Goal: Task Accomplishment & Management: Use online tool/utility

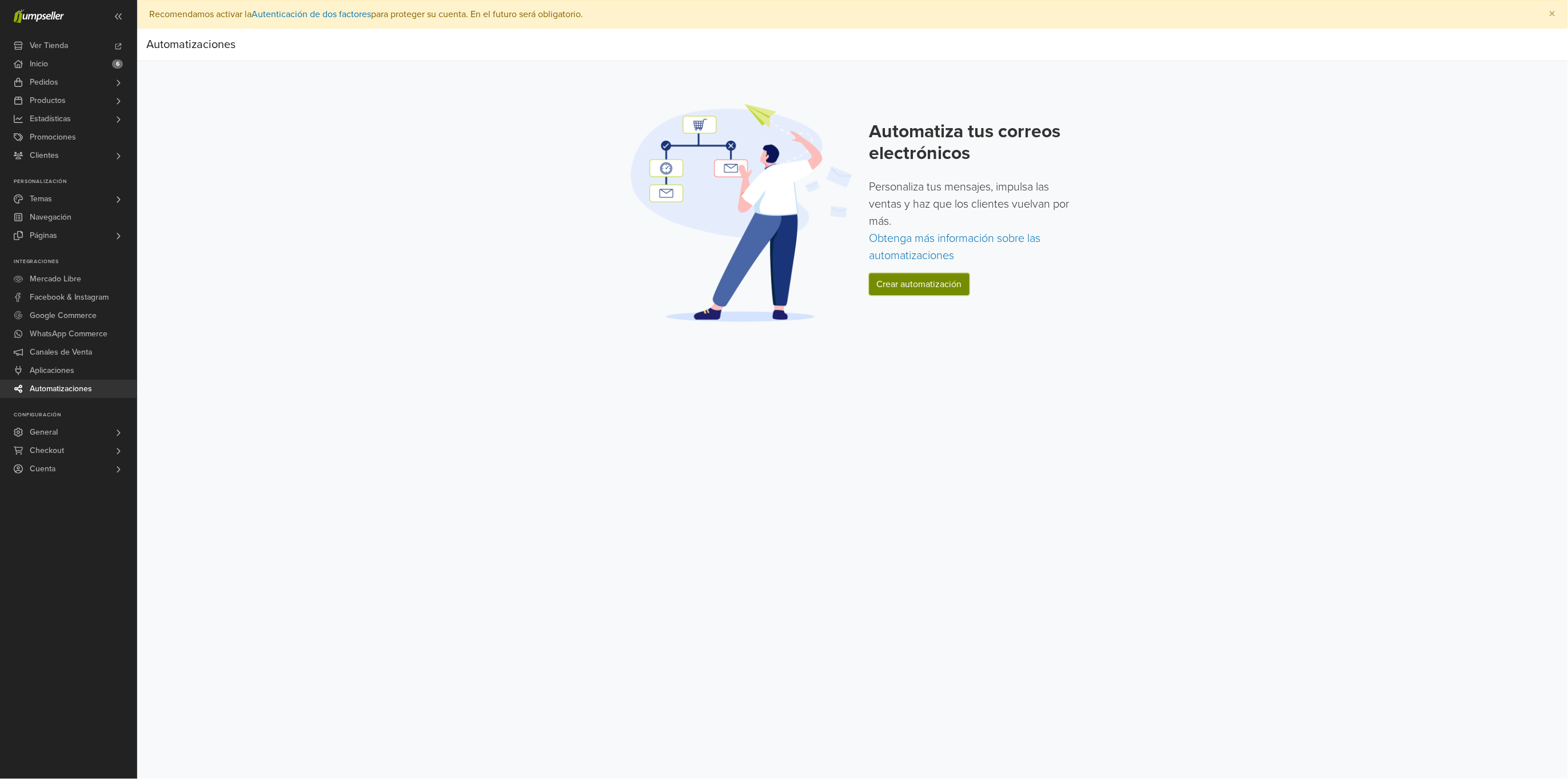
click at [938, 286] on link "Crear automatización" at bounding box center [919, 284] width 100 height 22
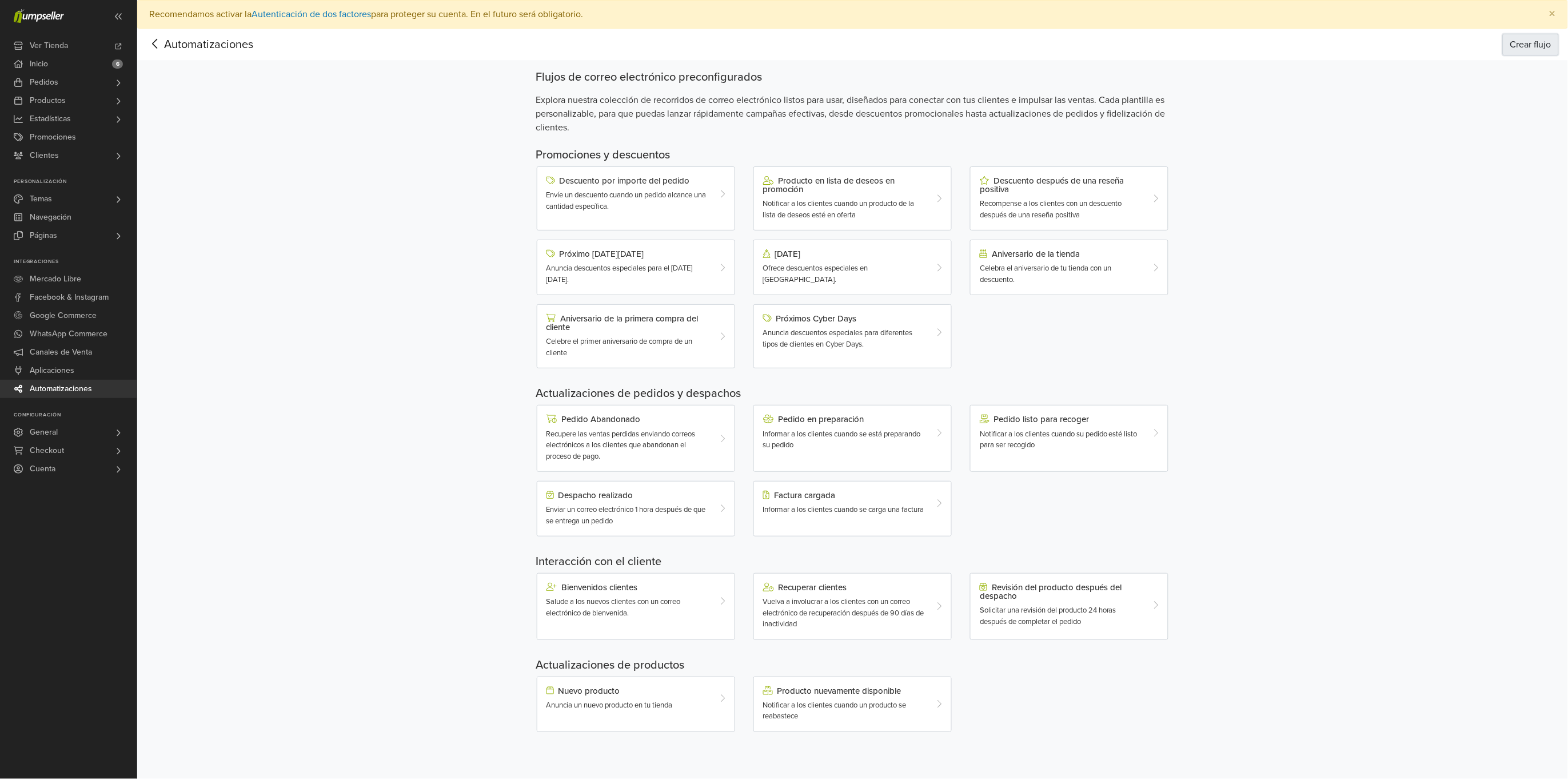
click at [1538, 41] on button "Crear flujo" at bounding box center [1531, 44] width 56 height 22
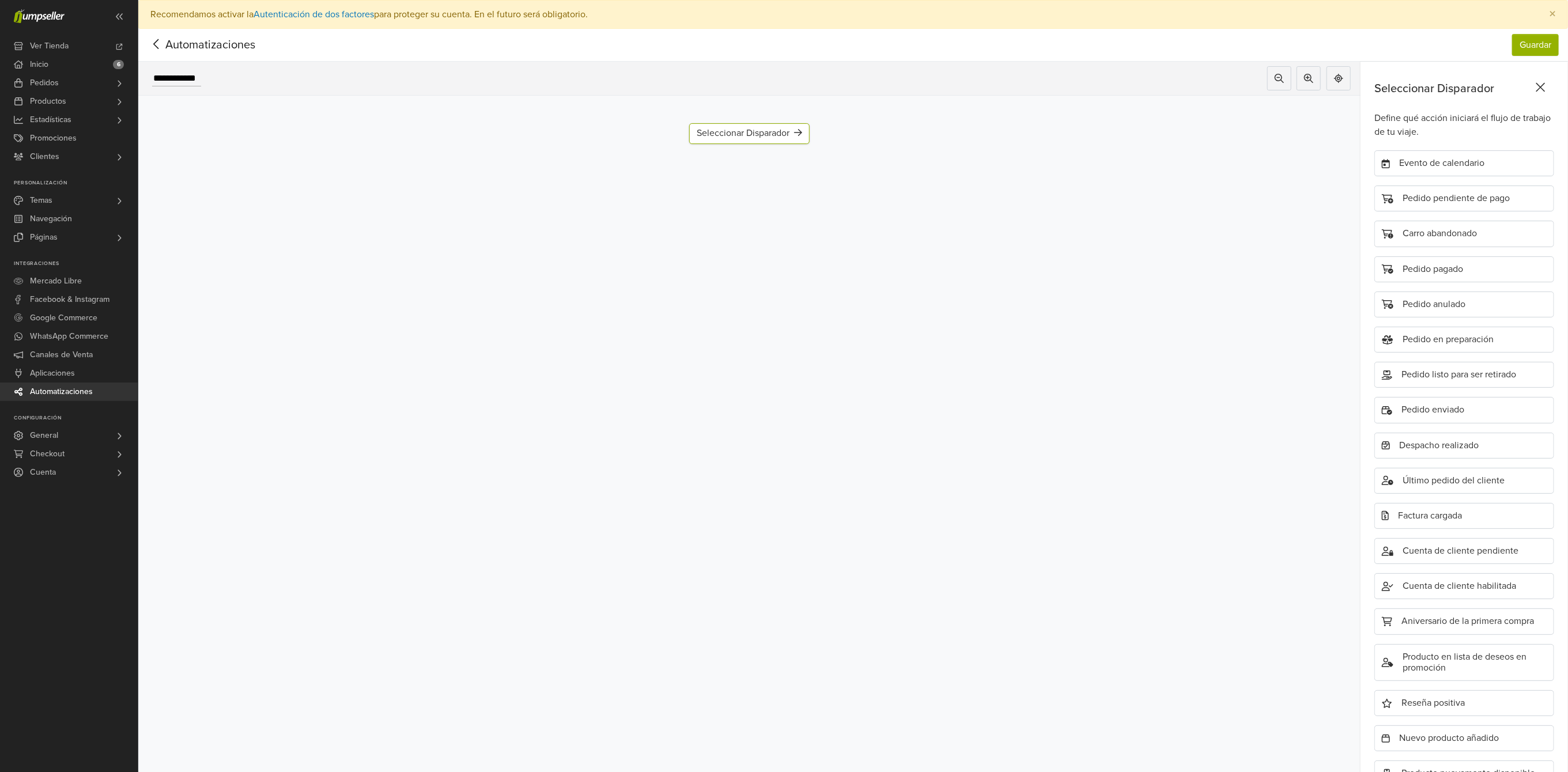
click at [763, 133] on div "Seleccionar Disparador" at bounding box center [749, 133] width 106 height 11
click at [1476, 228] on div "Carro abandonado" at bounding box center [1464, 234] width 180 height 26
click at [752, 128] on div "Carro abandonado" at bounding box center [749, 134] width 106 height 21
click at [761, 173] on div "Agregar paso" at bounding box center [749, 168] width 79 height 21
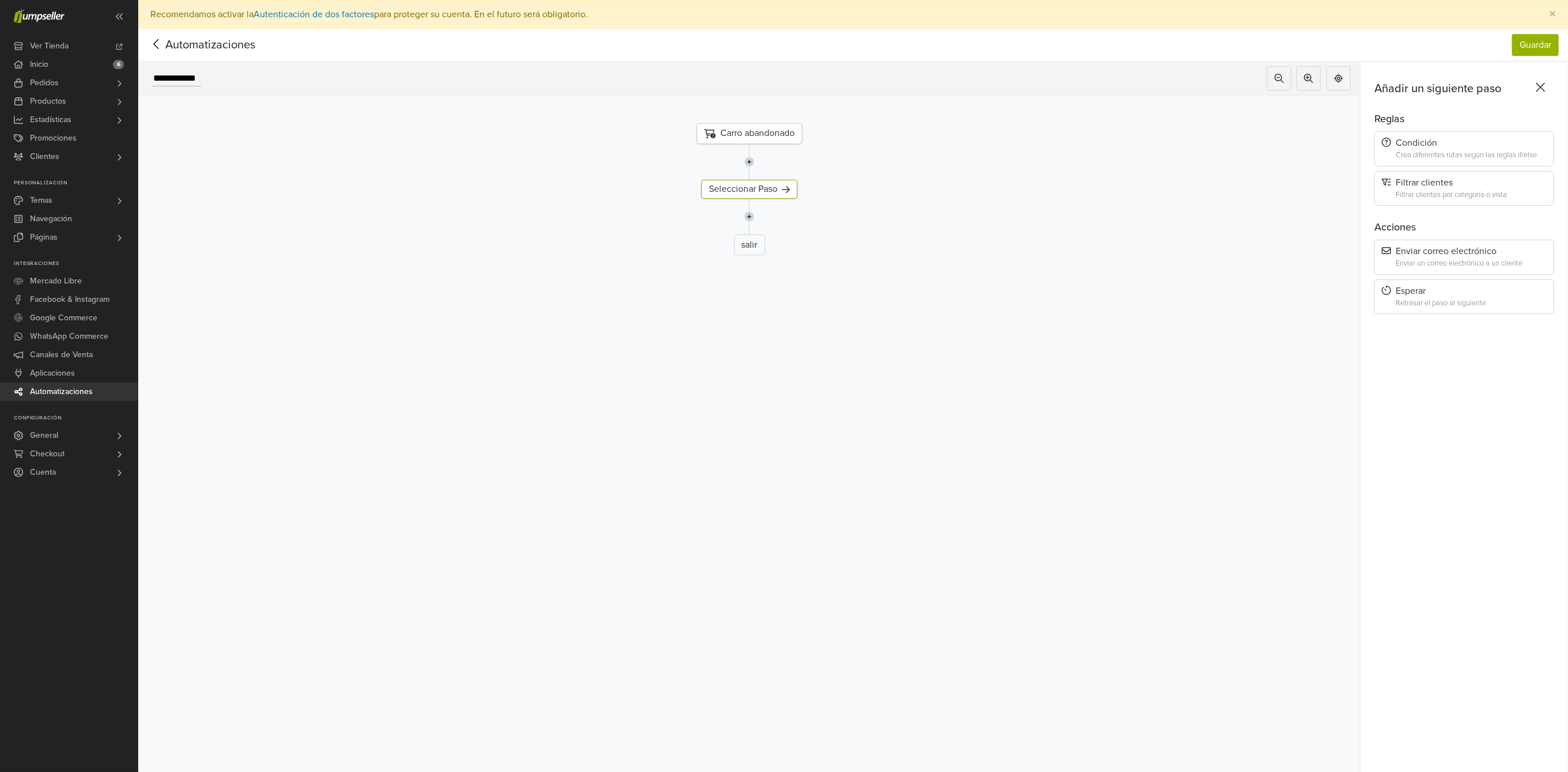
click at [760, 131] on div "Carro abandonado" at bounding box center [749, 134] width 106 height 21
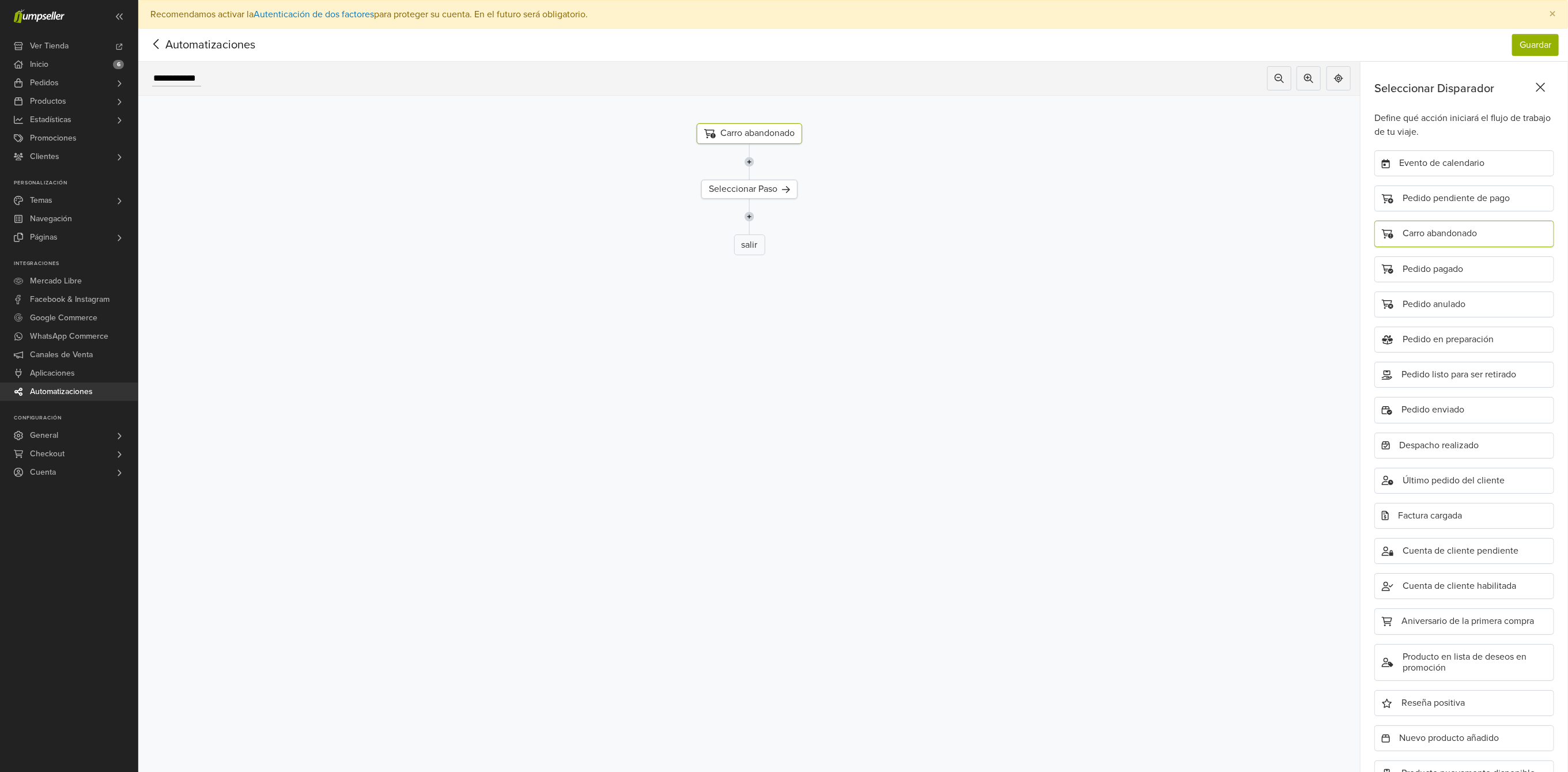
click at [754, 164] on img at bounding box center [749, 162] width 10 height 36
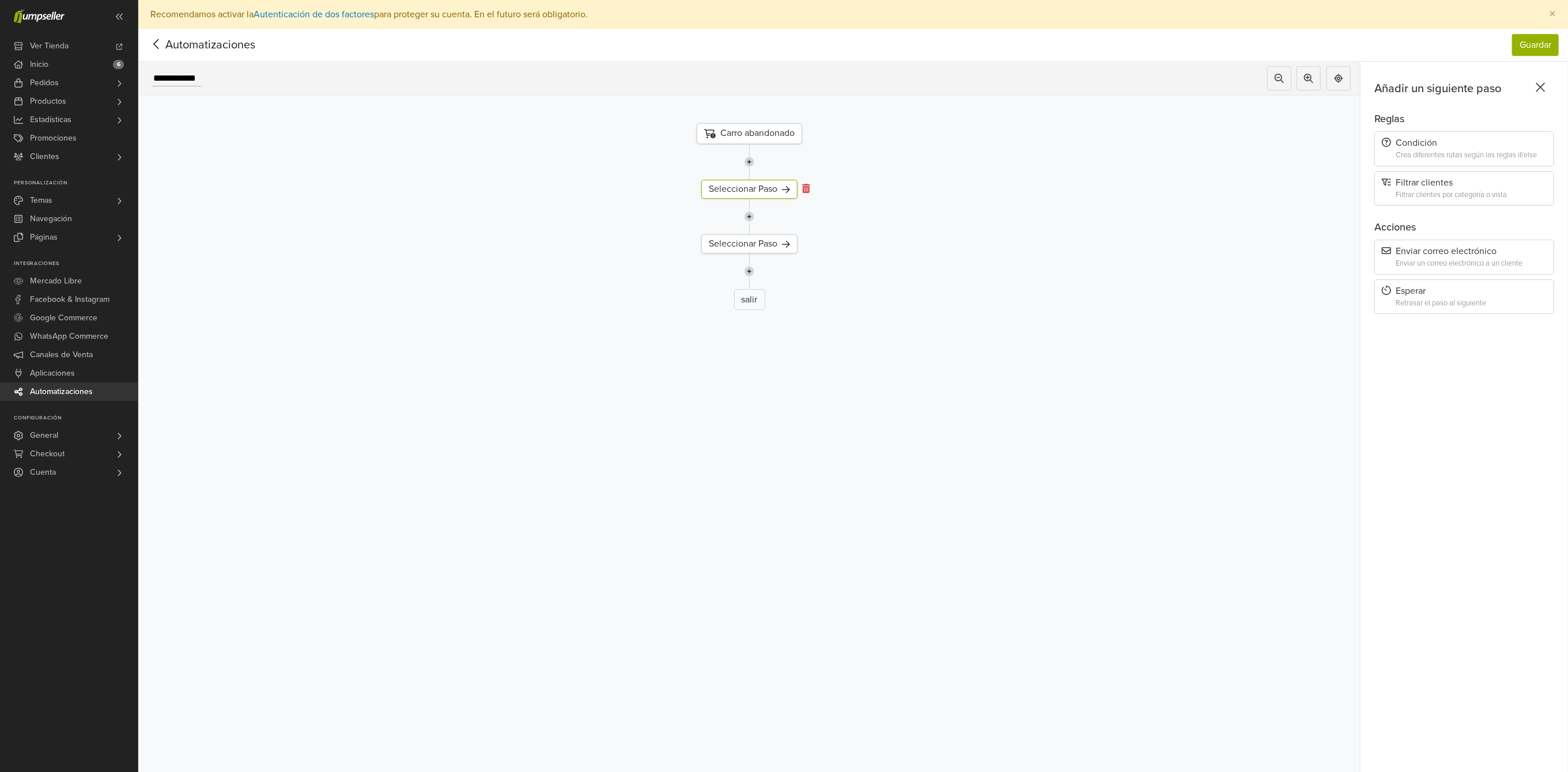
click at [810, 187] on icon at bounding box center [806, 188] width 8 height 9
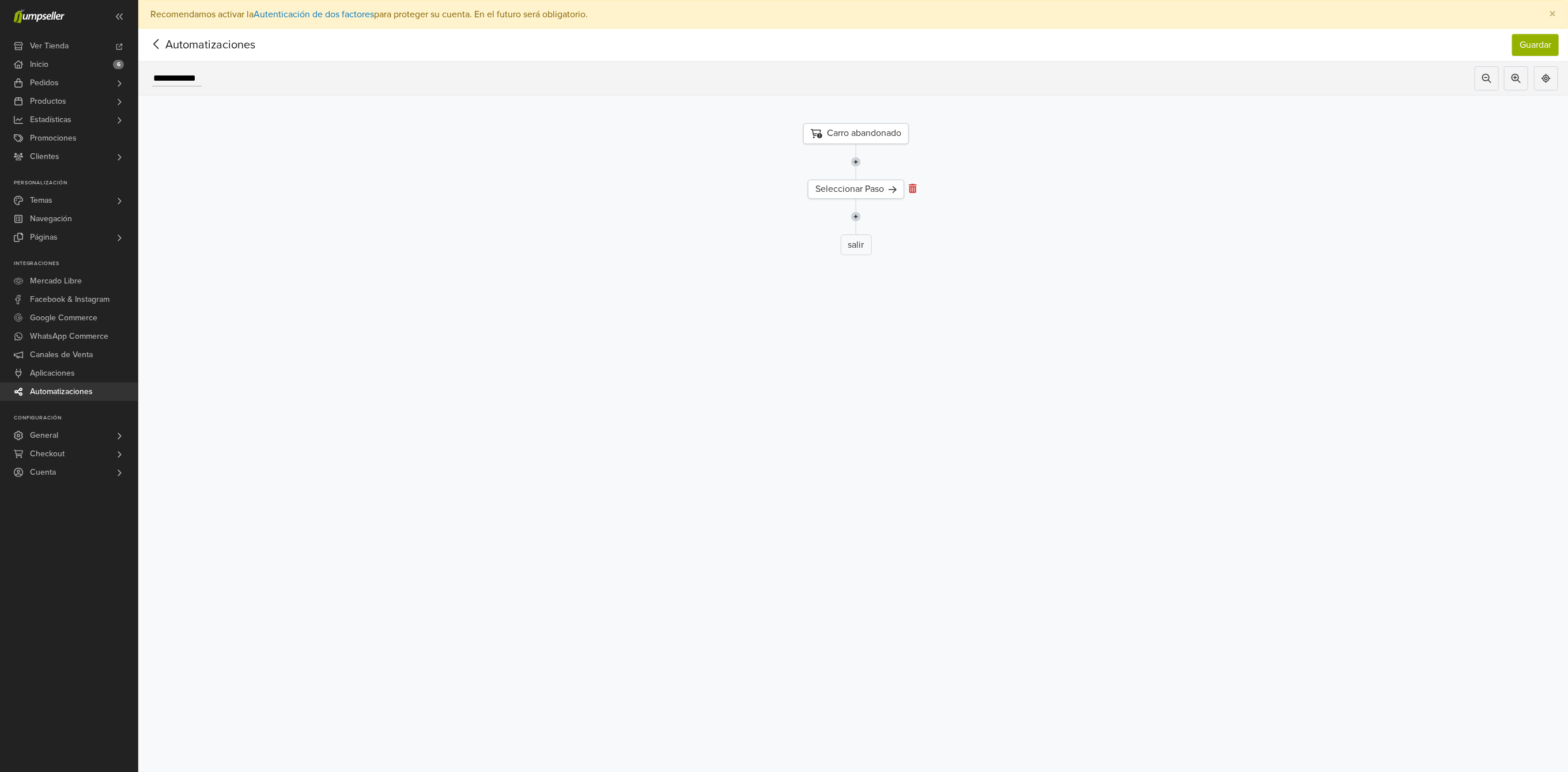
click at [917, 191] on icon at bounding box center [913, 188] width 8 height 9
click at [860, 136] on div "Carro abandonado" at bounding box center [856, 134] width 106 height 21
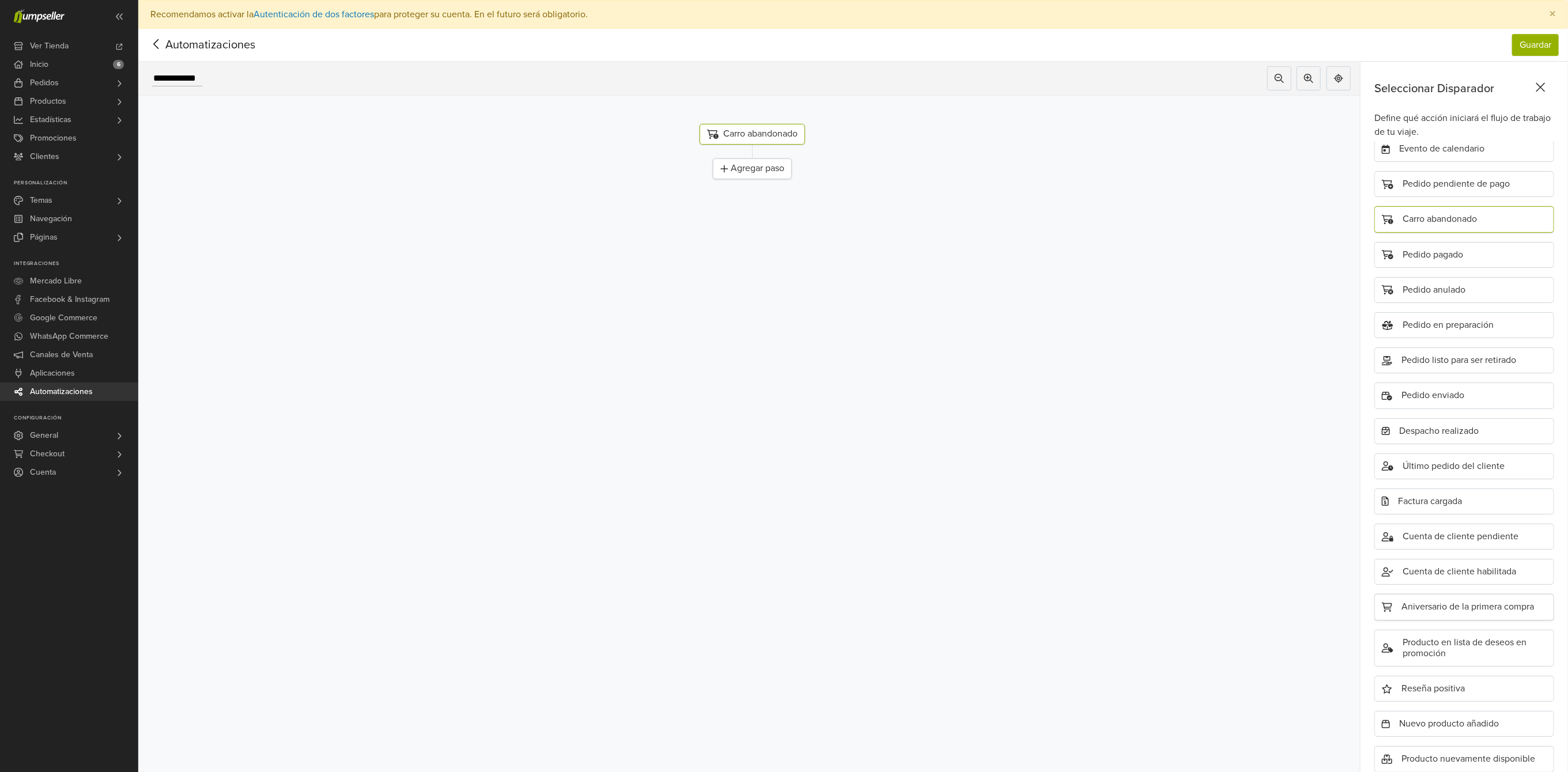
scroll to position [37, 0]
click at [1462, 171] on div "Pedido pendiente de pago" at bounding box center [1464, 184] width 180 height 26
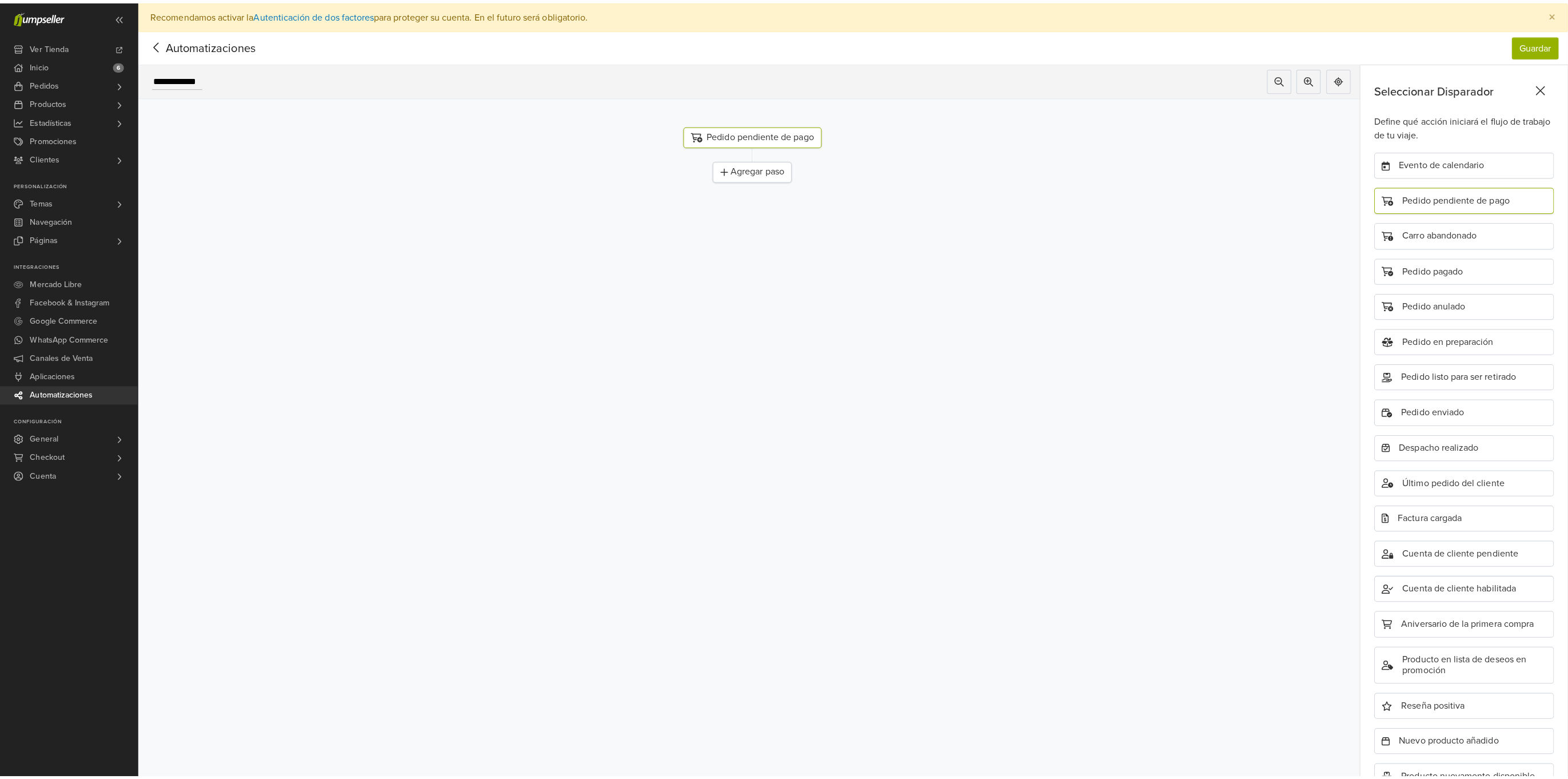
scroll to position [0, 0]
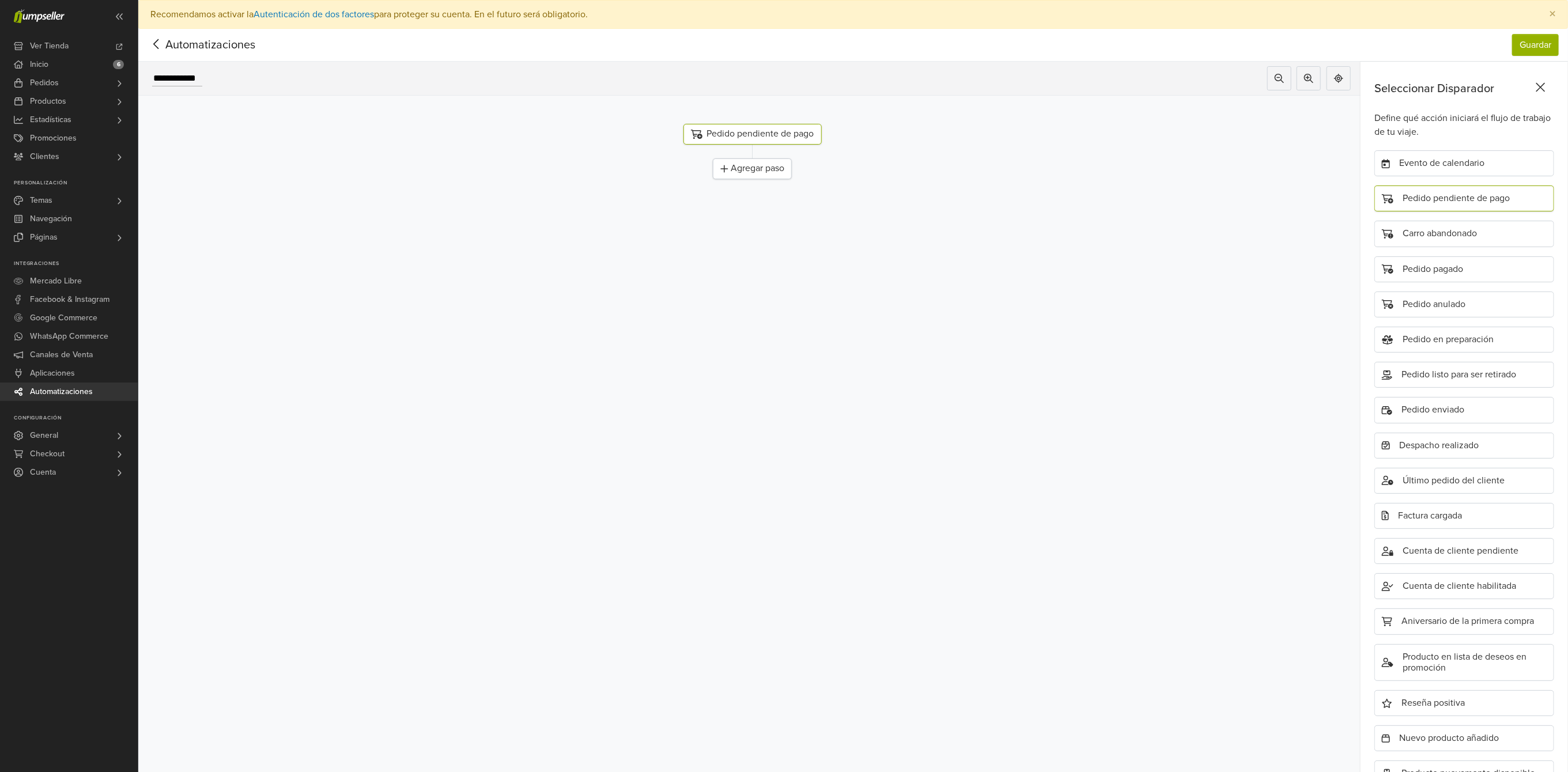
click at [154, 44] on icon at bounding box center [156, 44] width 5 height 10
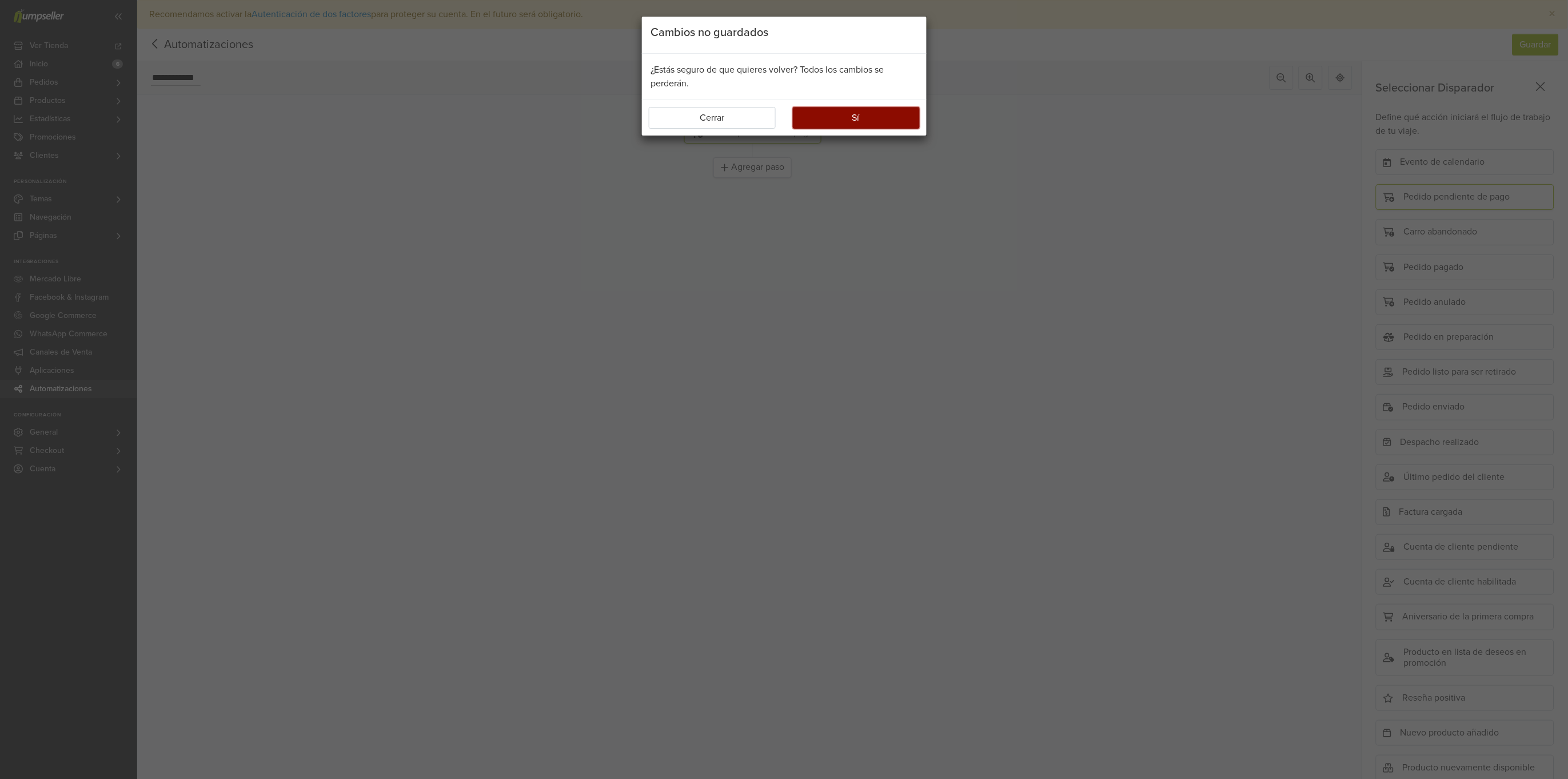
click at [839, 119] on button "Sí" at bounding box center [856, 118] width 127 height 22
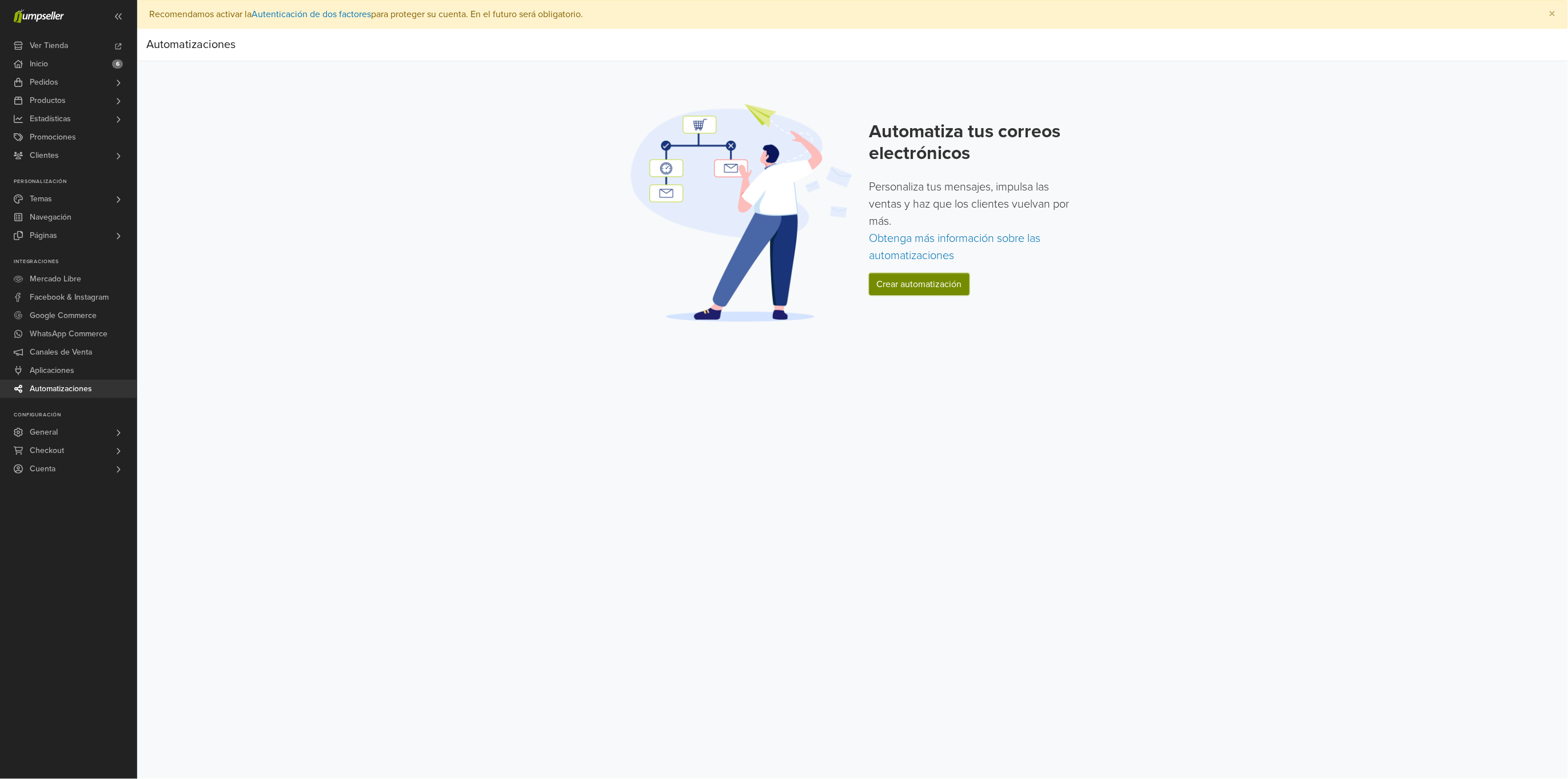
click at [890, 283] on link "Crear automatización" at bounding box center [919, 284] width 100 height 22
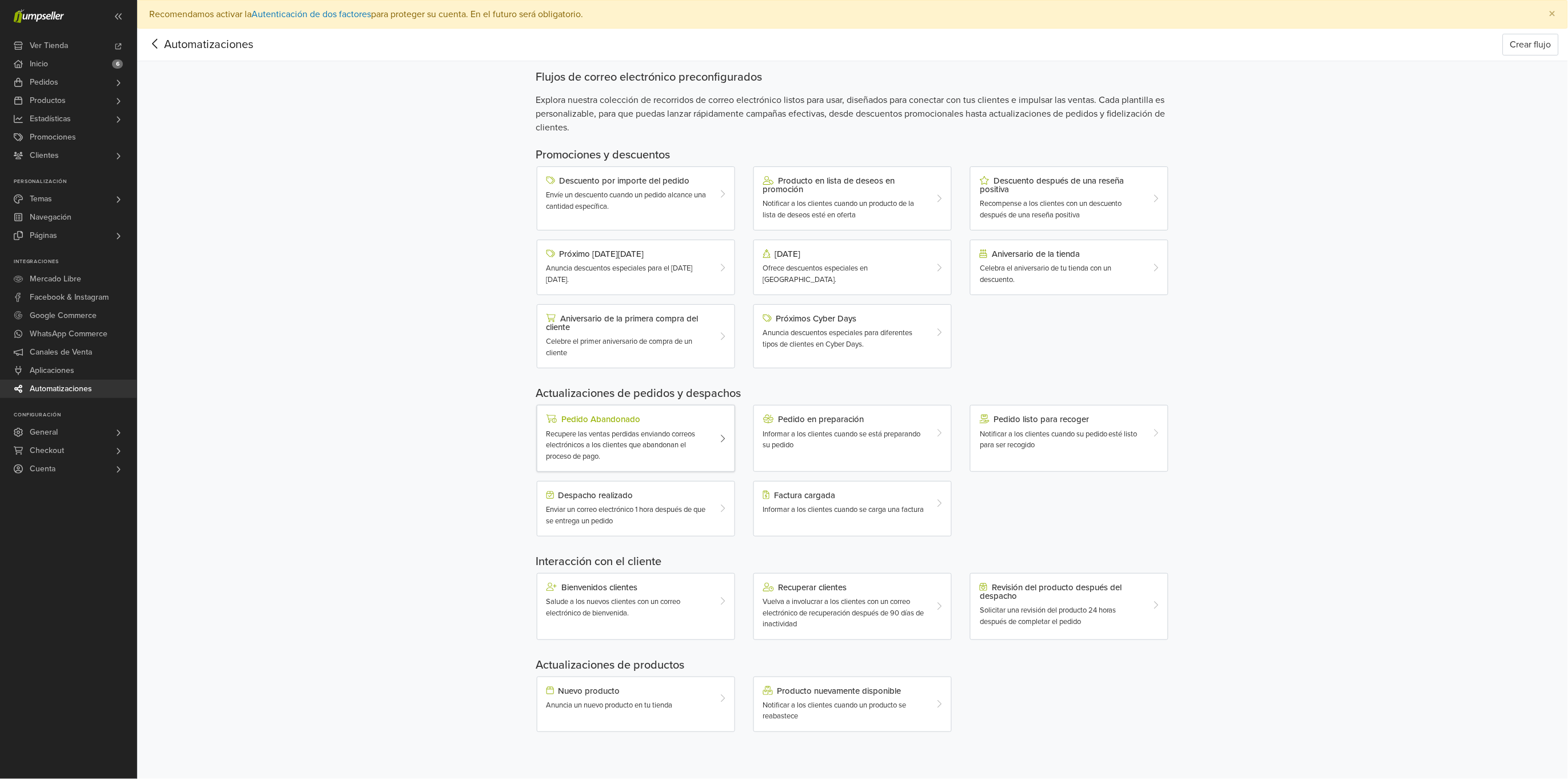
click at [670, 437] on span "Recupere las ventas perdidas enviando correos electrónicos a los clientes que a…" at bounding box center [621, 445] width 149 height 32
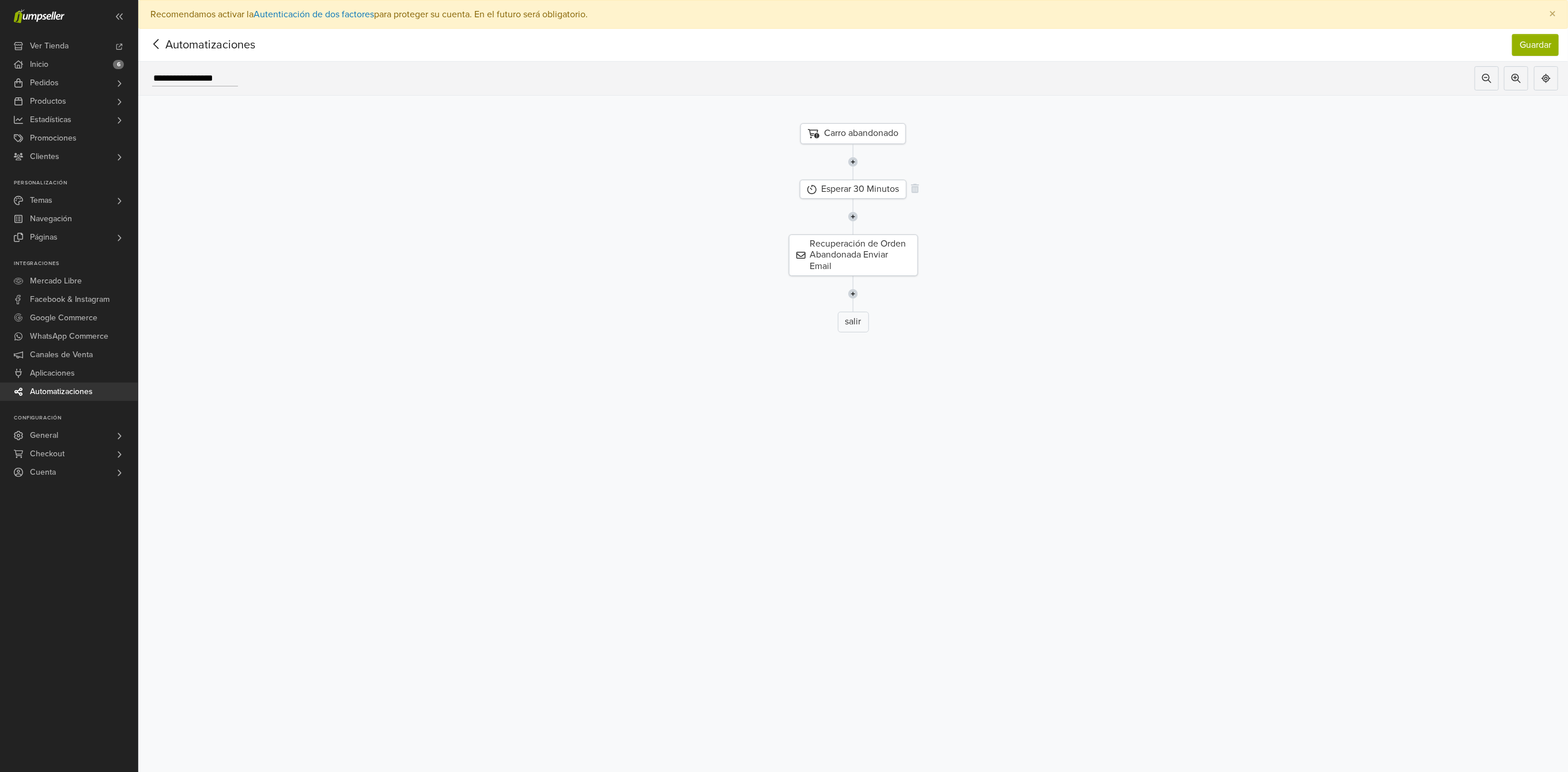
click at [886, 192] on div "Esperar 30 Minutos" at bounding box center [853, 189] width 107 height 19
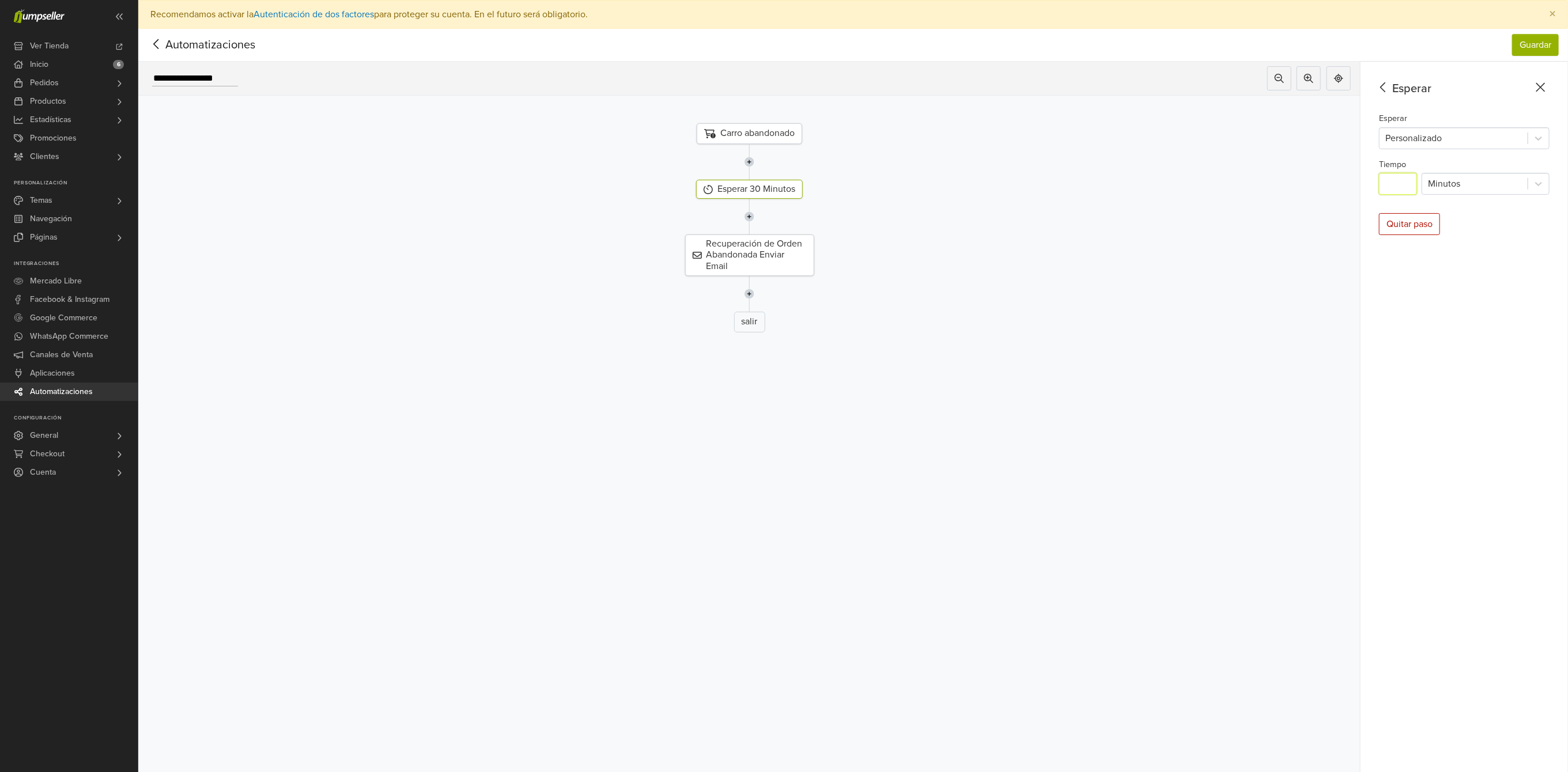
drag, startPoint x: 1421, startPoint y: 182, endPoint x: 1369, endPoint y: 182, distance: 52.0
click at [1369, 182] on div "**********" at bounding box center [853, 431] width 1430 height 739
click at [1549, 181] on div at bounding box center [1539, 184] width 21 height 21
click at [1549, 182] on div at bounding box center [1539, 184] width 21 height 21
click at [1232, 329] on div "salir" at bounding box center [749, 322] width 1240 height 21
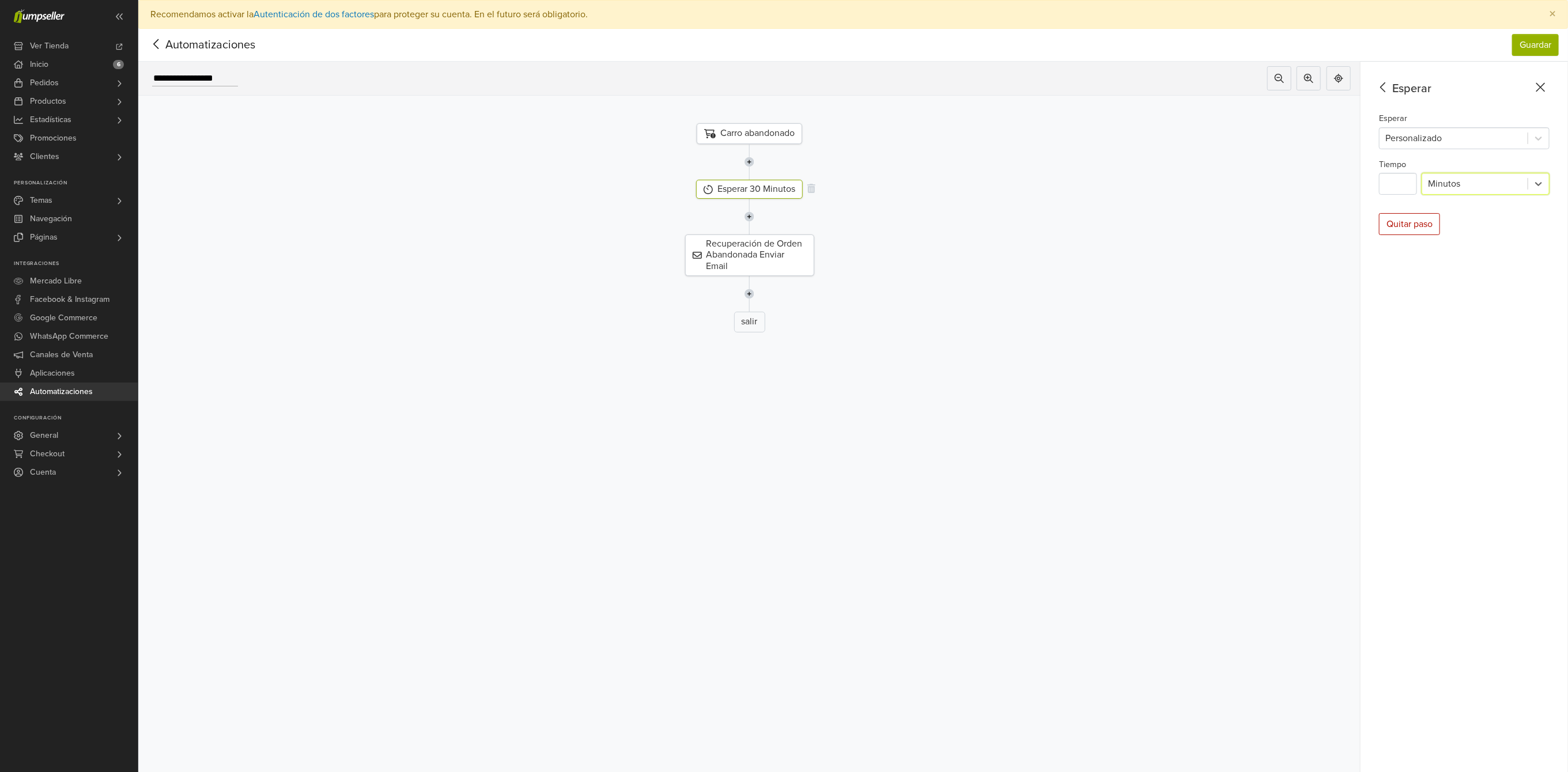
click at [777, 191] on div "Esperar 30 Minutos" at bounding box center [749, 189] width 107 height 19
drag, startPoint x: 1421, startPoint y: 183, endPoint x: 1332, endPoint y: 183, distance: 89.0
click at [1332, 183] on div "**********" at bounding box center [853, 431] width 1430 height 739
type input "**"
click at [1005, 338] on div "Carro abandonado Esperar 60 Minutos Recuperación de Orden Abandonada Enviar Ema…" at bounding box center [749, 424] width 1222 height 657
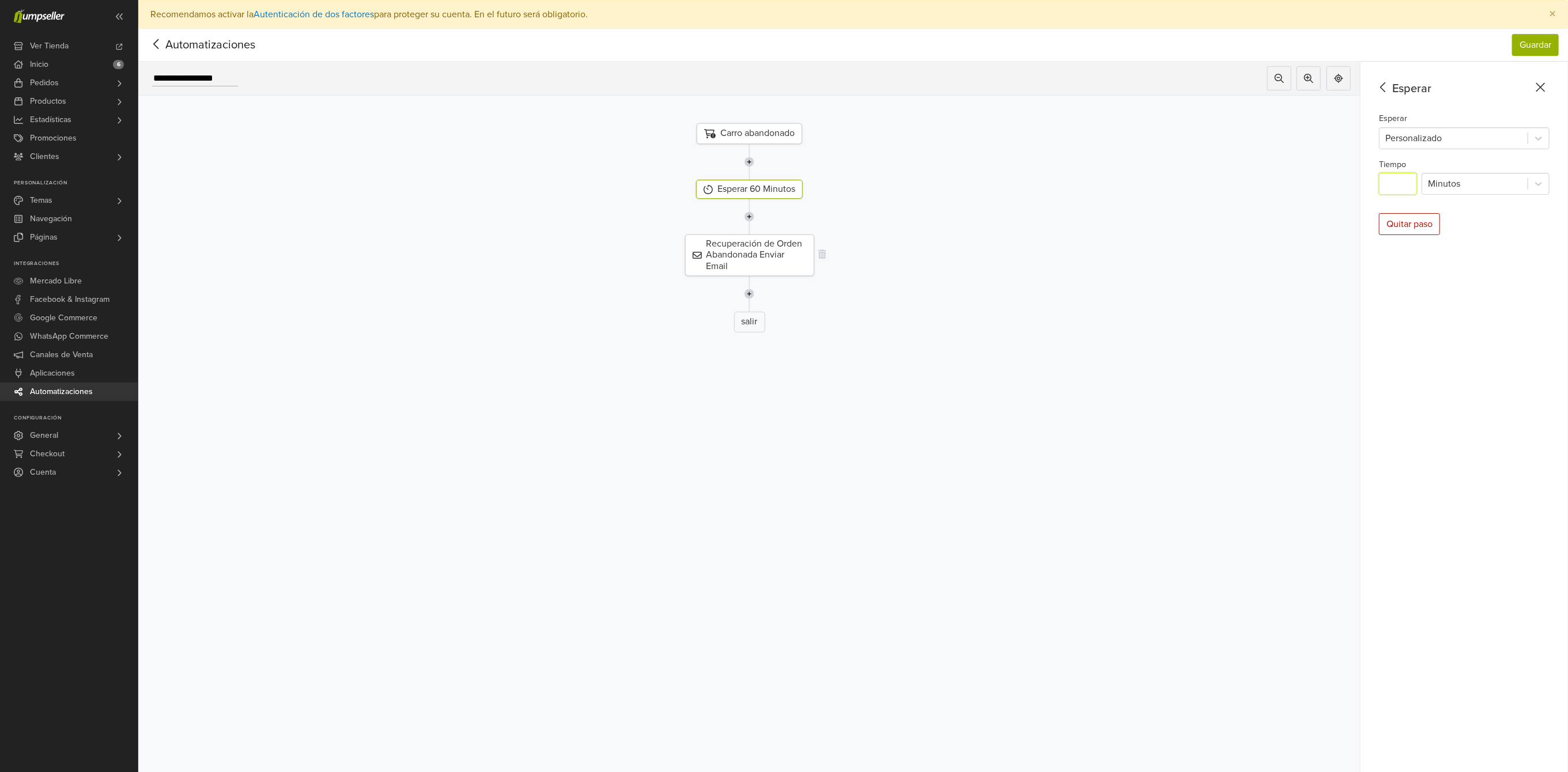
click at [763, 245] on div "Recuperación de Orden Abandonada Enviar Email" at bounding box center [750, 255] width 129 height 42
click at [1428, 169] on button "Editar plantilla" at bounding box center [1415, 169] width 72 height 22
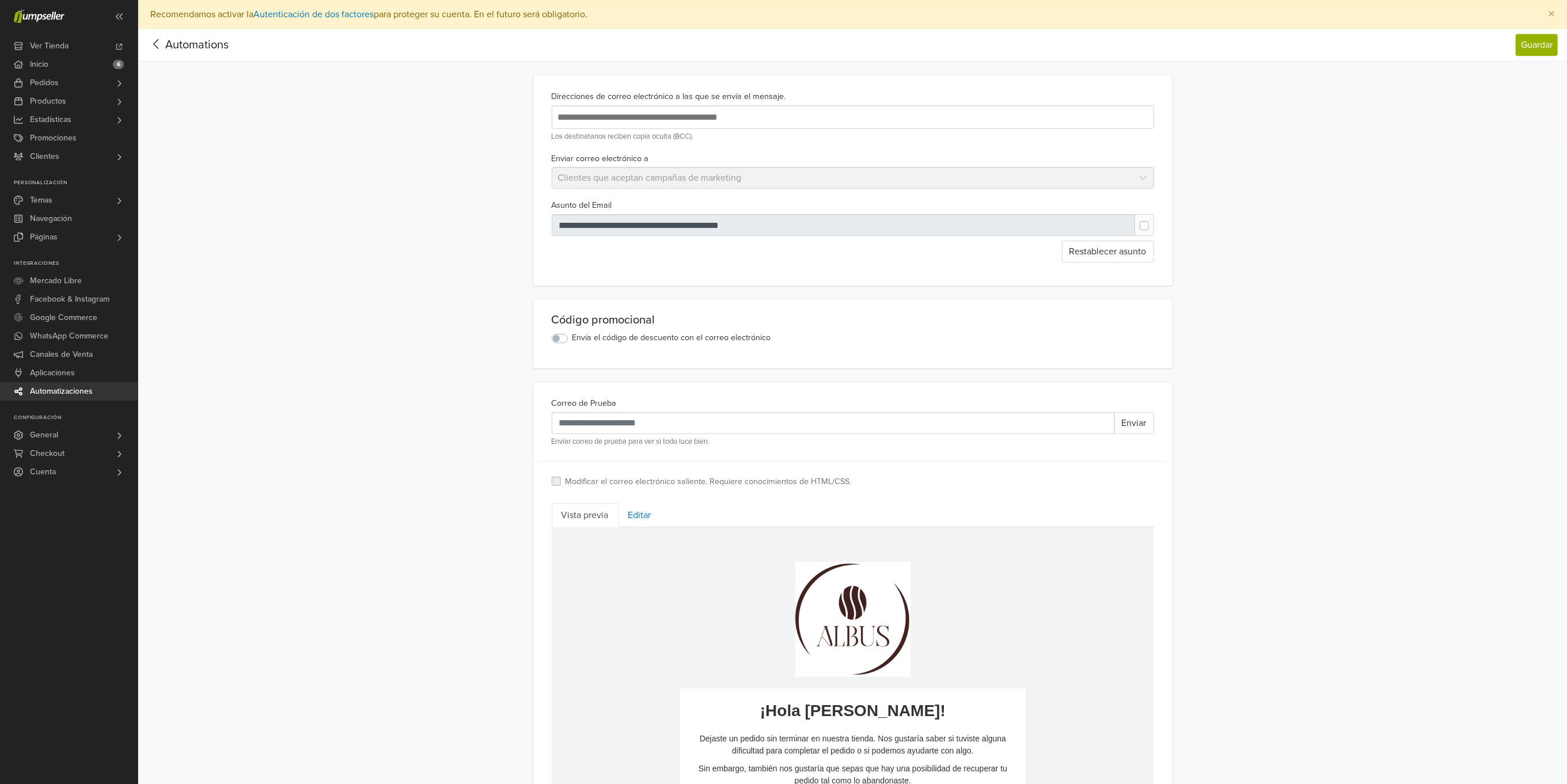
click at [1154, 220] on label at bounding box center [1154, 220] width 0 height 0
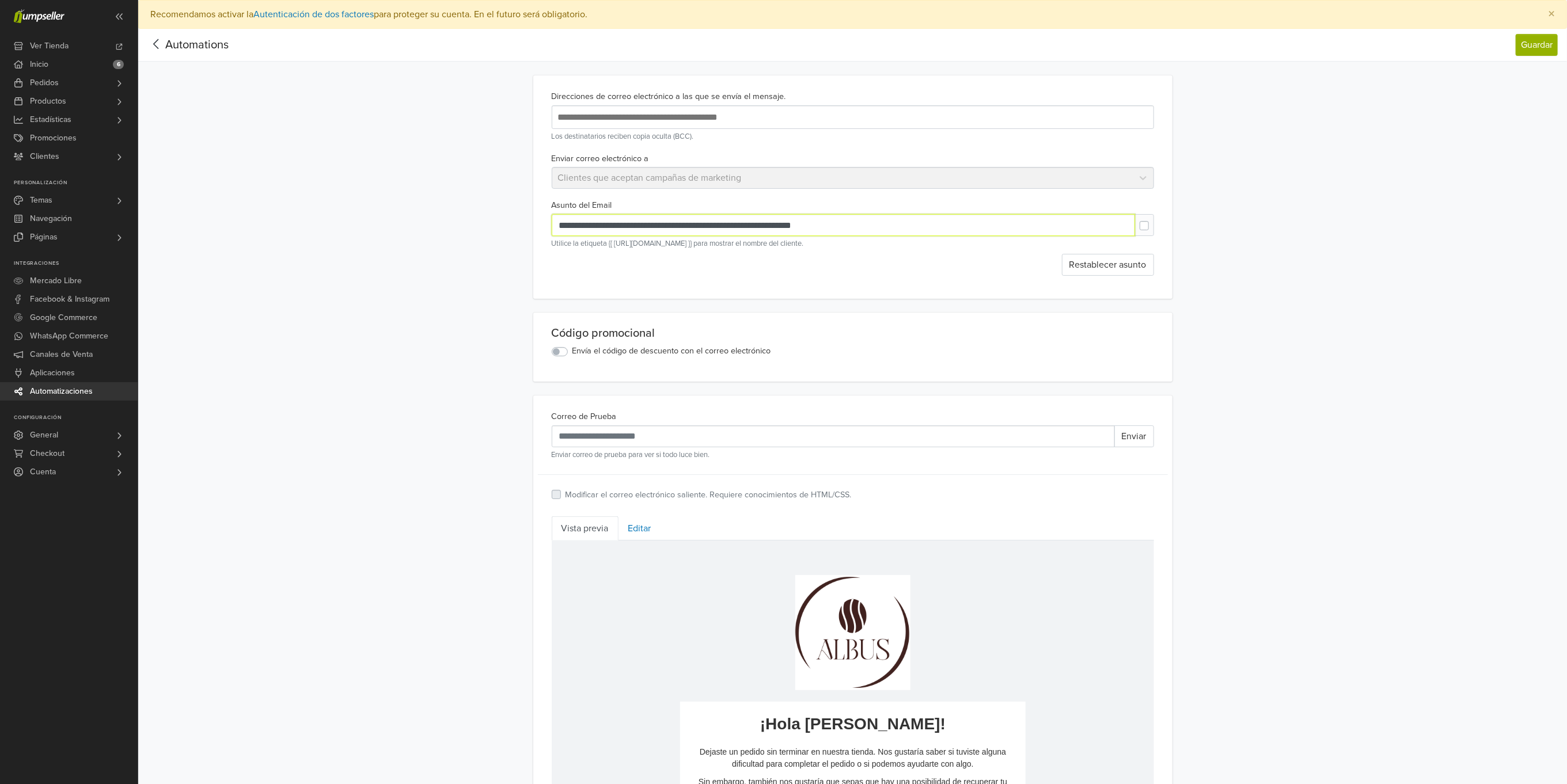
drag, startPoint x: 836, startPoint y: 226, endPoint x: 693, endPoint y: 226, distance: 143.0
click at [693, 226] on input "**********" at bounding box center [843, 225] width 583 height 22
paste input "text"
type input "**********"
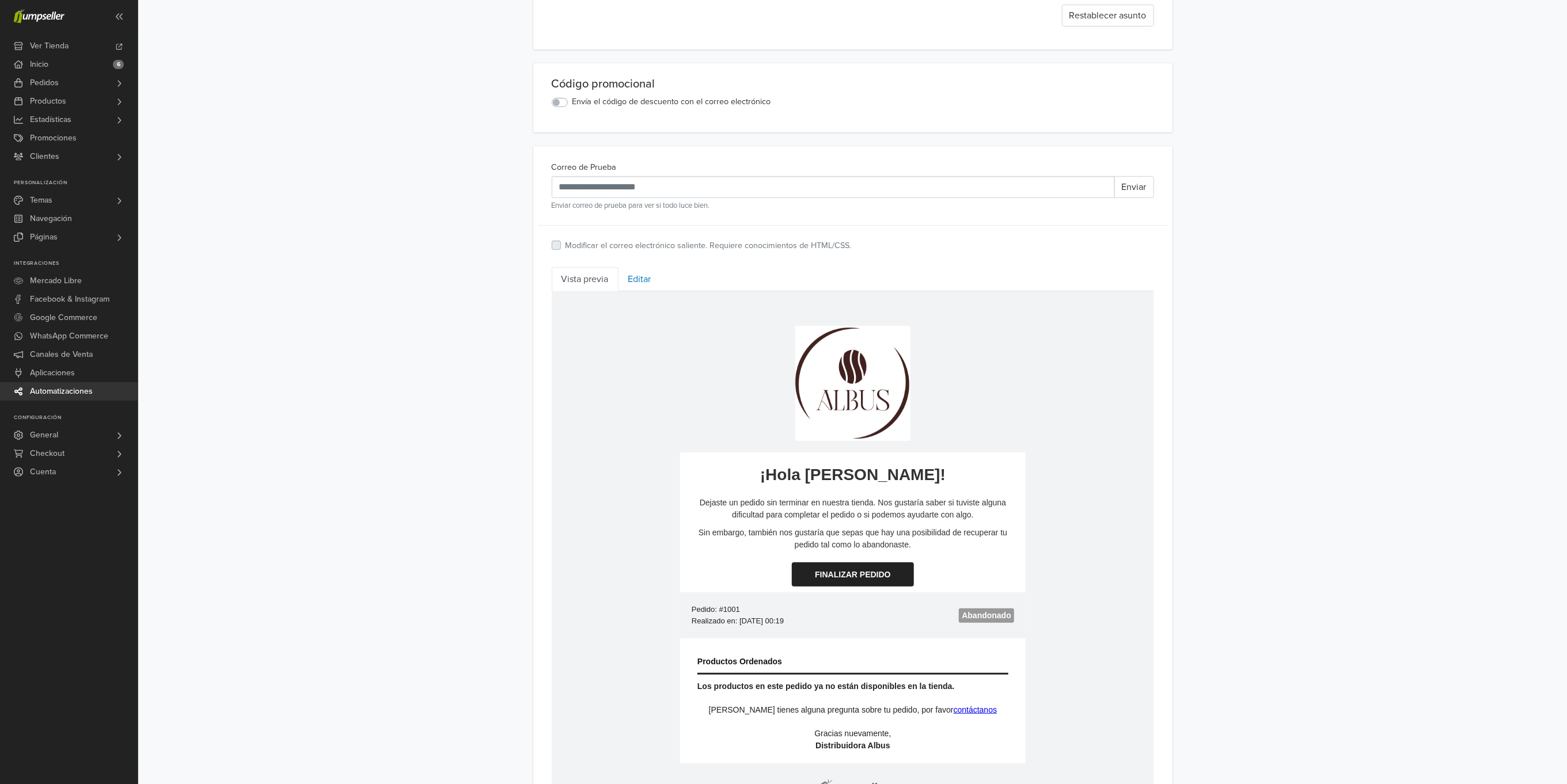
scroll to position [259, 0]
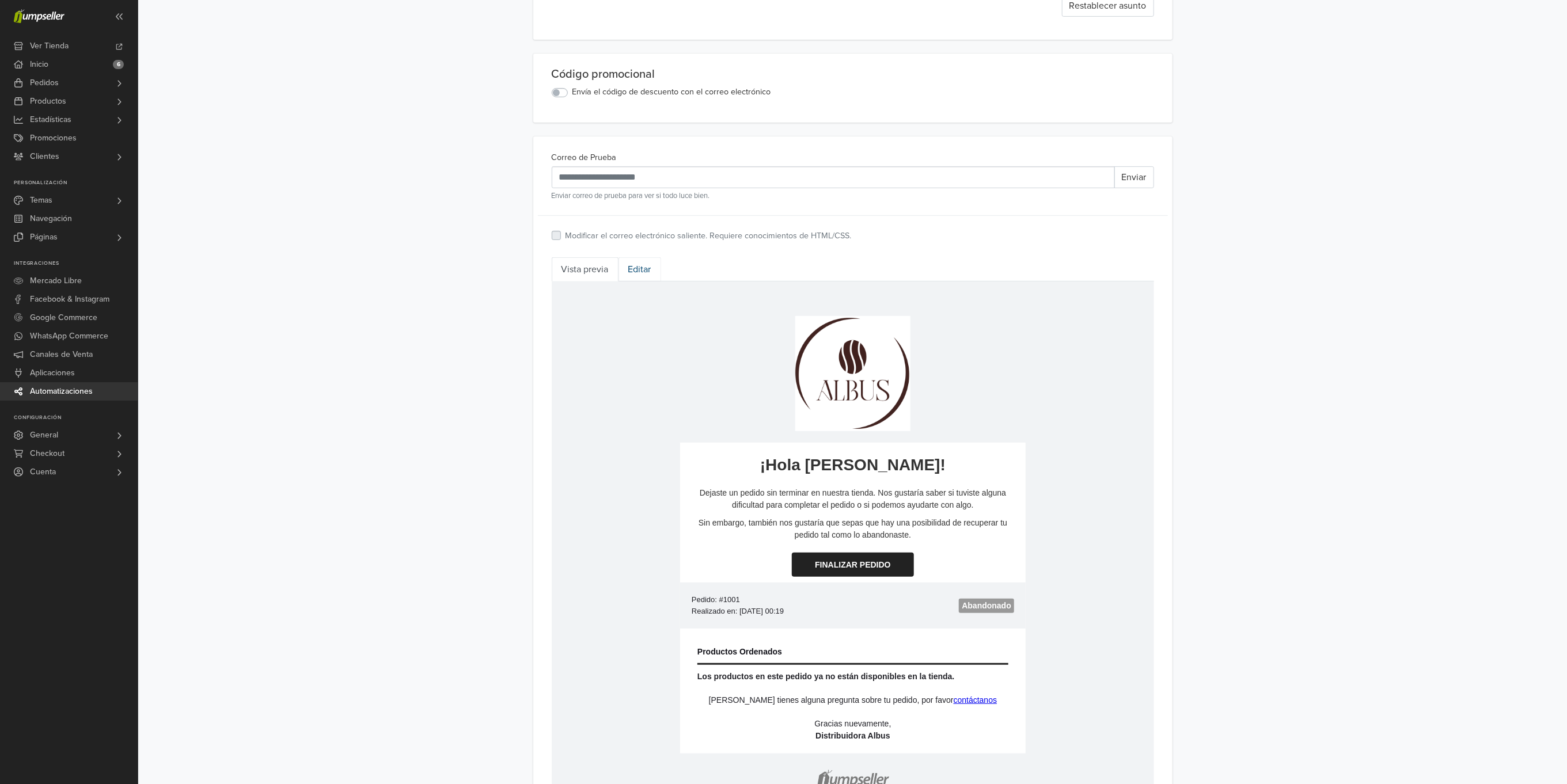
click at [638, 272] on link "Editar" at bounding box center [640, 269] width 42 height 24
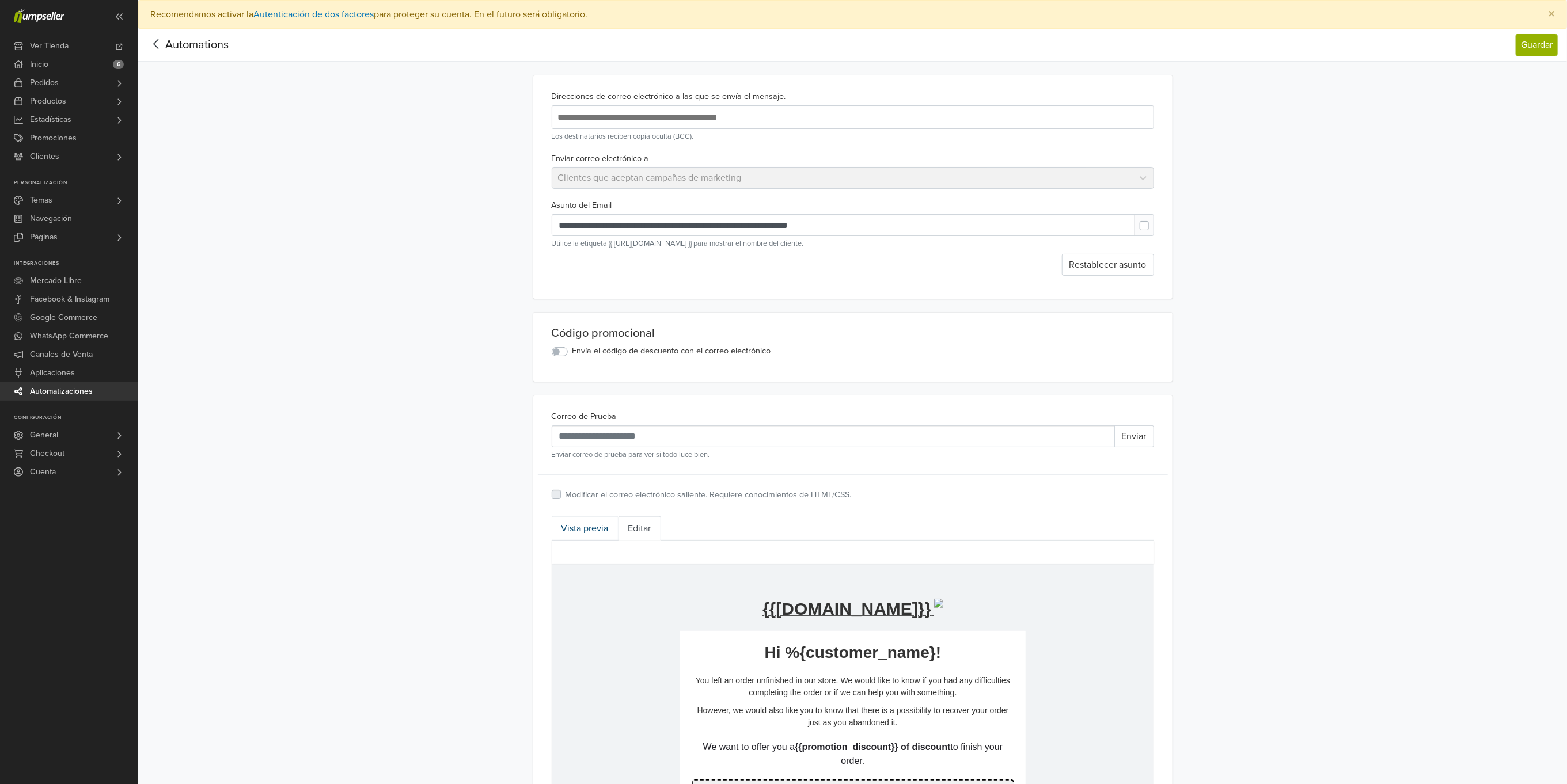
click at [591, 530] on link "Vista previa" at bounding box center [585, 528] width 67 height 24
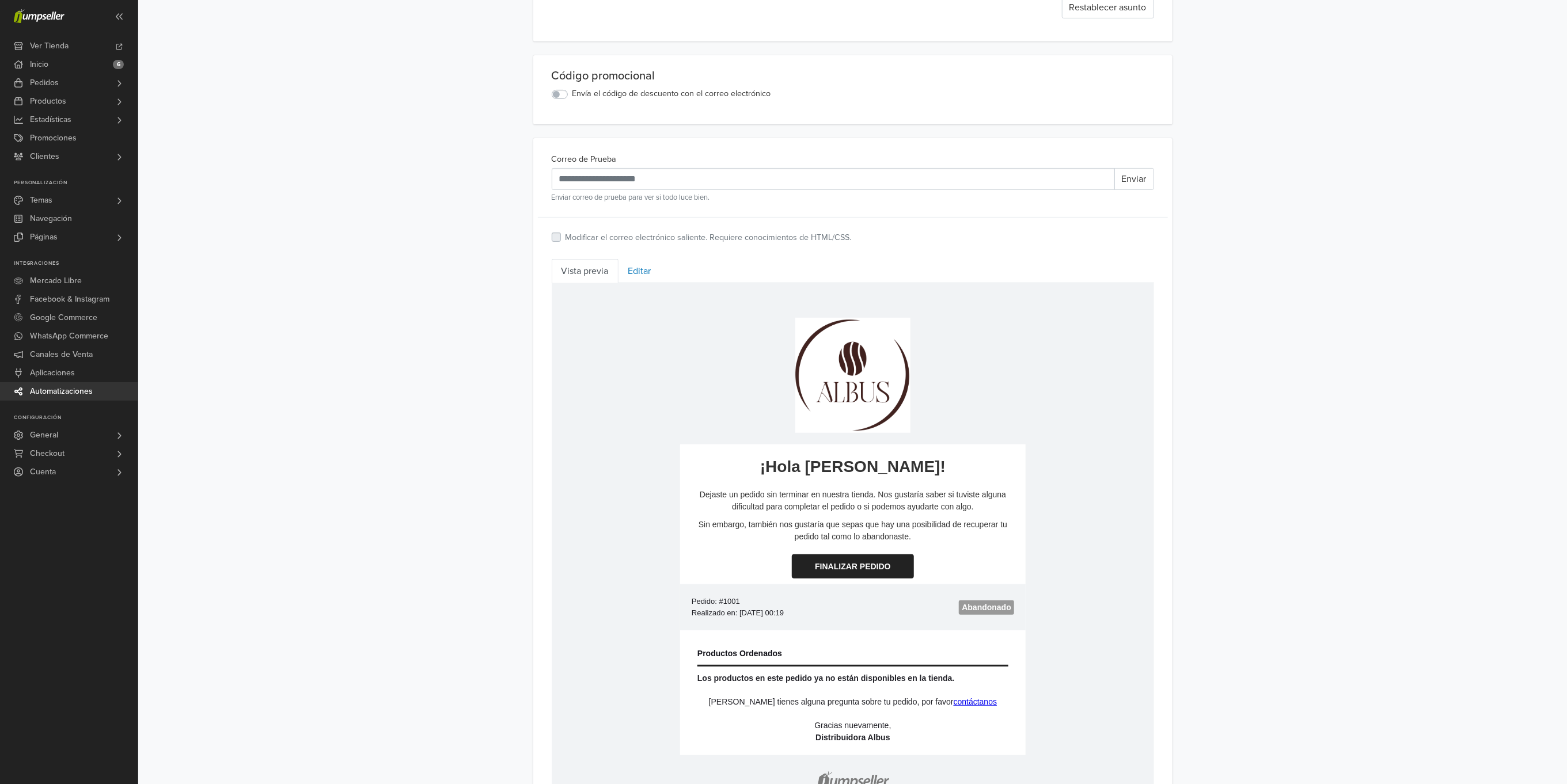
scroll to position [259, 0]
click at [642, 270] on link "Editar" at bounding box center [640, 269] width 42 height 24
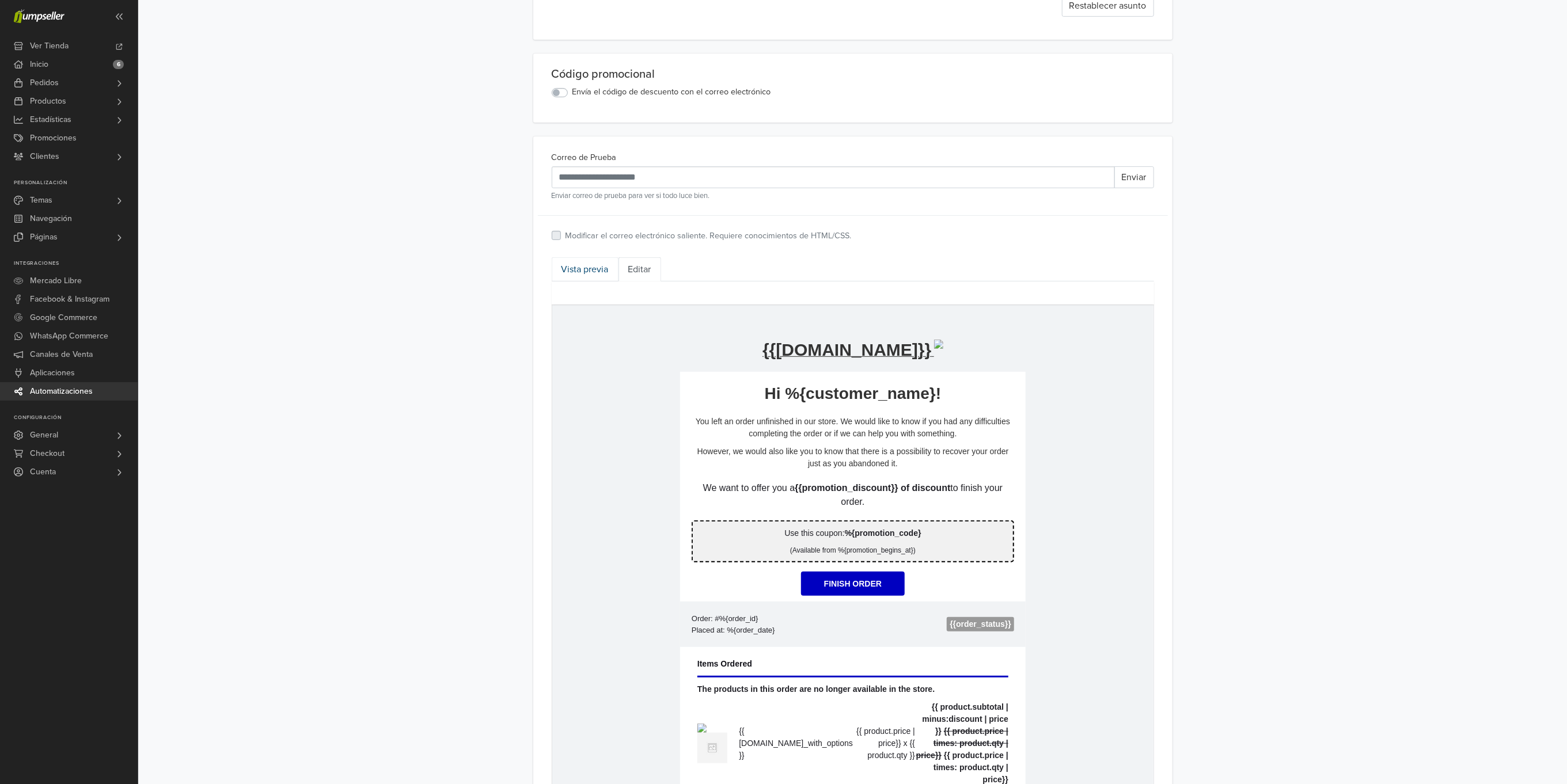
click at [588, 272] on link "Vista previa" at bounding box center [585, 269] width 67 height 24
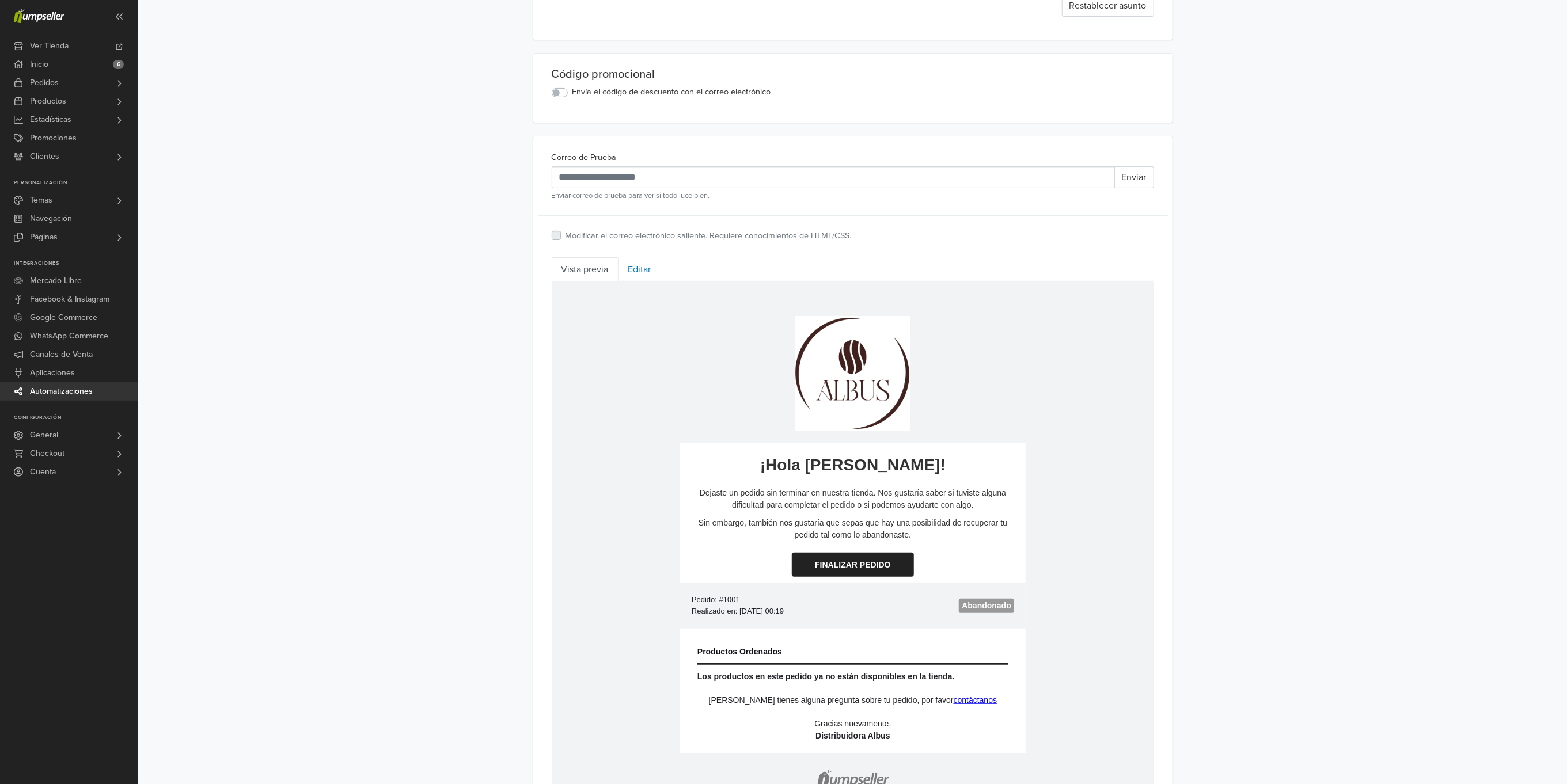
click at [803, 514] on td at bounding box center [852, 513] width 323 height 6
click at [803, 512] on td at bounding box center [852, 513] width 323 height 6
drag, startPoint x: 821, startPoint y: 498, endPoint x: 876, endPoint y: 498, distance: 55.0
click at [822, 498] on p "Dejaste un pedido sin terminar en nuestra tienda. Nos gustaría saber si tuviste…" at bounding box center [852, 498] width 323 height 24
click at [938, 498] on p "Dejaste un pedido sin terminar en nuestra tienda. Nos gustaría saber si tuviste…" at bounding box center [852, 498] width 323 height 24
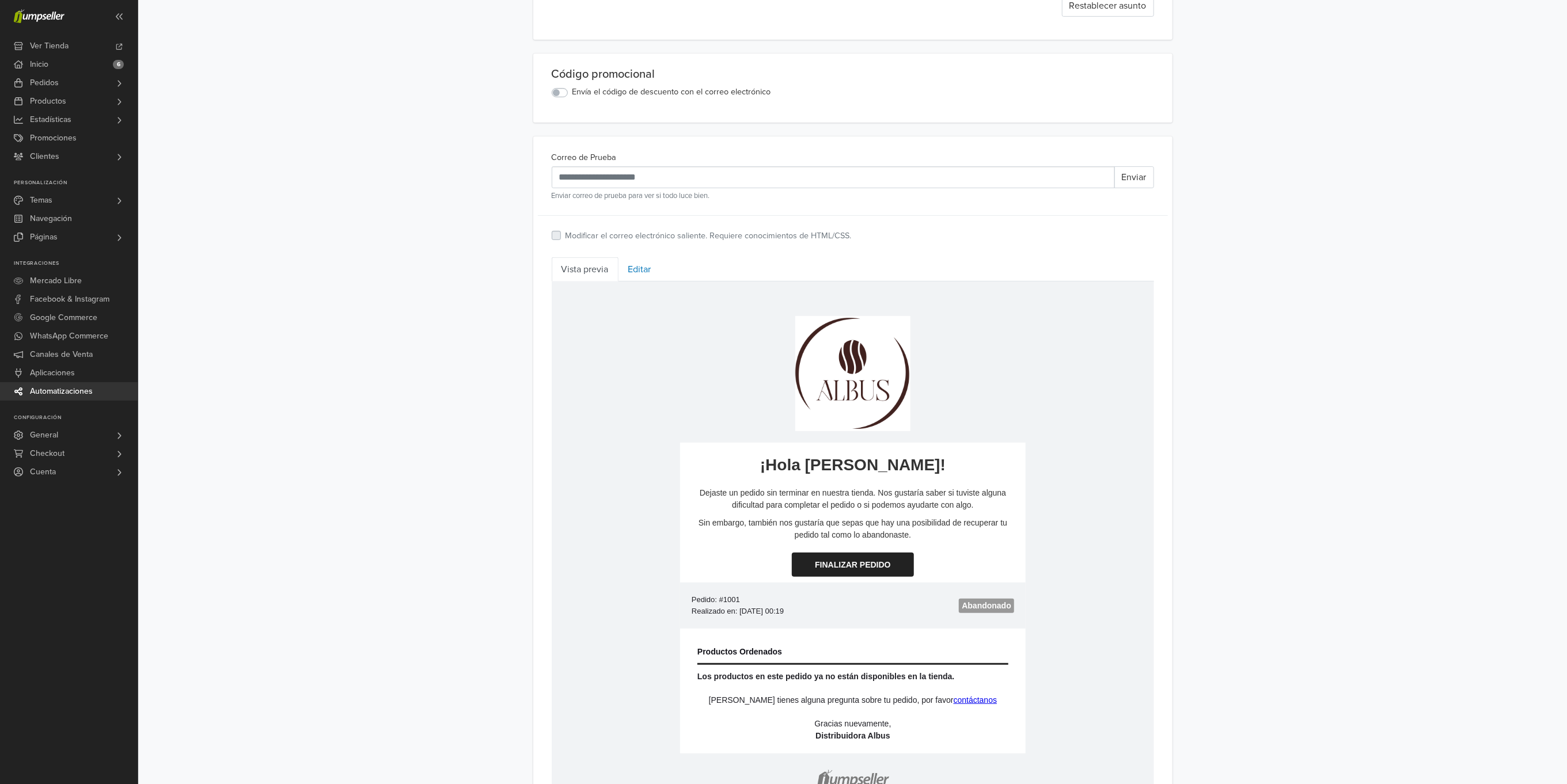
click at [939, 498] on p "Dejaste un pedido sin terminar en nuestra tienda. Nos gustaría saber si tuviste…" at bounding box center [852, 498] width 323 height 24
click at [642, 268] on link "Editar" at bounding box center [640, 269] width 42 height 24
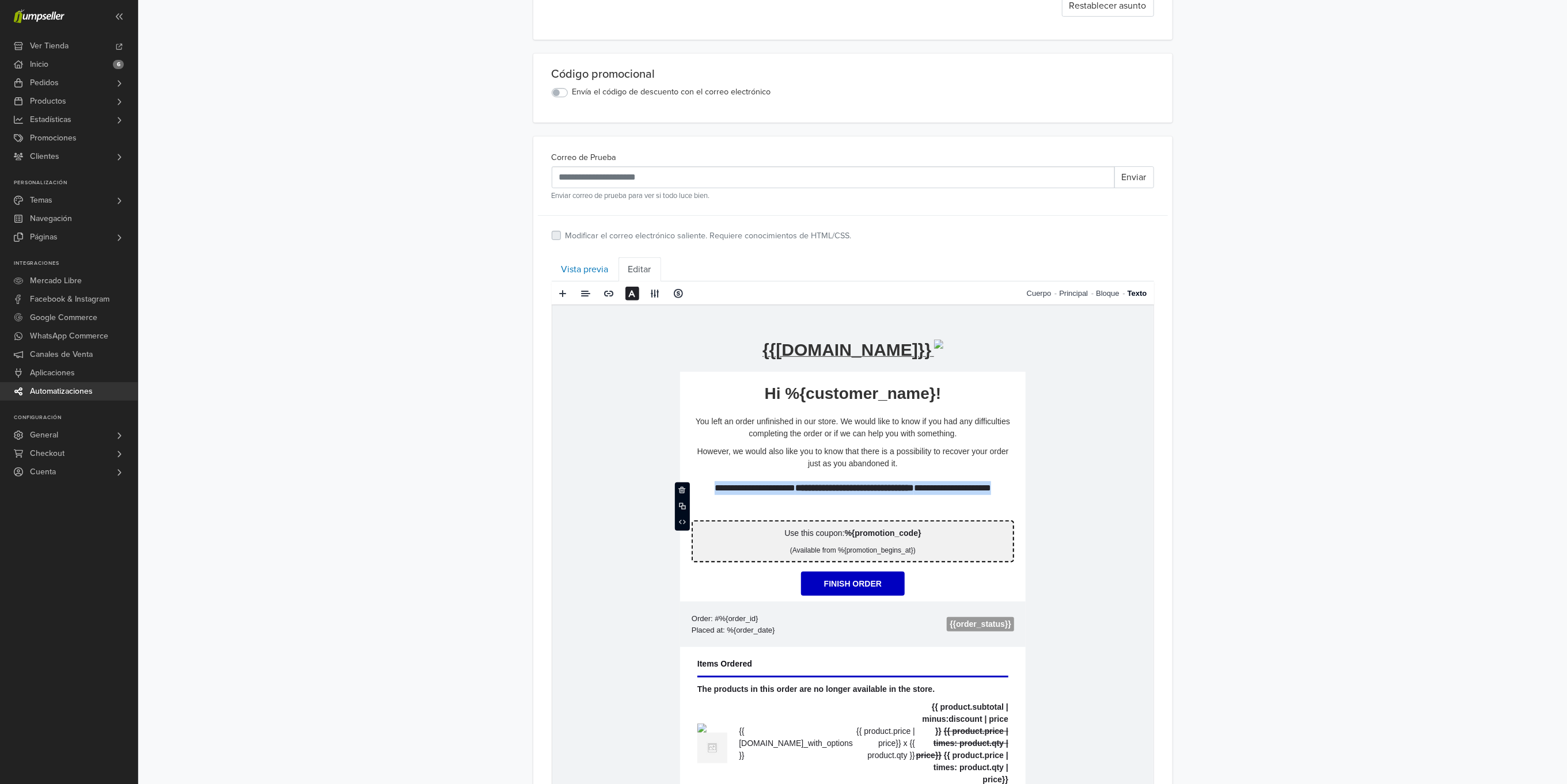
drag, startPoint x: 870, startPoint y: 502, endPoint x: 687, endPoint y: 408, distance: 205.7
click at [687, 408] on td "**********" at bounding box center [852, 637] width 345 height 533
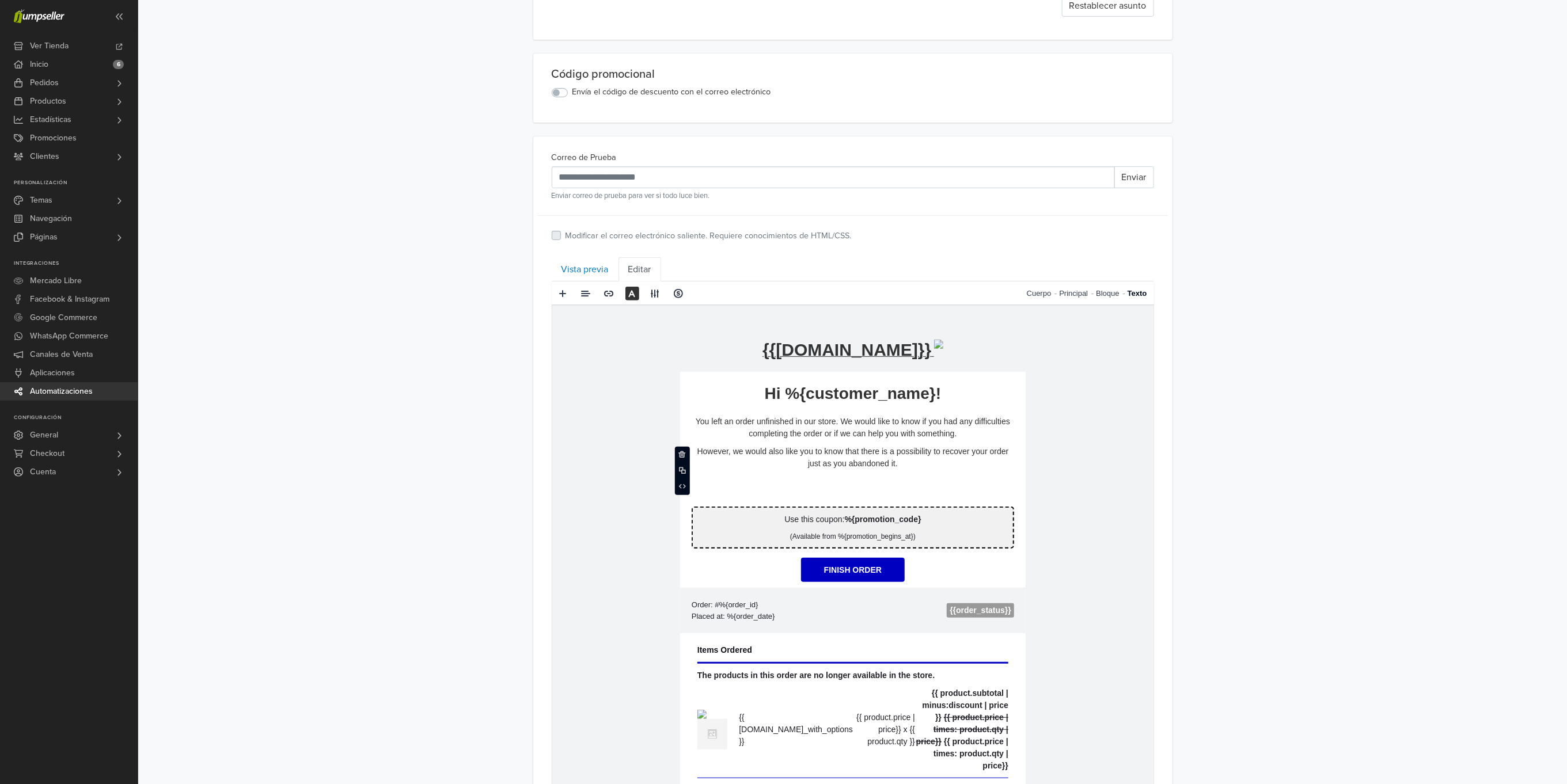
click at [900, 462] on p "However, we would also like you to know that there is a possibility to recover …" at bounding box center [852, 457] width 323 height 24
drag, startPoint x: 899, startPoint y: 462, endPoint x: 610, endPoint y: 425, distance: 291.4
click at [610, 425] on td "**********" at bounding box center [852, 651] width 601 height 693
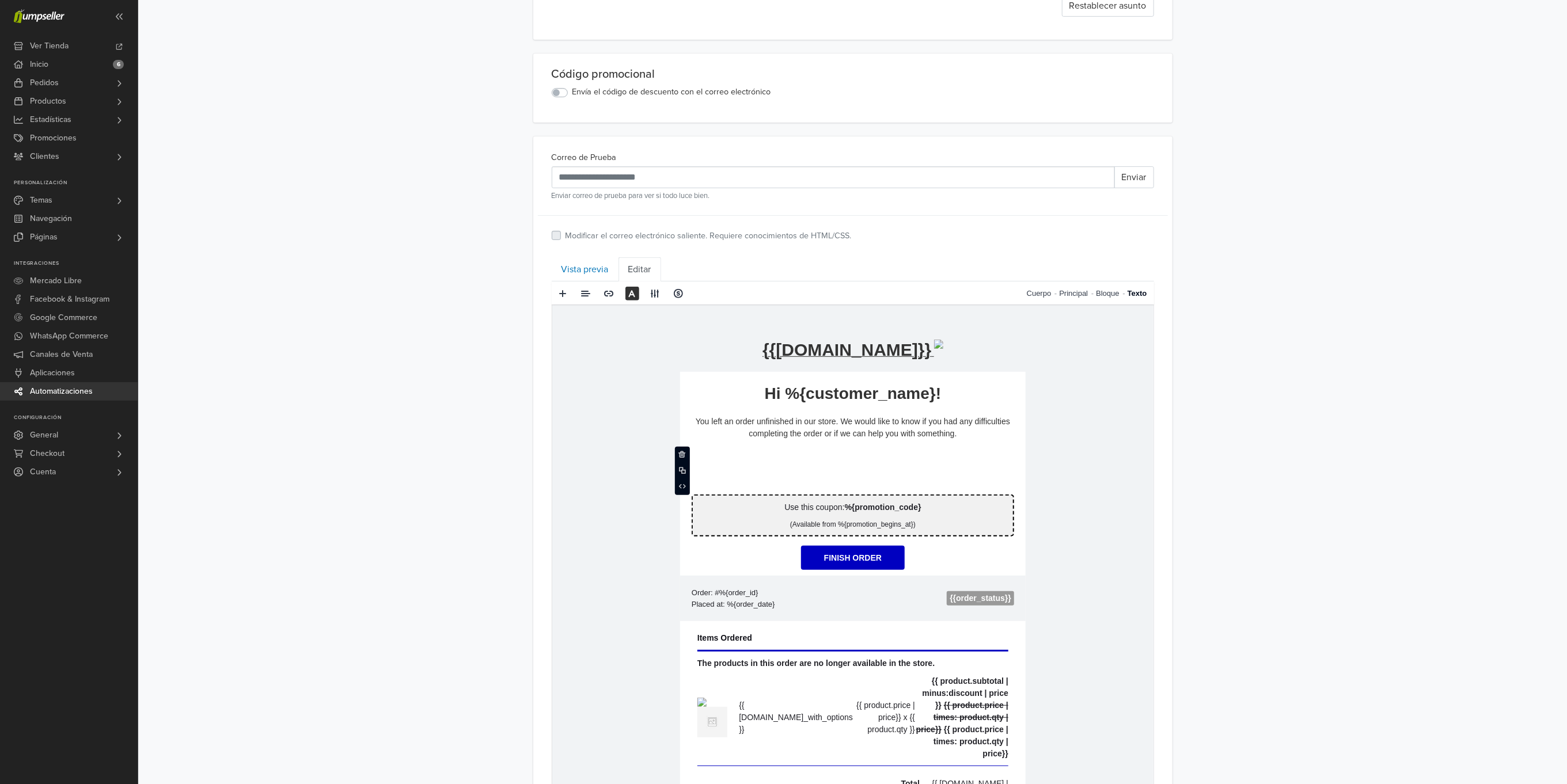
click at [929, 435] on p "You left an order unfinished in our store. We would like to know if you had any…" at bounding box center [852, 427] width 323 height 24
click at [929, 435] on p "**********" at bounding box center [852, 427] width 323 height 24
click at [968, 431] on p "**********" at bounding box center [852, 427] width 323 height 24
drag, startPoint x: 971, startPoint y: 431, endPoint x: 572, endPoint y: 382, distance: 402.0
click at [572, 382] on td "**********" at bounding box center [852, 645] width 601 height 680
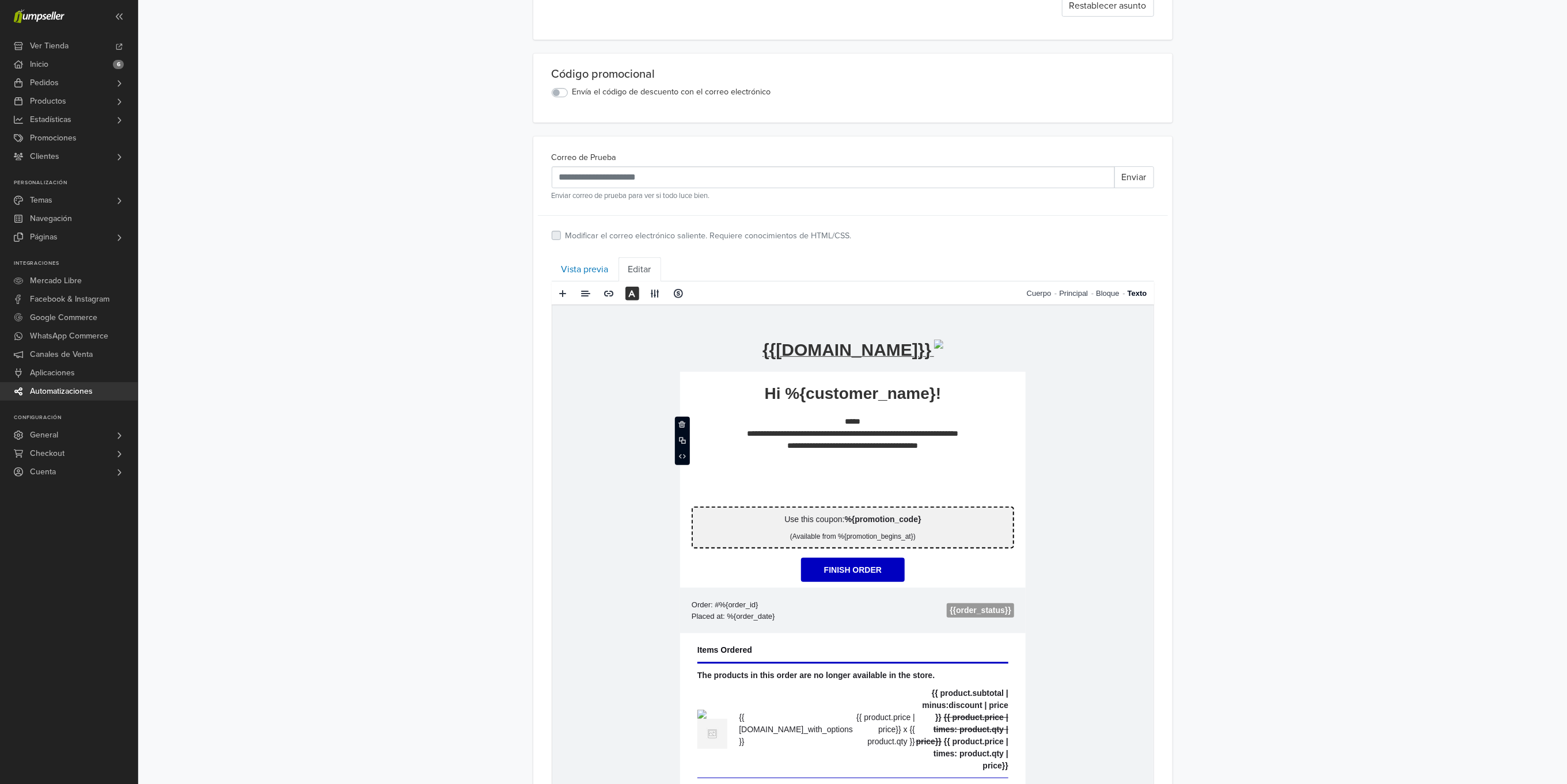
click at [876, 426] on p "**********" at bounding box center [852, 433] width 323 height 36
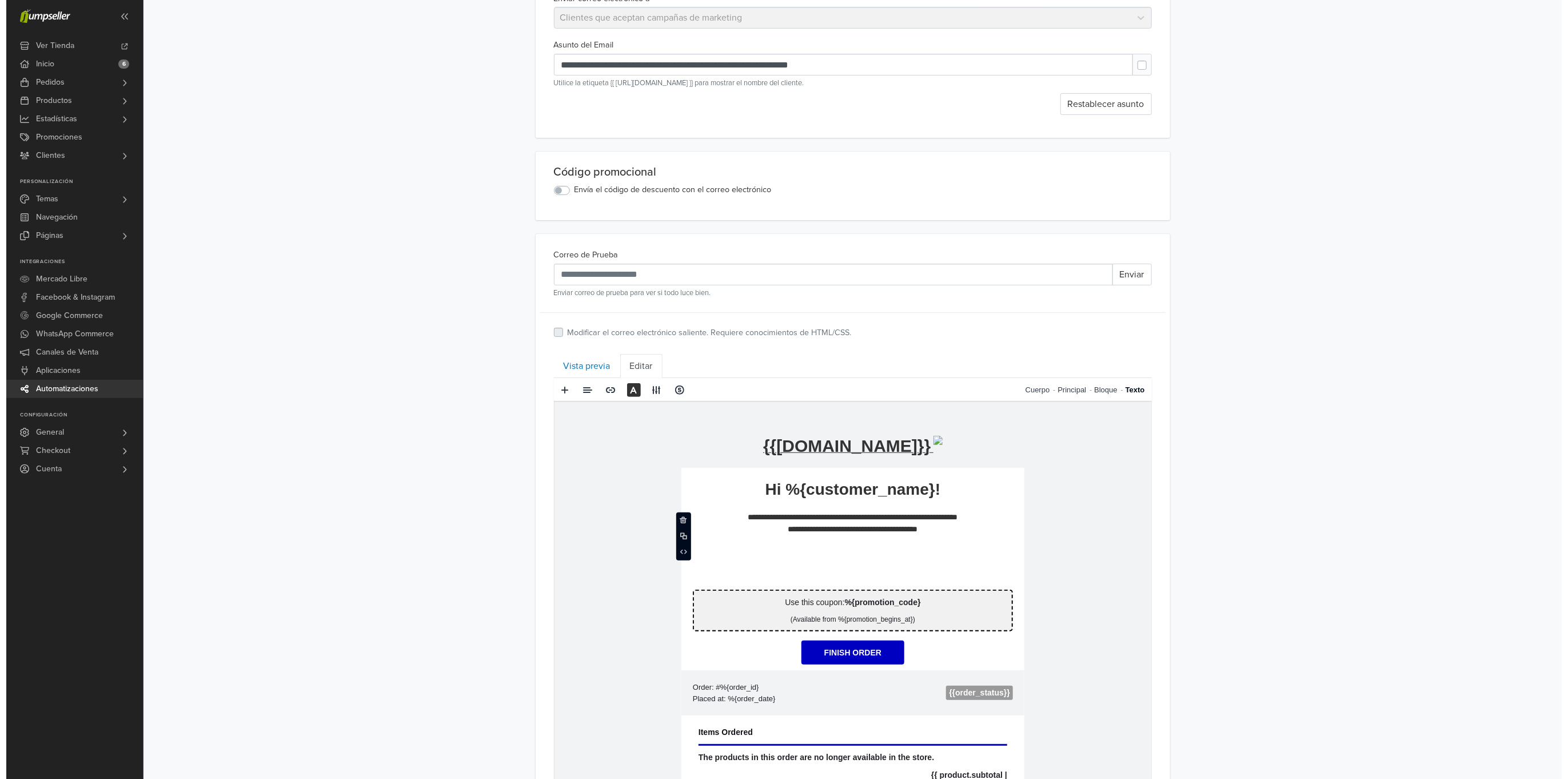
scroll to position [0, 0]
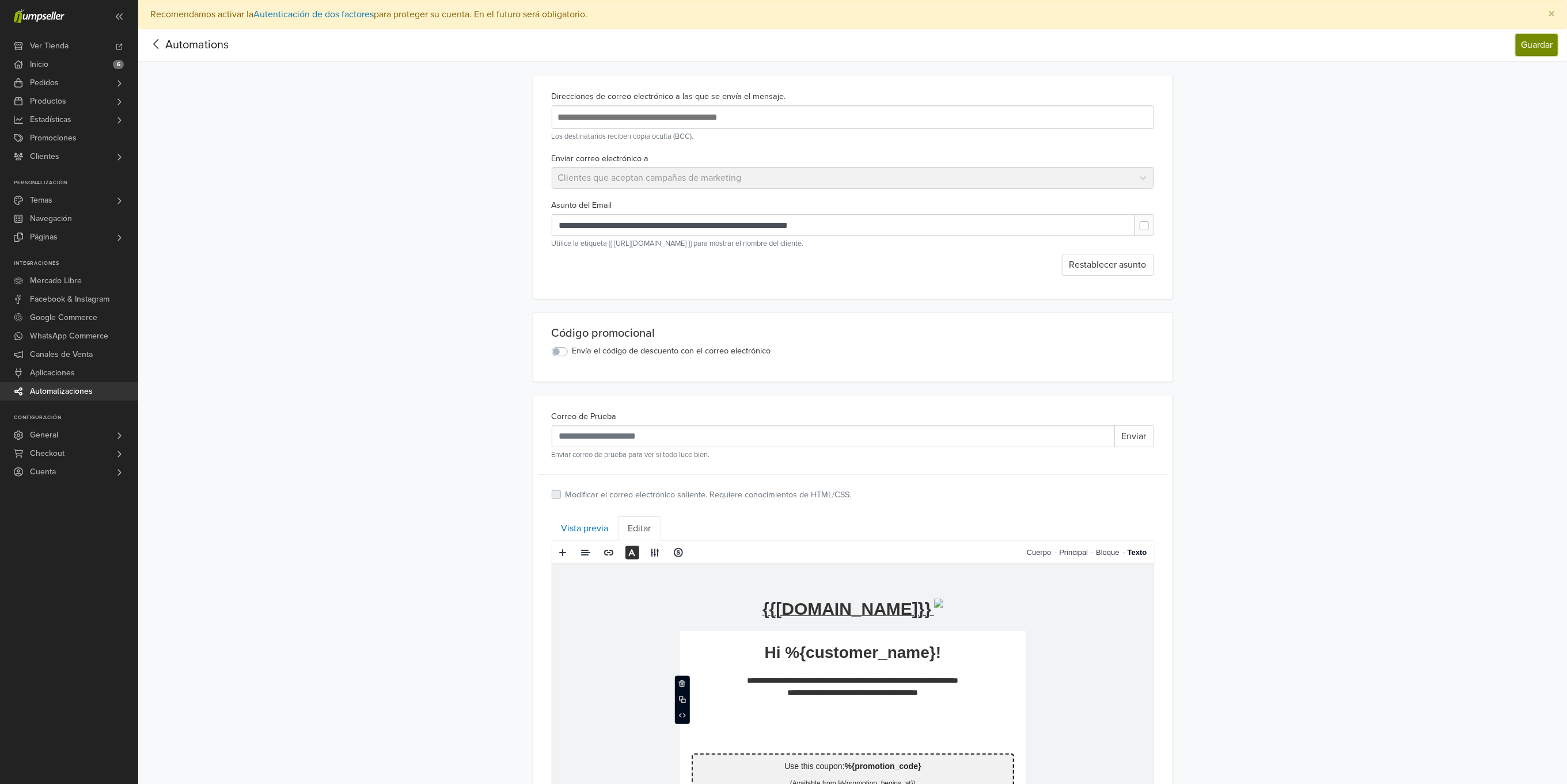
click at [1533, 47] on button "Guardar" at bounding box center [1537, 45] width 42 height 22
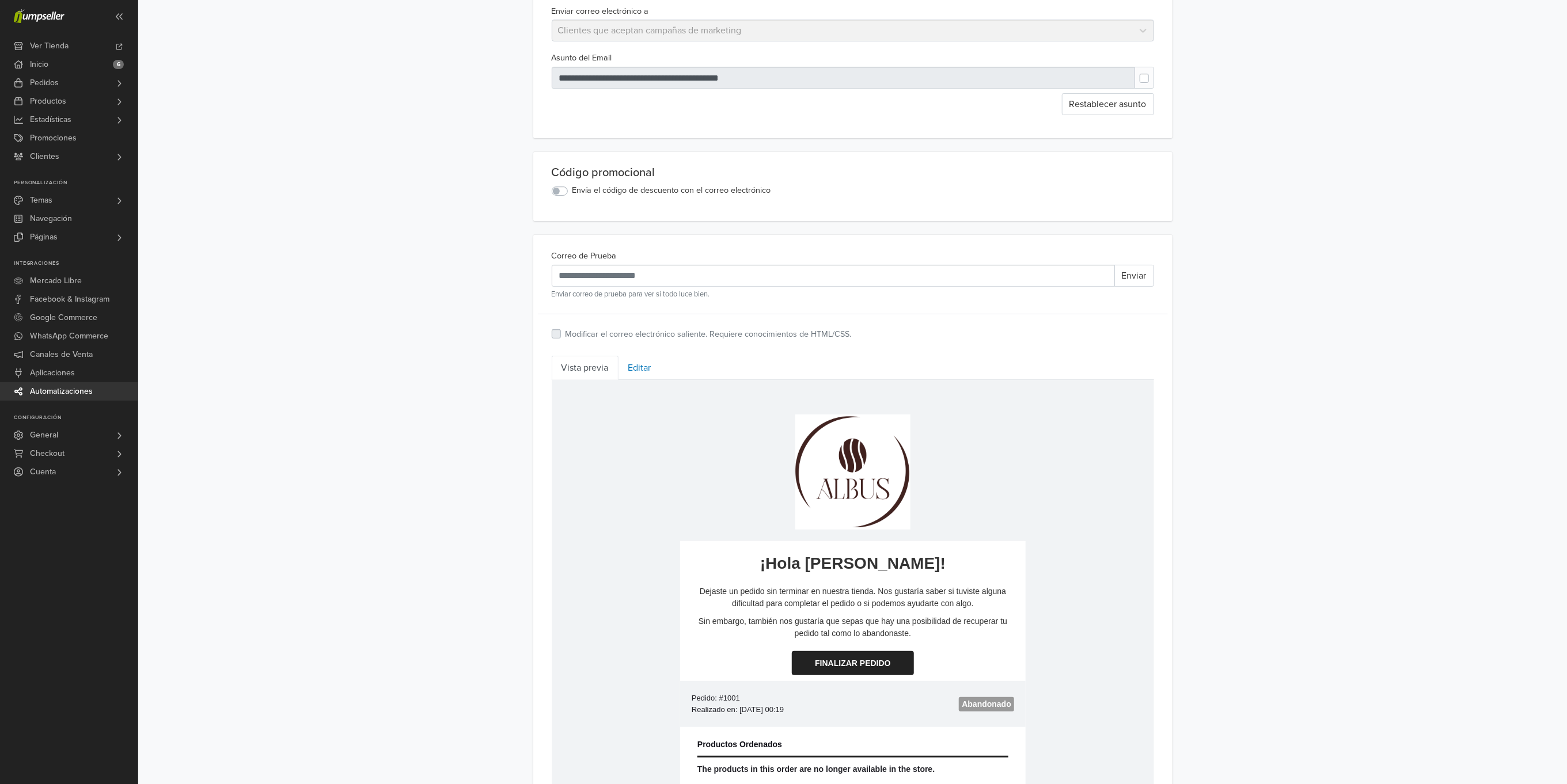
scroll to position [259, 0]
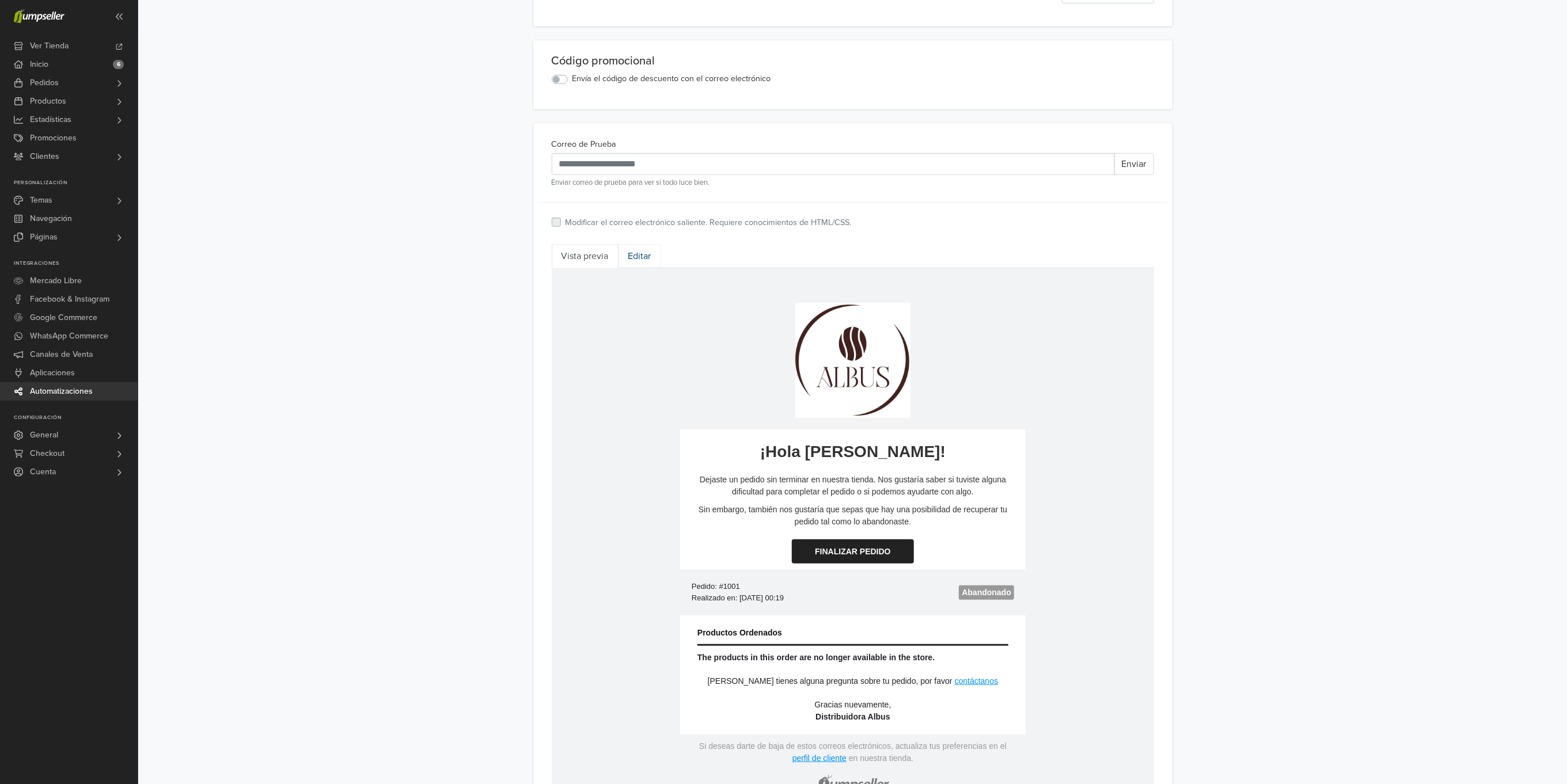
click at [638, 254] on link "Editar" at bounding box center [640, 256] width 42 height 24
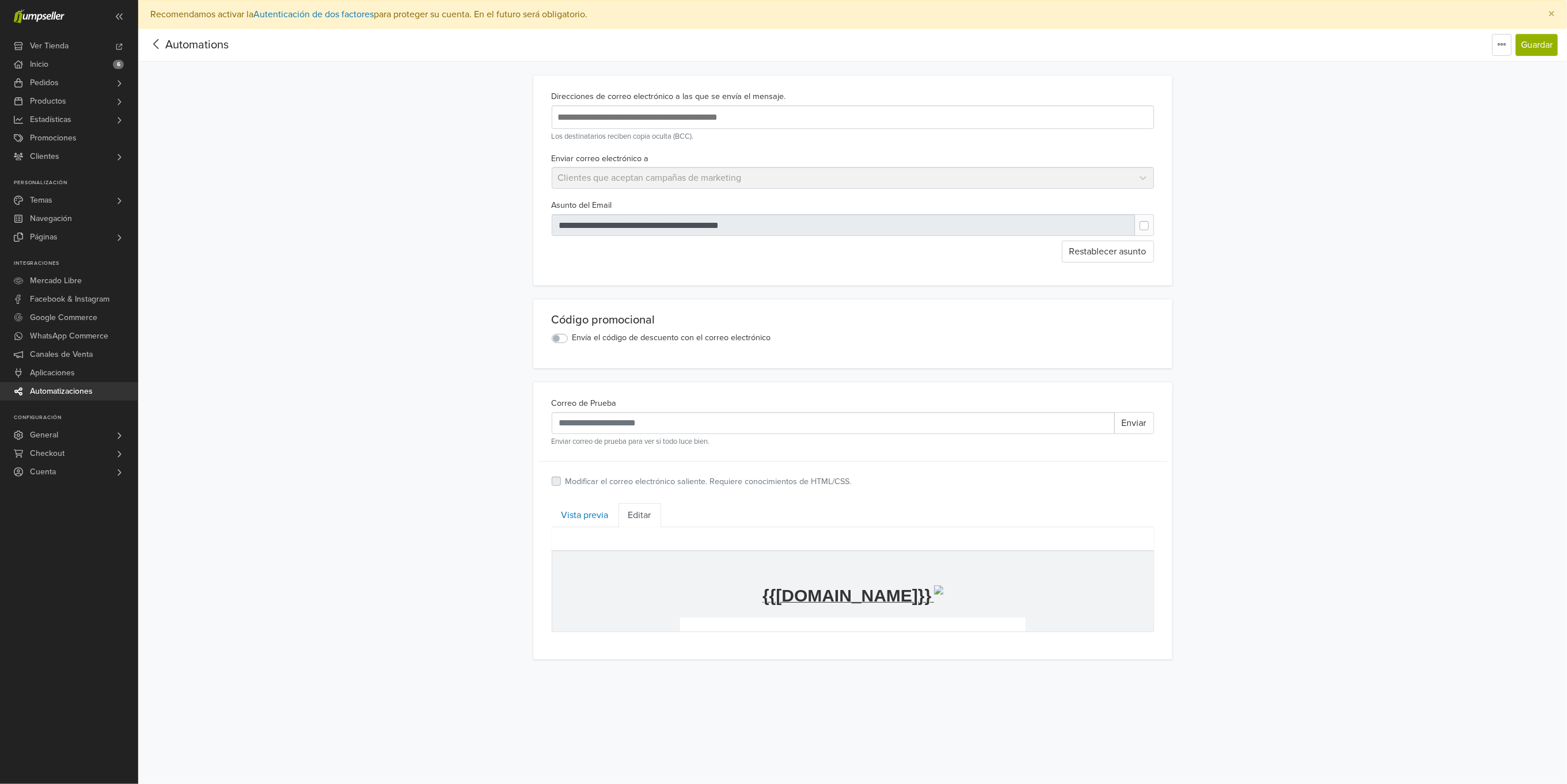
scroll to position [0, 0]
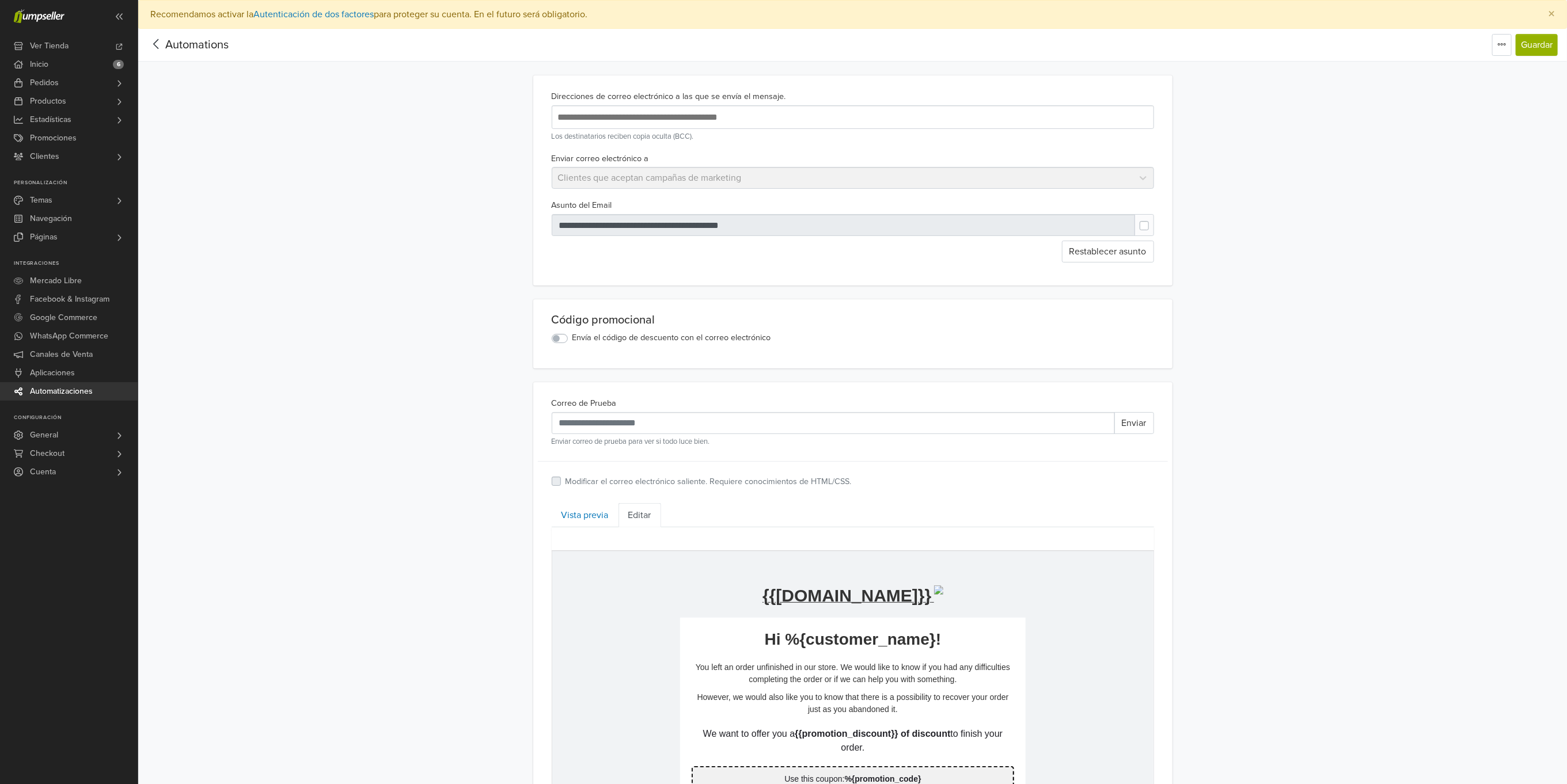
click at [875, 747] on p "We want to offer you a {{promotion_discount}} of discount to finish your order." at bounding box center [852, 740] width 323 height 28
click at [872, 747] on p "**********" at bounding box center [852, 740] width 323 height 28
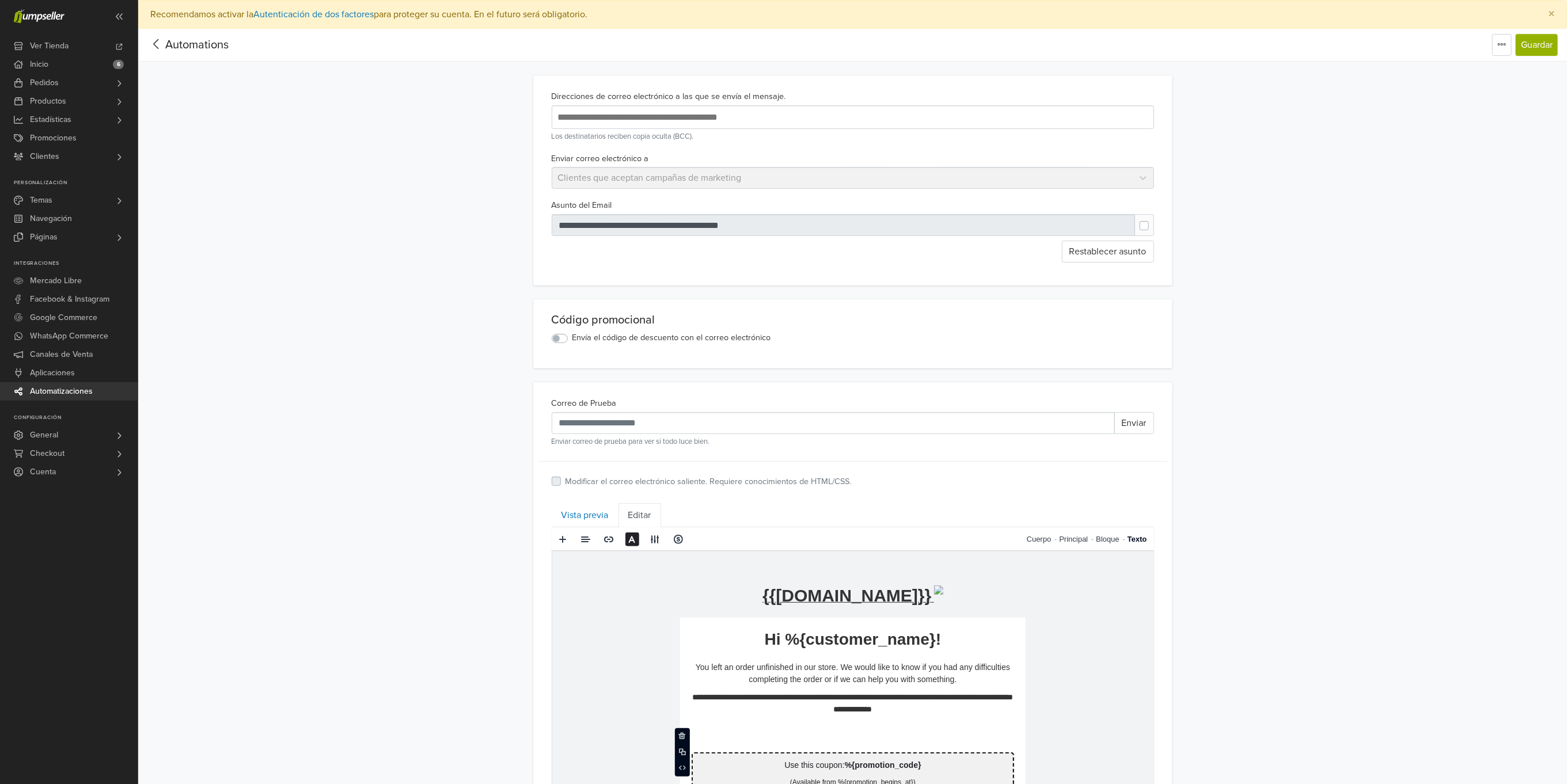
click at [848, 709] on p "**********" at bounding box center [852, 702] width 323 height 24
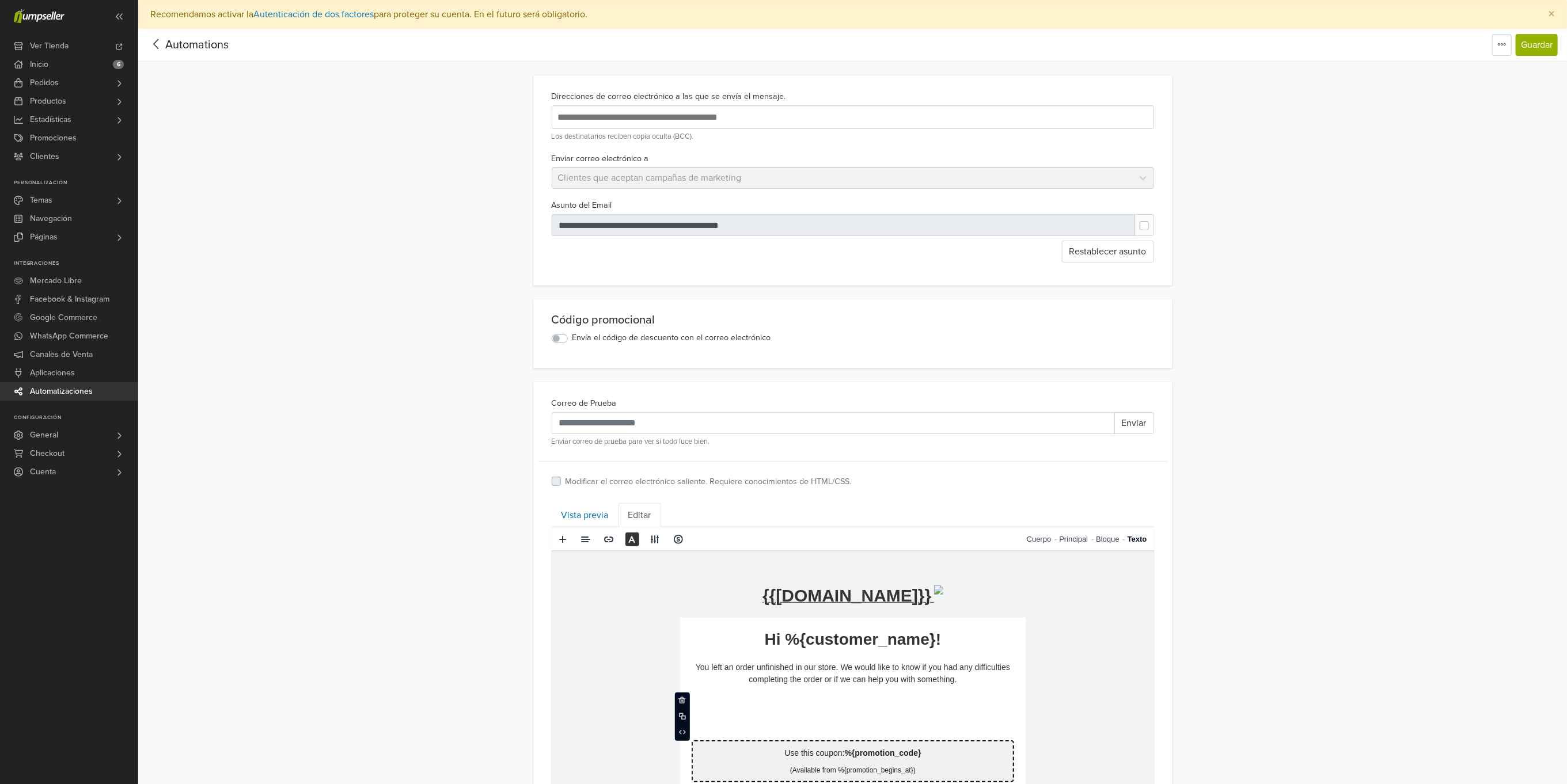
click at [847, 676] on p "You left an order unfinished in our store. We would like to know if you had any…" at bounding box center [852, 672] width 323 height 24
click at [847, 676] on p "**********" at bounding box center [852, 672] width 323 height 24
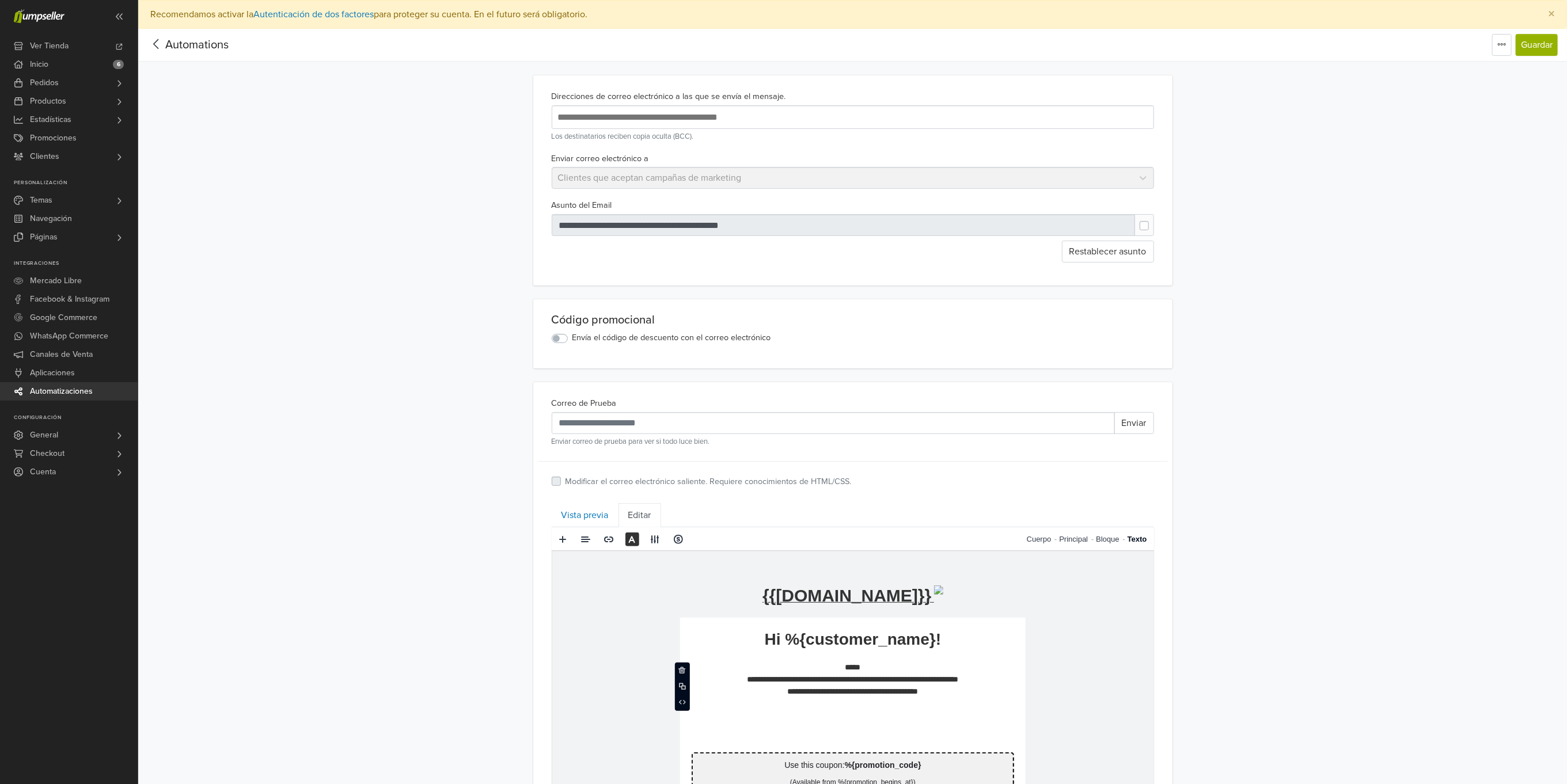
click at [1313, 528] on div "**********" at bounding box center [852, 644] width 1429 height 1230
click at [866, 669] on p "**********" at bounding box center [852, 679] width 323 height 36
click at [1484, 517] on div "**********" at bounding box center [852, 637] width 1429 height 1217
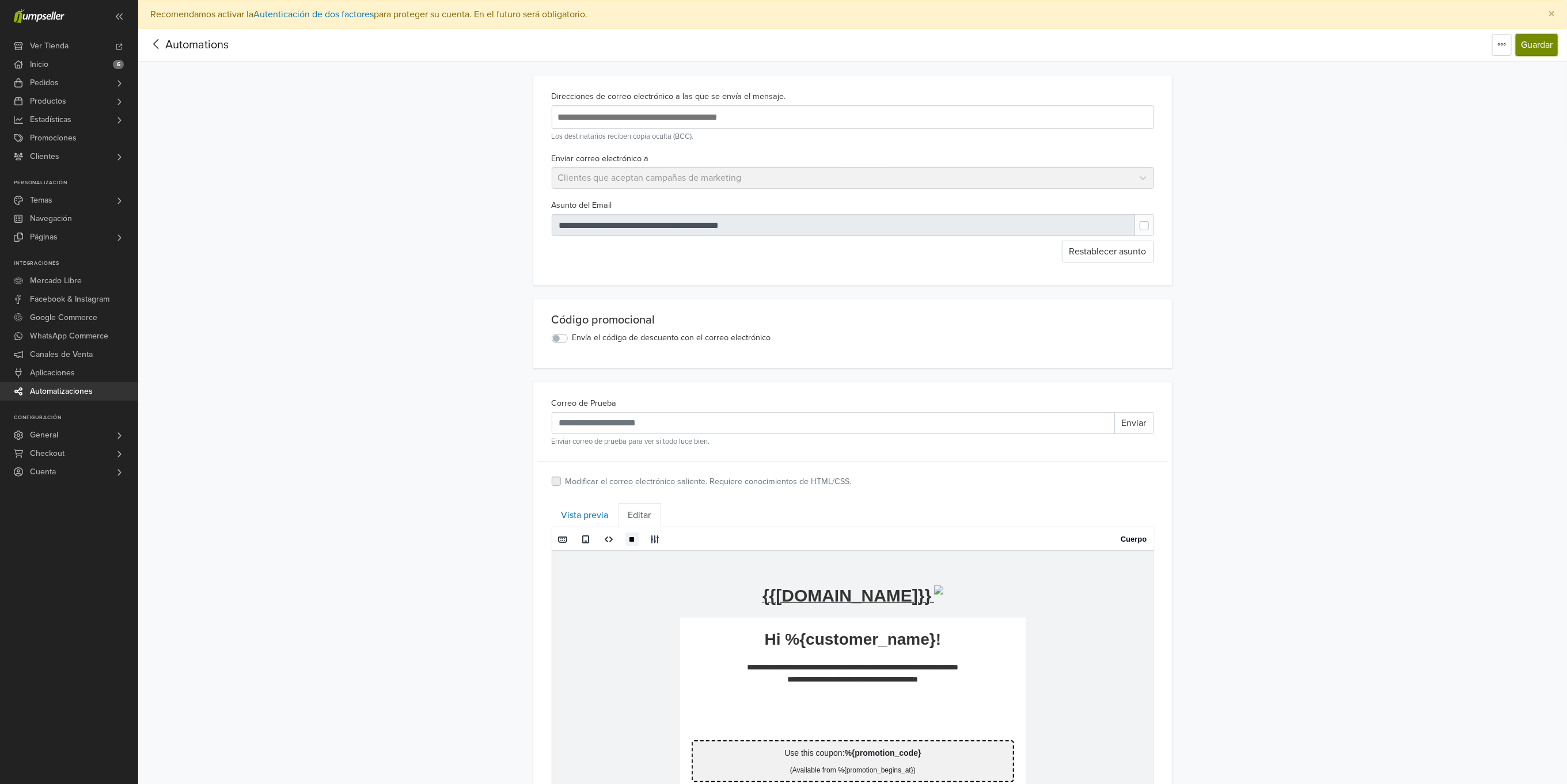
click at [1528, 45] on button "Guardar" at bounding box center [1537, 45] width 42 height 22
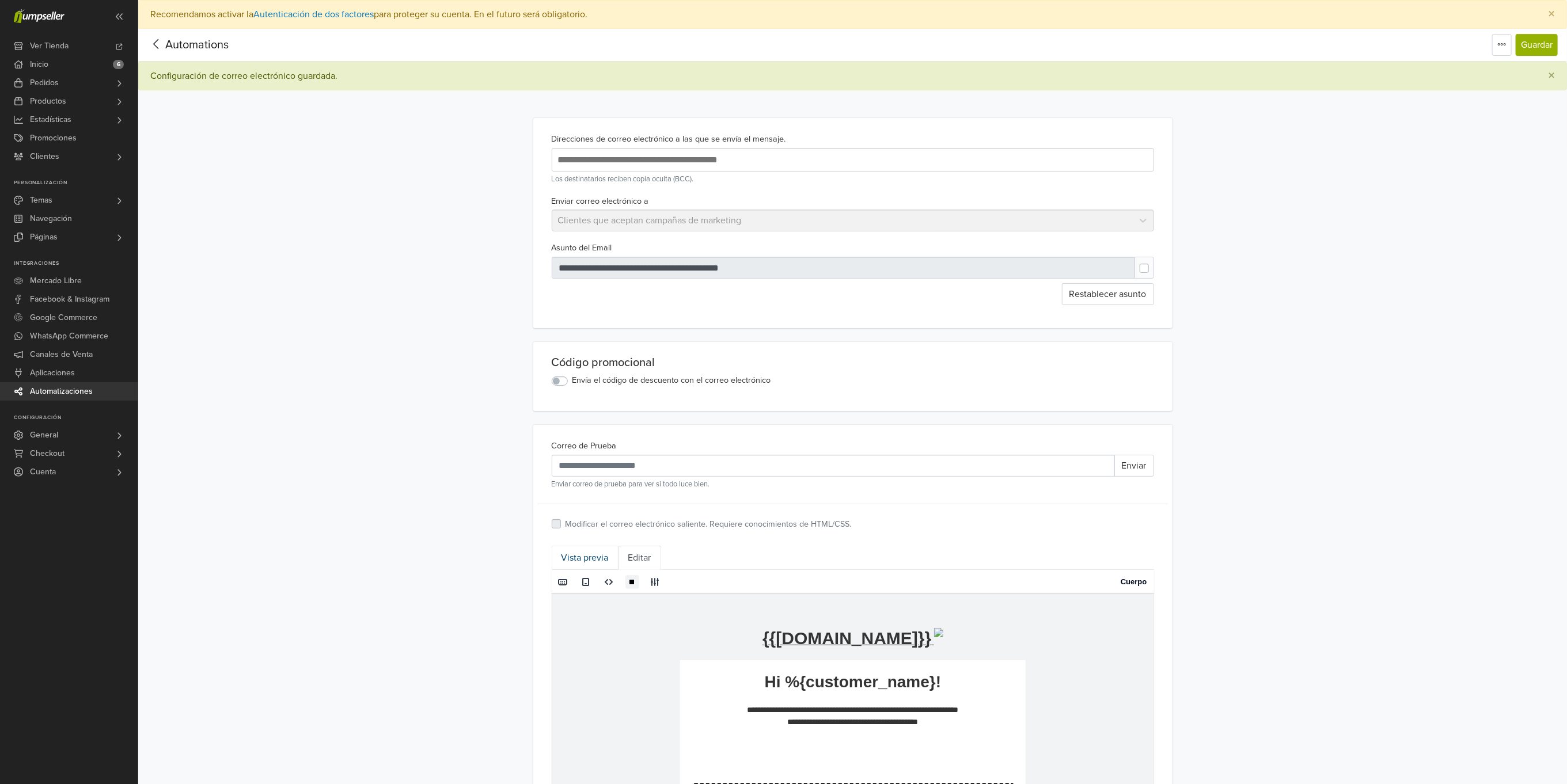
click at [584, 554] on link "Vista previa" at bounding box center [585, 557] width 67 height 24
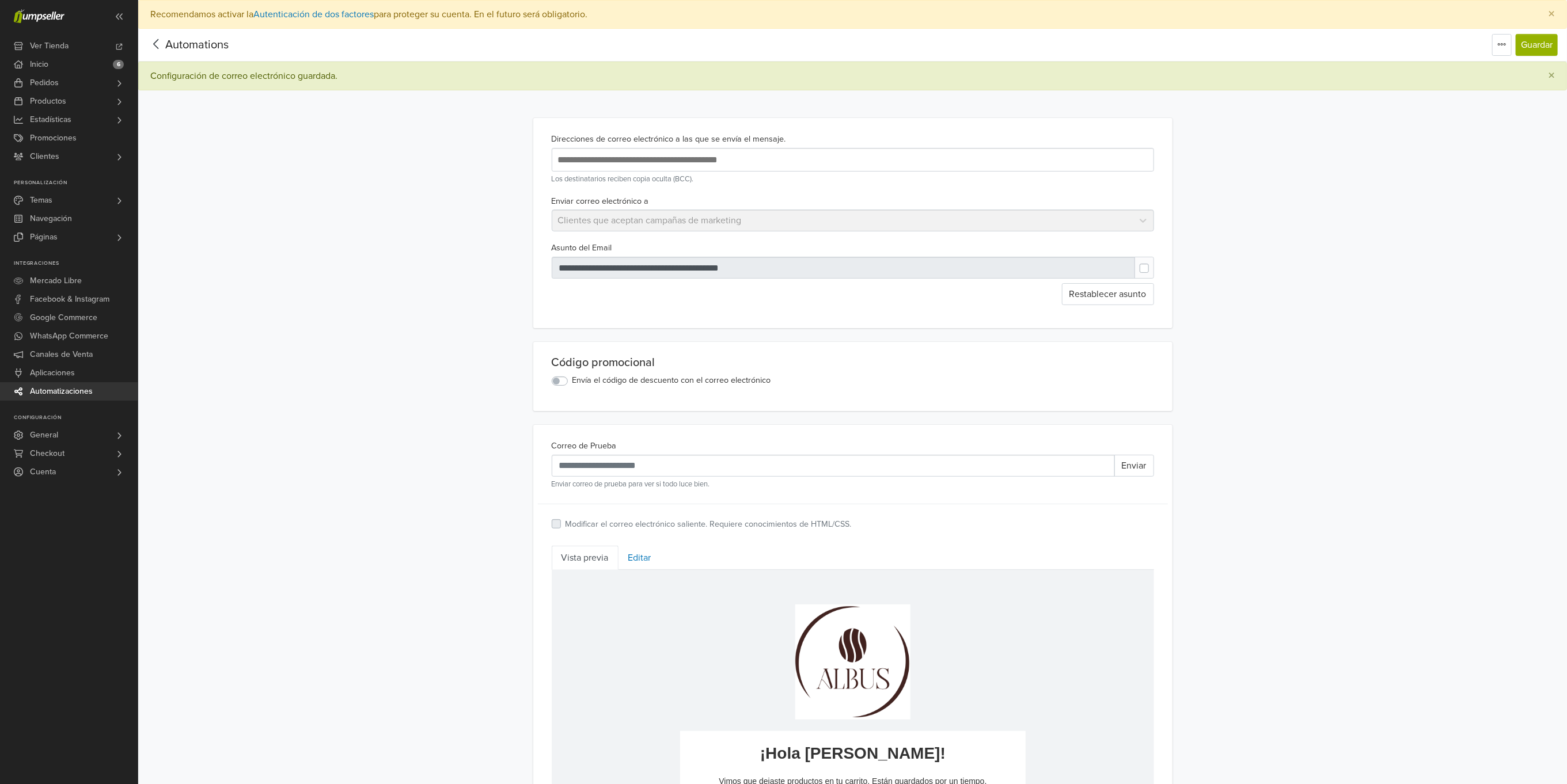
click at [767, 265] on div at bounding box center [844, 268] width 584 height 22
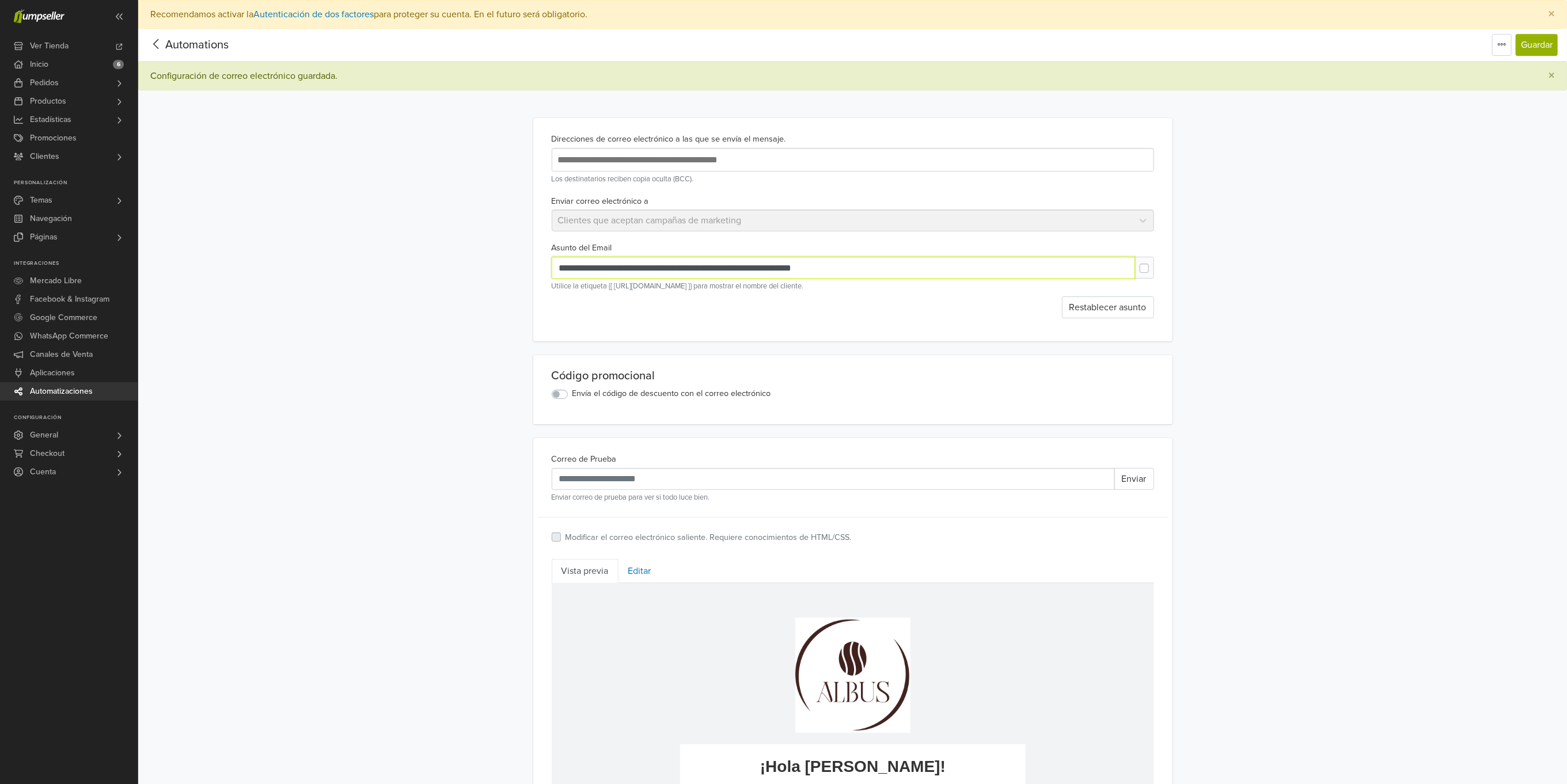
drag, startPoint x: 841, startPoint y: 276, endPoint x: 695, endPoint y: 270, distance: 146.1
click at [695, 270] on input "**********" at bounding box center [843, 268] width 583 height 22
paste input "text"
type input "**********"
click at [1525, 44] on button "Guardar" at bounding box center [1537, 45] width 42 height 22
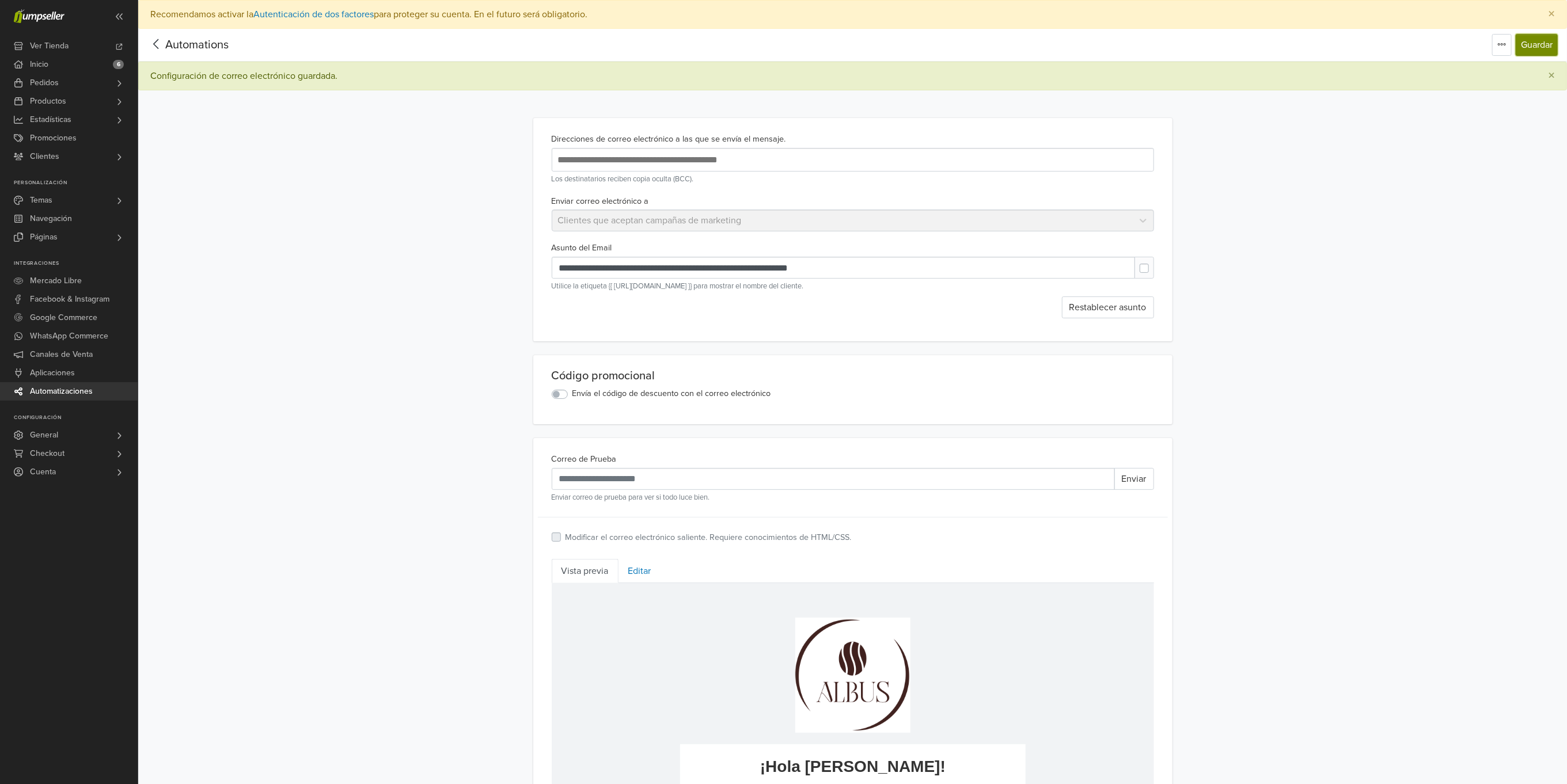
click at [1538, 38] on button "Guardar" at bounding box center [1537, 45] width 42 height 22
click at [156, 52] on div at bounding box center [156, 45] width 18 height 17
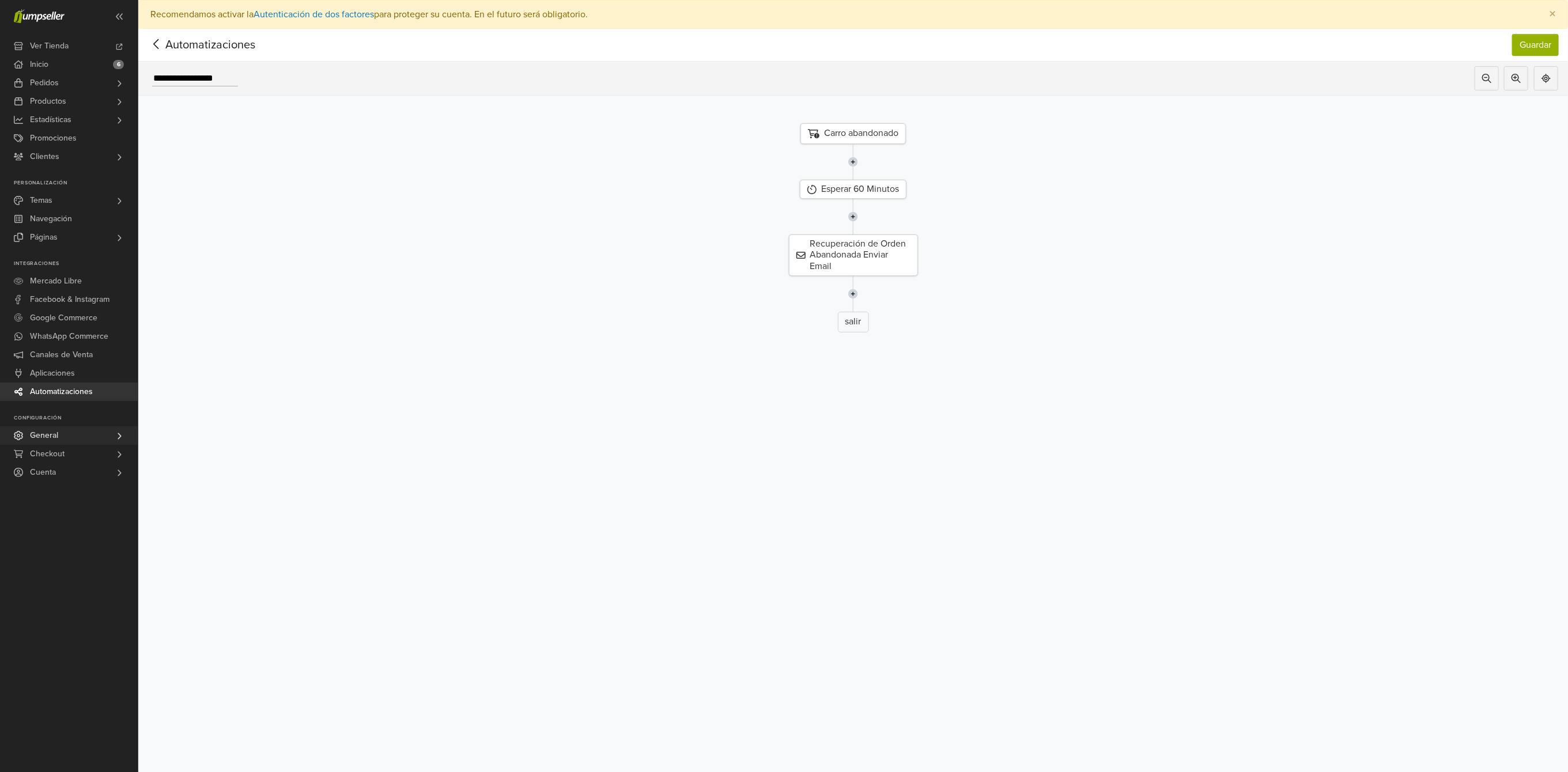
click at [85, 440] on link "General" at bounding box center [69, 436] width 137 height 18
click at [867, 260] on div "Recuperación de Orden Abandonada Enviar Email" at bounding box center [854, 255] width 129 height 42
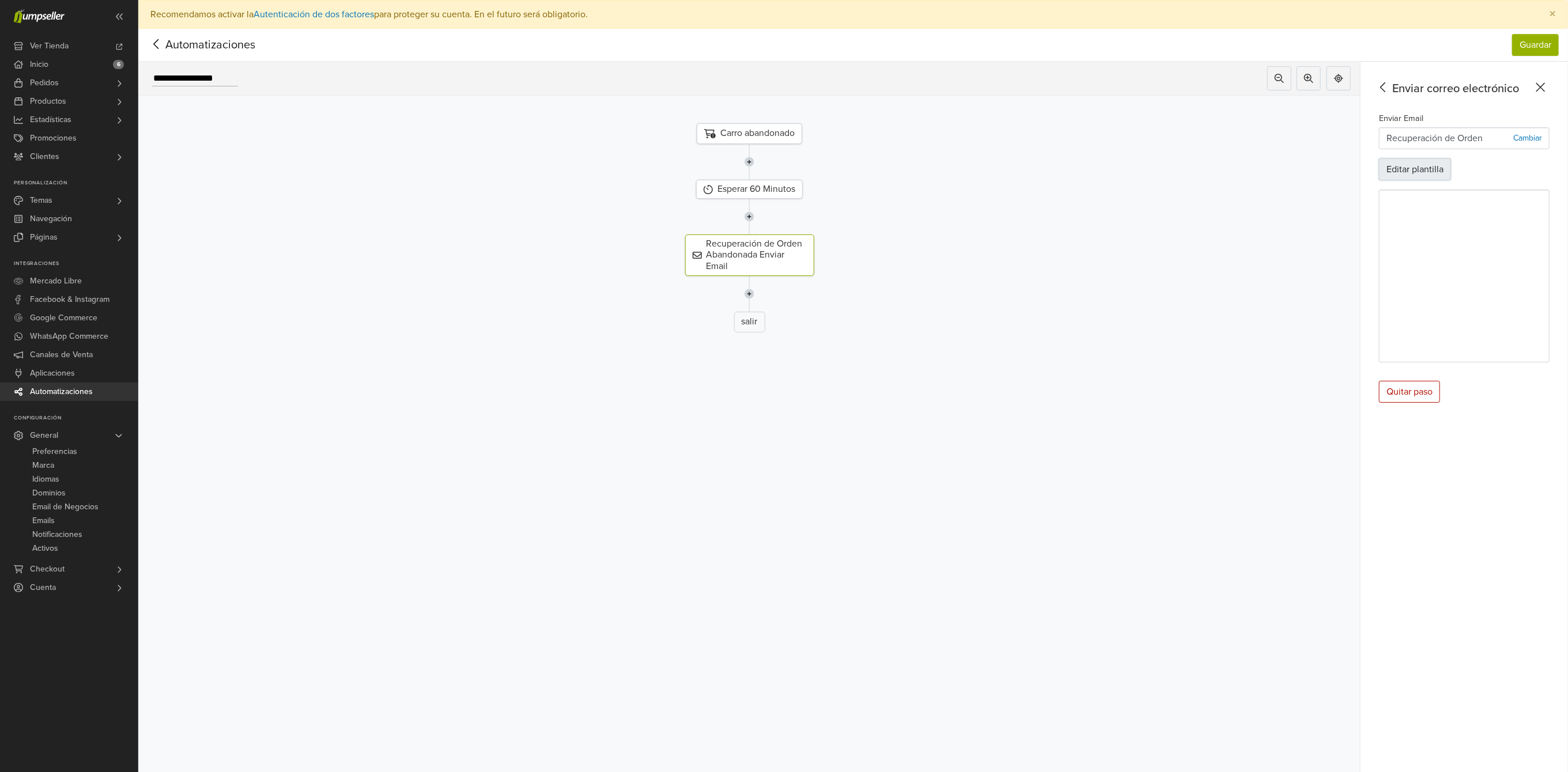
click at [1436, 164] on button "Editar plantilla" at bounding box center [1415, 169] width 72 height 22
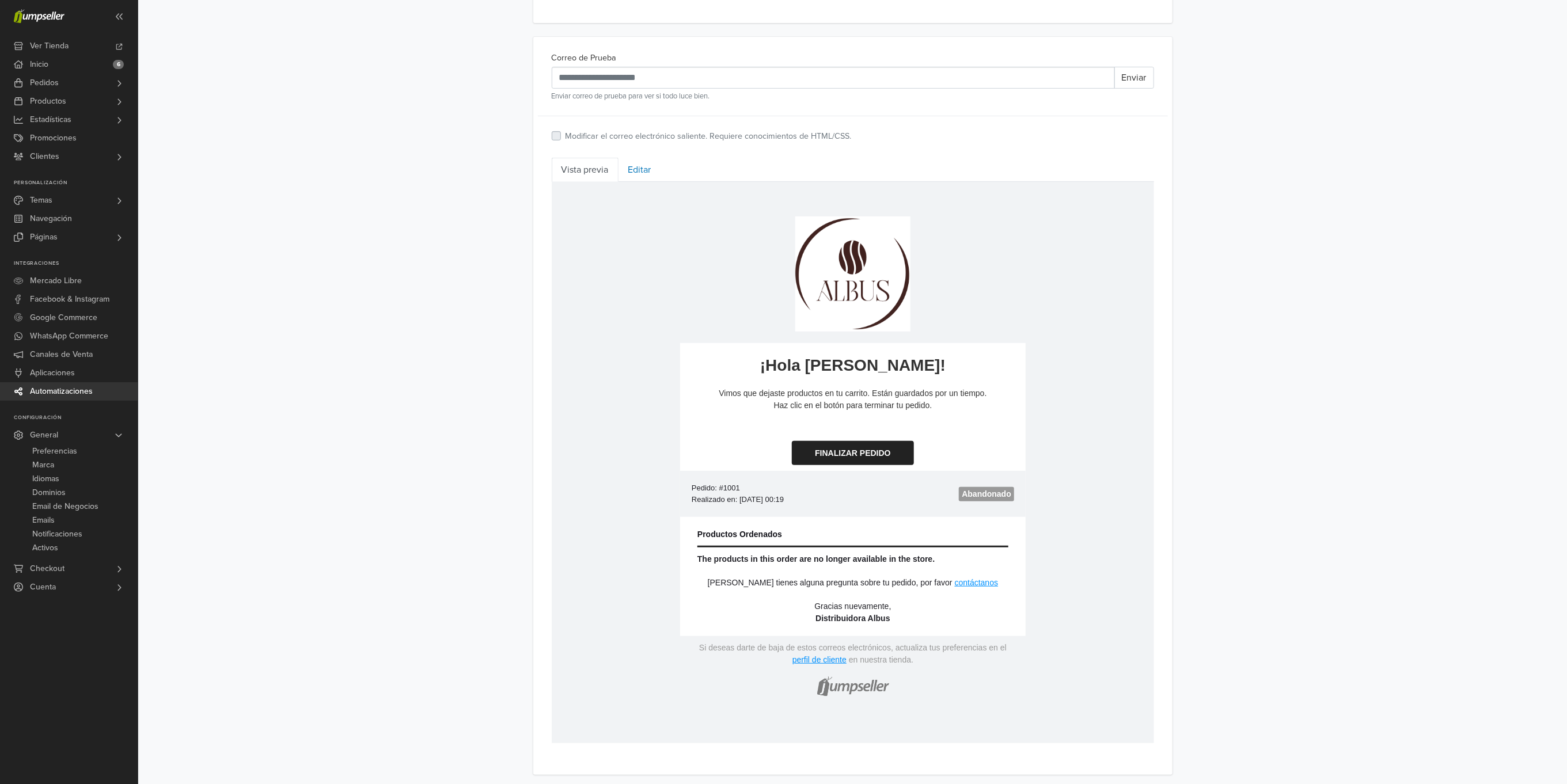
scroll to position [351, 0]
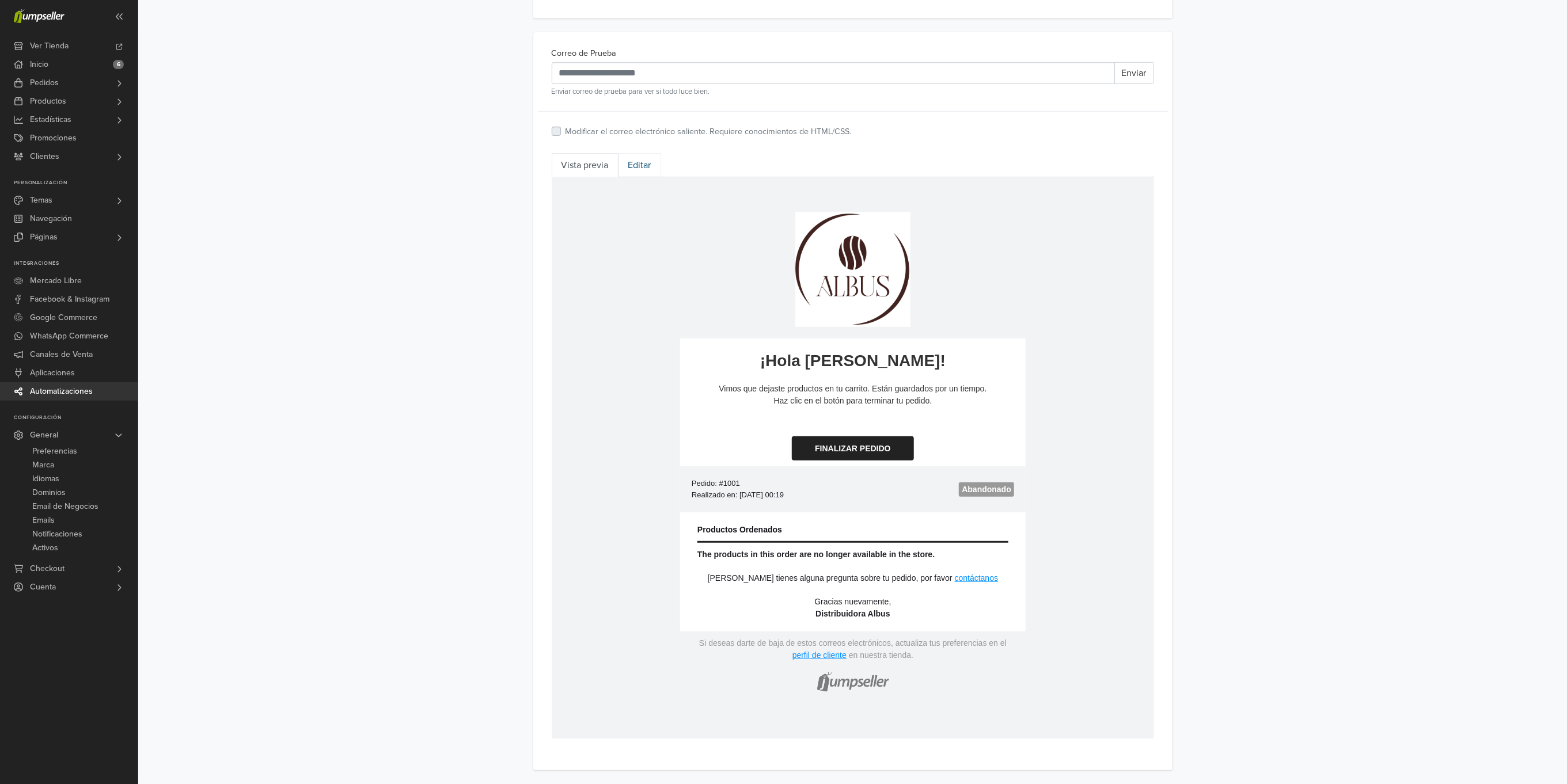
click at [629, 163] on link "Editar" at bounding box center [640, 165] width 42 height 24
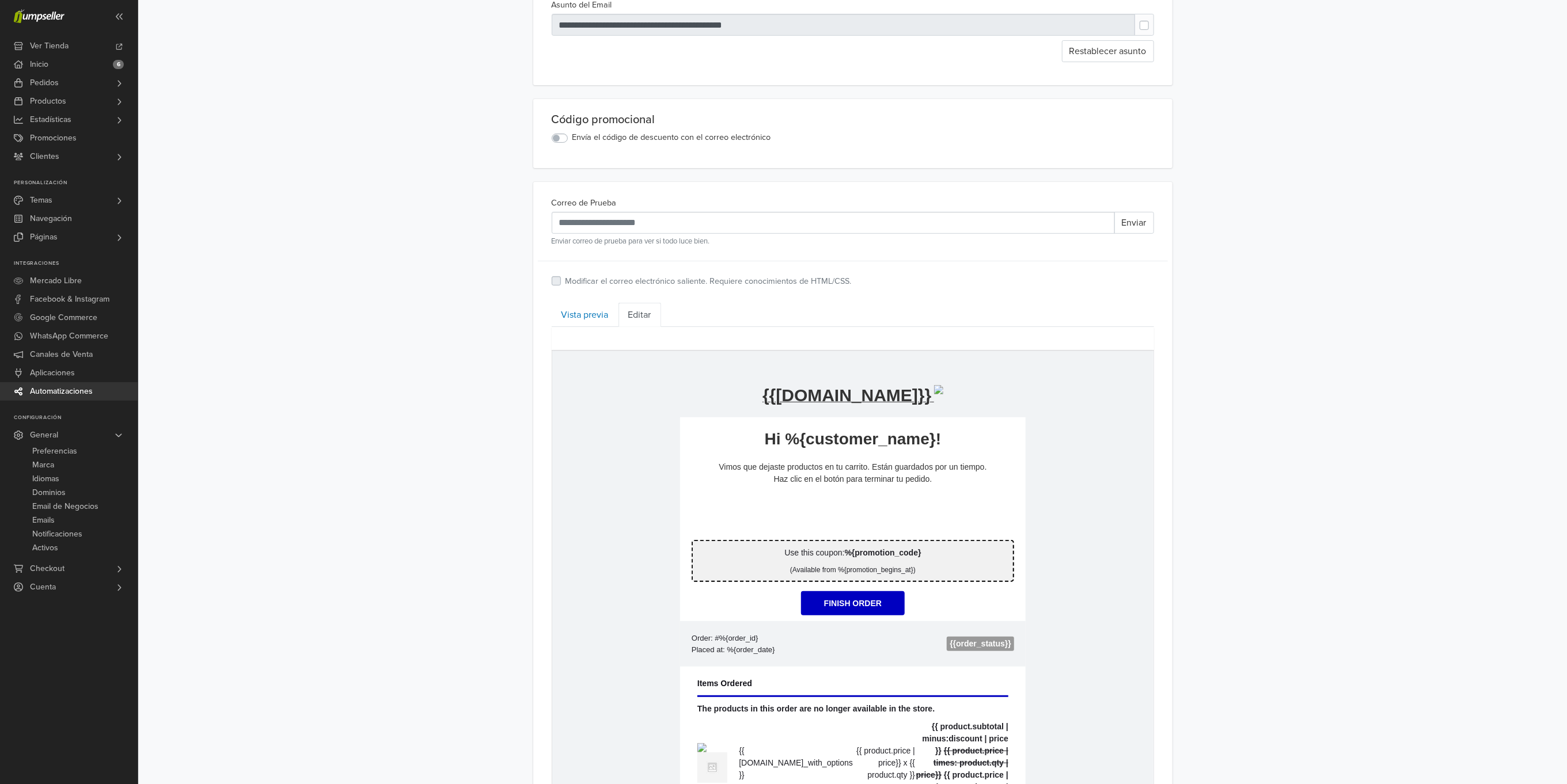
scroll to position [259, 0]
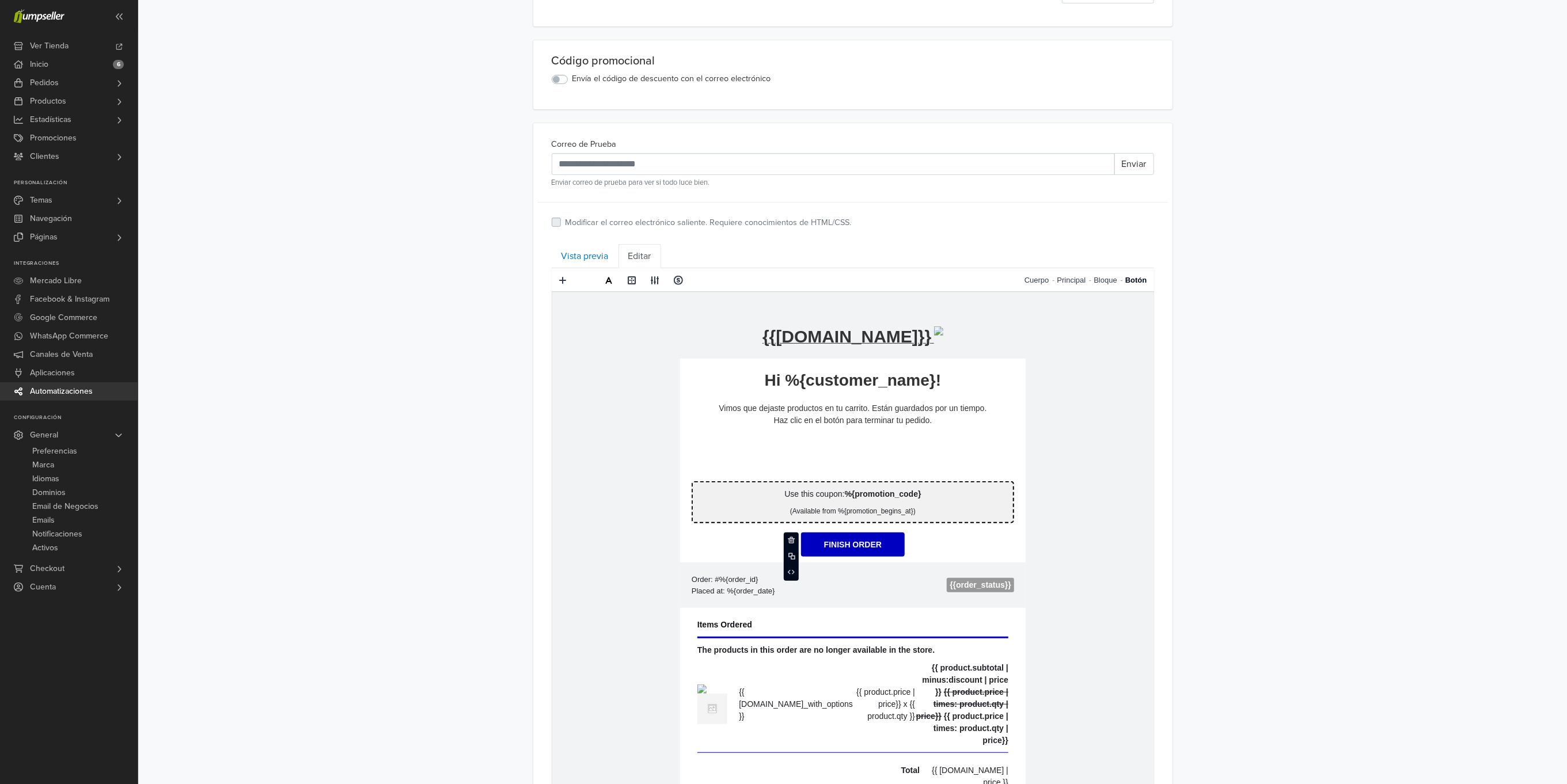
click at [864, 543] on link "Finish Order" at bounding box center [852, 544] width 104 height 24
click at [877, 543] on link "**********" at bounding box center [852, 544] width 104 height 24
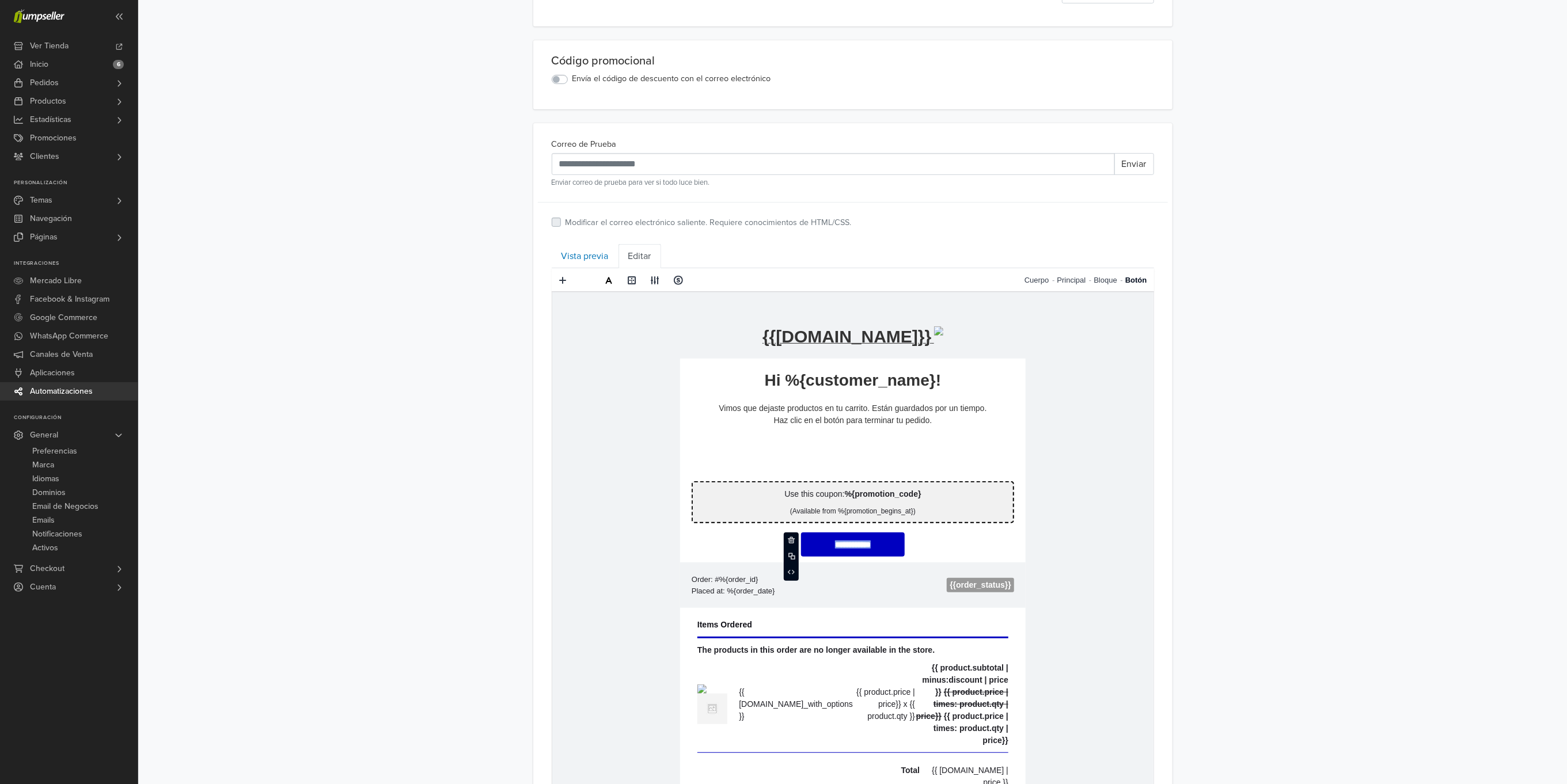
click at [866, 539] on link "**********" at bounding box center [852, 544] width 104 height 24
drag, startPoint x: 892, startPoint y: 544, endPoint x: 819, endPoint y: 536, distance: 73.4
click at [819, 536] on link "**********" at bounding box center [852, 544] width 104 height 24
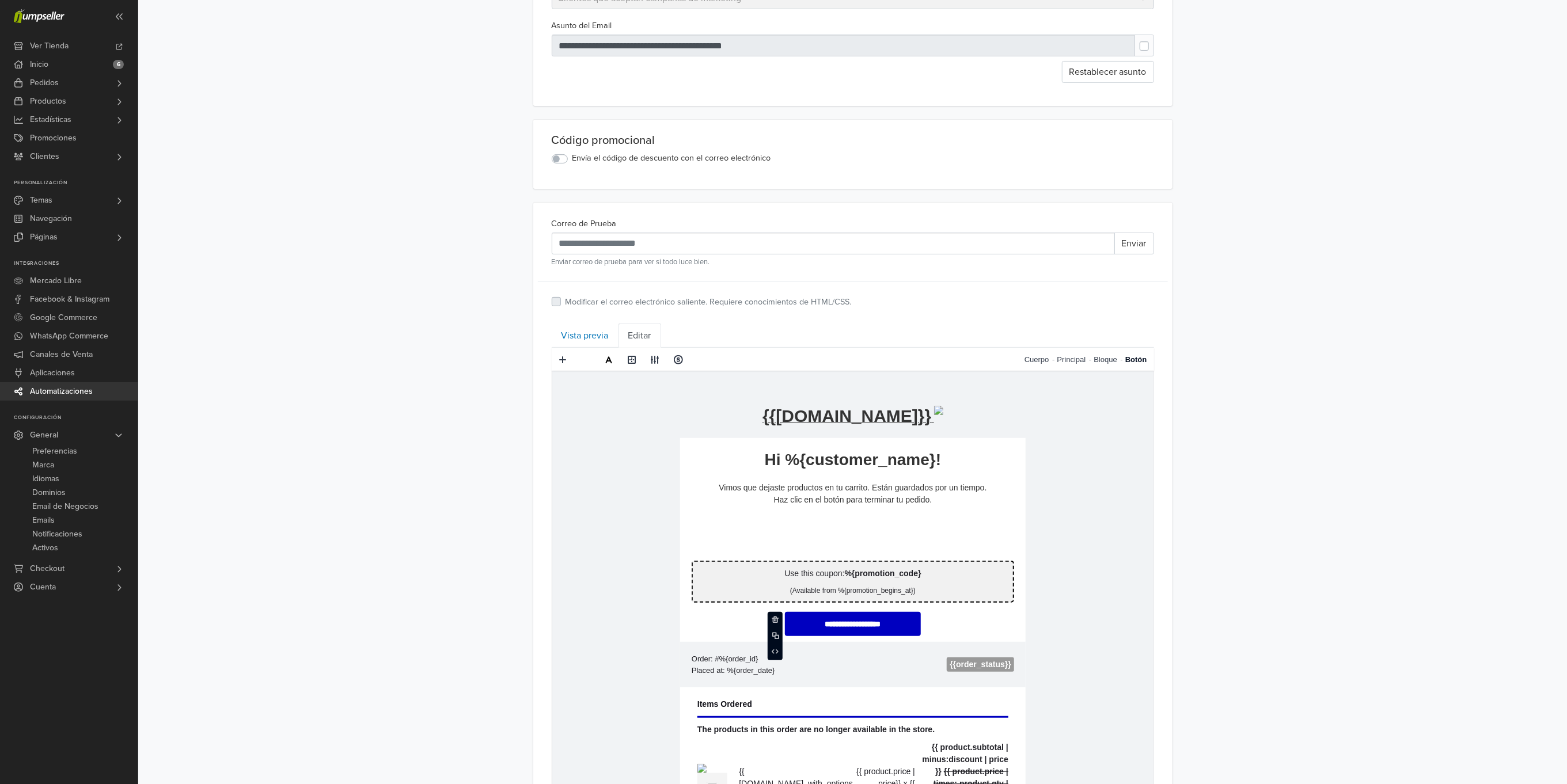
scroll to position [0, 0]
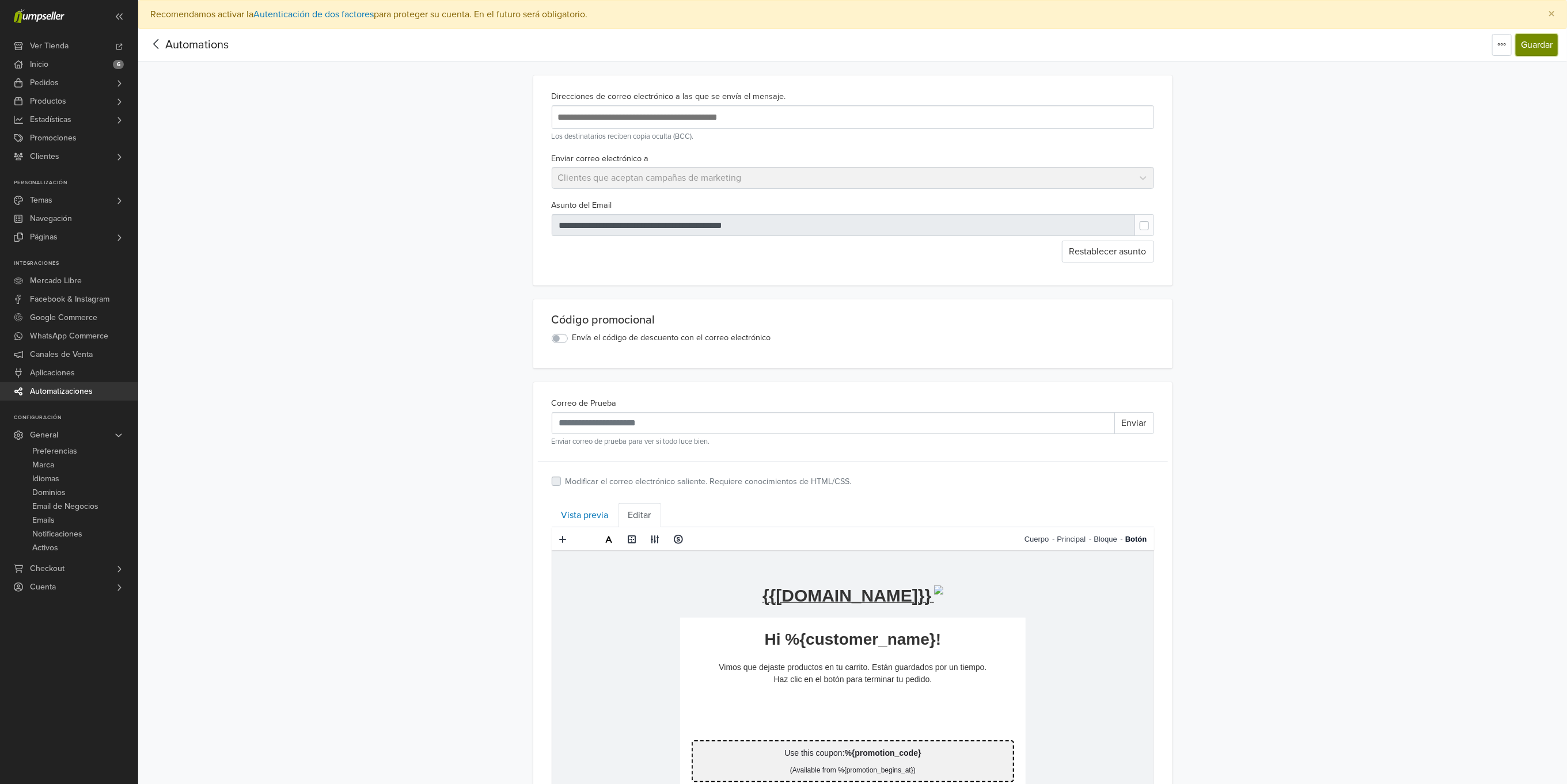
click at [1533, 55] on button "Guardar" at bounding box center [1537, 45] width 42 height 22
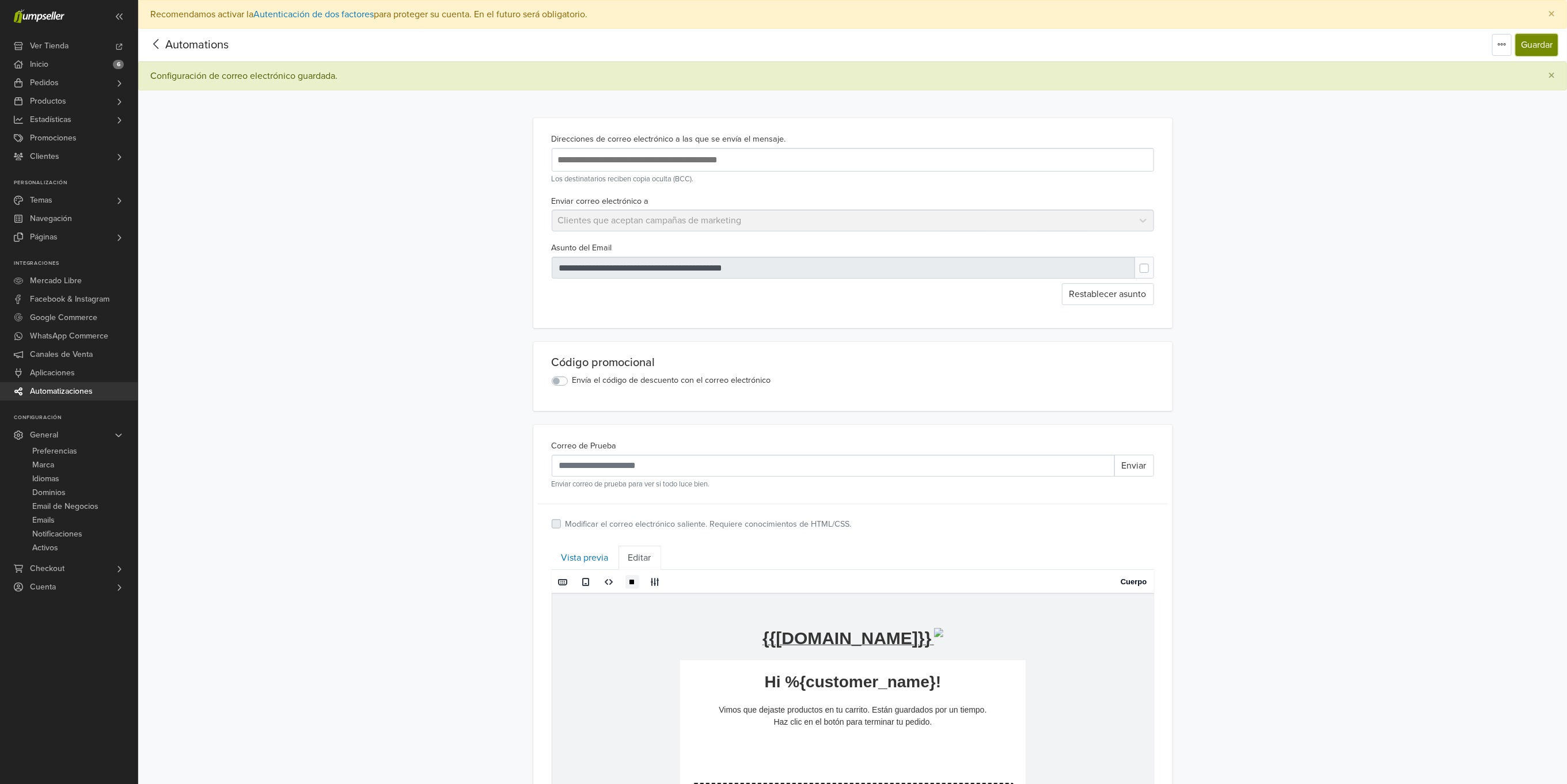
click at [1533, 45] on button "Guardar" at bounding box center [1537, 45] width 42 height 22
click at [580, 555] on link "Vista previa" at bounding box center [585, 557] width 67 height 24
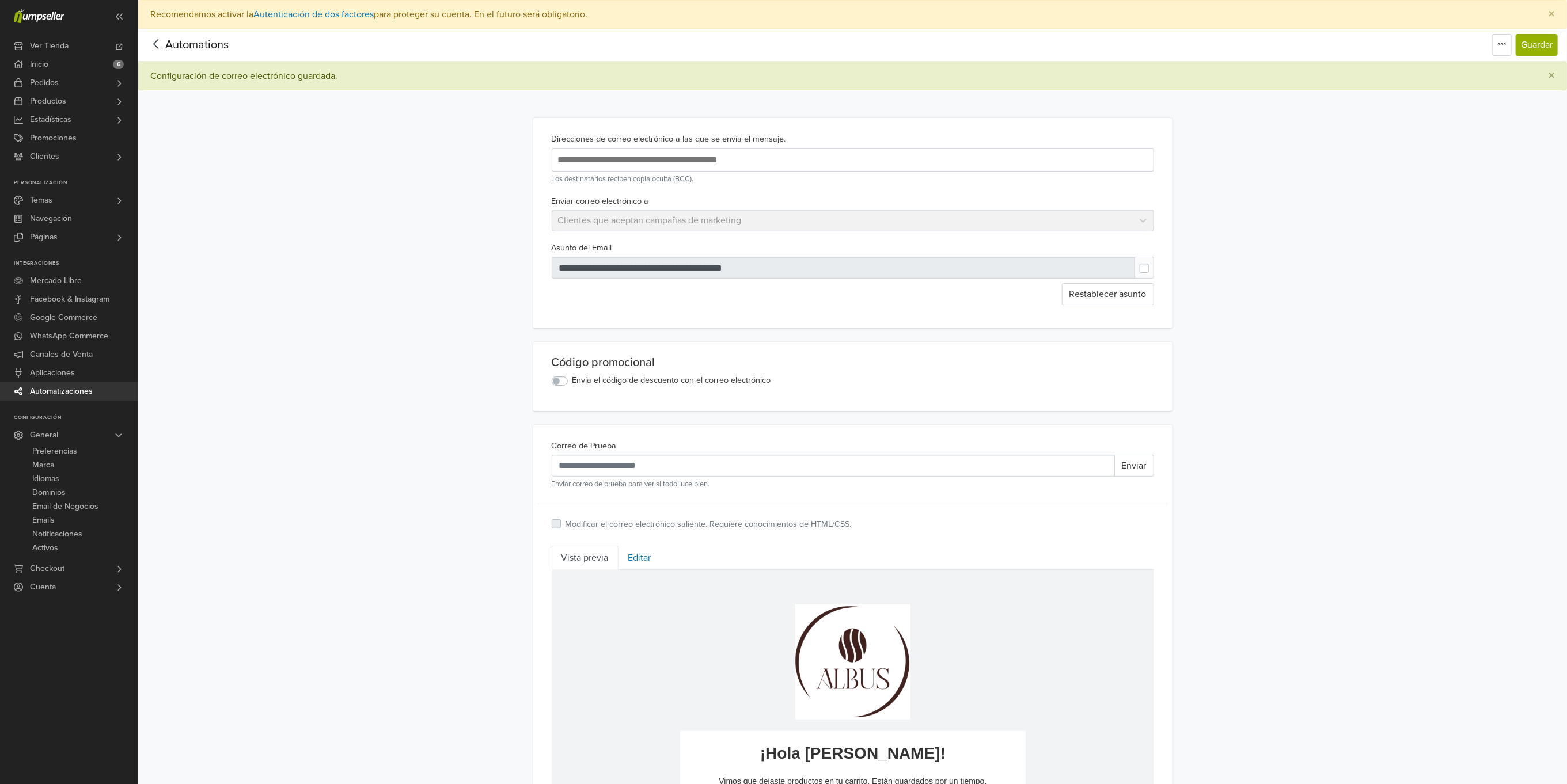
click at [158, 41] on icon at bounding box center [156, 44] width 18 height 14
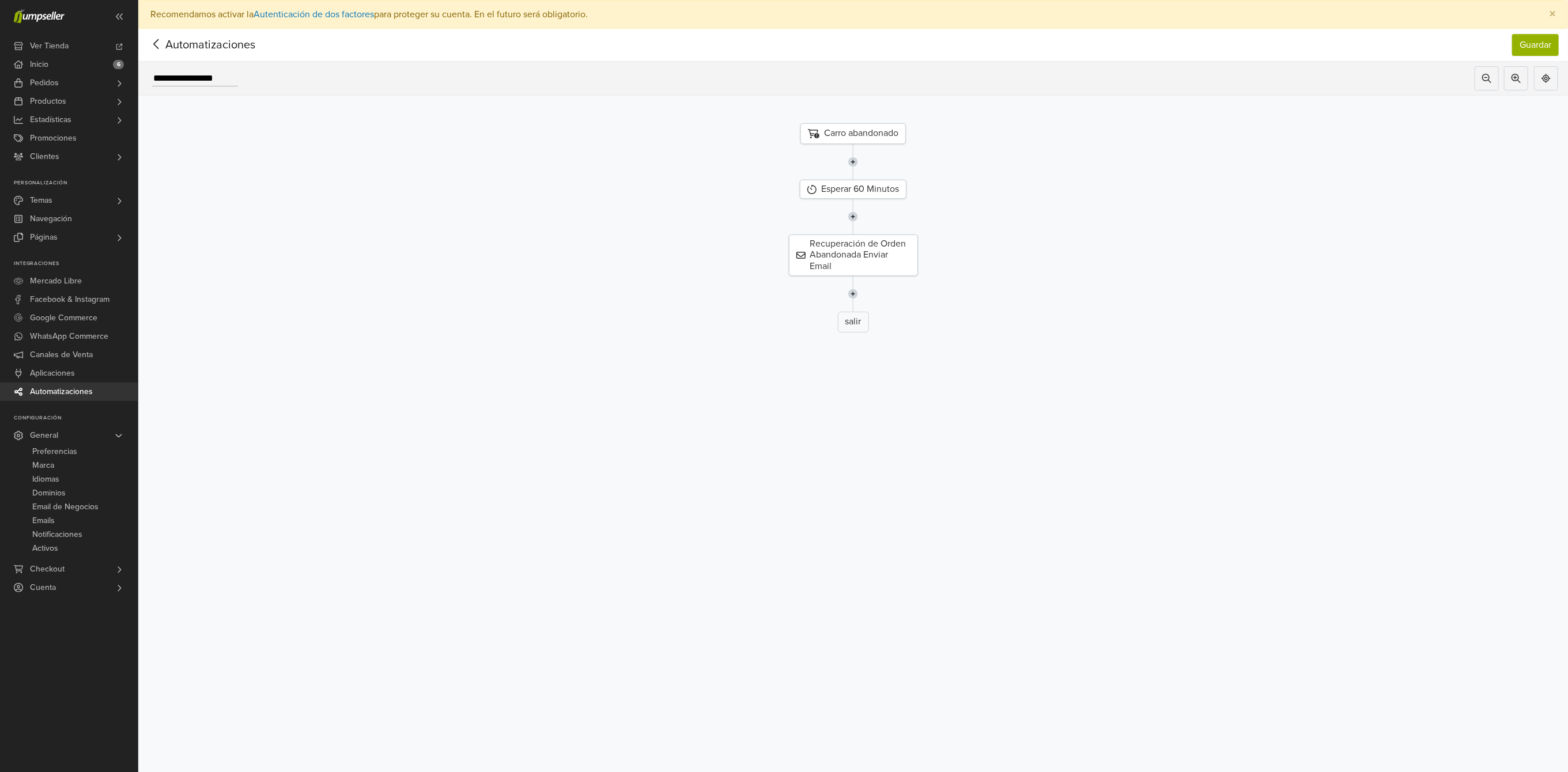
click at [858, 291] on img at bounding box center [853, 294] width 10 height 36
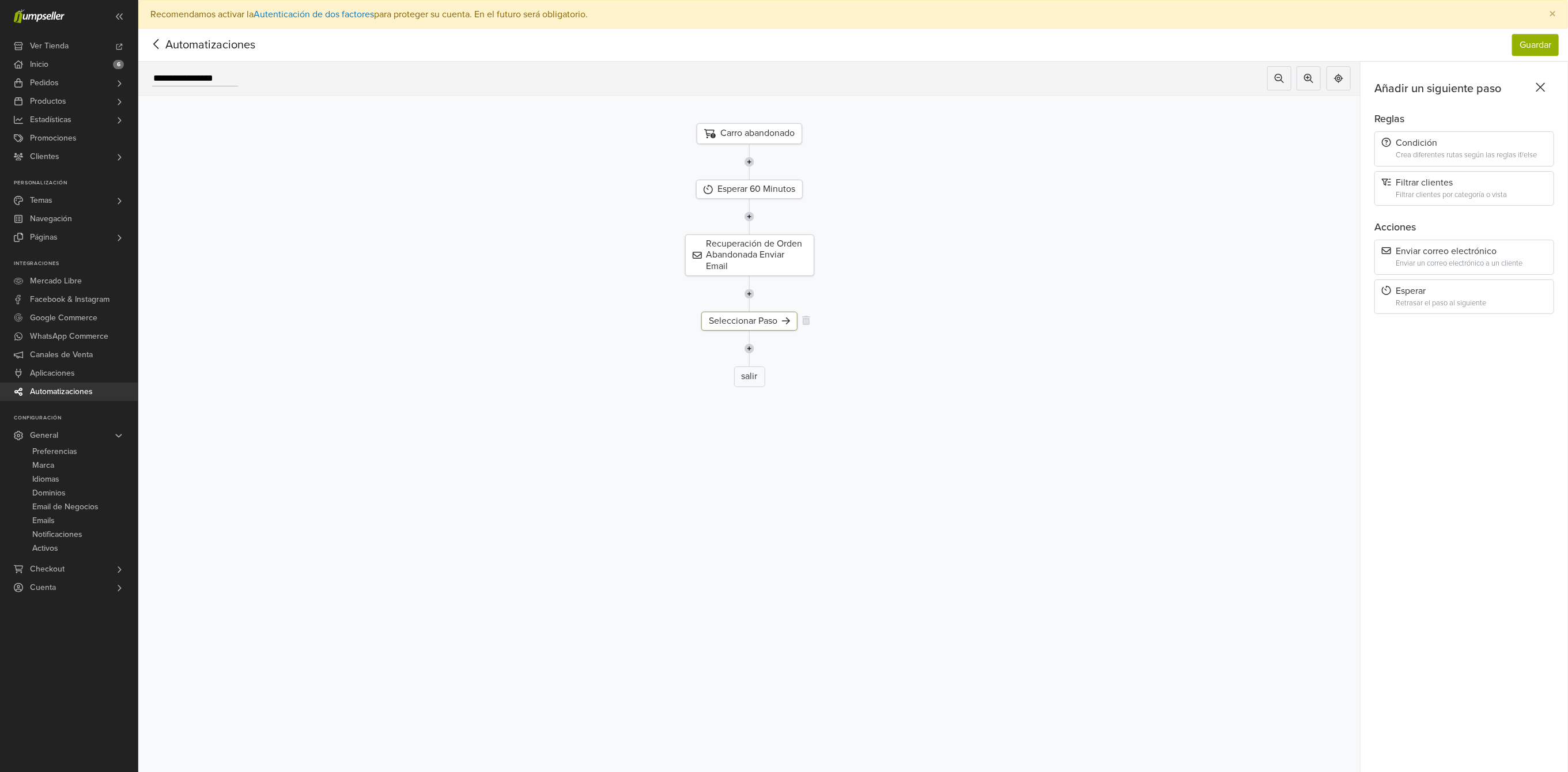
click at [737, 320] on div "Seleccionar Paso" at bounding box center [749, 321] width 96 height 19
click at [1475, 147] on div "Condición" at bounding box center [1464, 143] width 165 height 11
click at [1545, 142] on icon at bounding box center [1539, 138] width 12 height 12
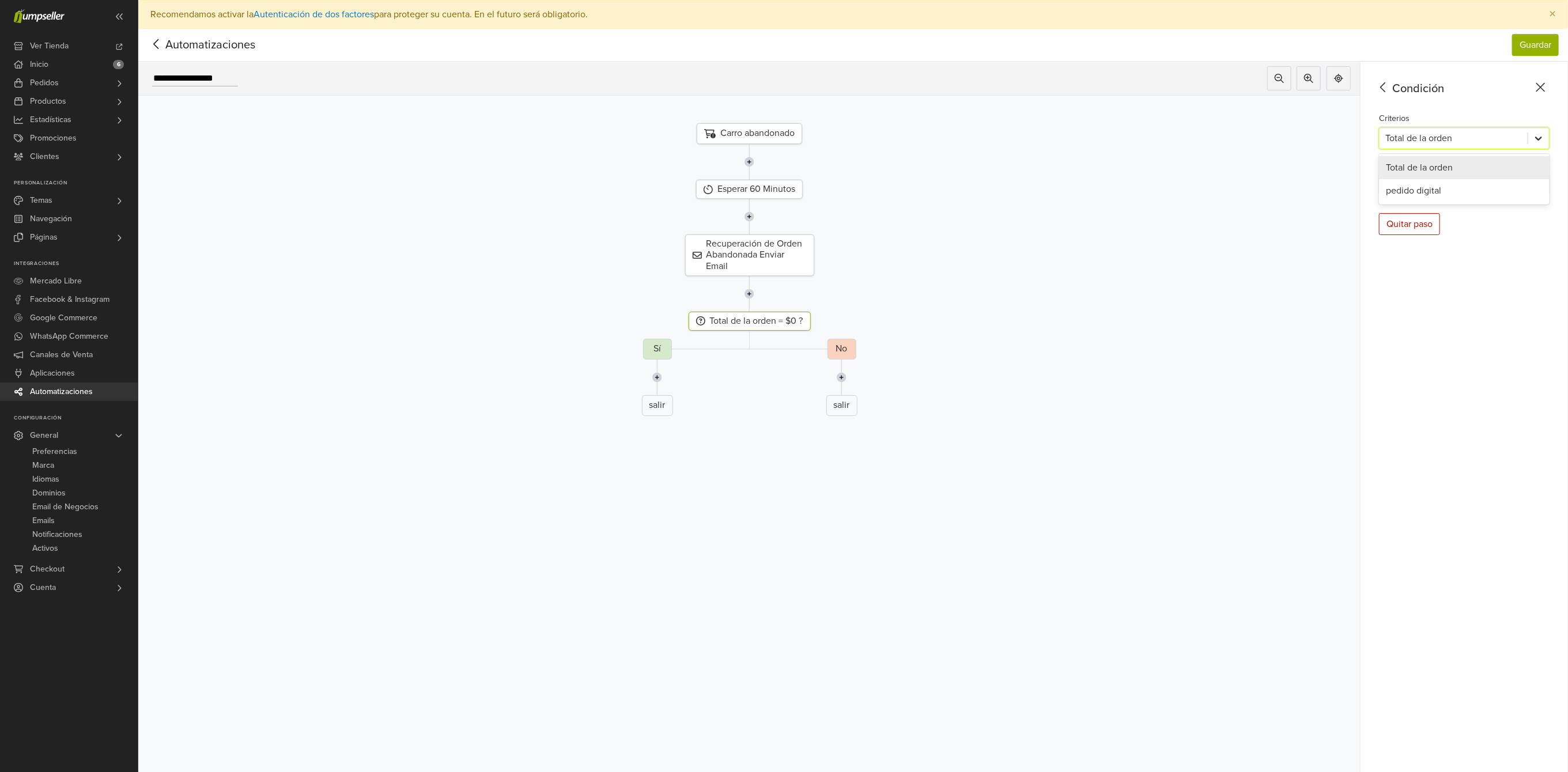
click at [1545, 142] on icon at bounding box center [1539, 138] width 12 height 12
click at [1434, 182] on icon at bounding box center [1428, 183] width 12 height 12
click at [1392, 83] on icon at bounding box center [1383, 87] width 18 height 14
click at [1456, 293] on div "Esperar" at bounding box center [1464, 291] width 165 height 11
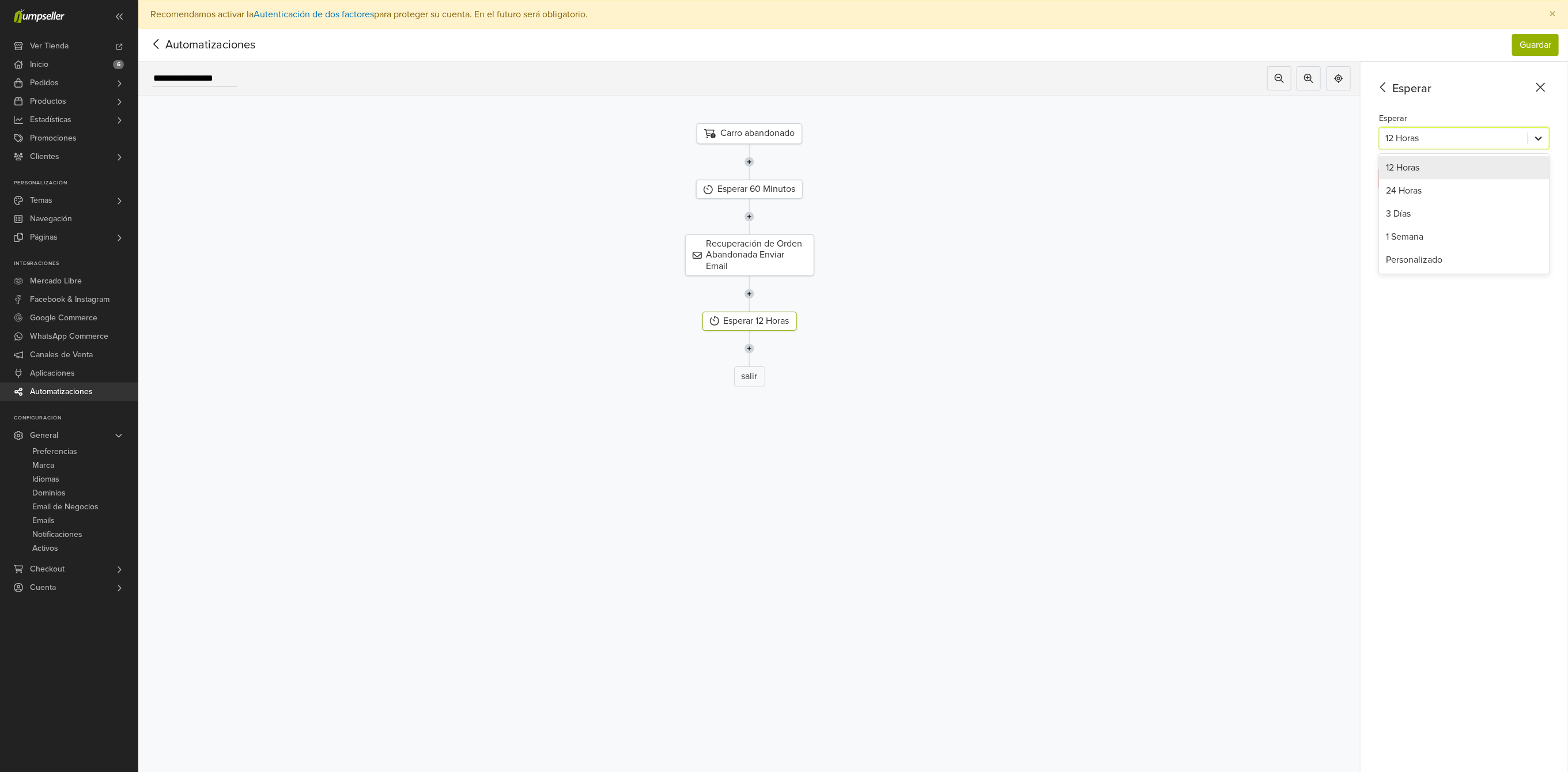
click at [1545, 139] on icon at bounding box center [1539, 138] width 12 height 12
click at [1485, 186] on div "24 Horas" at bounding box center [1464, 191] width 171 height 23
click at [1545, 134] on icon at bounding box center [1539, 138] width 12 height 12
click at [1414, 263] on div "Personalizado" at bounding box center [1464, 260] width 171 height 23
click at [1545, 182] on icon at bounding box center [1539, 183] width 12 height 12
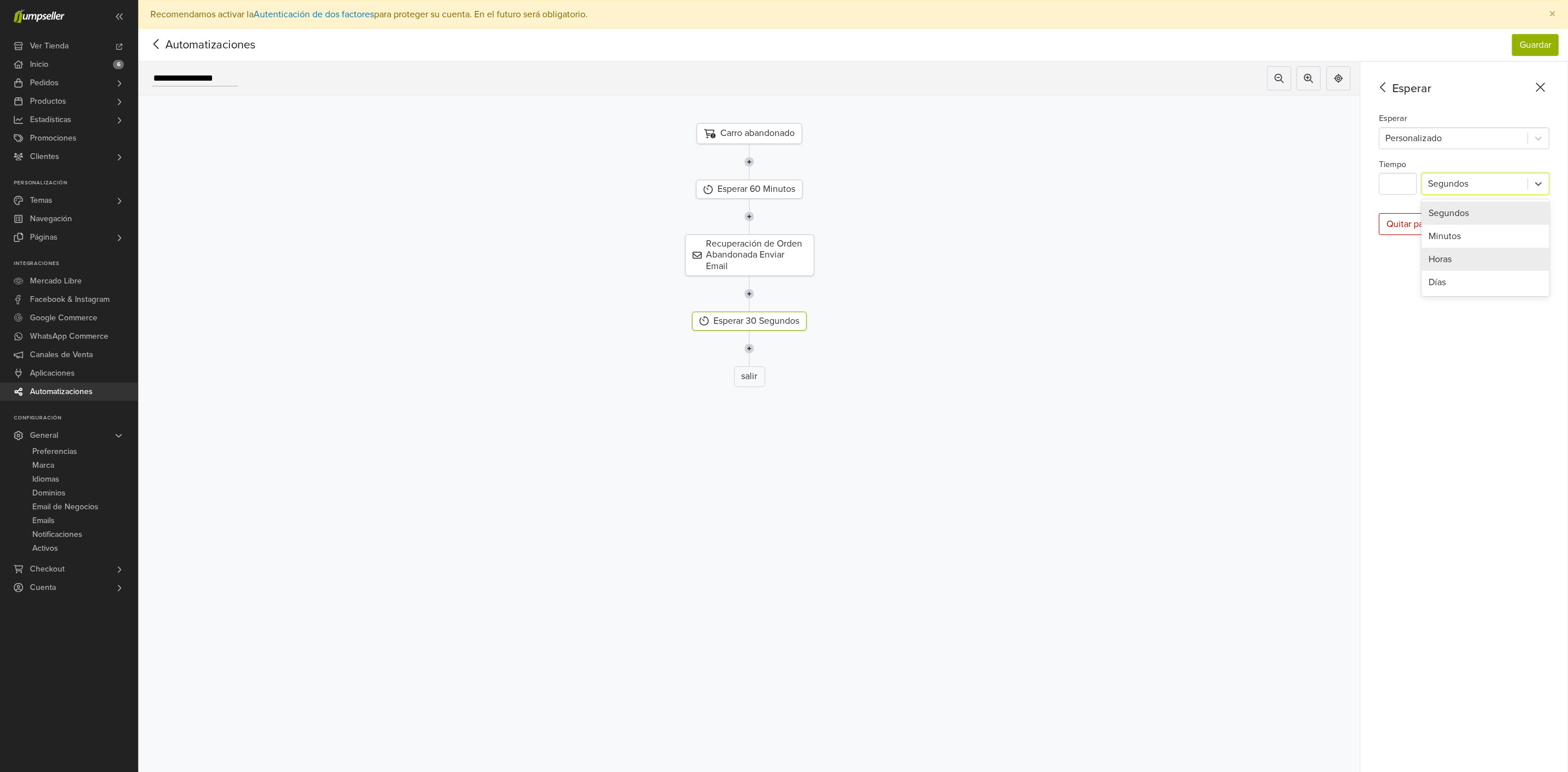
click at [1480, 261] on div "Horas" at bounding box center [1486, 260] width 128 height 23
drag, startPoint x: 1418, startPoint y: 183, endPoint x: 1362, endPoint y: 172, distance: 57.1
click at [1362, 172] on div "**********" at bounding box center [853, 431] width 1430 height 739
click at [765, 321] on div "Esperar 24 Horas" at bounding box center [750, 321] width 97 height 19
type input "**"
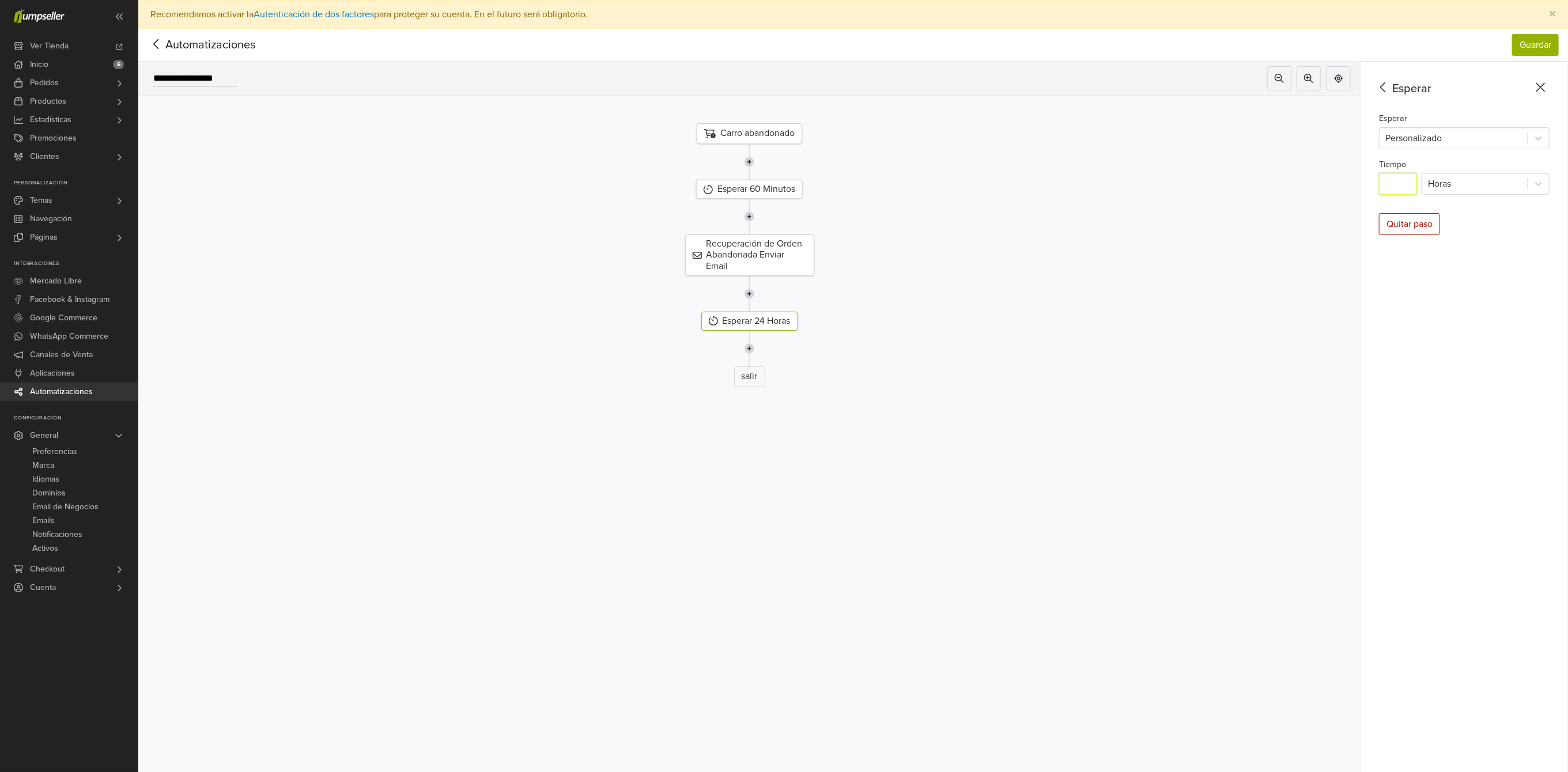
click at [754, 293] on img at bounding box center [749, 294] width 10 height 36
click at [756, 319] on div "Seleccionar Paso" at bounding box center [749, 321] width 96 height 19
click at [1483, 147] on div "Condición" at bounding box center [1464, 143] width 165 height 11
click at [1545, 138] on div at bounding box center [1539, 138] width 21 height 21
click at [1545, 137] on div at bounding box center [1539, 138] width 21 height 21
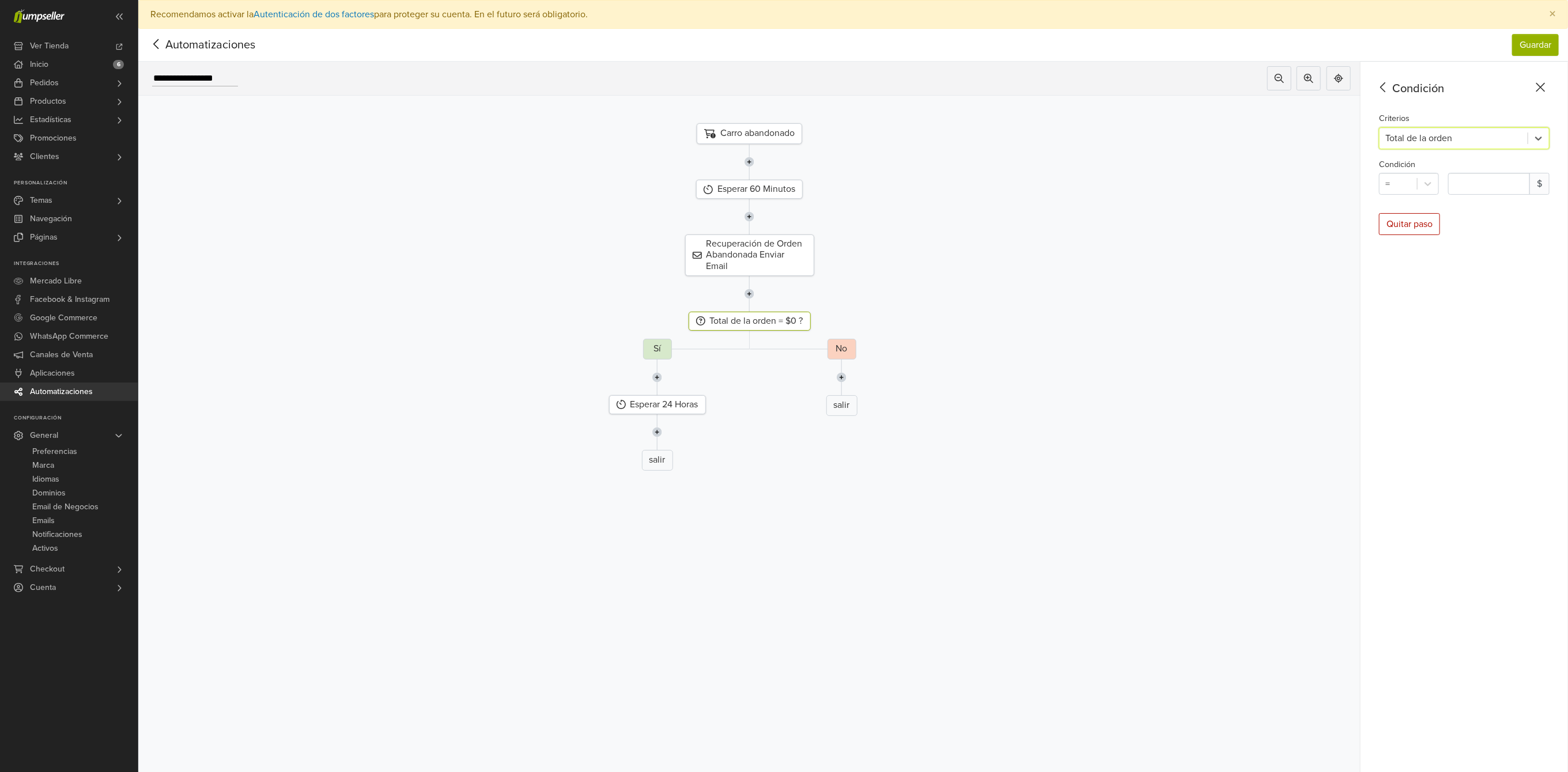
click at [1392, 91] on icon at bounding box center [1383, 87] width 18 height 14
click at [1472, 189] on div "Filtrar clientes Filtrar clientes por categoría o vista" at bounding box center [1464, 188] width 180 height 35
click at [1549, 144] on div at bounding box center [1539, 138] width 21 height 21
click at [1392, 88] on icon at bounding box center [1383, 87] width 18 height 14
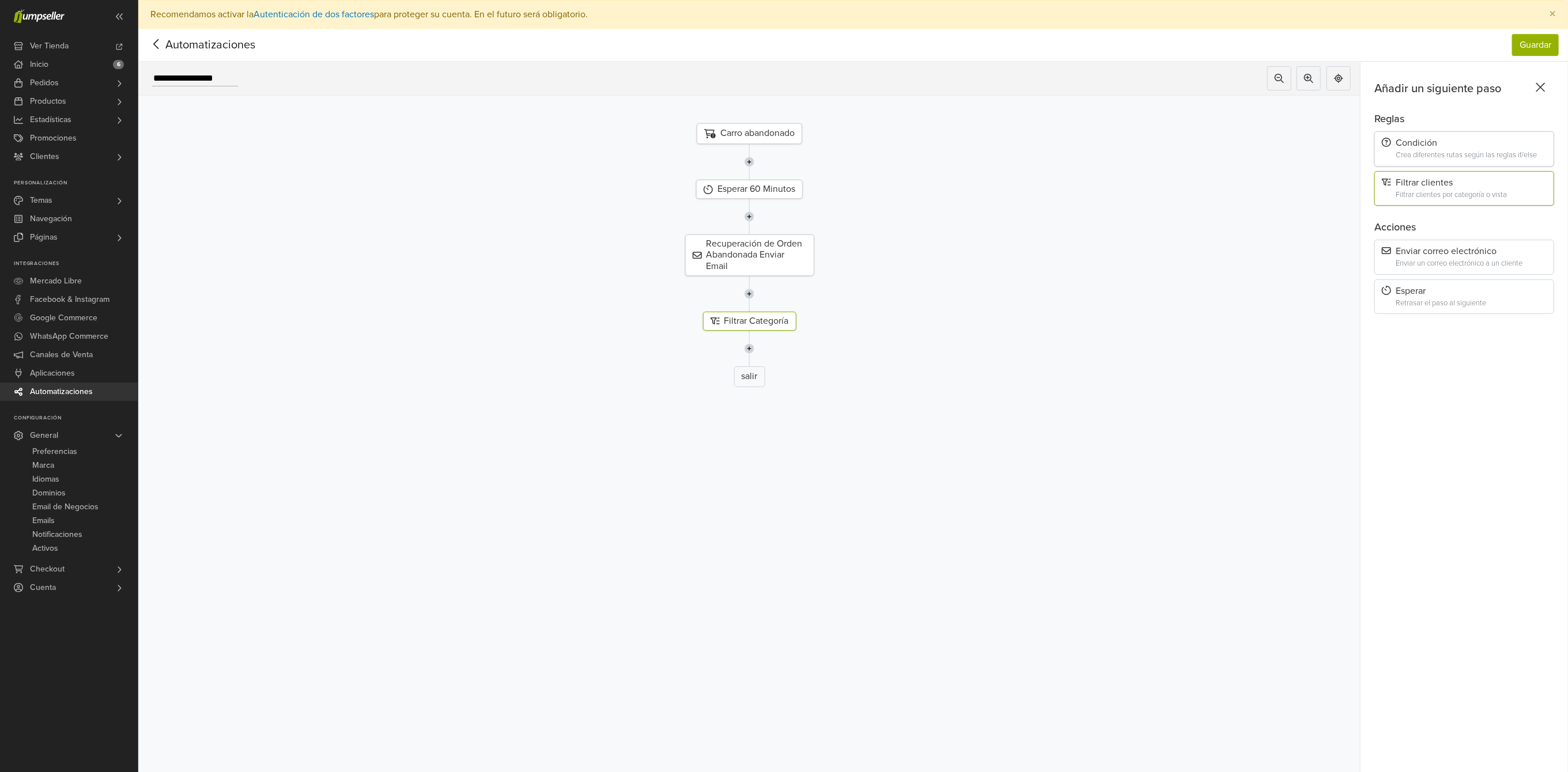
click at [1465, 149] on div "Condición Crea diferentes rutas según las reglas if/else" at bounding box center [1464, 149] width 180 height 35
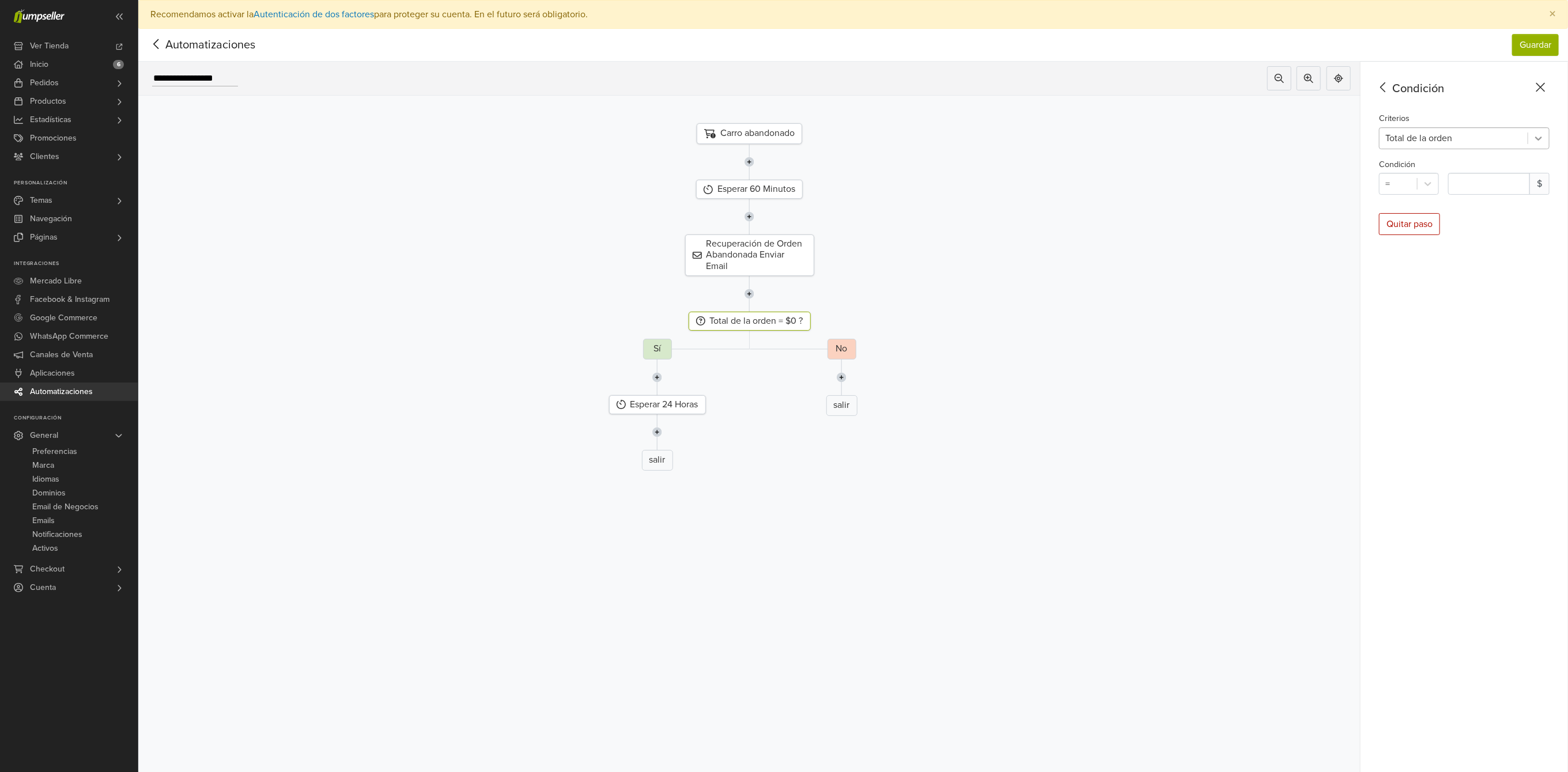
click at [1545, 133] on icon at bounding box center [1539, 138] width 12 height 12
click at [1473, 192] on div "pedido digital" at bounding box center [1464, 191] width 171 height 23
click at [1550, 88] on icon at bounding box center [1540, 87] width 18 height 14
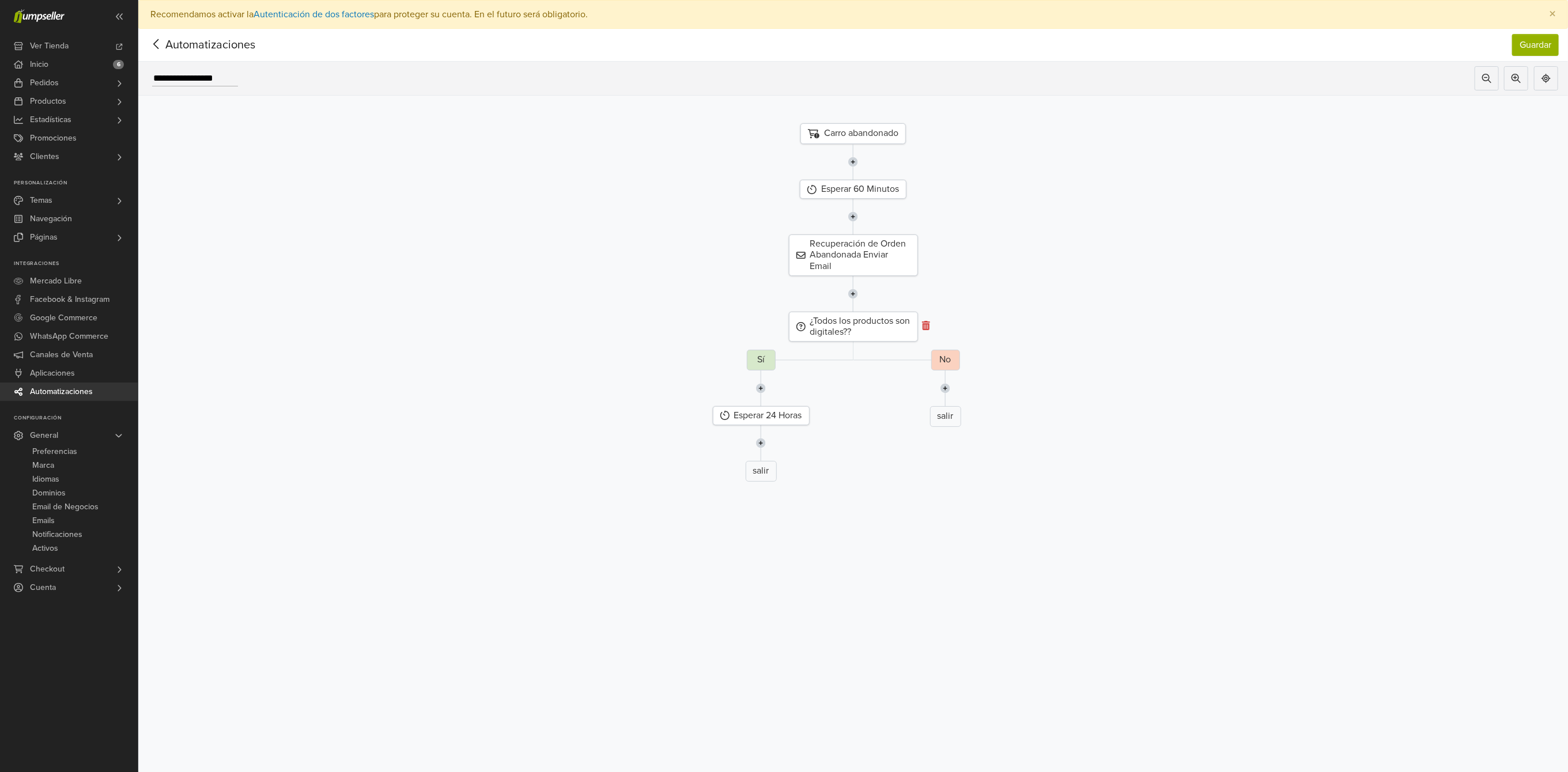
click at [930, 324] on icon at bounding box center [926, 325] width 8 height 9
click at [858, 291] on img at bounding box center [853, 294] width 10 height 36
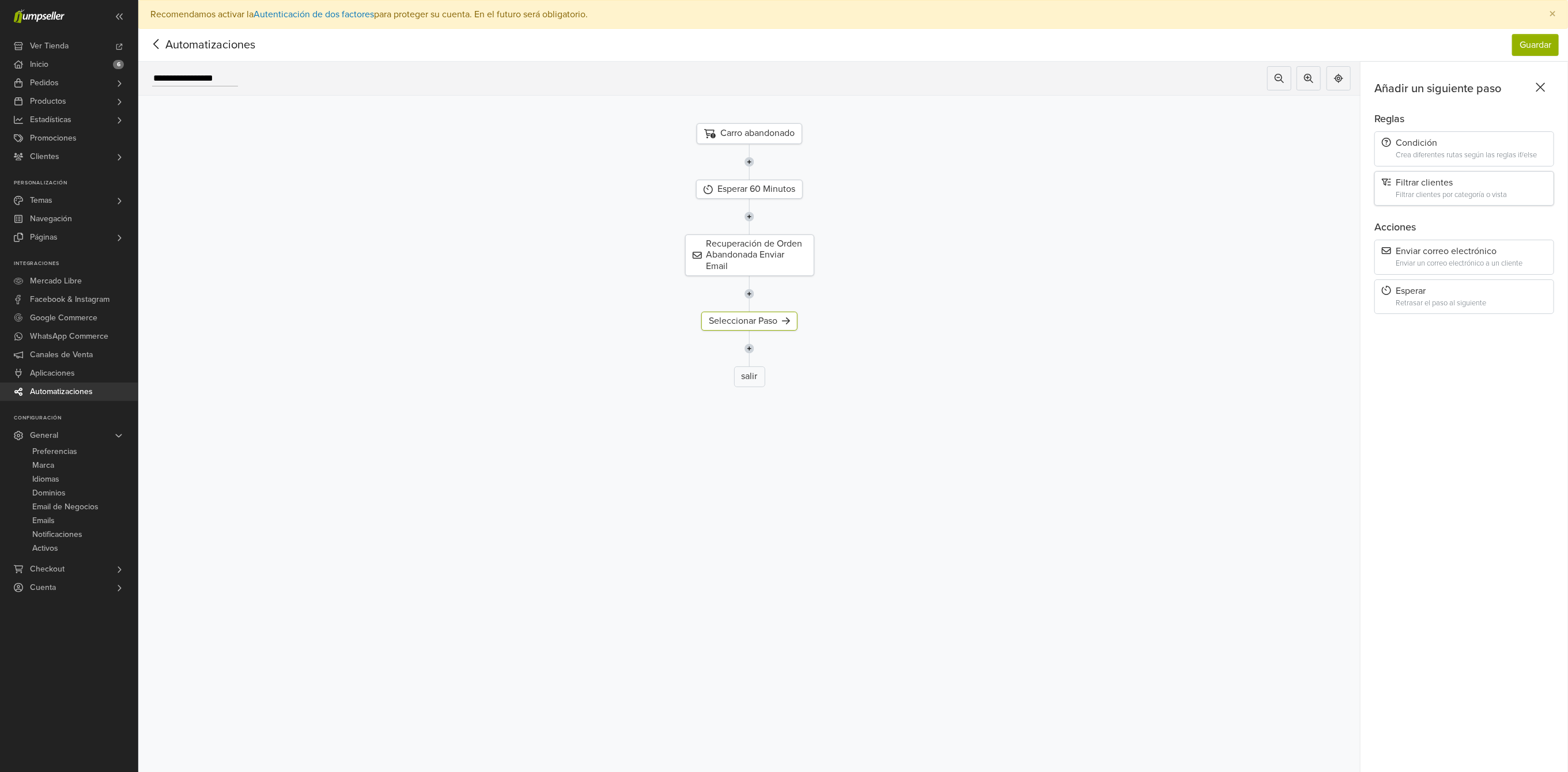
click at [1522, 196] on div "Filtrar clientes por categoría o vista" at bounding box center [1472, 195] width 151 height 9
click at [1545, 136] on icon at bounding box center [1539, 138] width 12 height 12
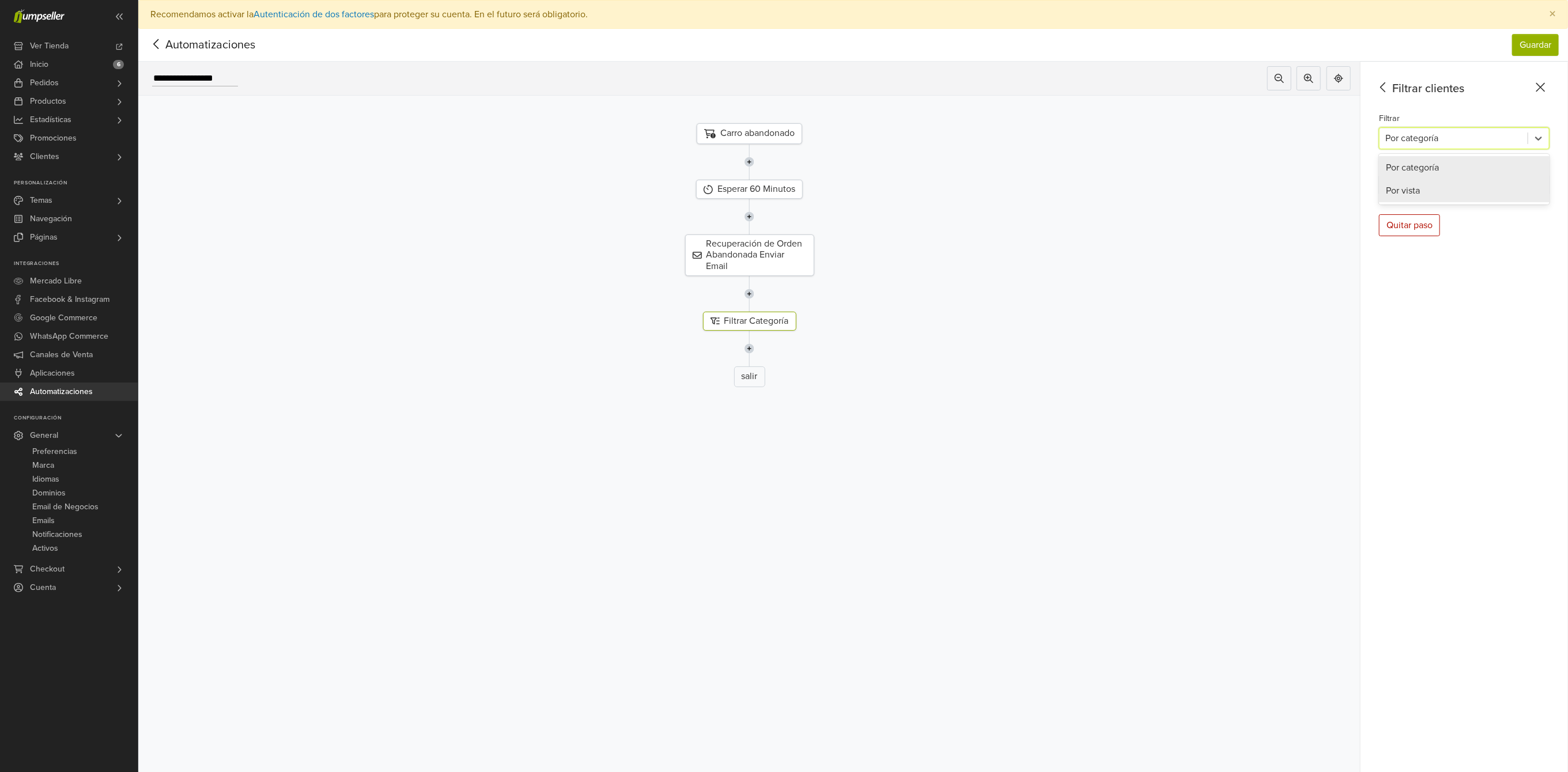
click at [1488, 191] on div "Por vista" at bounding box center [1464, 191] width 171 height 23
click at [1545, 190] on icon at bounding box center [1539, 185] width 12 height 12
click at [1545, 135] on icon at bounding box center [1539, 138] width 12 height 12
click at [1427, 166] on div "Por categoría" at bounding box center [1464, 168] width 171 height 23
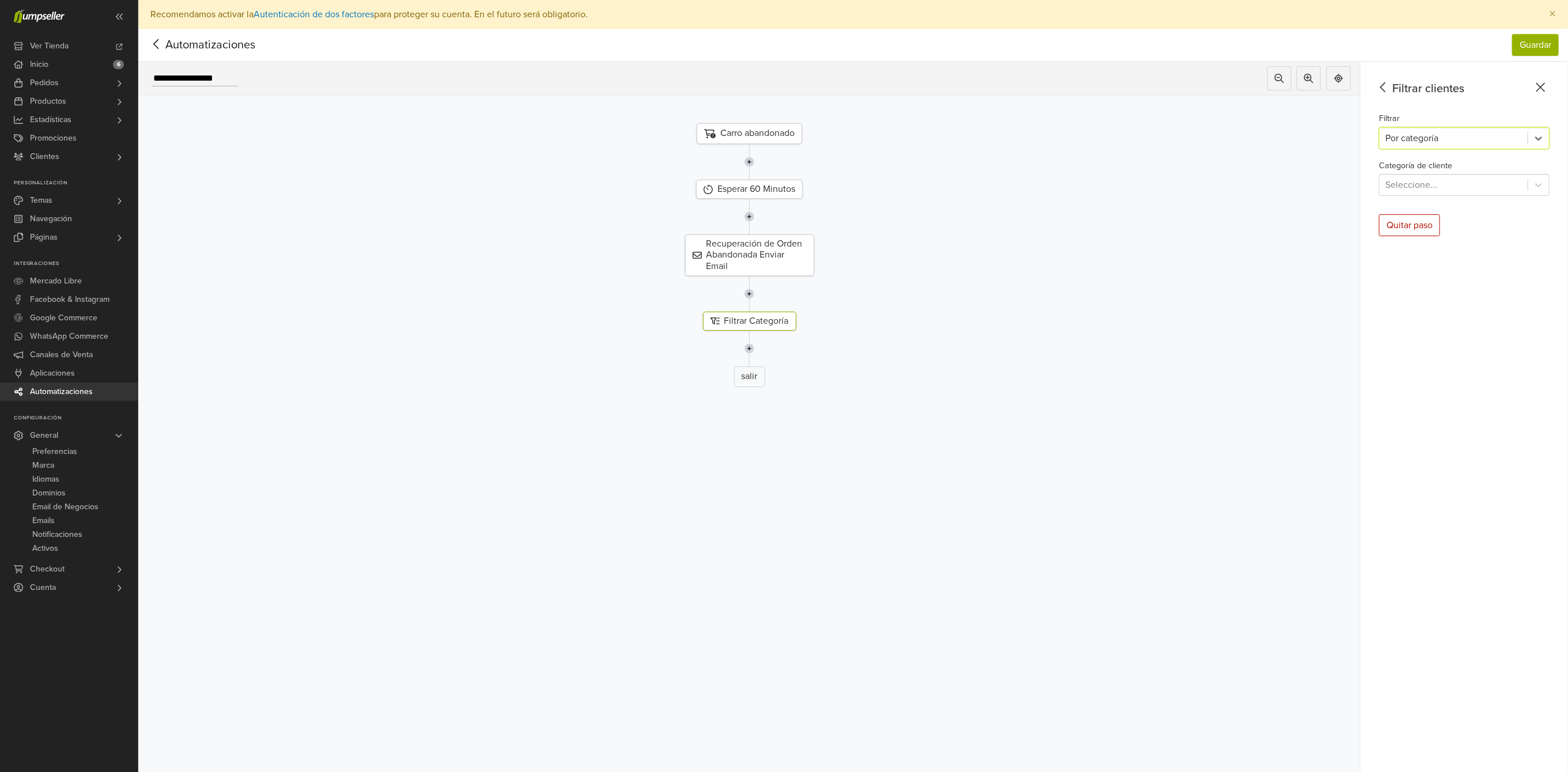
click at [1388, 88] on icon at bounding box center [1383, 87] width 18 height 14
click at [1453, 154] on div "Crea diferentes rutas según las reglas if/else" at bounding box center [1472, 155] width 151 height 9
click at [1545, 142] on icon at bounding box center [1539, 138] width 12 height 12
click at [1434, 178] on icon at bounding box center [1428, 183] width 12 height 12
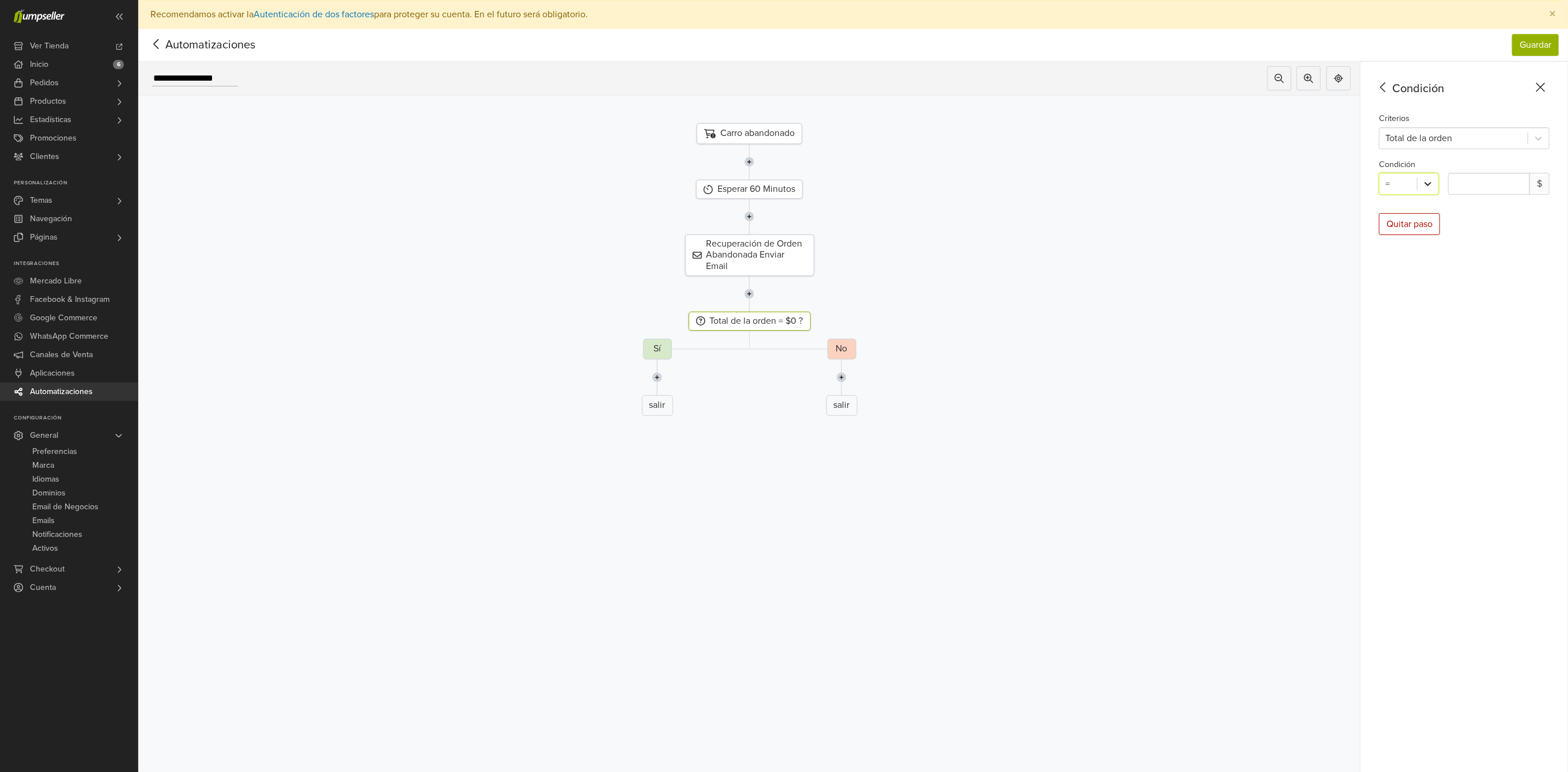
click at [1434, 178] on icon at bounding box center [1428, 183] width 12 height 12
click at [823, 318] on icon at bounding box center [819, 320] width 8 height 9
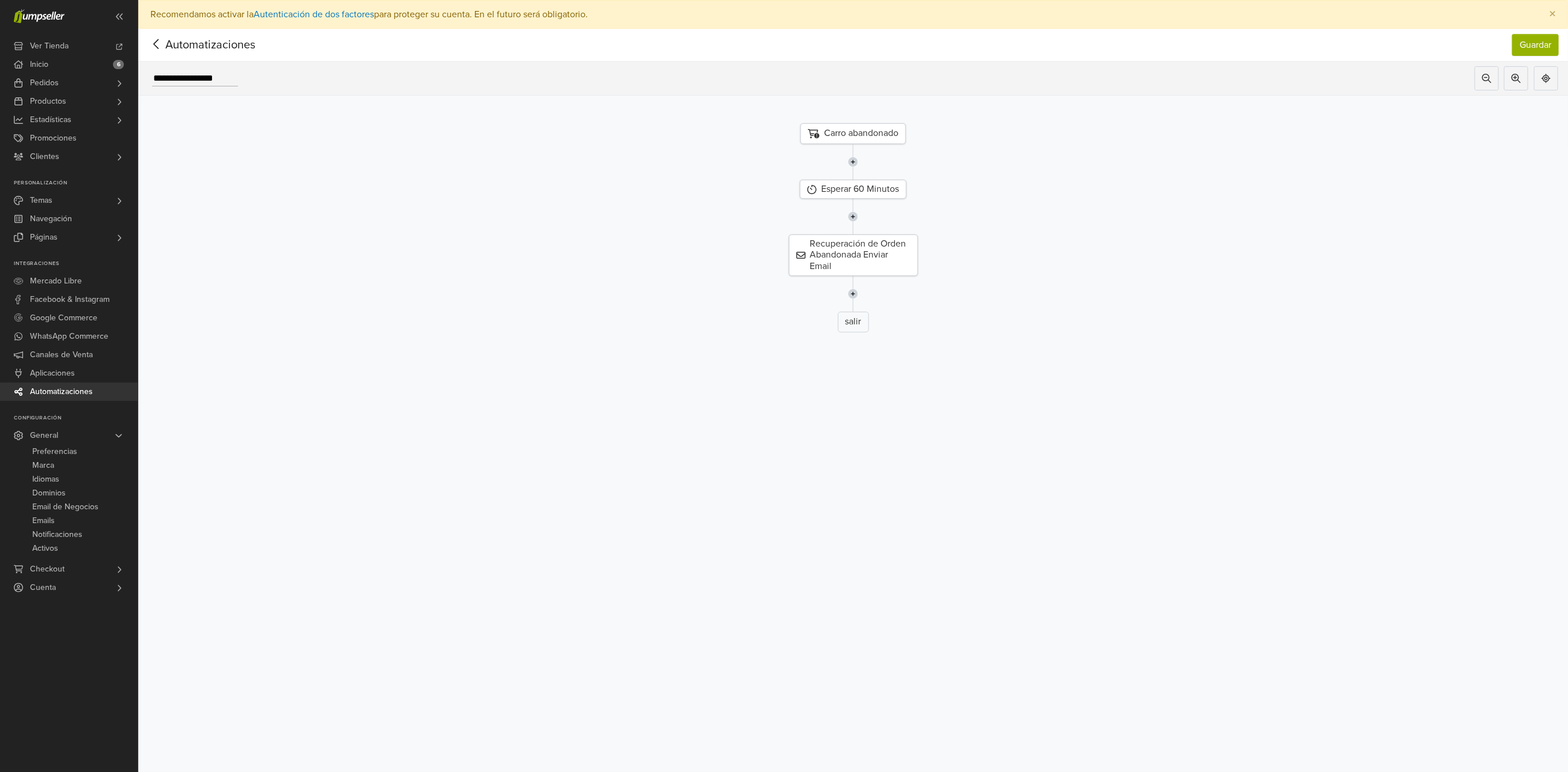
click at [858, 296] on img at bounding box center [853, 294] width 10 height 36
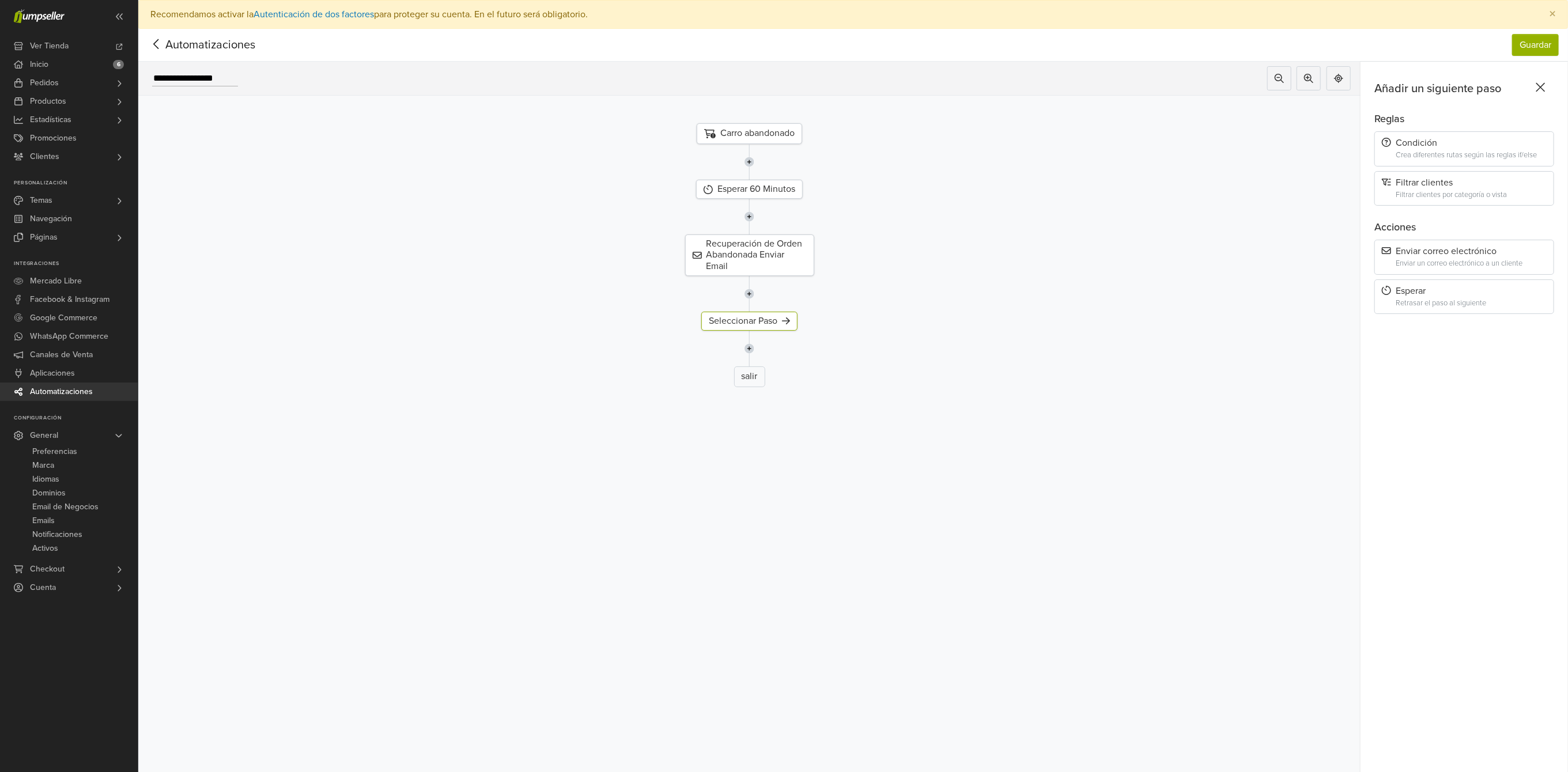
click at [1454, 290] on div "Esperar" at bounding box center [1464, 291] width 165 height 11
click at [1545, 140] on icon at bounding box center [1539, 138] width 12 height 12
click at [1431, 193] on div "24 Horas" at bounding box center [1464, 191] width 171 height 23
click at [754, 350] on img at bounding box center [749, 349] width 10 height 36
click at [783, 374] on div "Seleccionar Paso" at bounding box center [749, 376] width 96 height 19
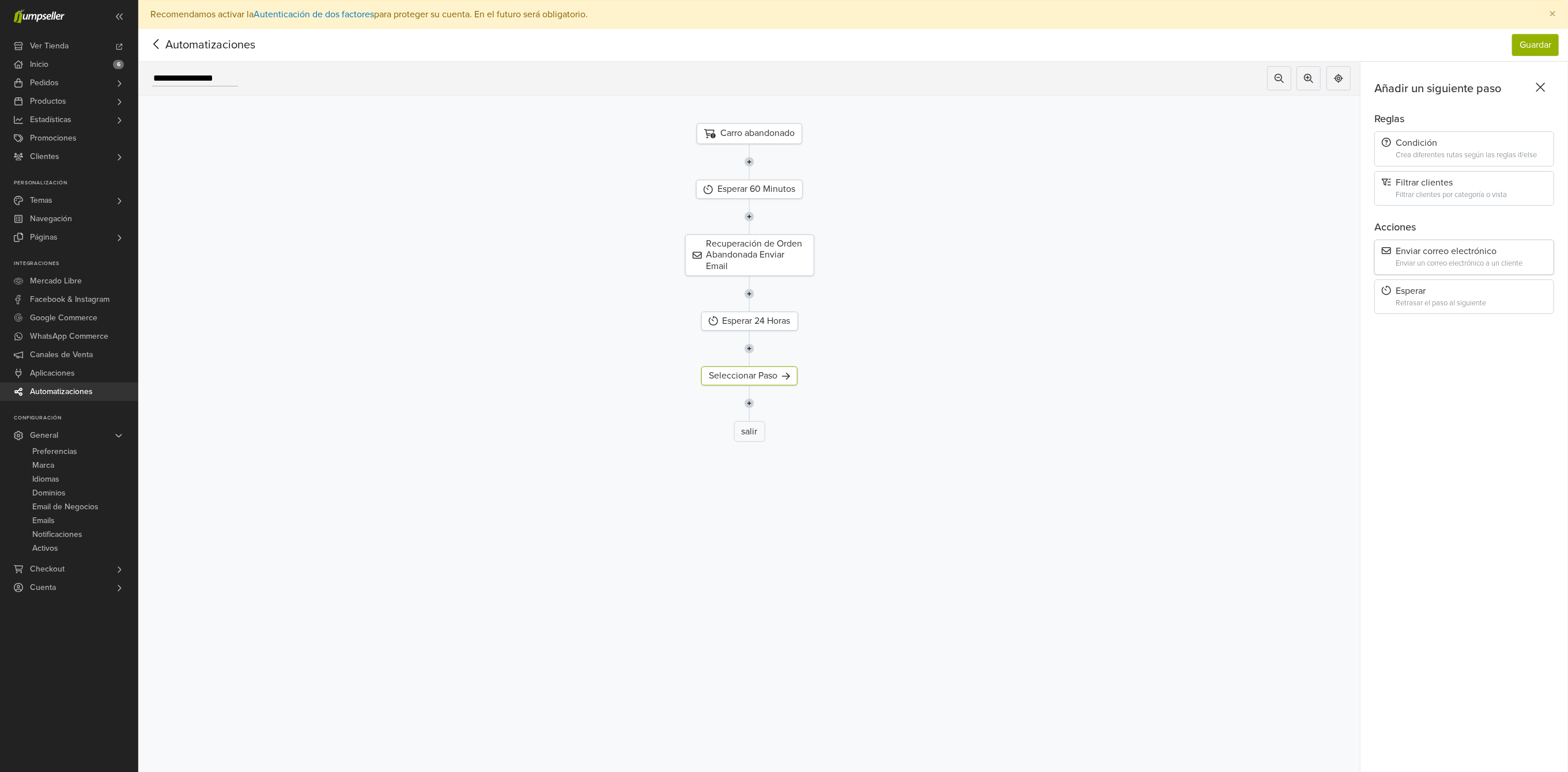
click at [1440, 259] on div "Enviar correo electrónico Enviar un correo electrónico a un cliente" at bounding box center [1464, 257] width 180 height 35
click at [752, 374] on div "Enviar Email" at bounding box center [749, 376] width 78 height 19
click at [1442, 131] on button "Seleccionar Email" at bounding box center [1422, 139] width 87 height 22
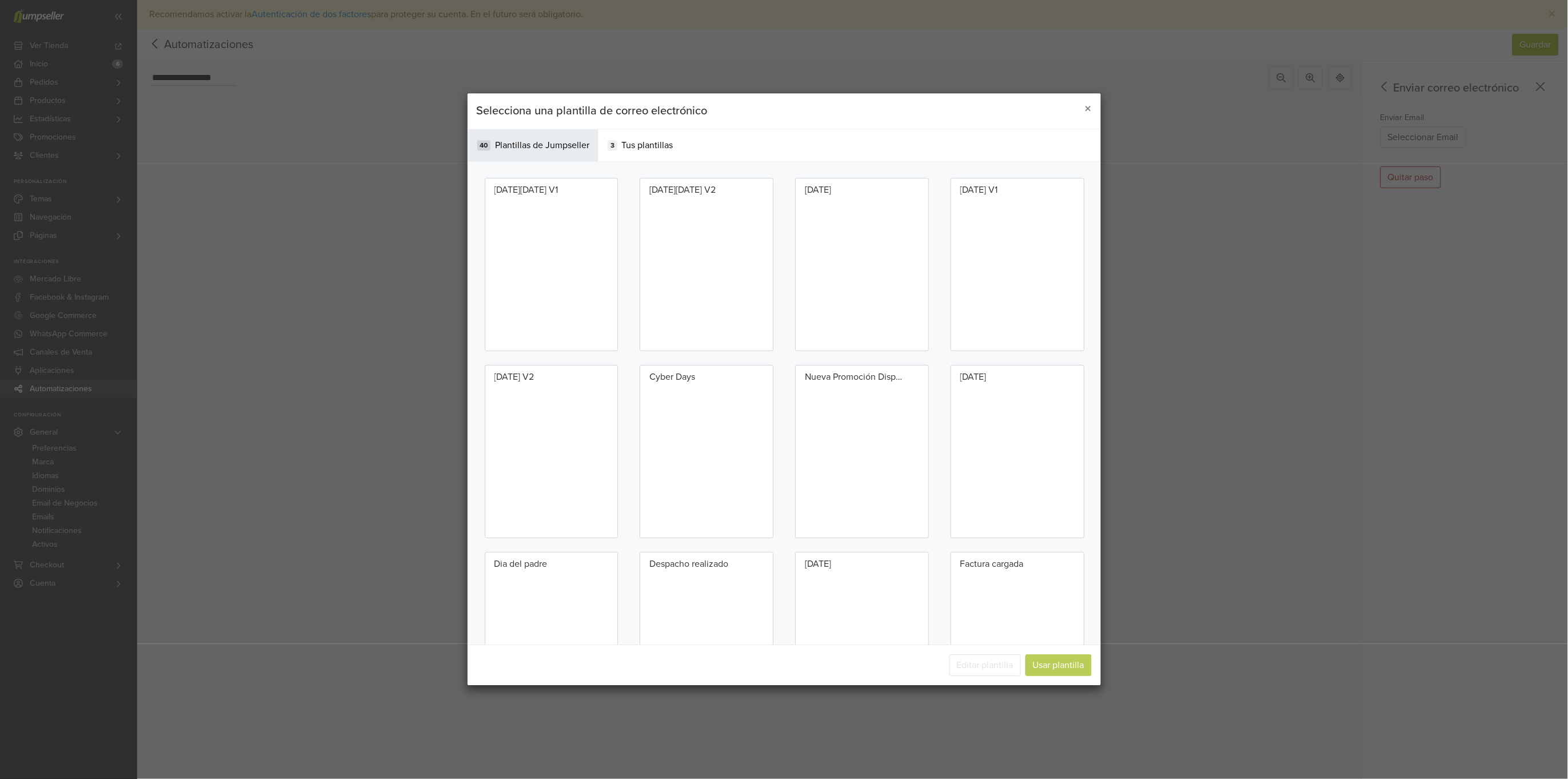
click at [1229, 179] on div "Selecciona una plantilla de correo electrónico × Categorías 40 Plantillas de Ju…" at bounding box center [784, 389] width 1568 height 779
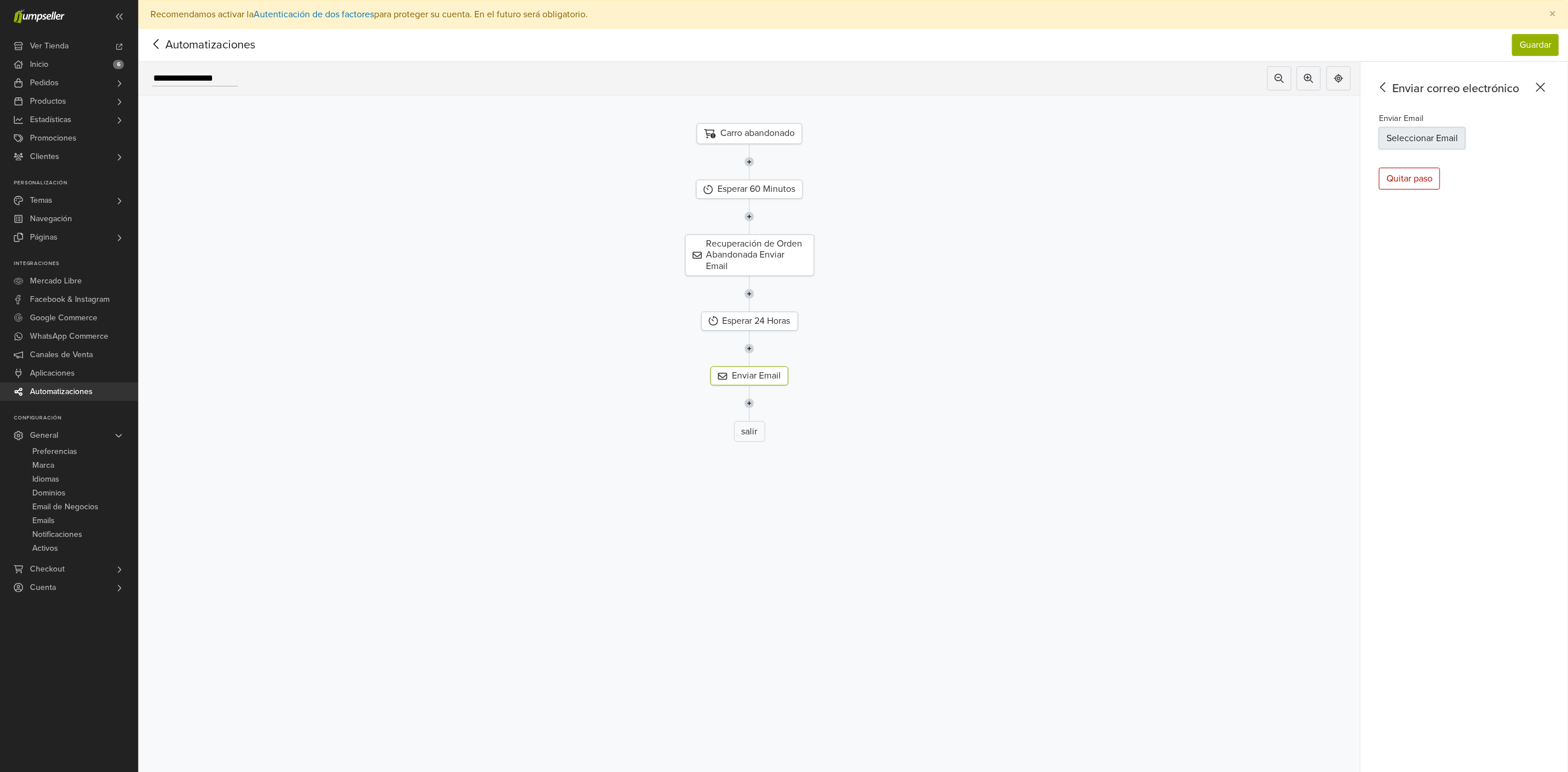
click at [1451, 128] on button "Seleccionar Email" at bounding box center [1422, 139] width 87 height 22
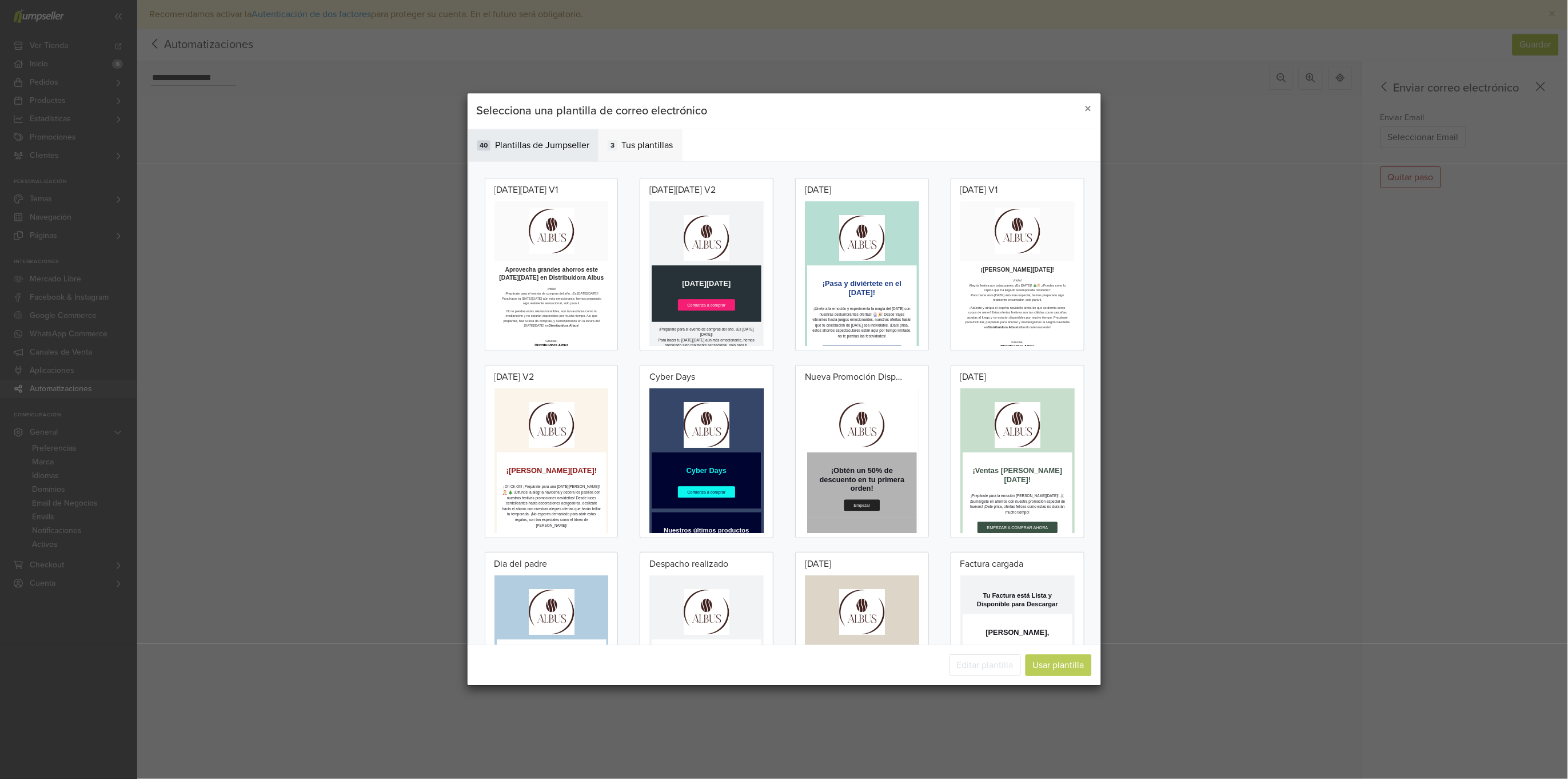
click at [653, 135] on div "3 Tus plantillas" at bounding box center [640, 145] width 84 height 32
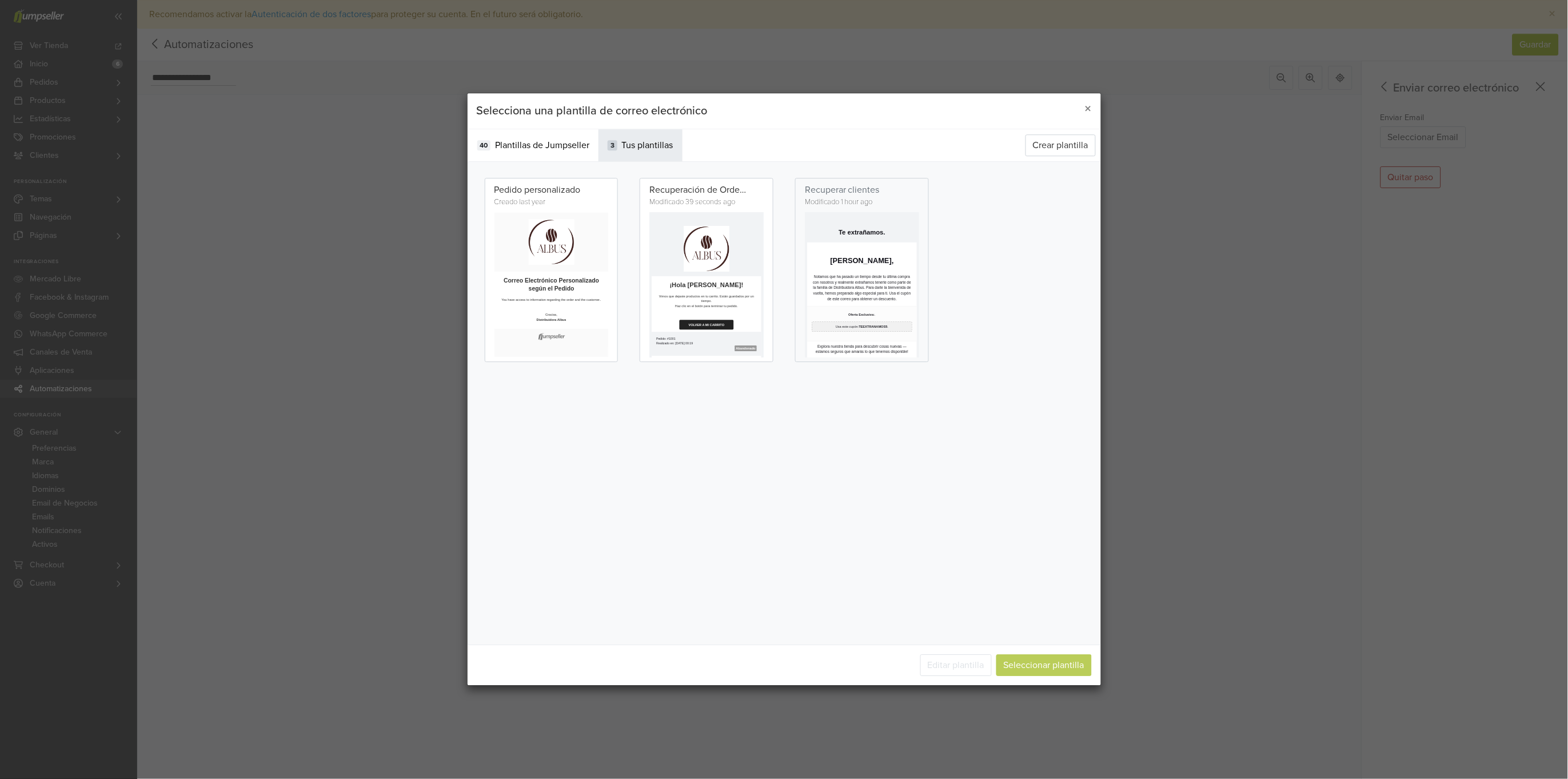
click at [796, 364] on td at bounding box center [791, 292] width 274 height 160
click at [1036, 666] on button "Seleccionar plantilla" at bounding box center [1044, 666] width 96 height 22
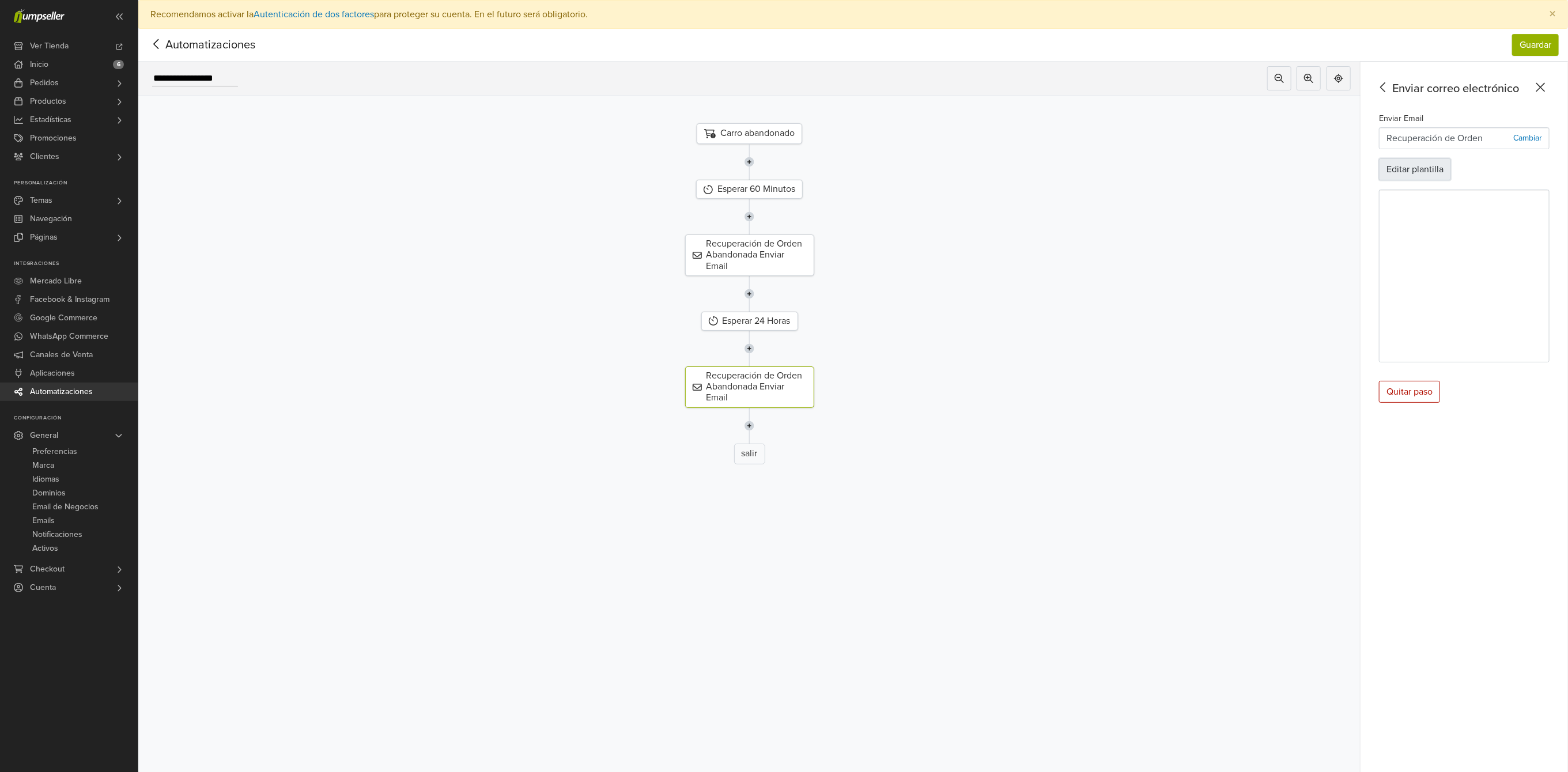
click at [1415, 168] on button "Editar plantilla" at bounding box center [1415, 169] width 72 height 22
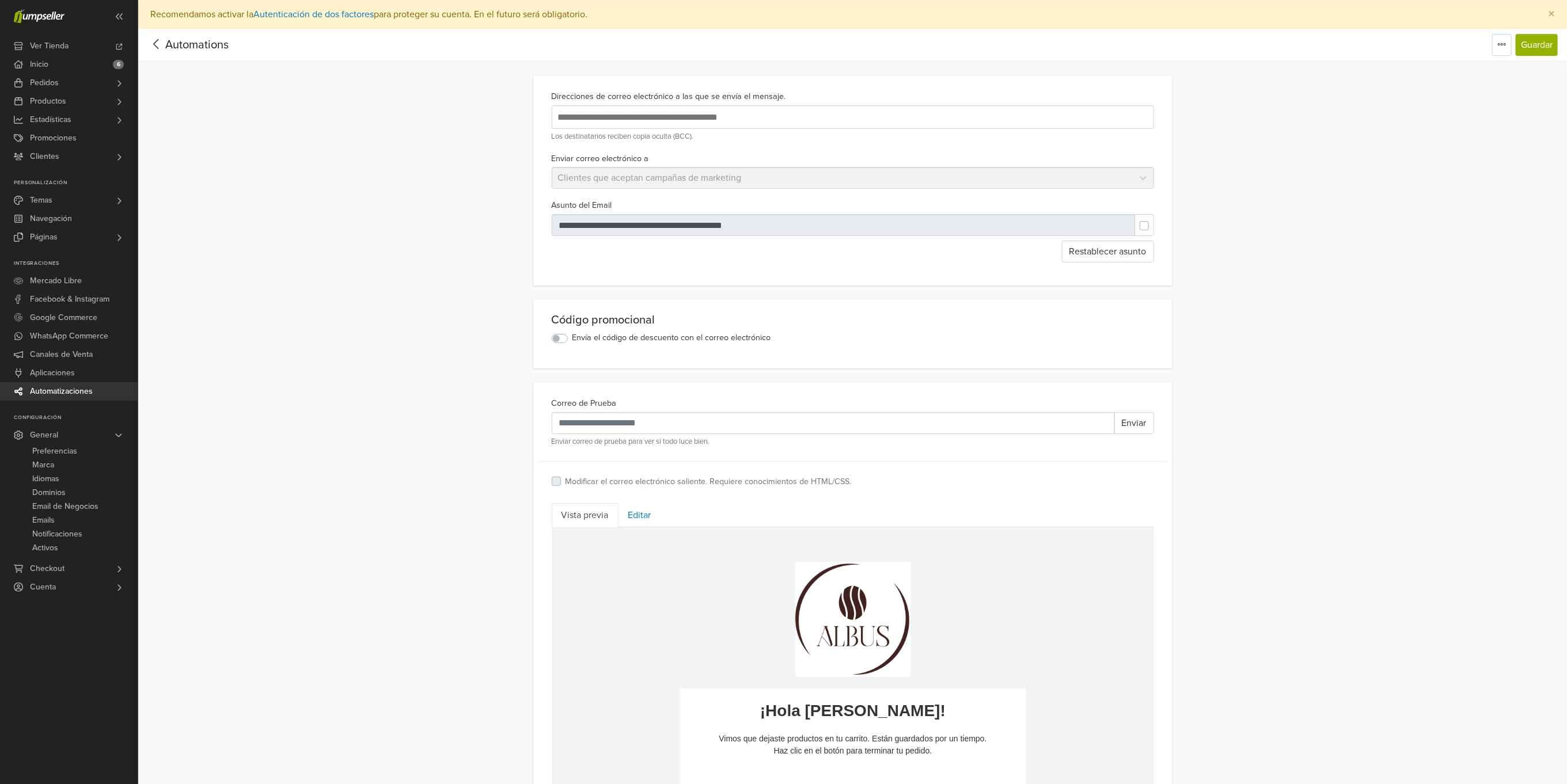
click at [645, 226] on div at bounding box center [844, 225] width 584 height 22
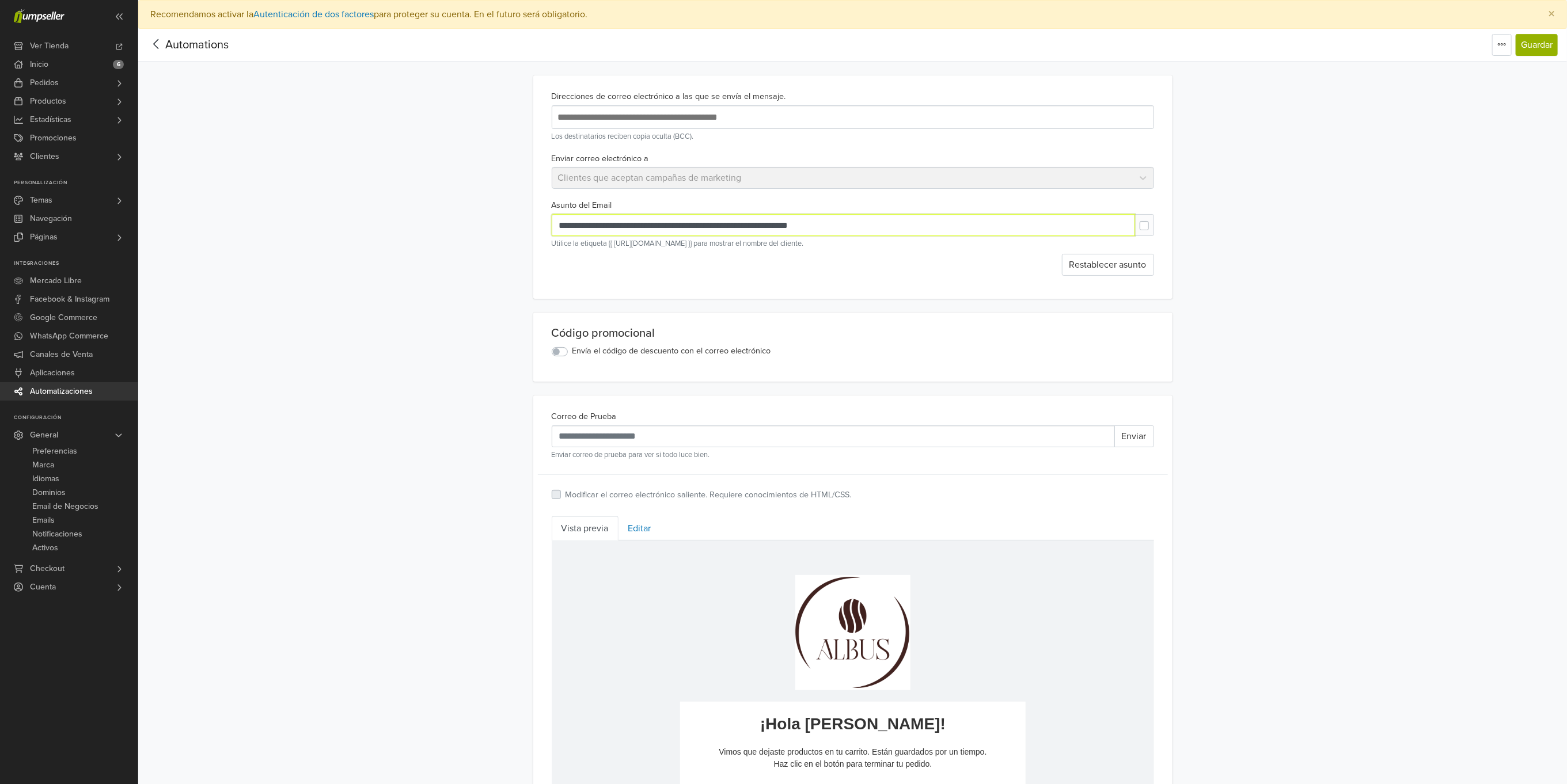
drag, startPoint x: 843, startPoint y: 227, endPoint x: 695, endPoint y: 227, distance: 148.0
click at [695, 227] on input "**********" at bounding box center [843, 225] width 583 height 22
paste input "text"
type input "**********"
click at [1541, 40] on button "Guardar" at bounding box center [1537, 45] width 42 height 22
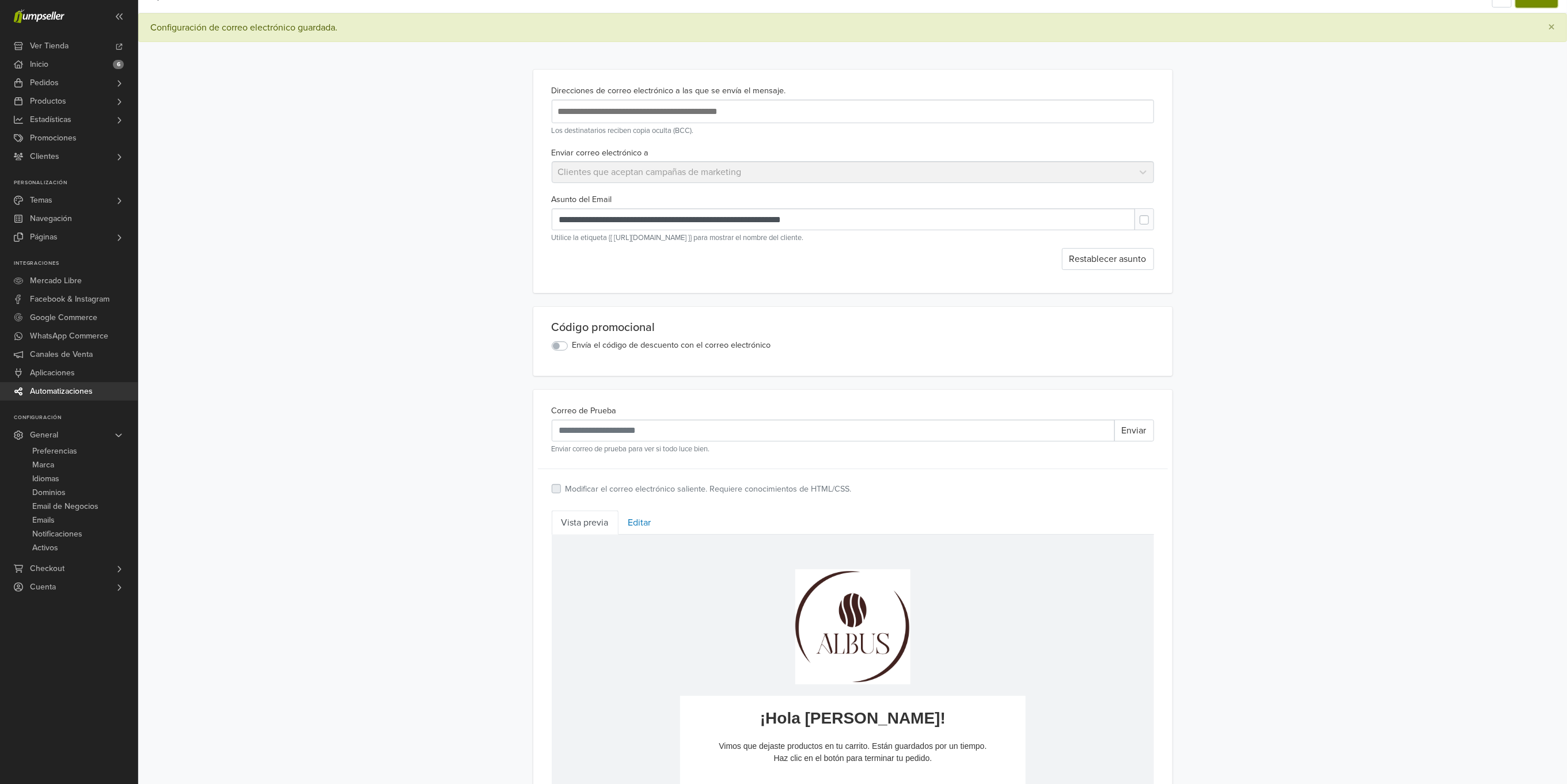
scroll to position [259, 0]
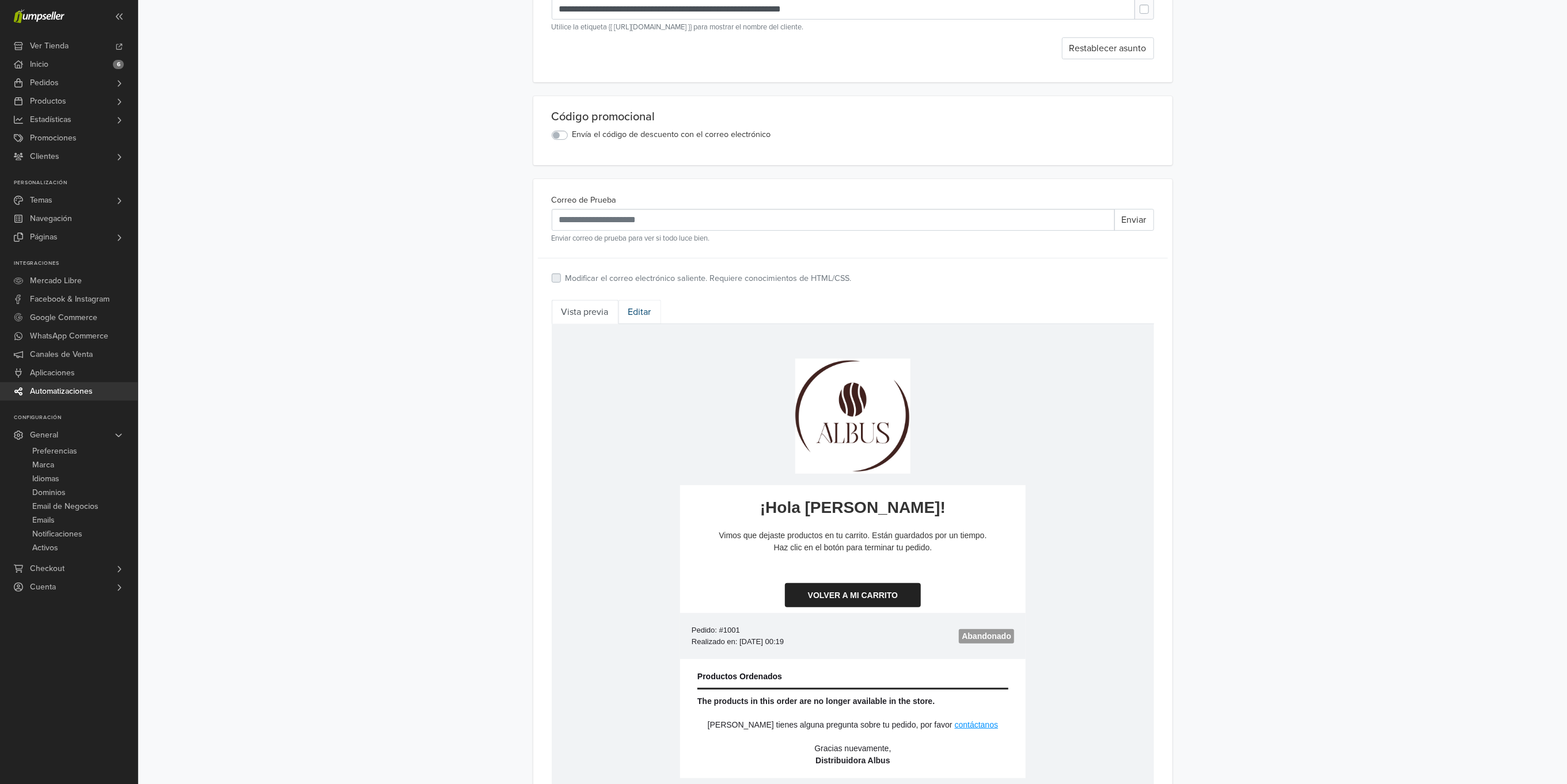
click at [629, 313] on link "Editar" at bounding box center [640, 311] width 42 height 24
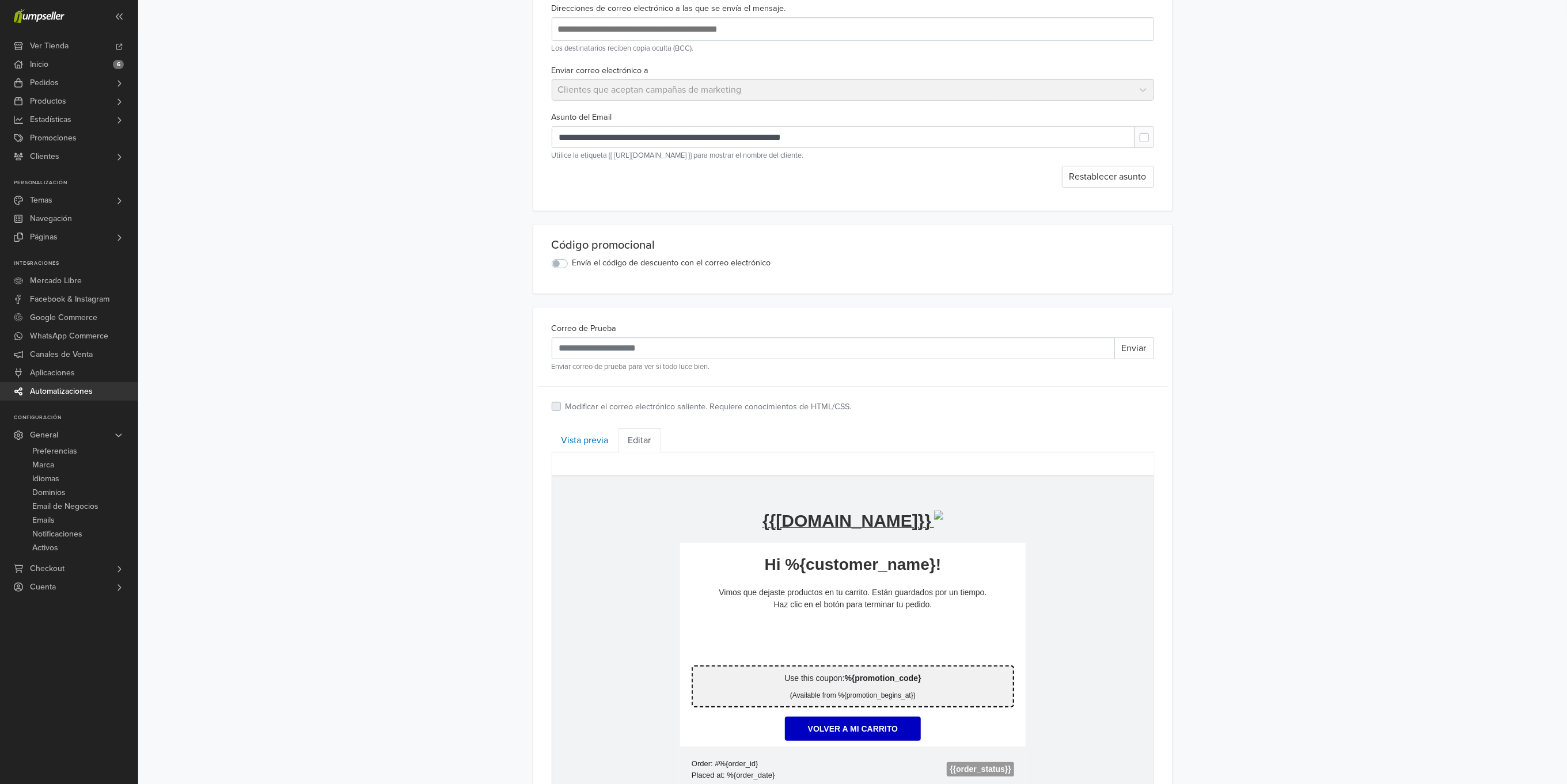
scroll to position [173, 0]
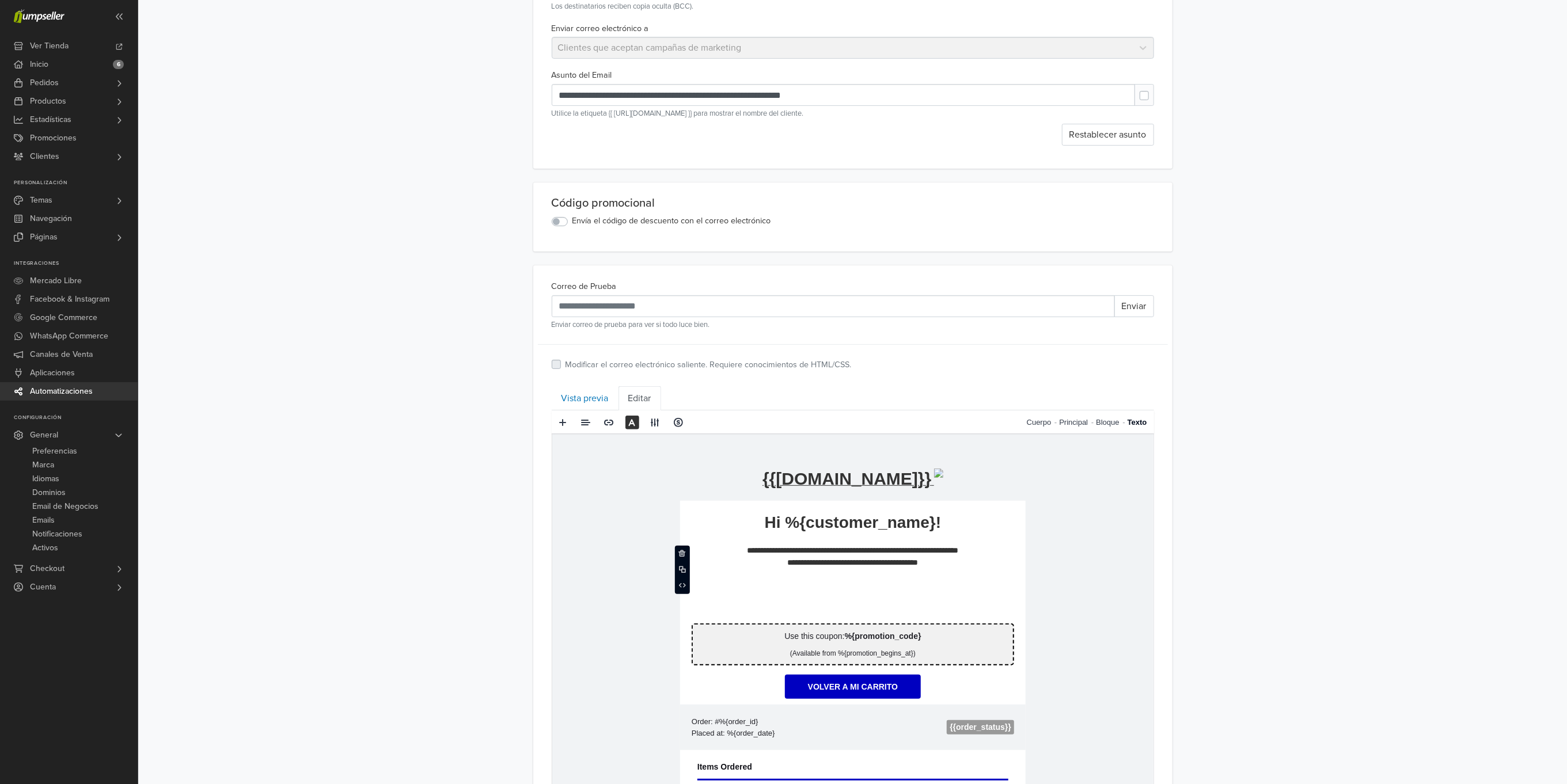
click at [938, 560] on p "**********" at bounding box center [852, 555] width 323 height 24
drag, startPoint x: 780, startPoint y: 522, endPoint x: 757, endPoint y: 522, distance: 23.0
click at [757, 522] on p "**********" at bounding box center [852, 522] width 345 height 21
drag, startPoint x: 940, startPoint y: 562, endPoint x: 704, endPoint y: 542, distance: 236.8
click at [704, 542] on td "**********" at bounding box center [852, 565] width 345 height 65
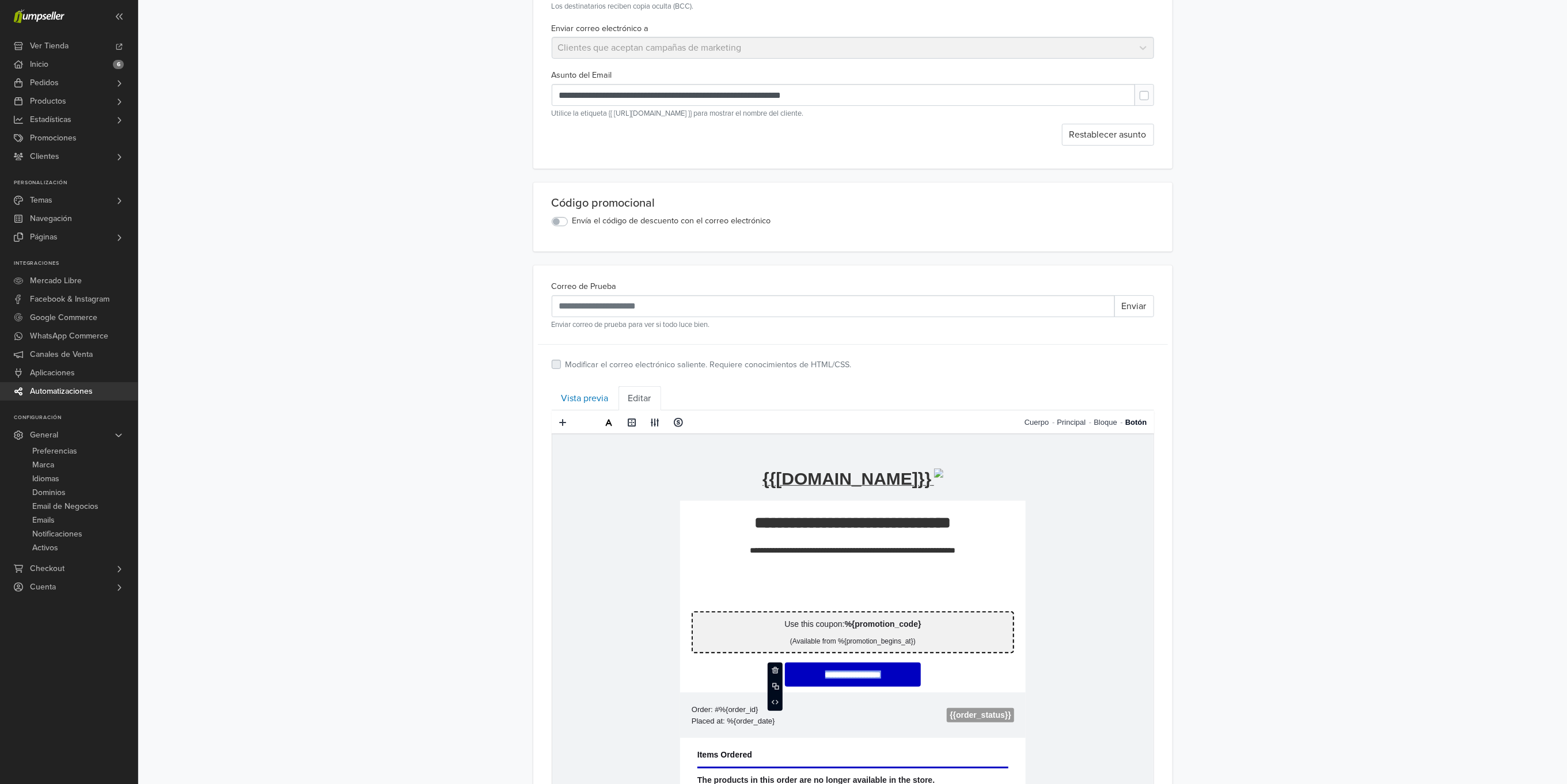
drag, startPoint x: 898, startPoint y: 672, endPoint x: 802, endPoint y: 672, distance: 96.0
click at [802, 672] on link "**********" at bounding box center [852, 674] width 136 height 24
click at [1374, 501] on div "**********" at bounding box center [852, 487] width 1429 height 1262
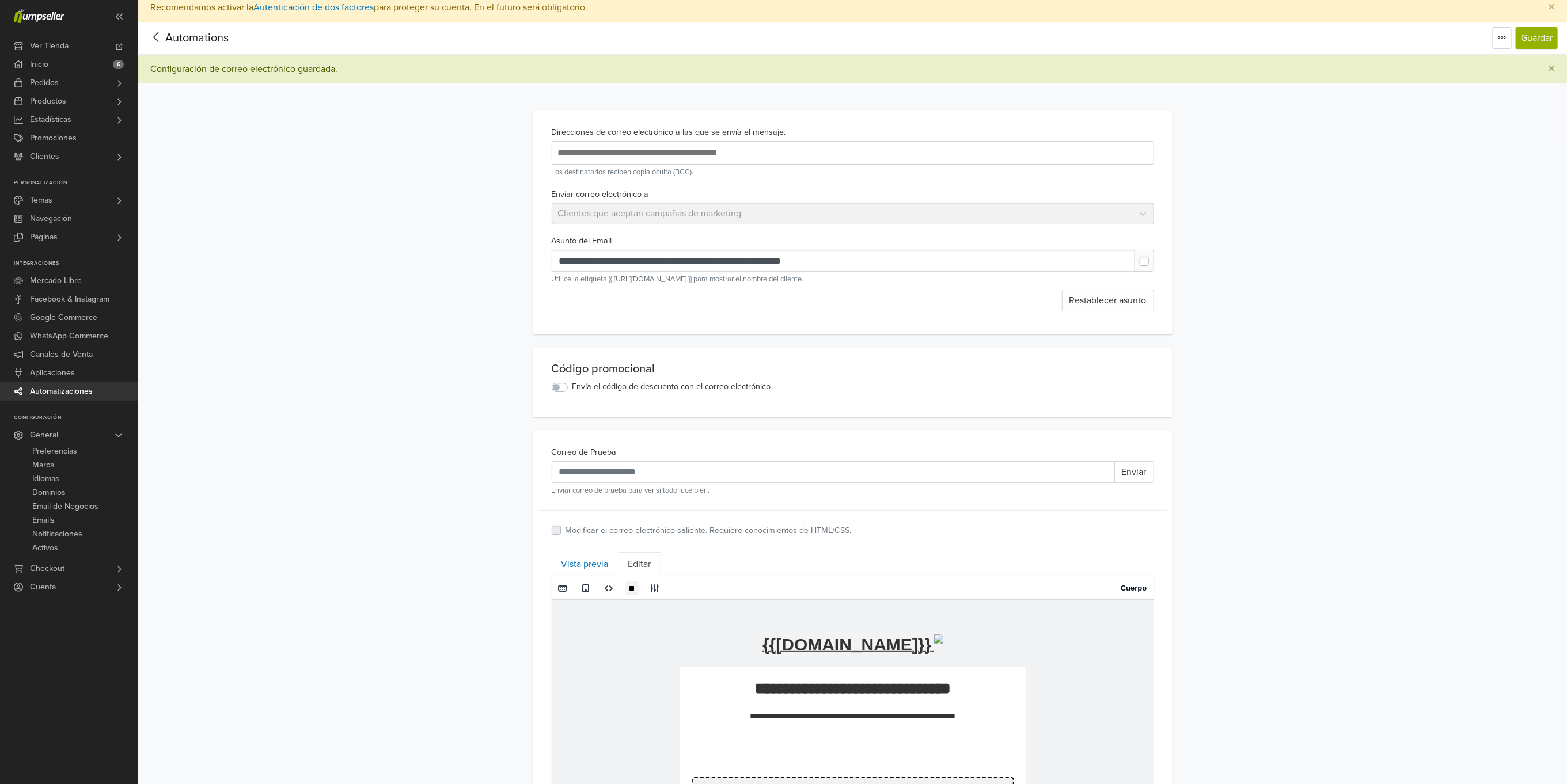
scroll to position [0, 0]
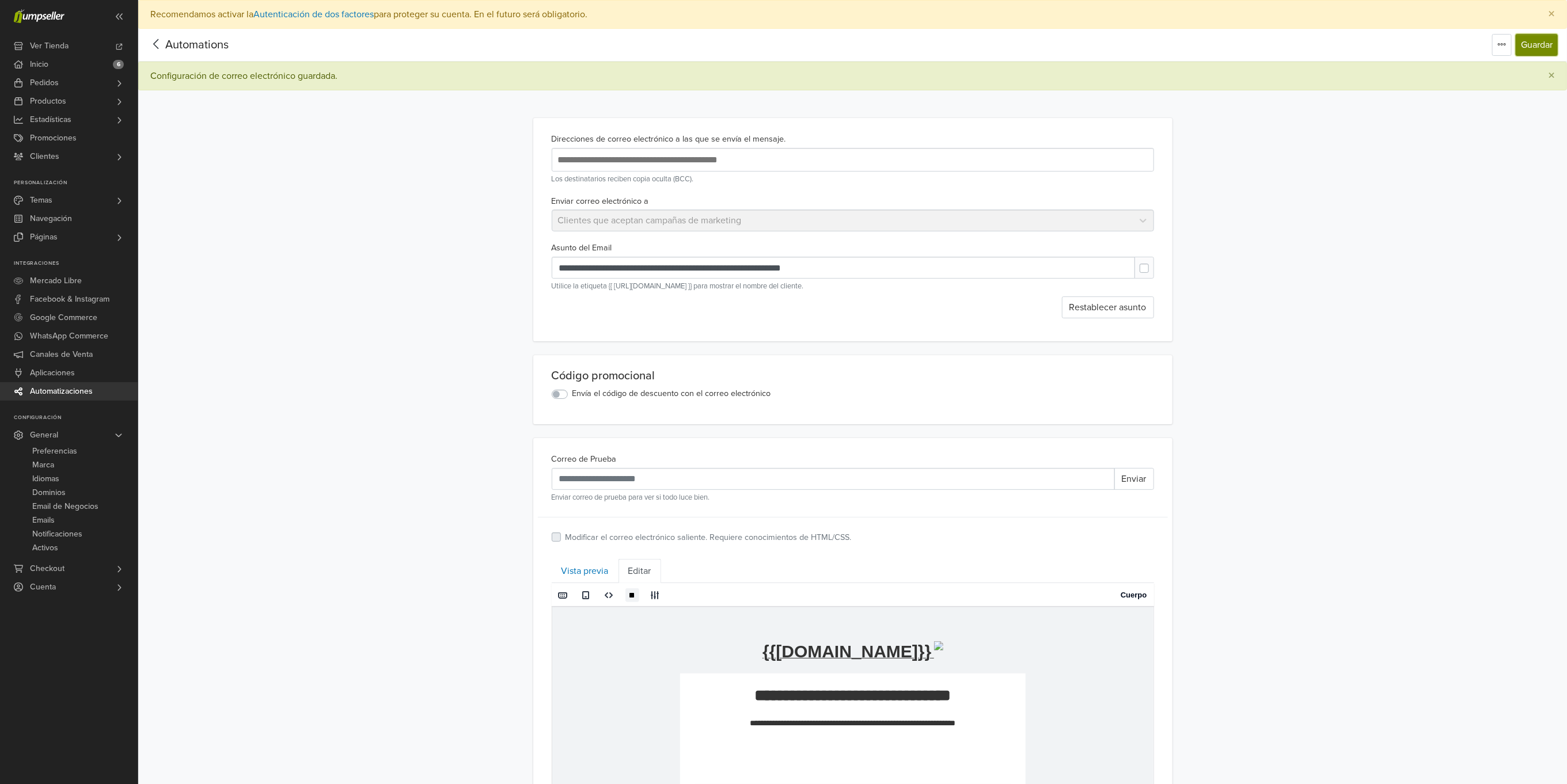
click at [1530, 44] on button "Guardar" at bounding box center [1537, 45] width 42 height 22
click at [567, 571] on link "Vista previa" at bounding box center [585, 571] width 67 height 24
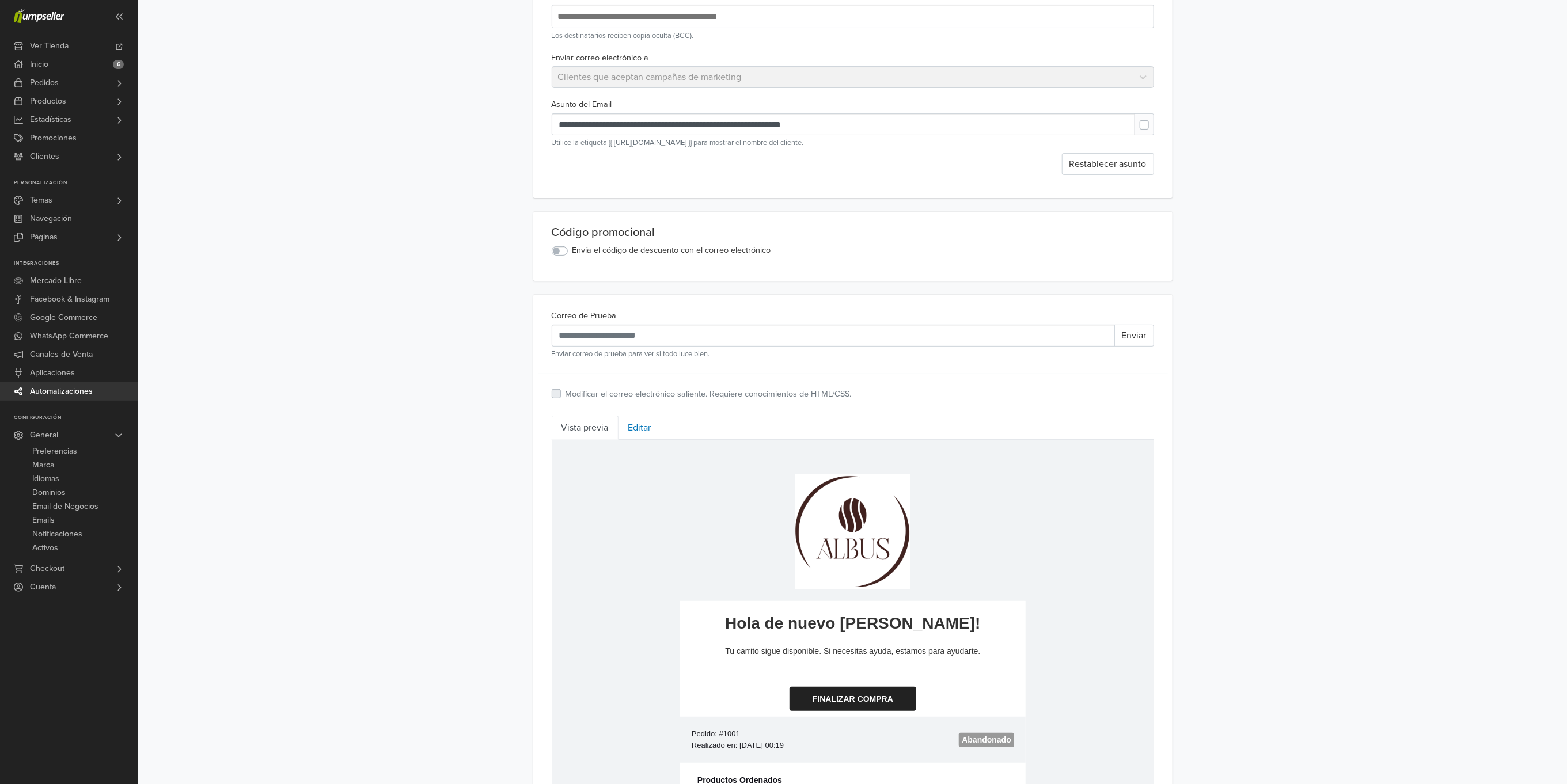
scroll to position [173, 0]
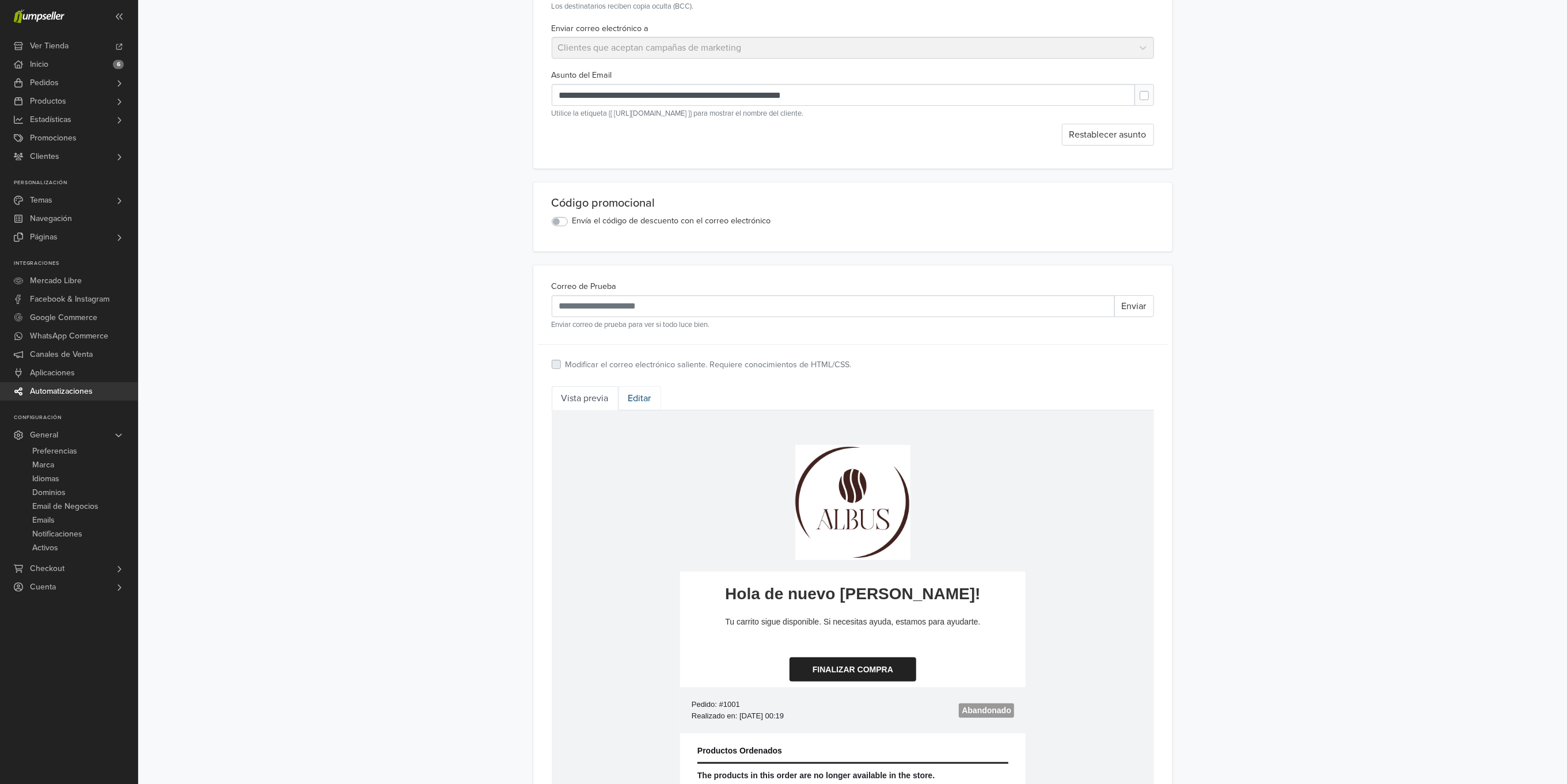
click at [643, 399] on link "Editar" at bounding box center [640, 398] width 42 height 24
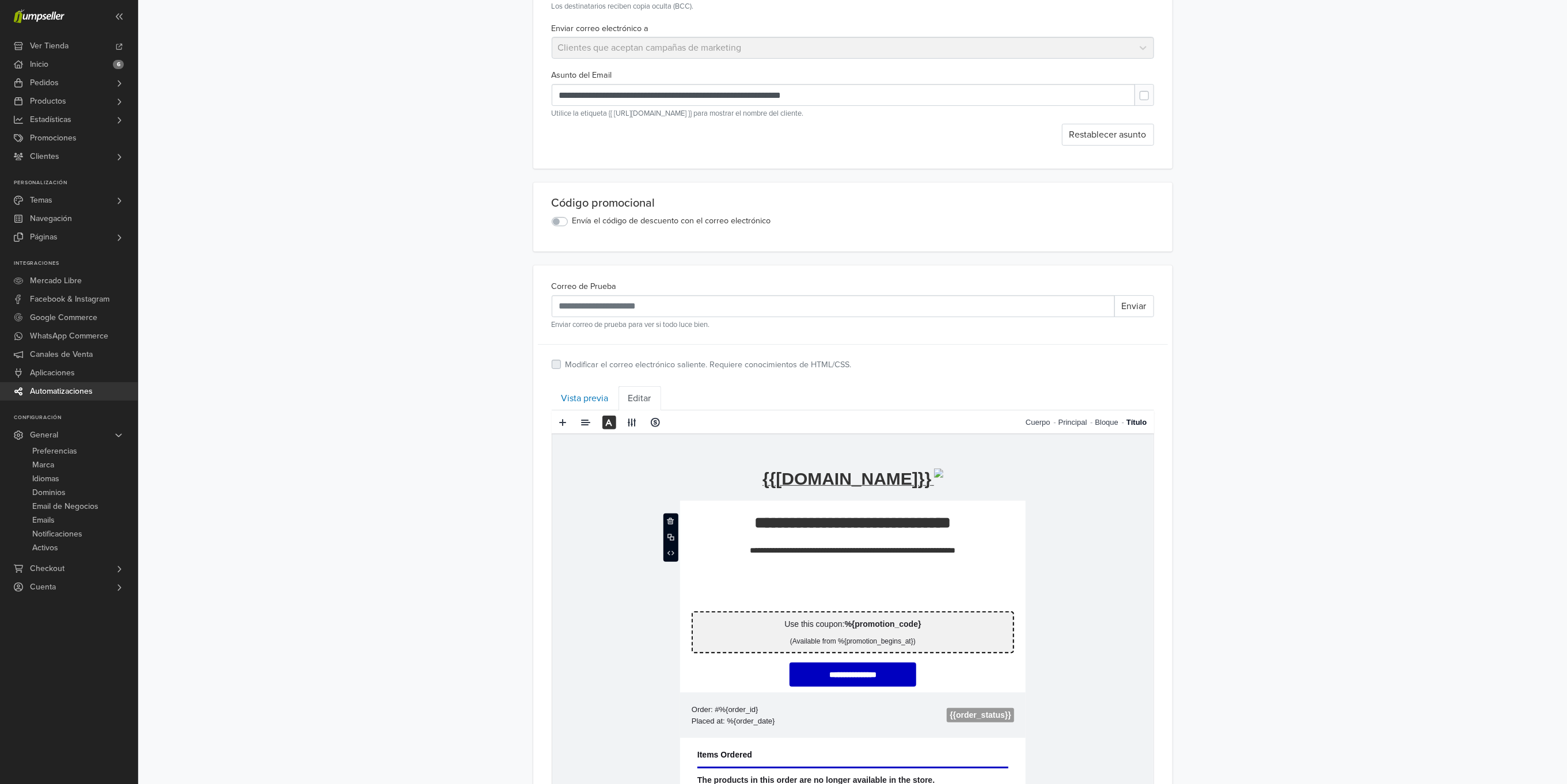
click at [980, 523] on p "**********" at bounding box center [852, 522] width 345 height 21
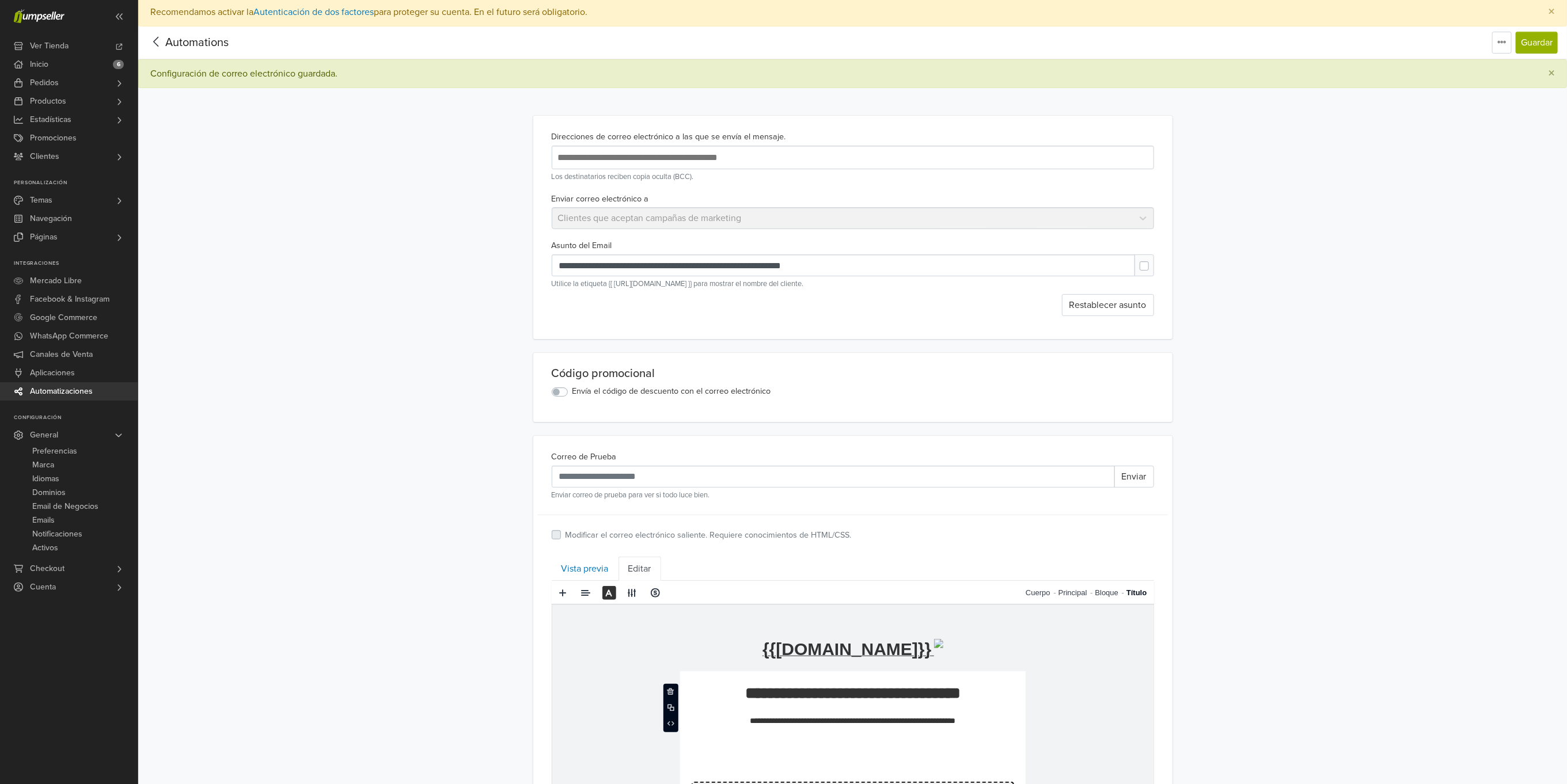
scroll to position [0, 0]
click at [1543, 40] on button "Guardar" at bounding box center [1537, 45] width 42 height 22
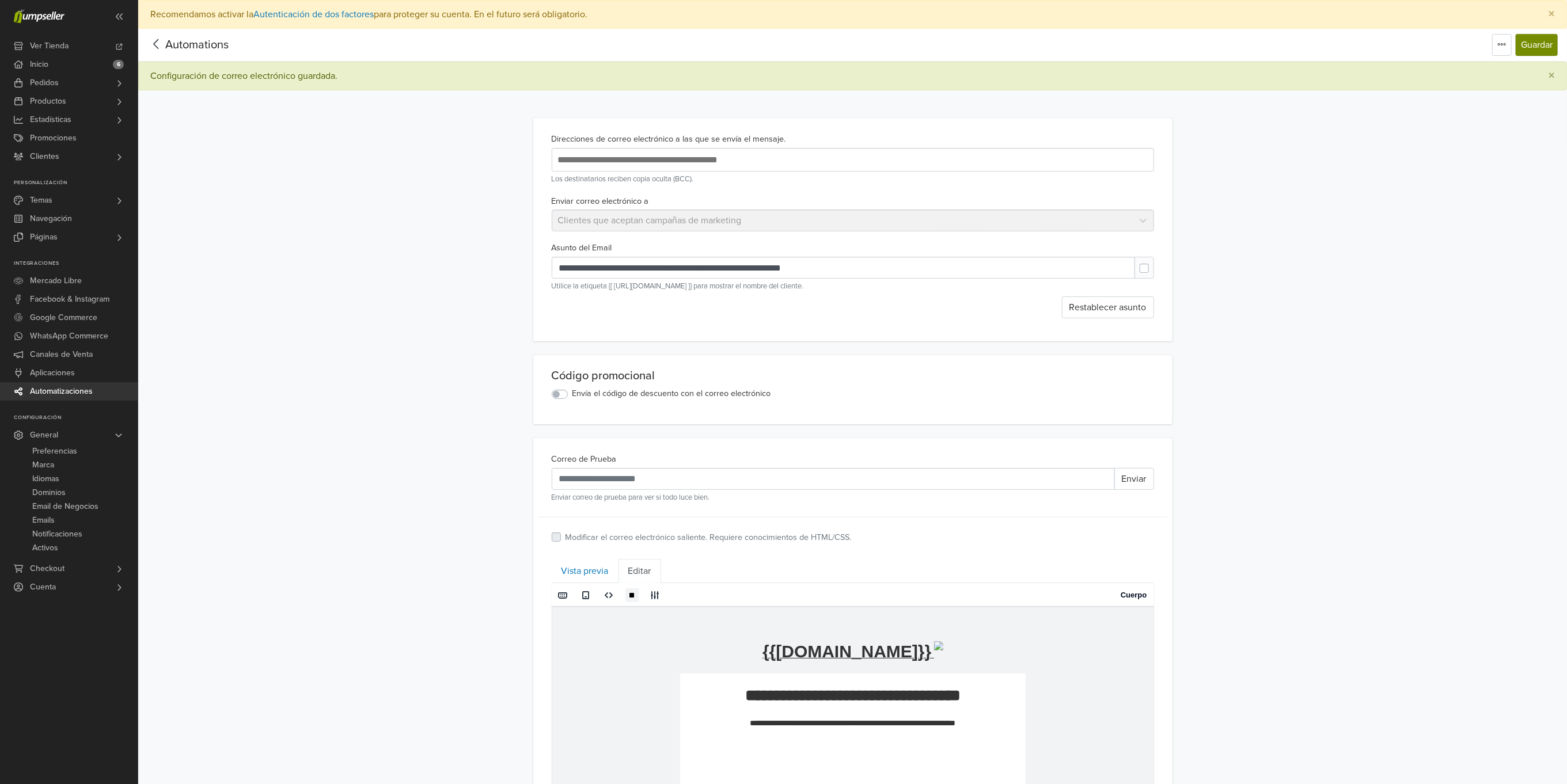
click at [1523, 41] on button "Guardar" at bounding box center [1537, 45] width 42 height 22
click at [582, 566] on link "Vista previa" at bounding box center [585, 571] width 67 height 24
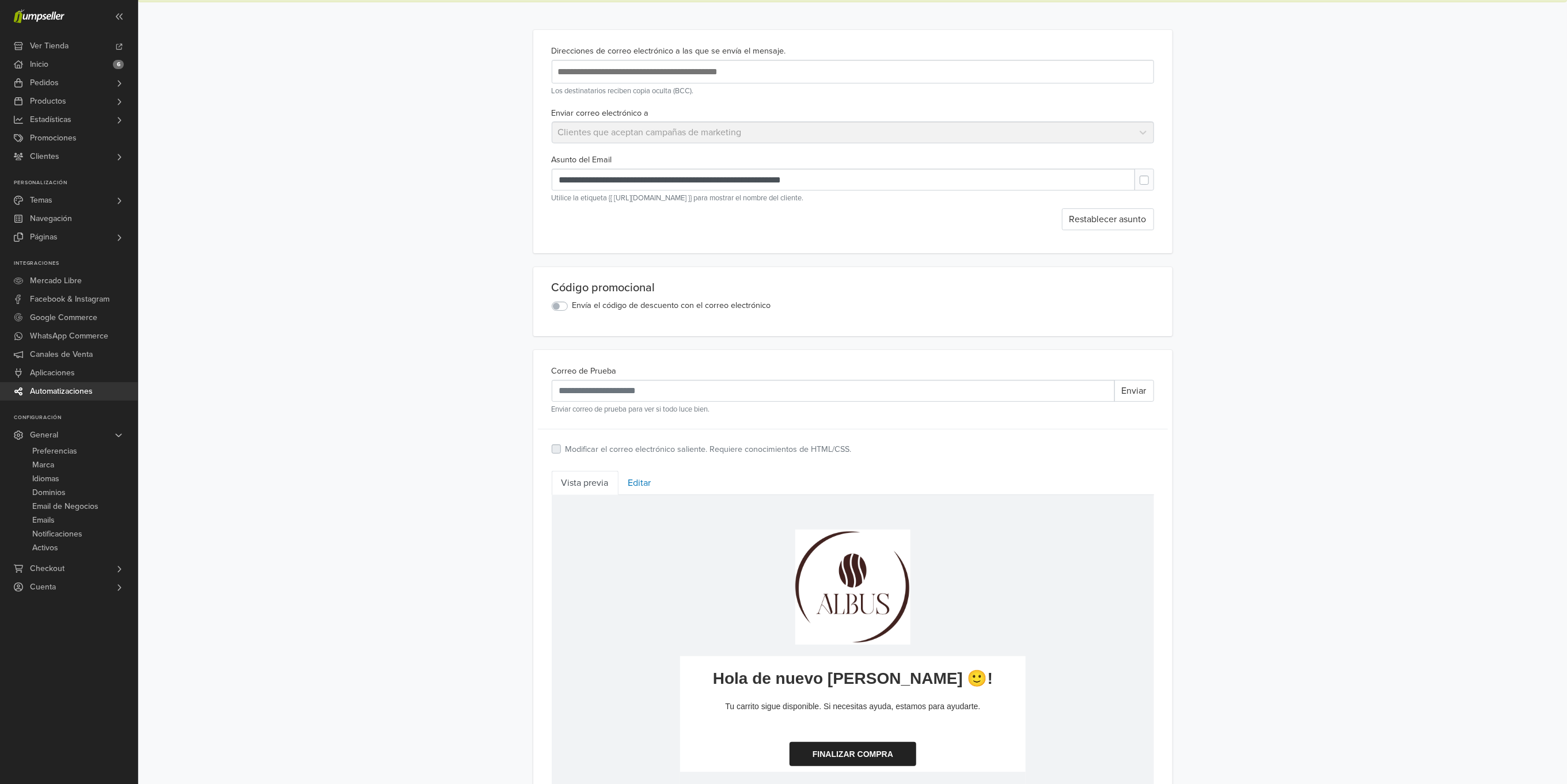
scroll to position [173, 0]
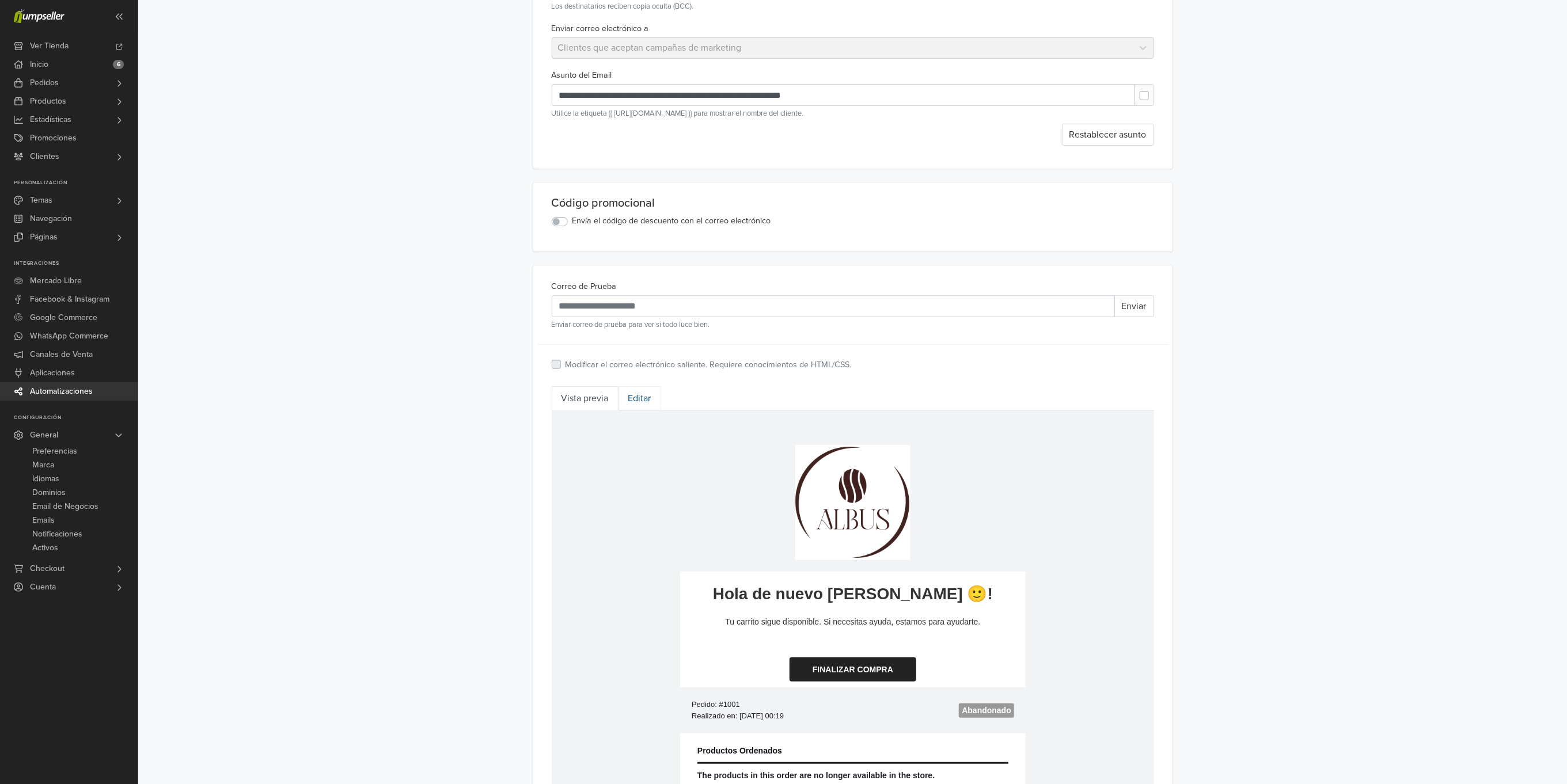
click at [643, 398] on link "Editar" at bounding box center [640, 398] width 42 height 24
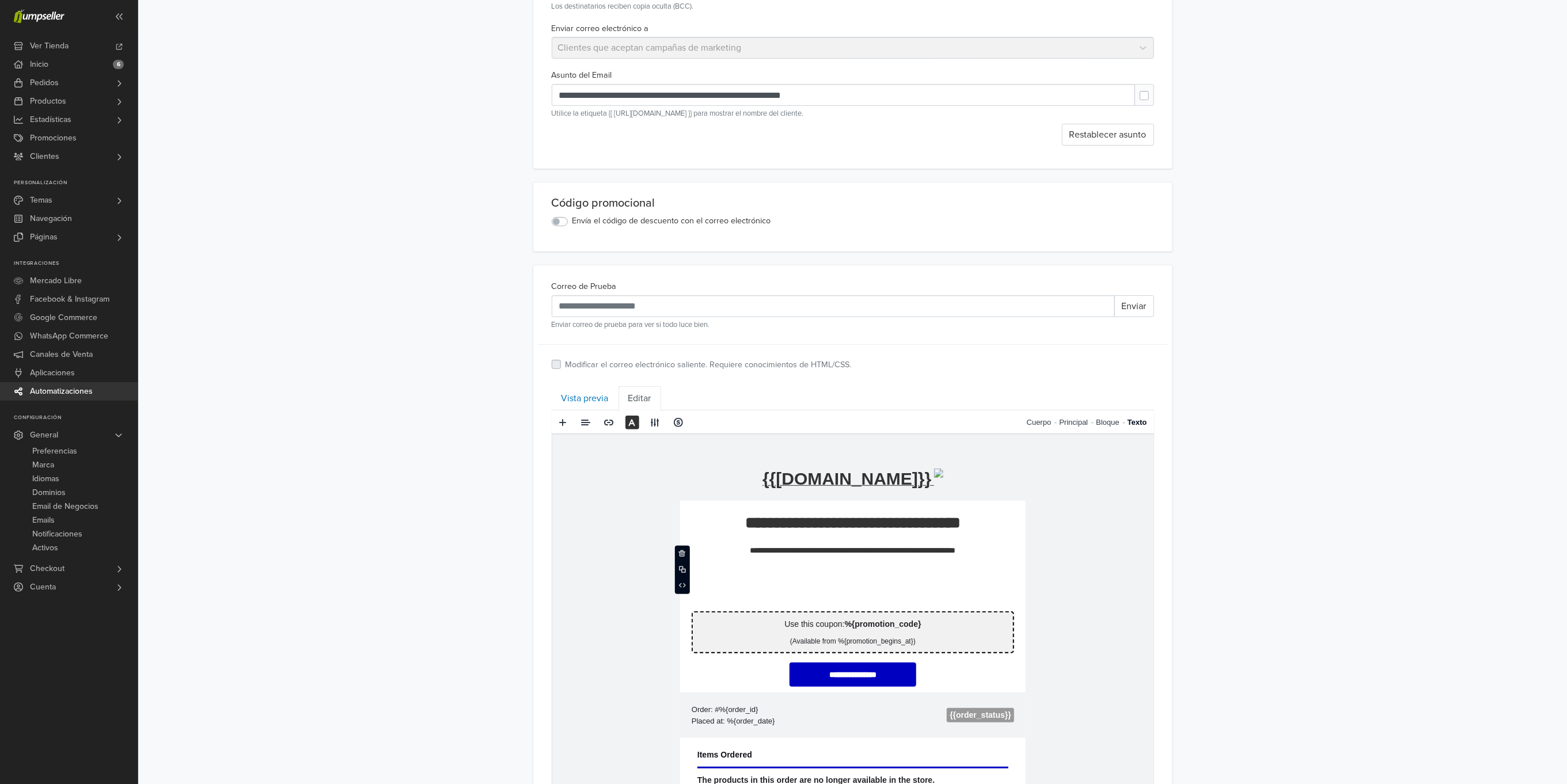
click at [824, 554] on p "**********" at bounding box center [852, 550] width 323 height 12
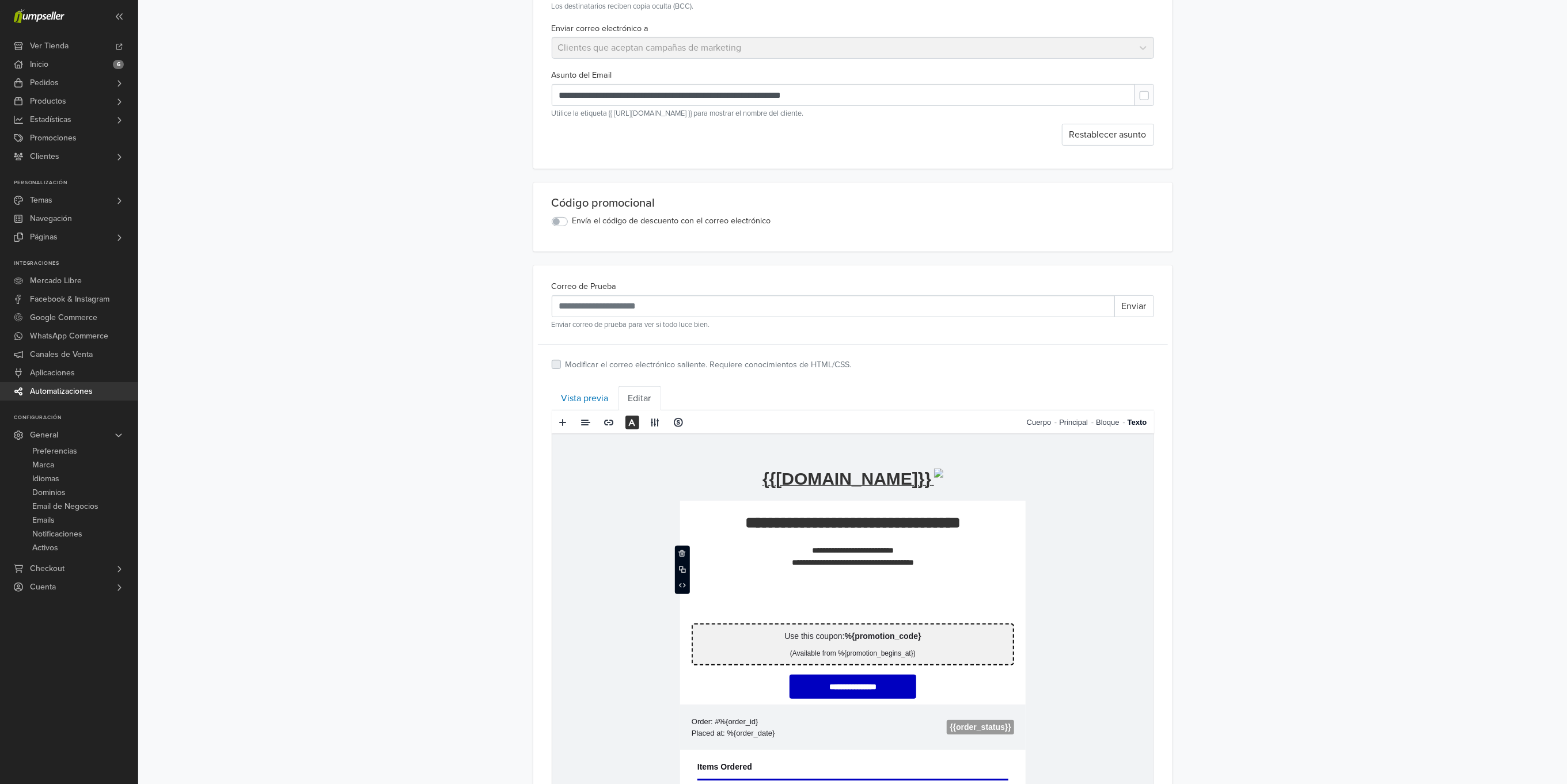
click at [1319, 482] on div "**********" at bounding box center [852, 492] width 1429 height 1273
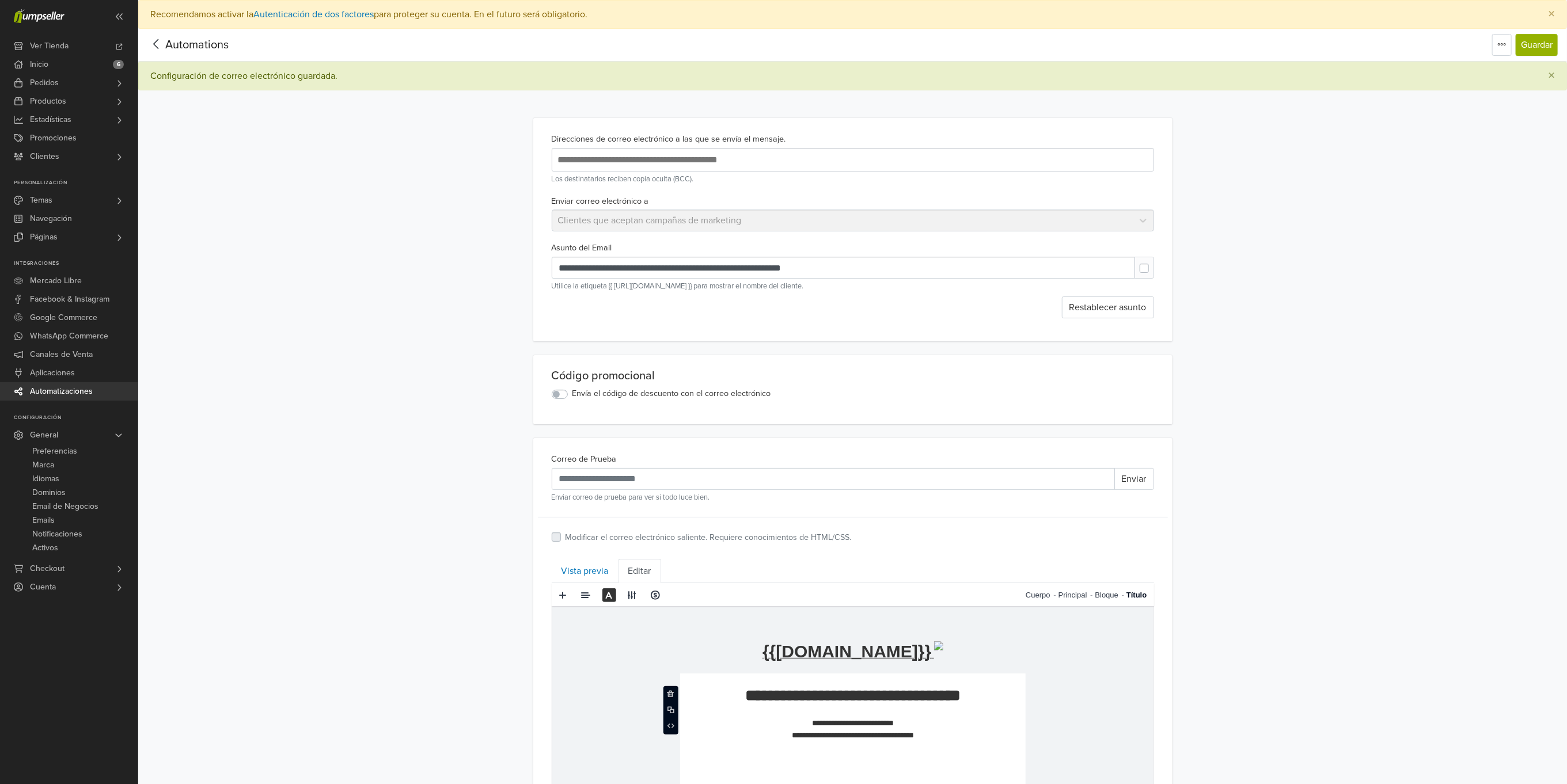
click at [773, 698] on p "**********" at bounding box center [852, 695] width 345 height 21
click at [1533, 50] on button "Guardar" at bounding box center [1537, 45] width 42 height 22
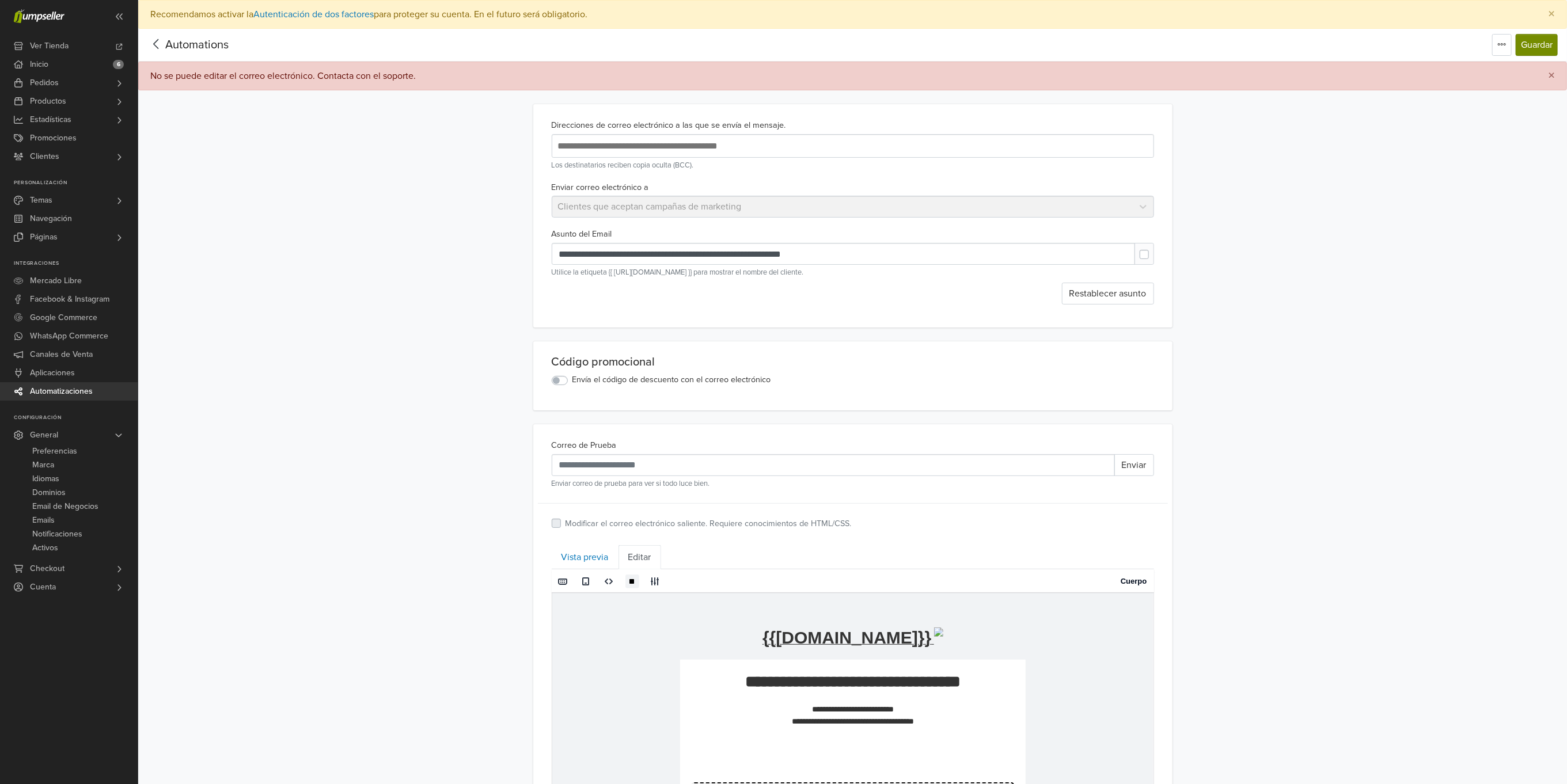
click at [1532, 39] on button "Guardar" at bounding box center [1537, 45] width 42 height 22
click at [580, 555] on link "Vista previa" at bounding box center [585, 557] width 67 height 24
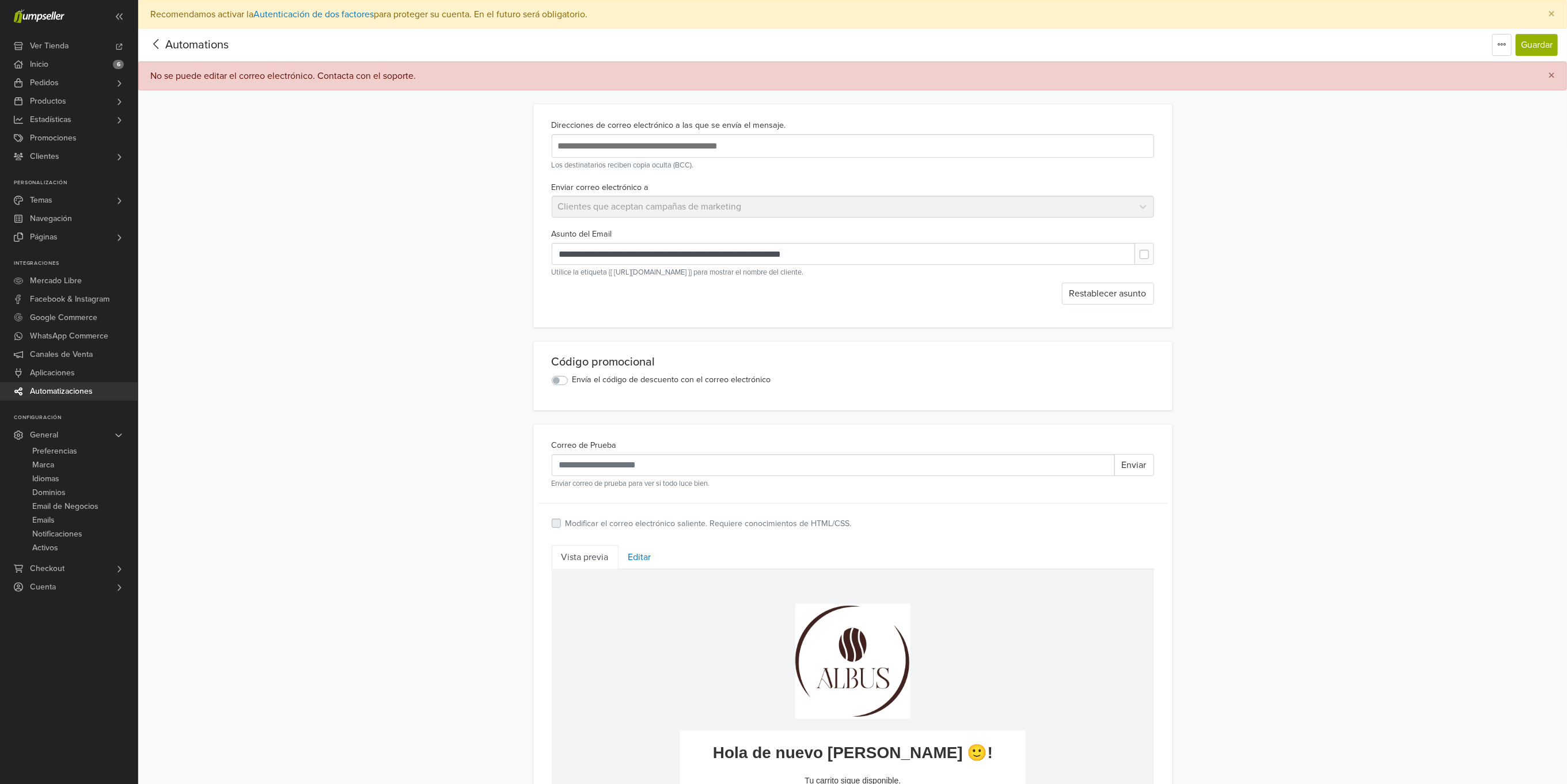
click at [162, 45] on icon at bounding box center [156, 44] width 18 height 14
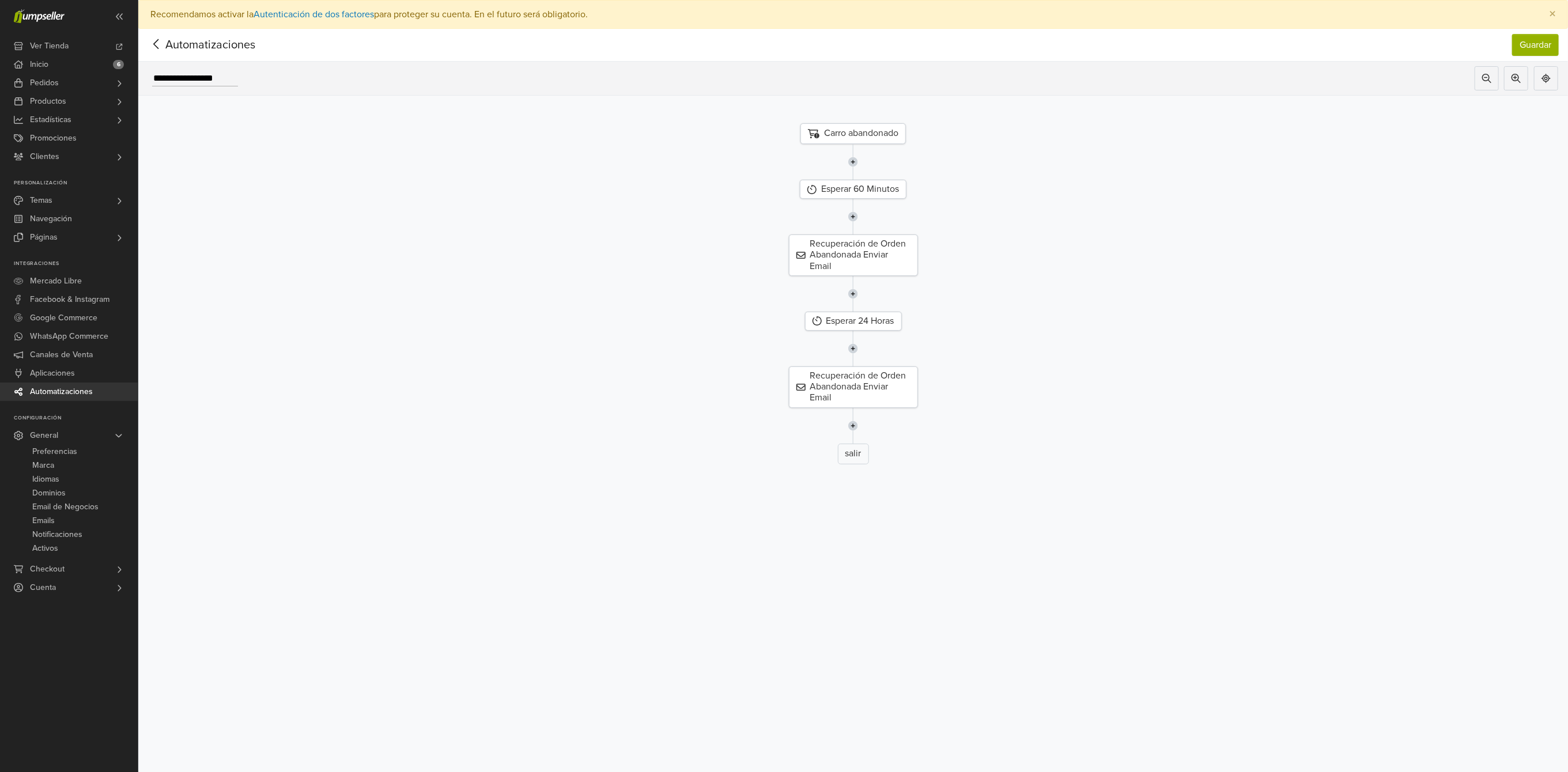
click at [858, 421] on img at bounding box center [853, 426] width 10 height 36
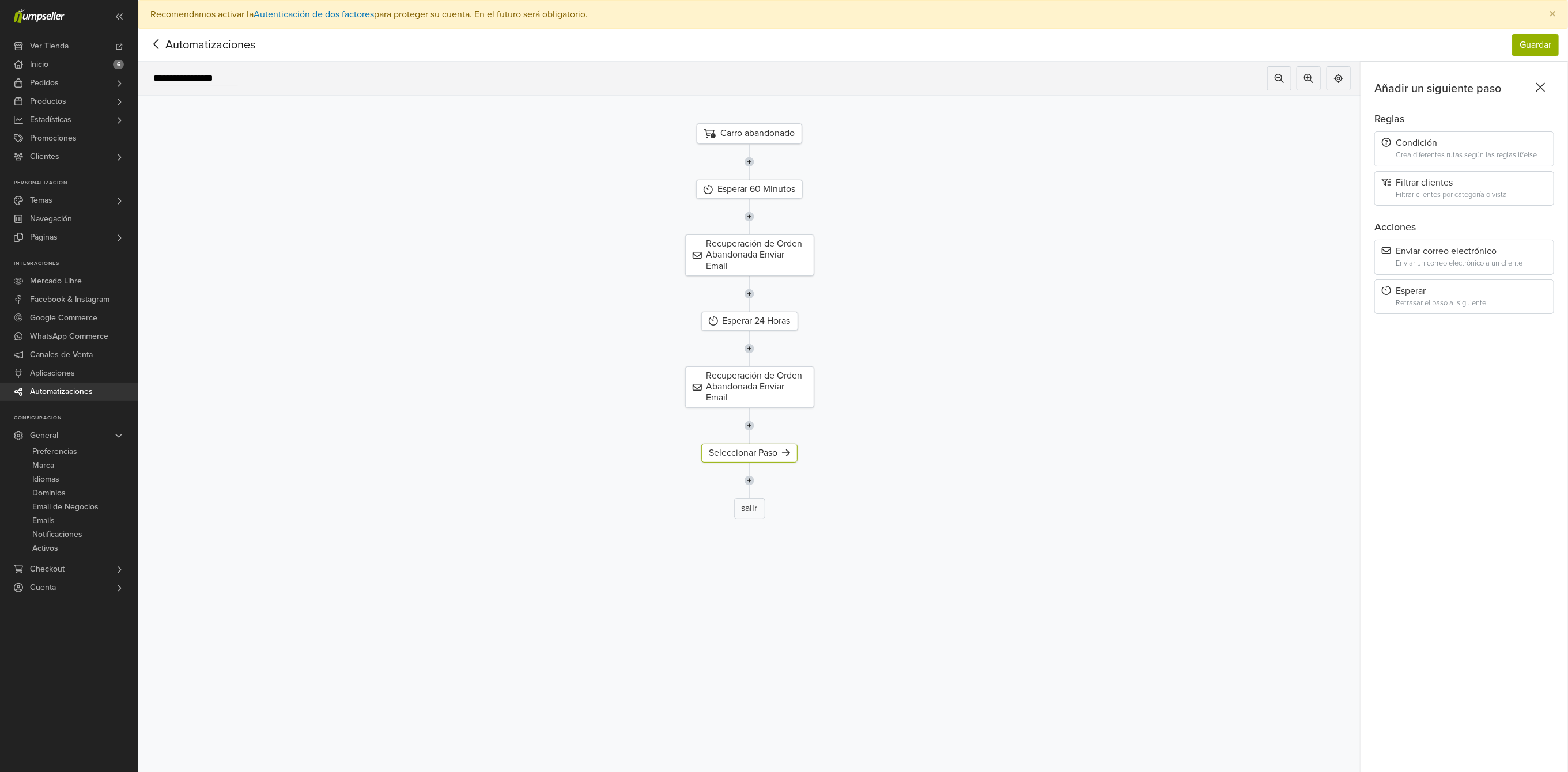
click at [1450, 288] on div "Esperar" at bounding box center [1464, 291] width 165 height 11
click at [1443, 141] on div at bounding box center [1454, 138] width 137 height 16
click at [1453, 264] on div "Personalizado" at bounding box center [1464, 260] width 171 height 23
click at [1542, 183] on icon at bounding box center [1539, 184] width 7 height 4
click at [1476, 253] on div "Horas" at bounding box center [1486, 260] width 128 height 23
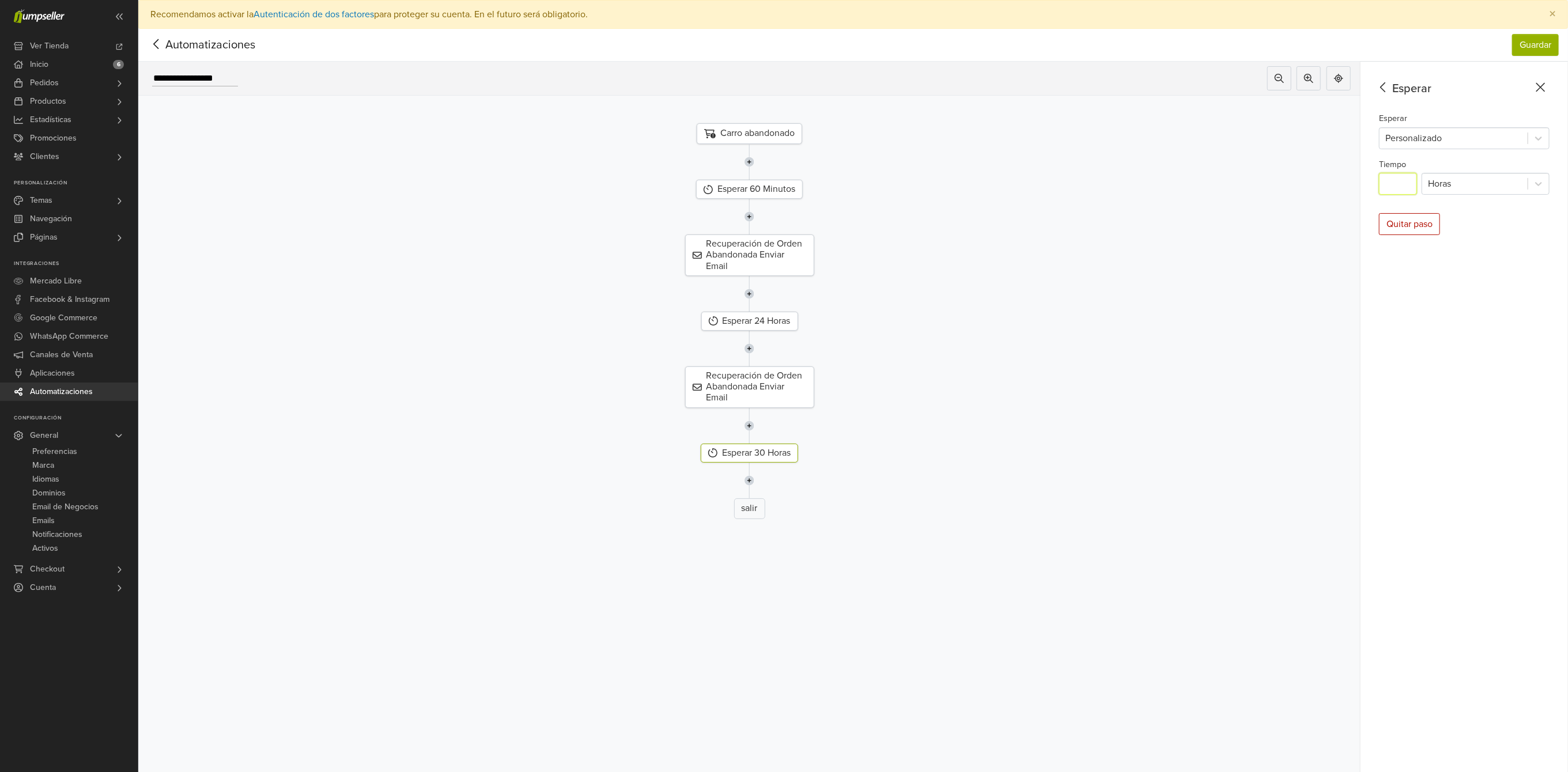
drag, startPoint x: 1415, startPoint y: 182, endPoint x: 1355, endPoint y: 185, distance: 60.1
click at [1359, 185] on div "**********" at bounding box center [853, 431] width 1430 height 739
type input "**"
click at [1232, 299] on div at bounding box center [749, 294] width 1240 height 36
click at [754, 485] on img at bounding box center [749, 481] width 10 height 36
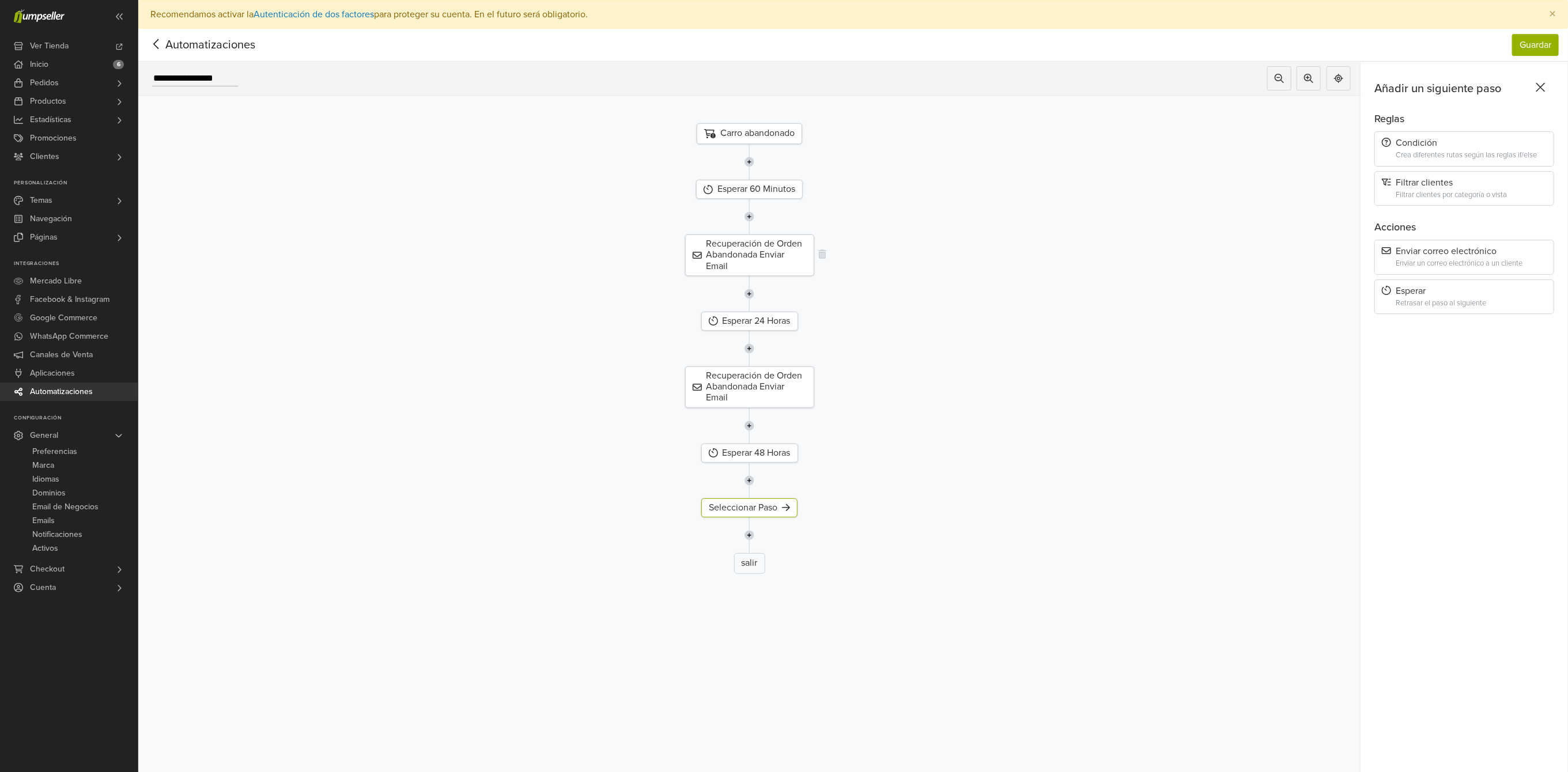
click at [739, 255] on div "Recuperación de Orden Abandonada Enviar Email" at bounding box center [750, 255] width 129 height 42
click at [744, 391] on div "Recuperación de Orden Abandonada Enviar Email" at bounding box center [750, 387] width 129 height 42
click at [744, 254] on div "Recuperación de Orden Abandonada Enviar Email" at bounding box center [750, 255] width 129 height 42
click at [740, 245] on div "Recuperación de Orden Abandonada Enviar Email" at bounding box center [750, 255] width 129 height 42
click at [1410, 167] on button "Editar plantilla" at bounding box center [1415, 169] width 72 height 22
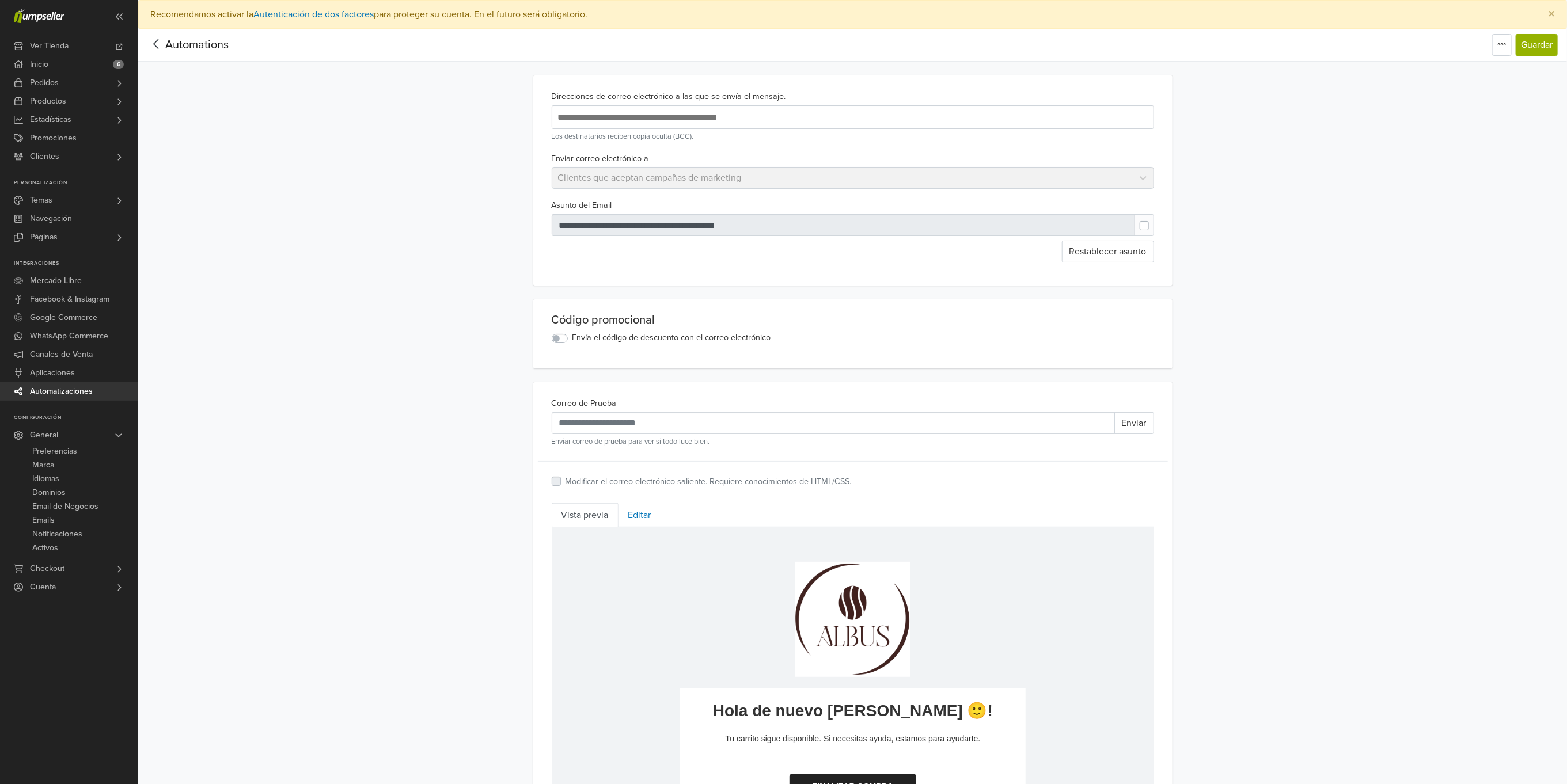
click at [158, 41] on icon at bounding box center [156, 44] width 18 height 14
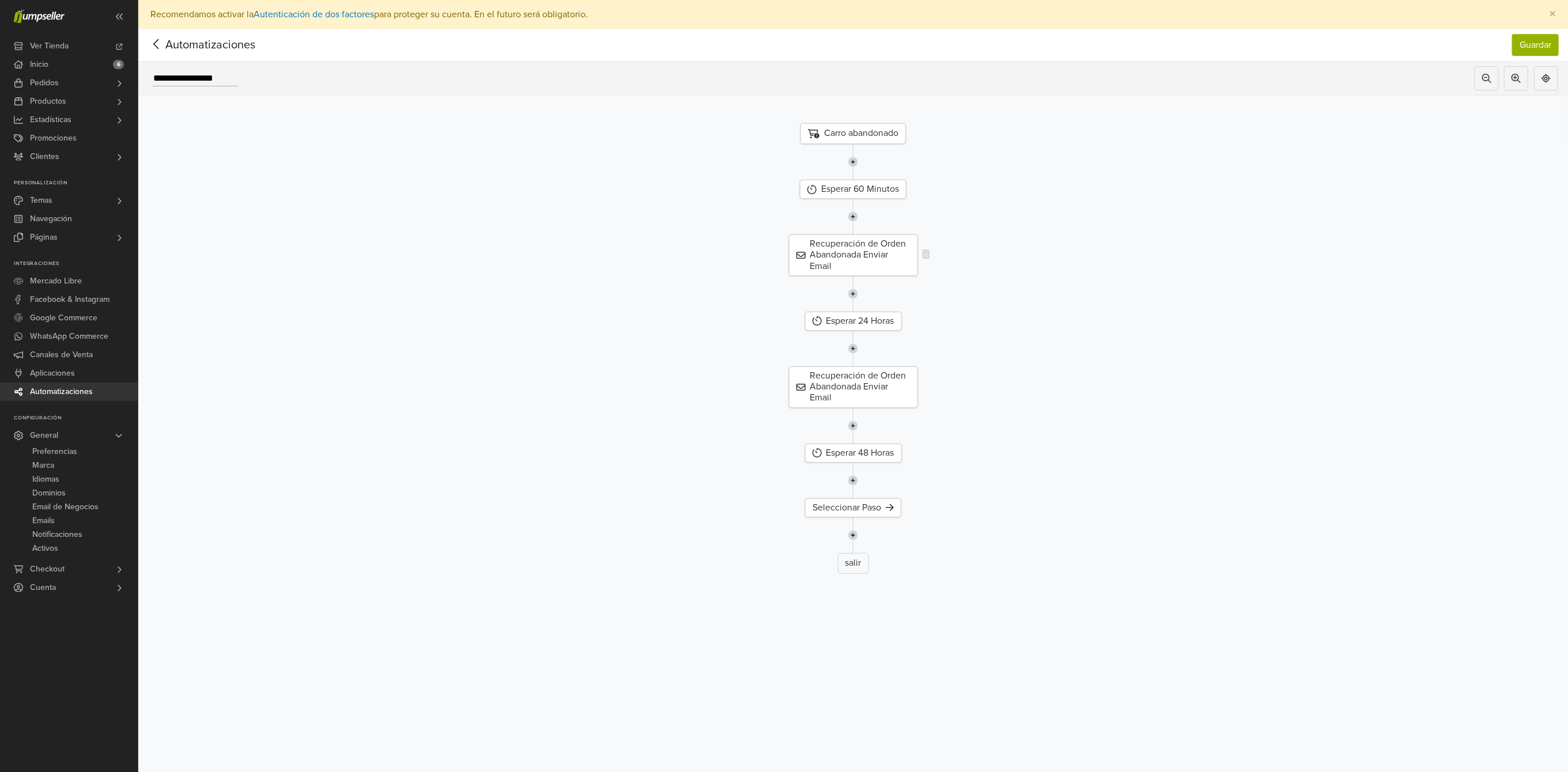
click at [851, 247] on div "Recuperación de Orden Abandonada Enviar Email" at bounding box center [854, 255] width 129 height 42
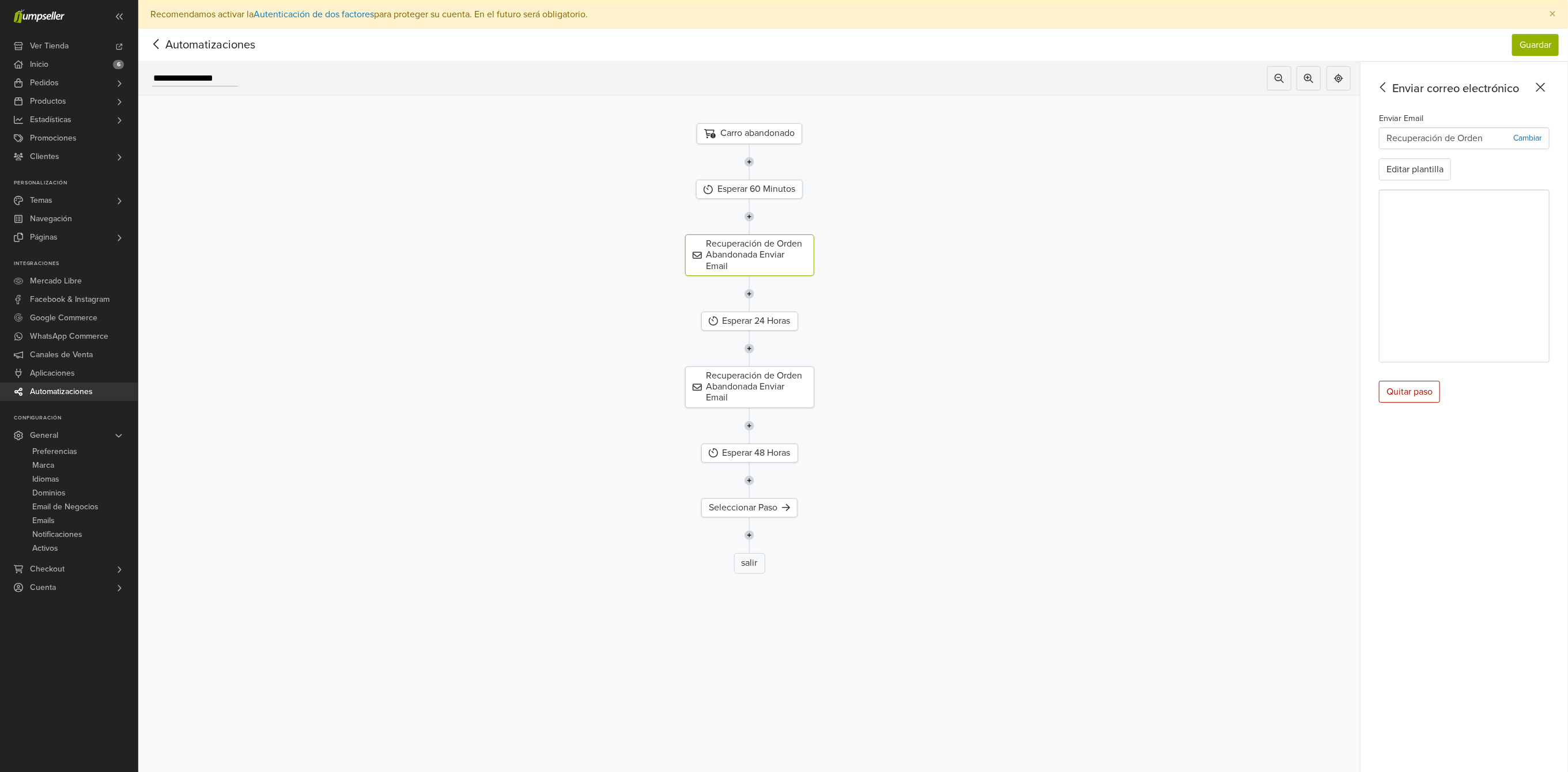
click at [1540, 140] on p "Cambiar" at bounding box center [1527, 138] width 29 height 12
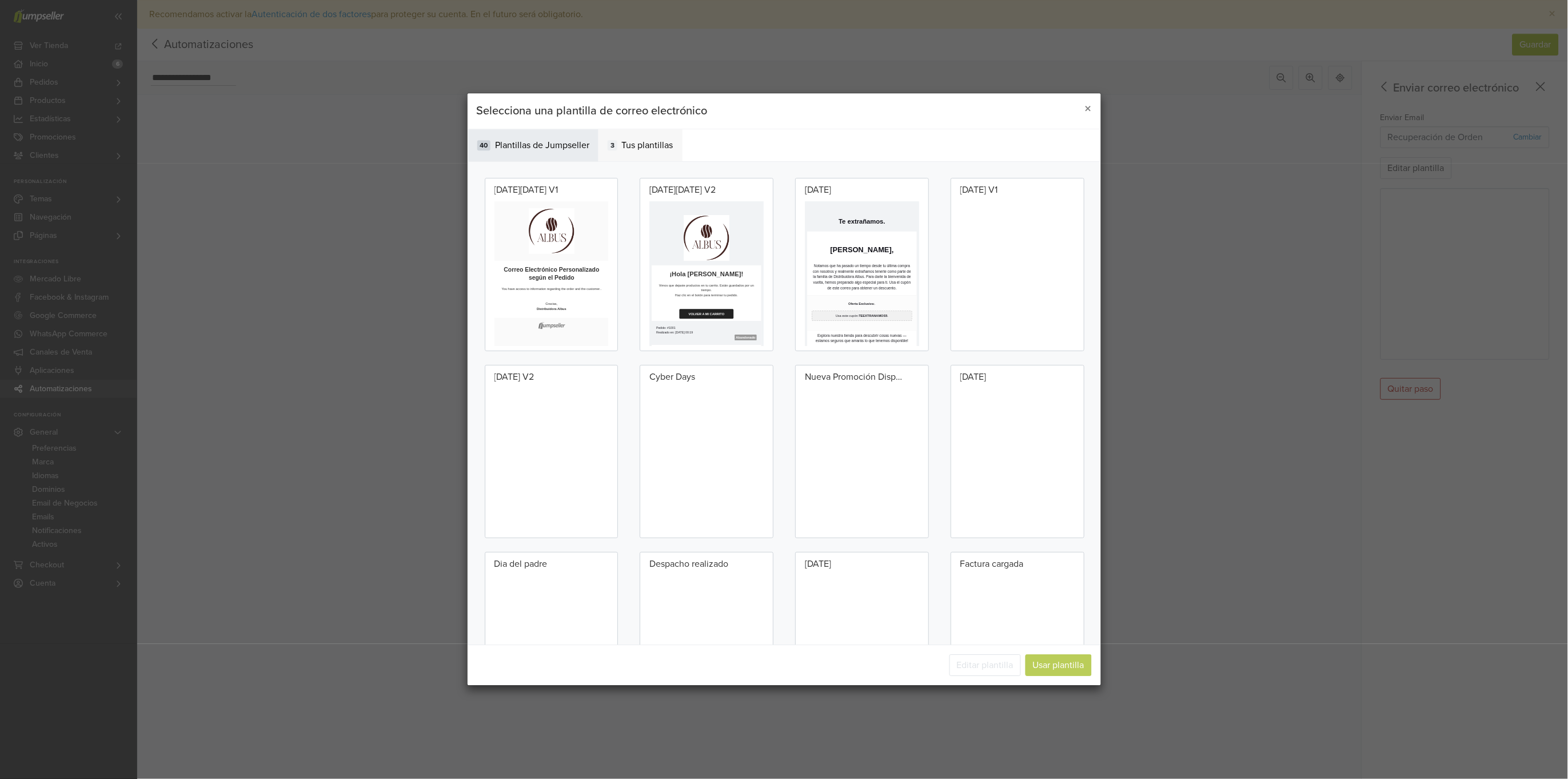
click at [645, 136] on div "3 Tus plantillas" at bounding box center [640, 145] width 84 height 32
click at [649, 141] on span "Tus plantillas" at bounding box center [648, 145] width 52 height 14
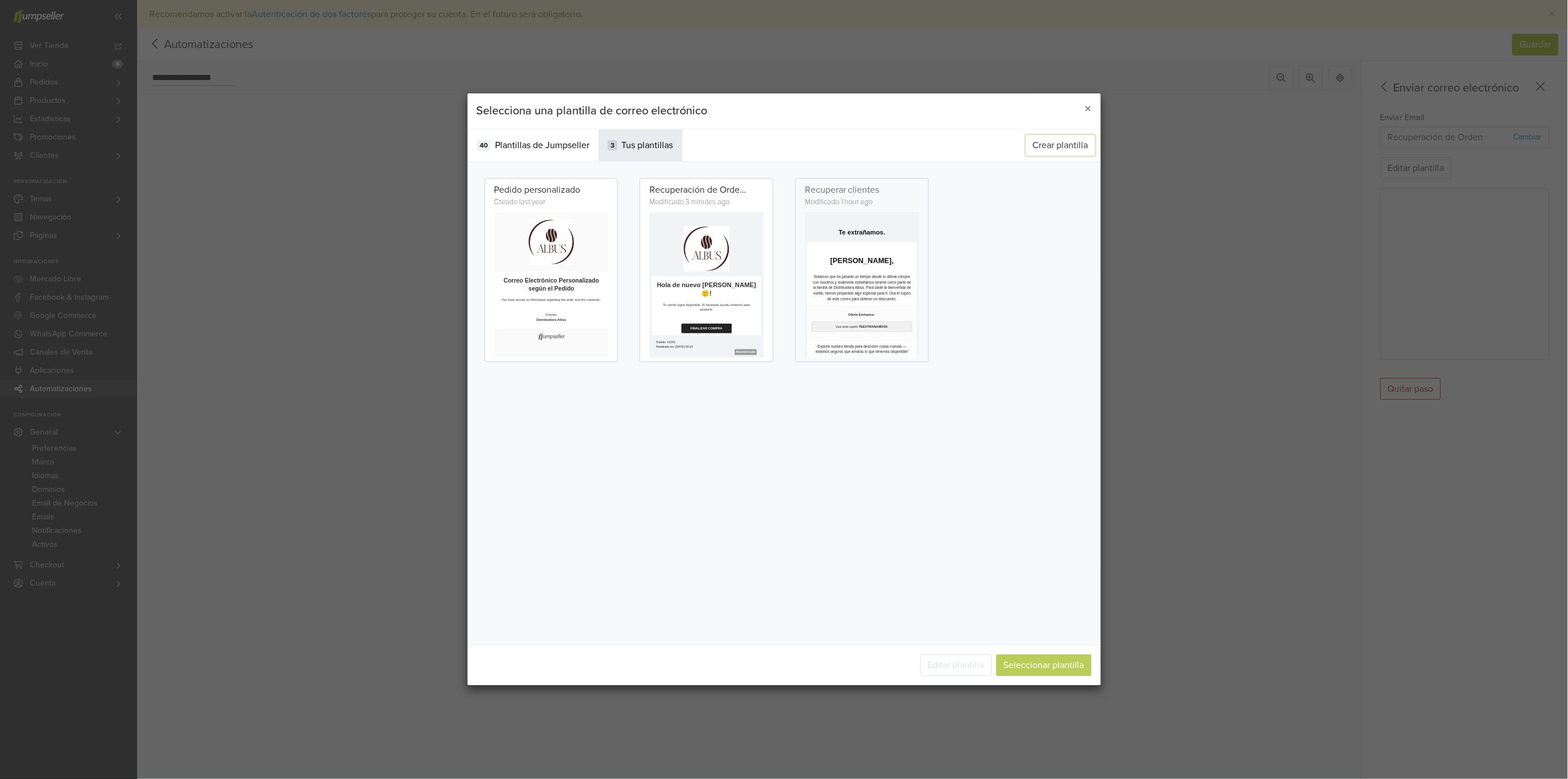
click at [1060, 146] on button "Crear plantilla" at bounding box center [1061, 146] width 71 height 22
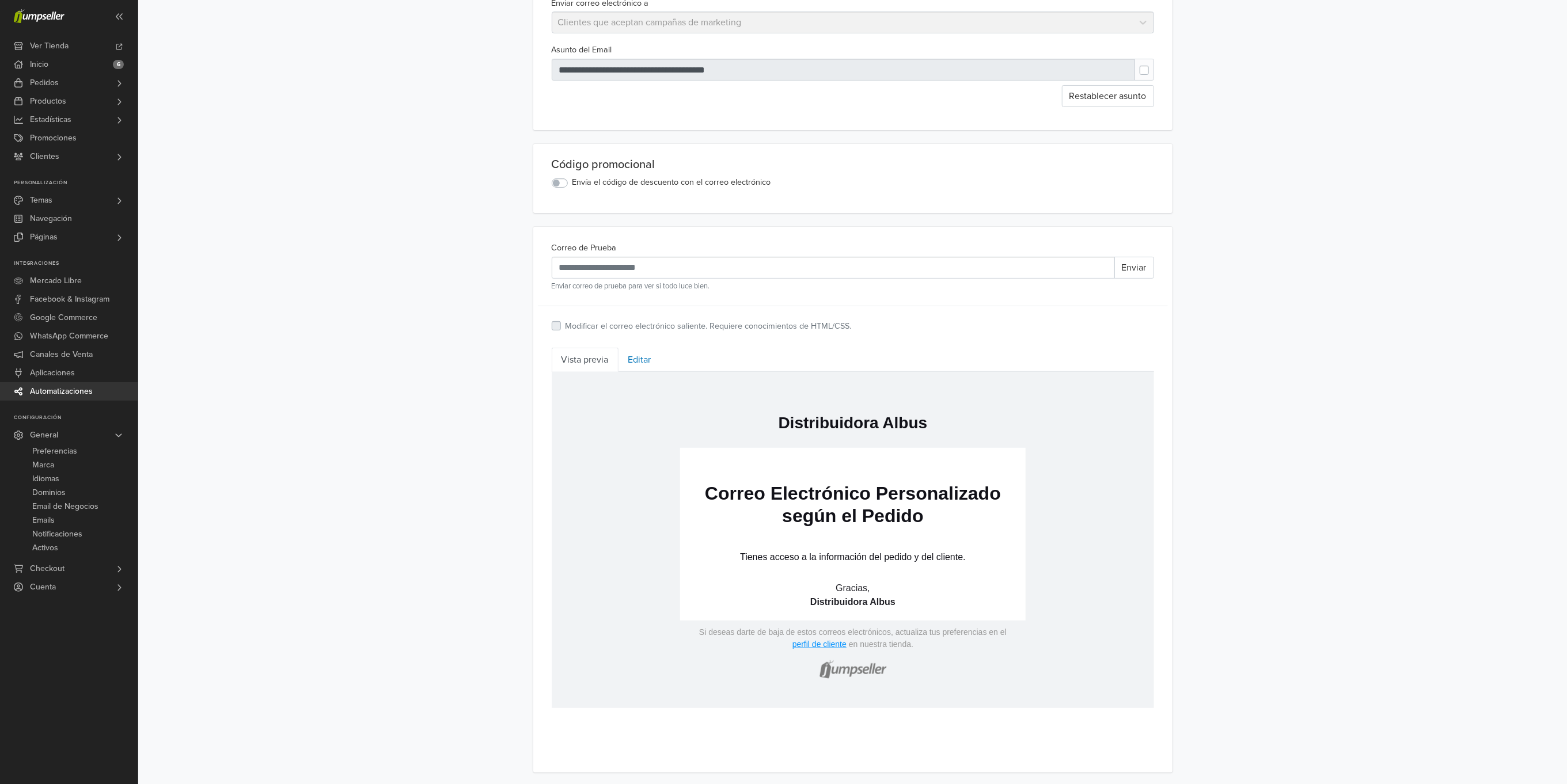
scroll to position [159, 0]
click at [633, 356] on link "Editar" at bounding box center [640, 357] width 42 height 24
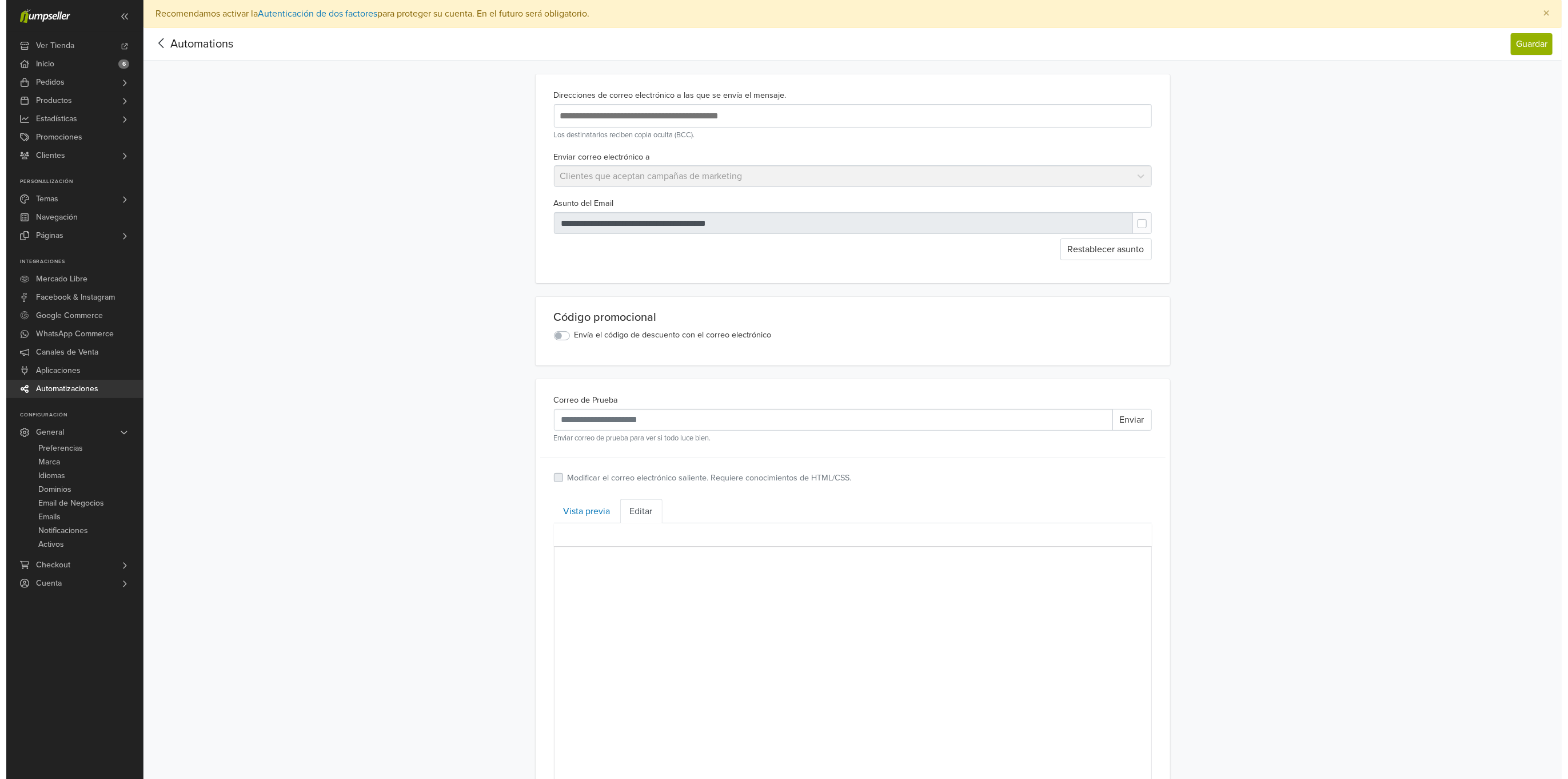
scroll to position [0, 0]
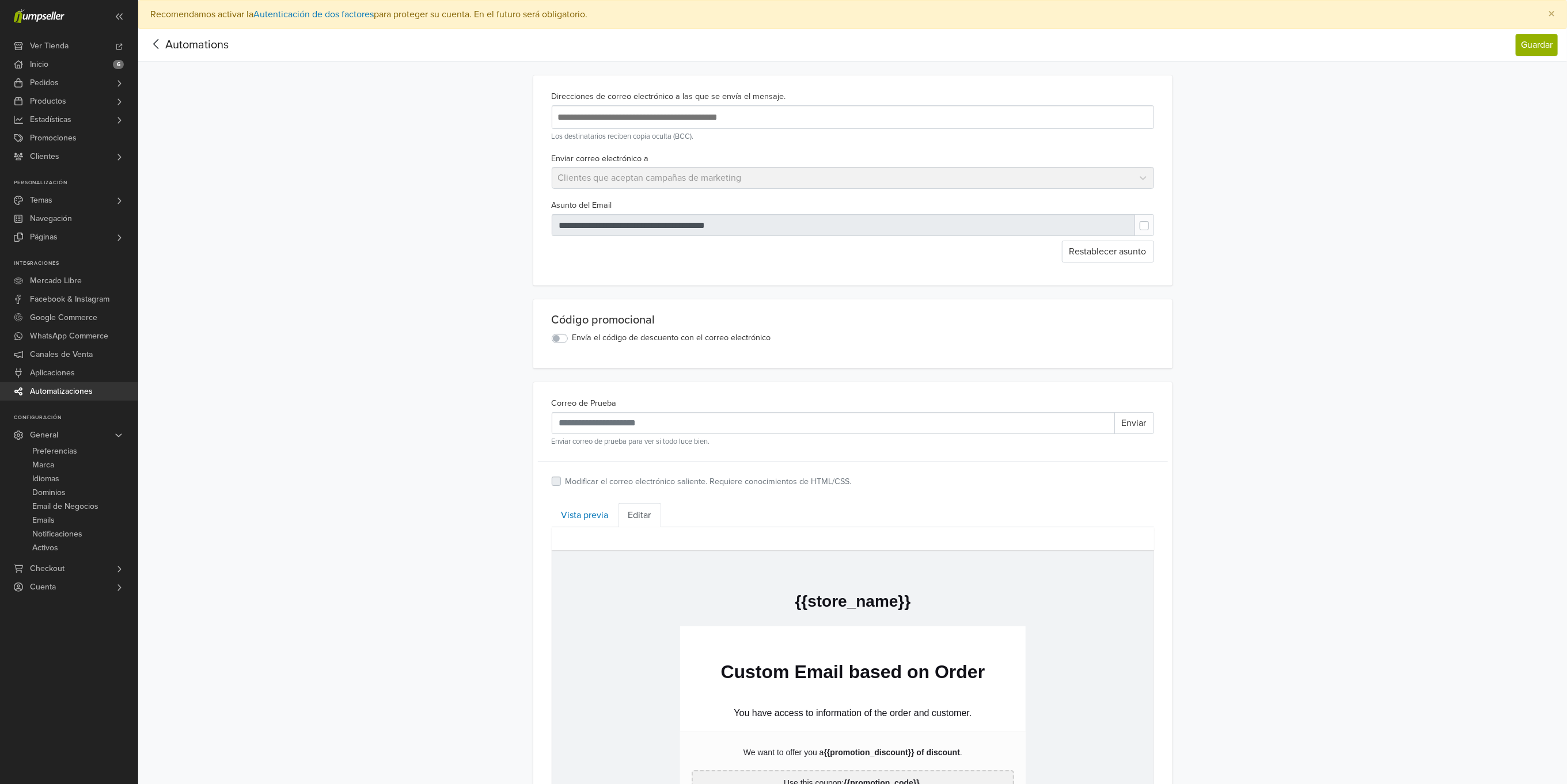
click at [159, 43] on icon at bounding box center [156, 44] width 18 height 14
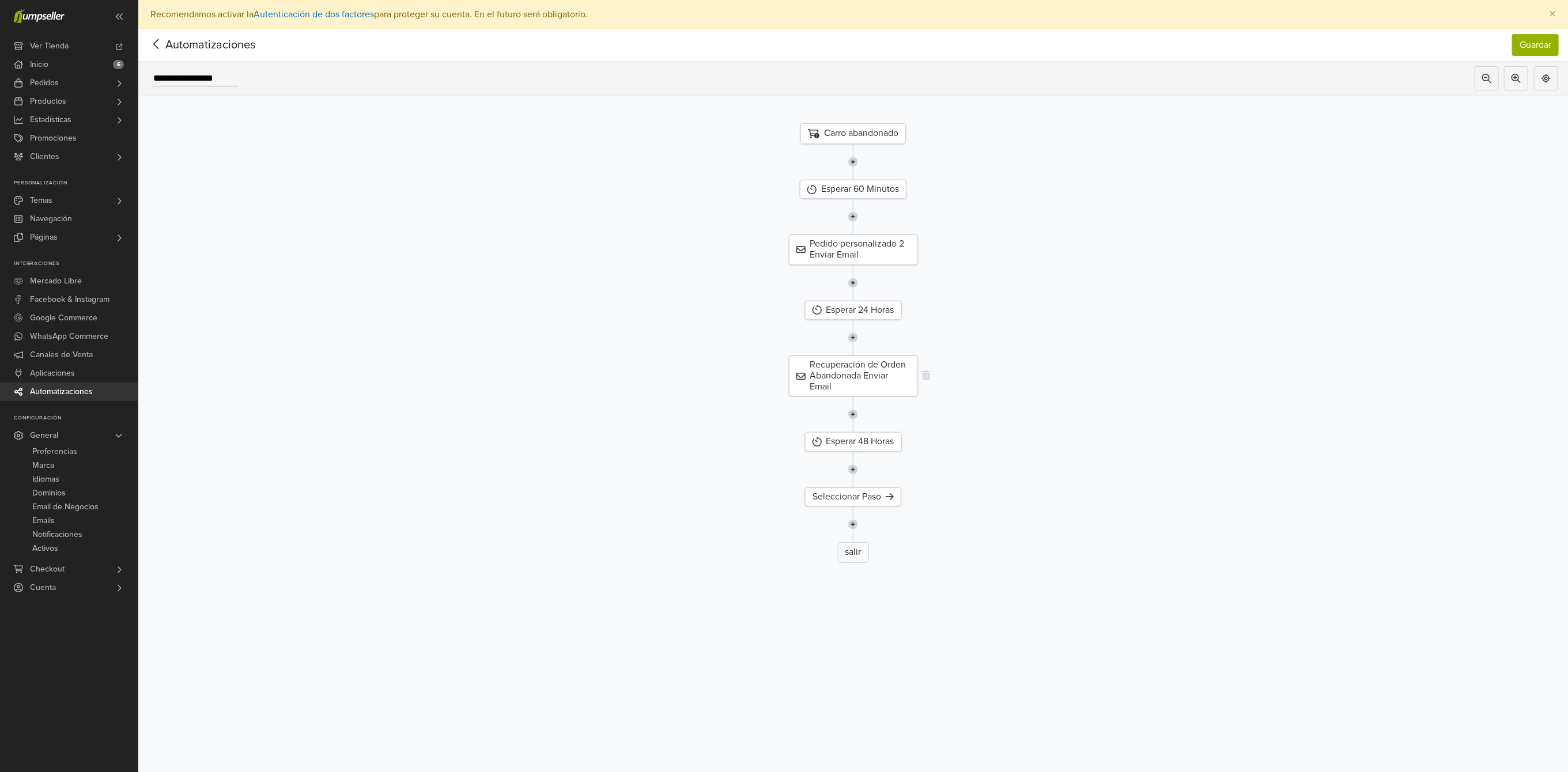
click at [882, 377] on div "Recuperación de Orden Abandonada Enviar Email" at bounding box center [854, 376] width 129 height 42
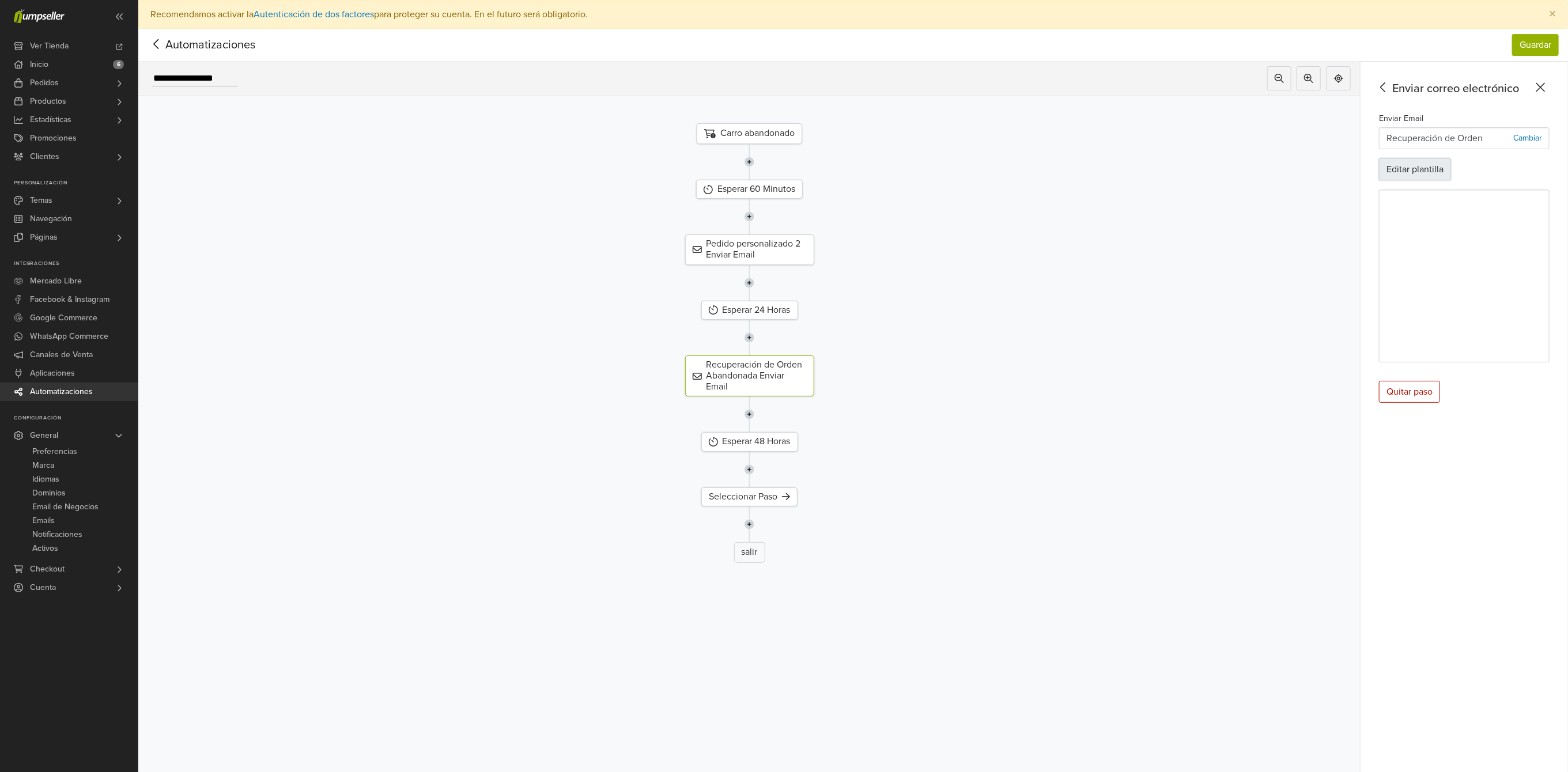
click at [1431, 166] on button "Editar plantilla" at bounding box center [1415, 169] width 72 height 22
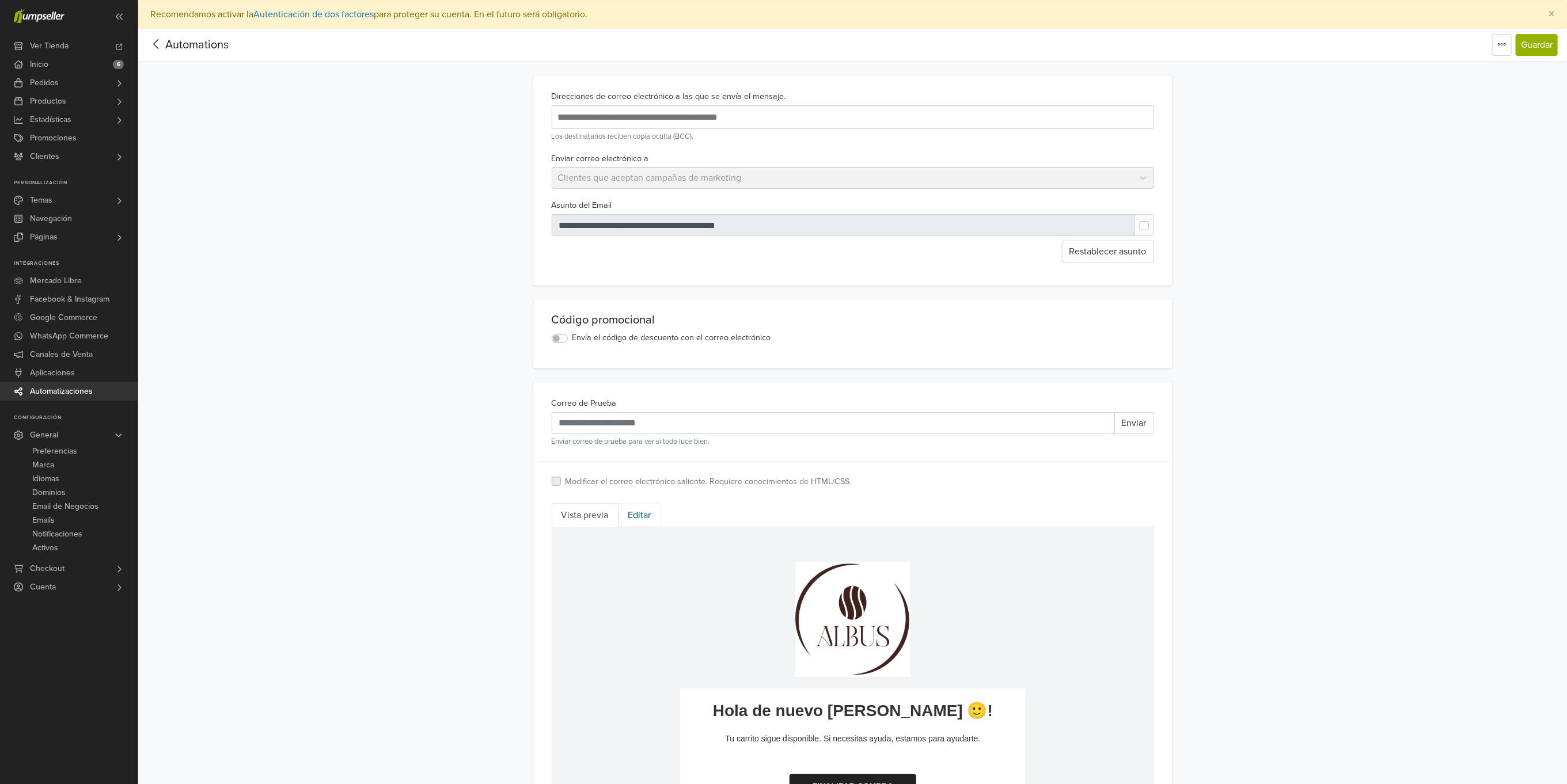
click at [637, 518] on link "Editar" at bounding box center [640, 515] width 42 height 24
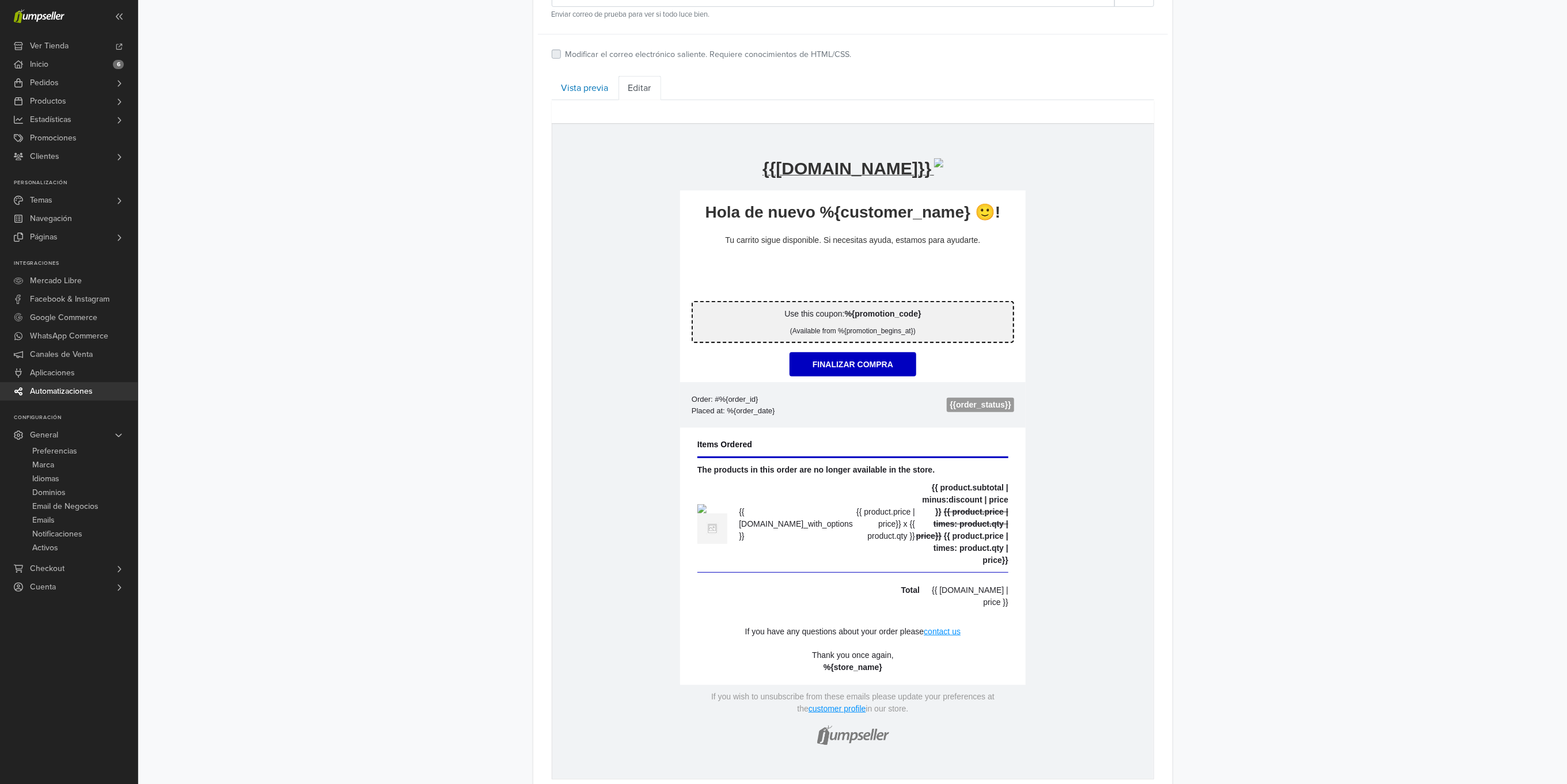
scroll to position [432, 0]
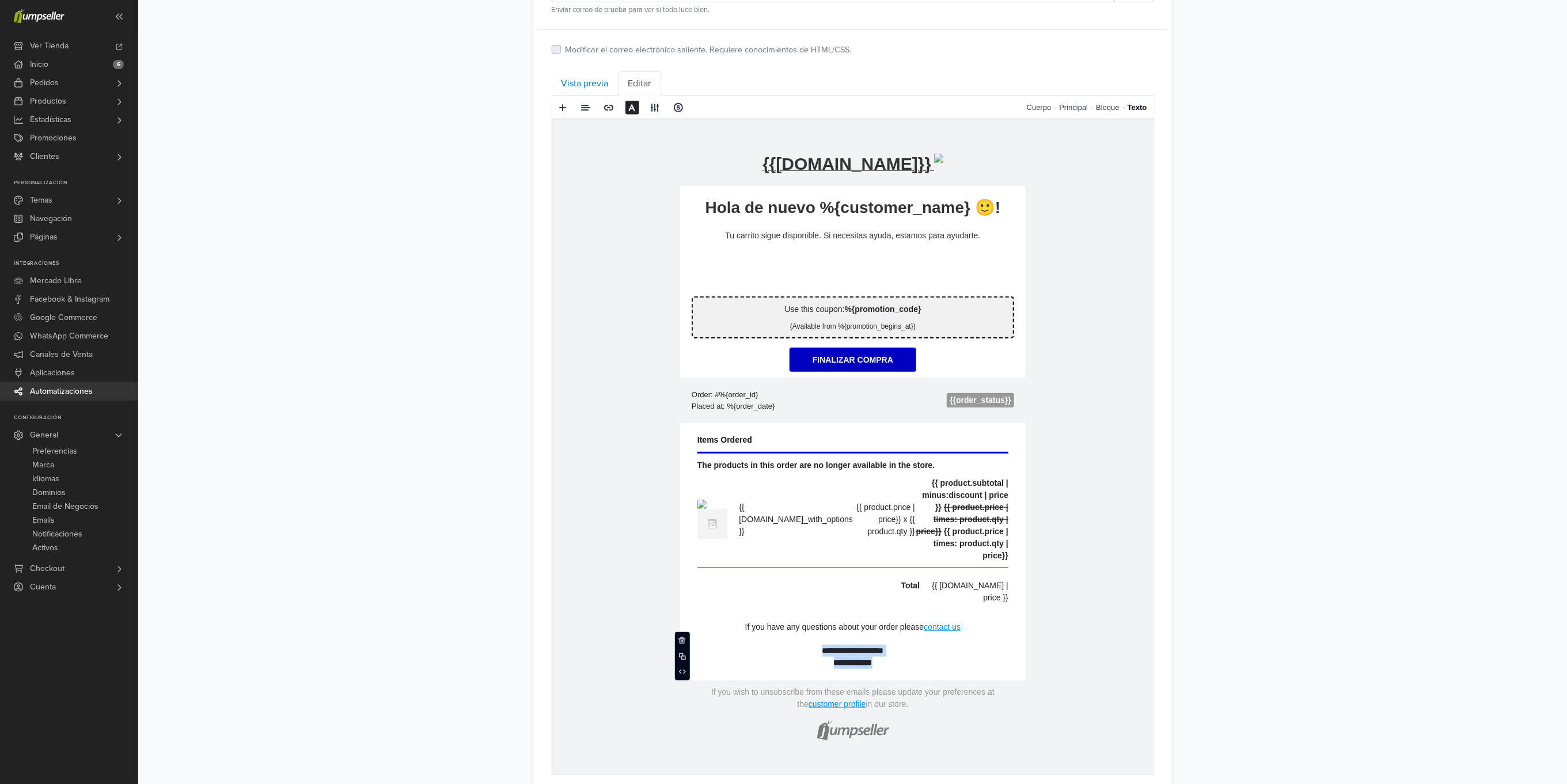
drag, startPoint x: 911, startPoint y: 652, endPoint x: 674, endPoint y: 459, distance: 305.6
click at [674, 459] on td "{% if store.logo == empty %} {{store.name}} {% else %} {% endif %} hidden text …" at bounding box center [852, 452] width 601 height 668
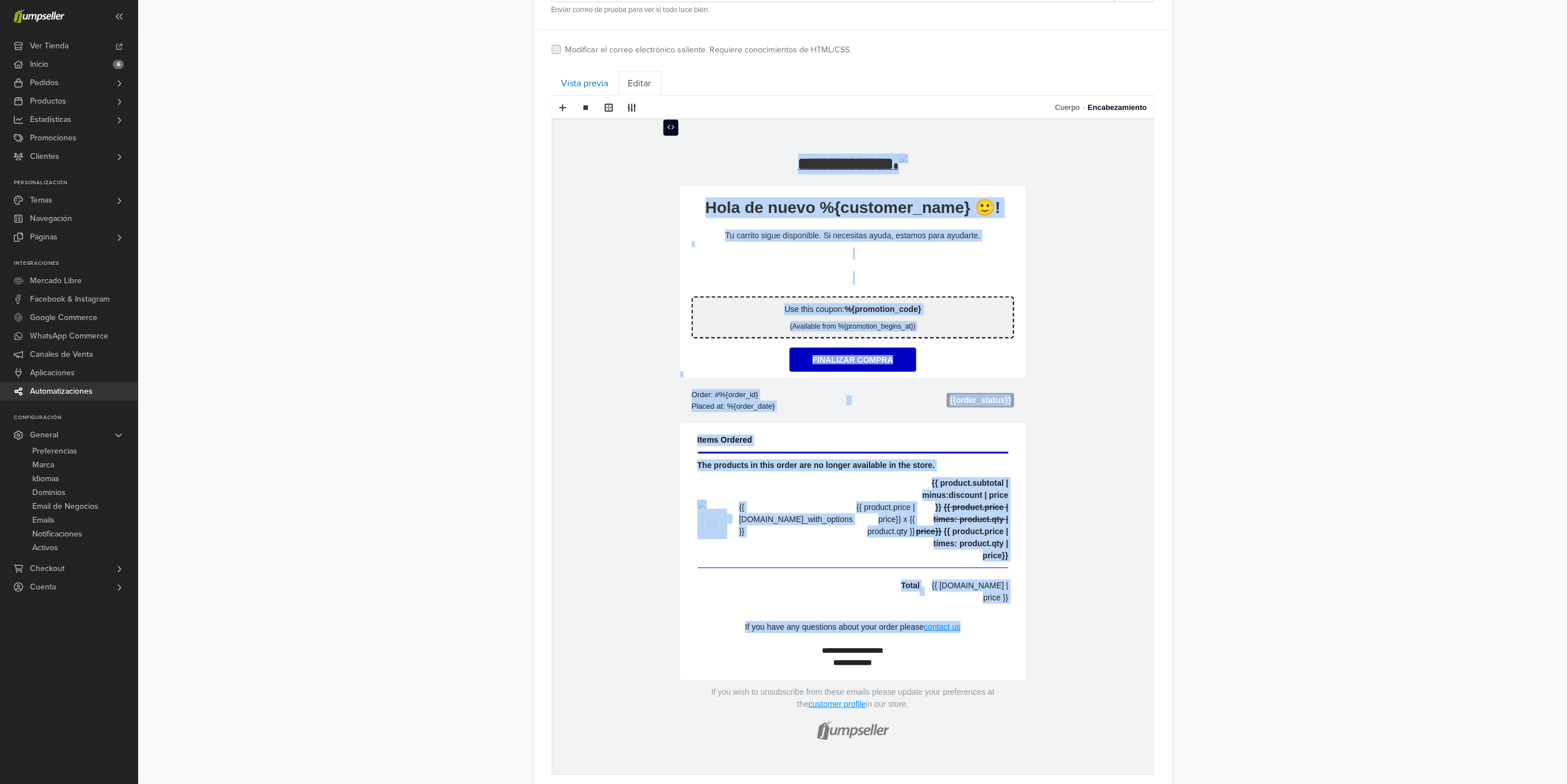
drag, startPoint x: 747, startPoint y: 130, endPoint x: 894, endPoint y: 658, distance: 548.1
click at [894, 658] on td "**********" at bounding box center [852, 452] width 601 height 668
copy td "**********"
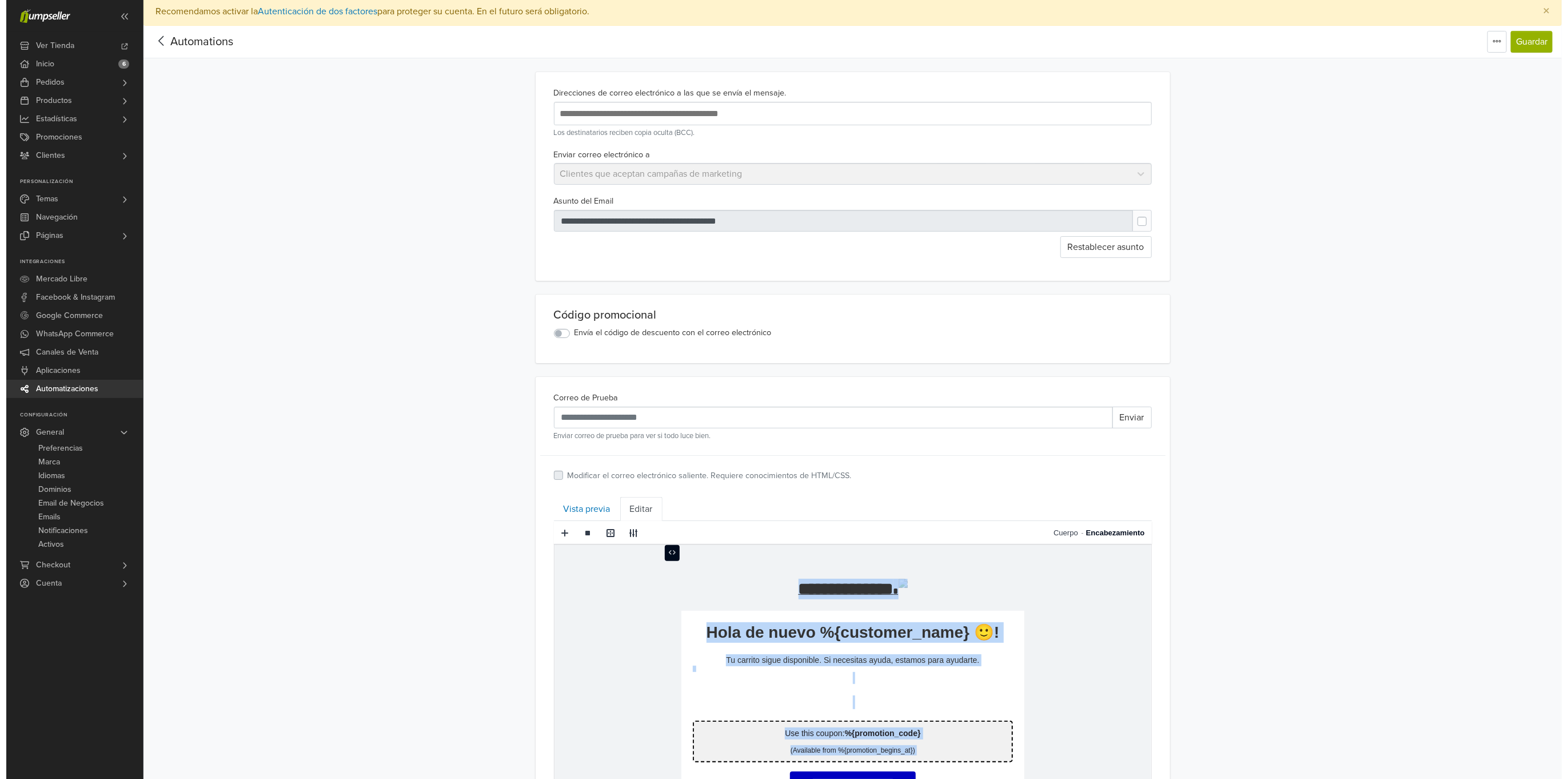
scroll to position [0, 0]
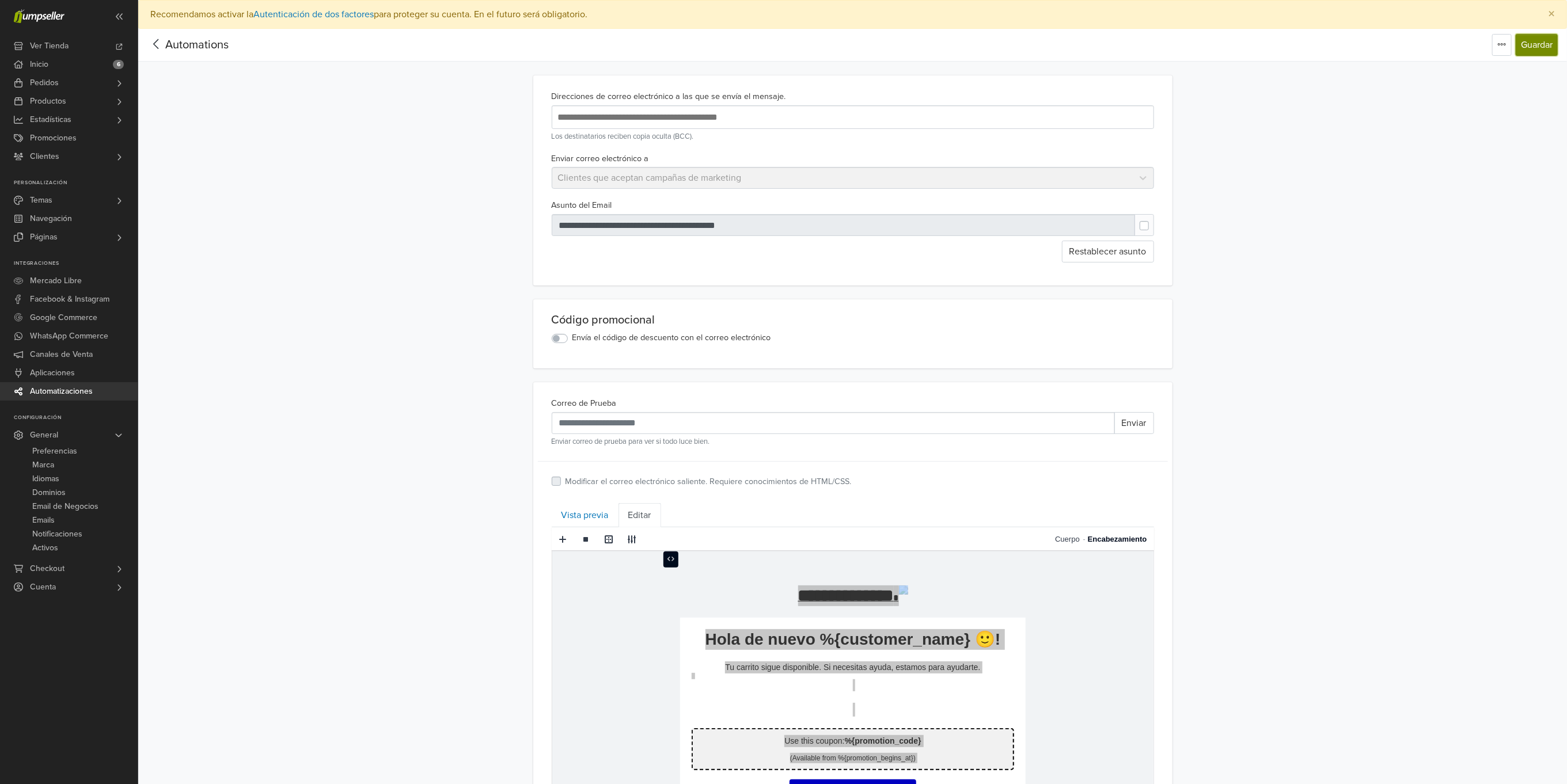
click at [1531, 53] on button "Guardar" at bounding box center [1537, 45] width 42 height 22
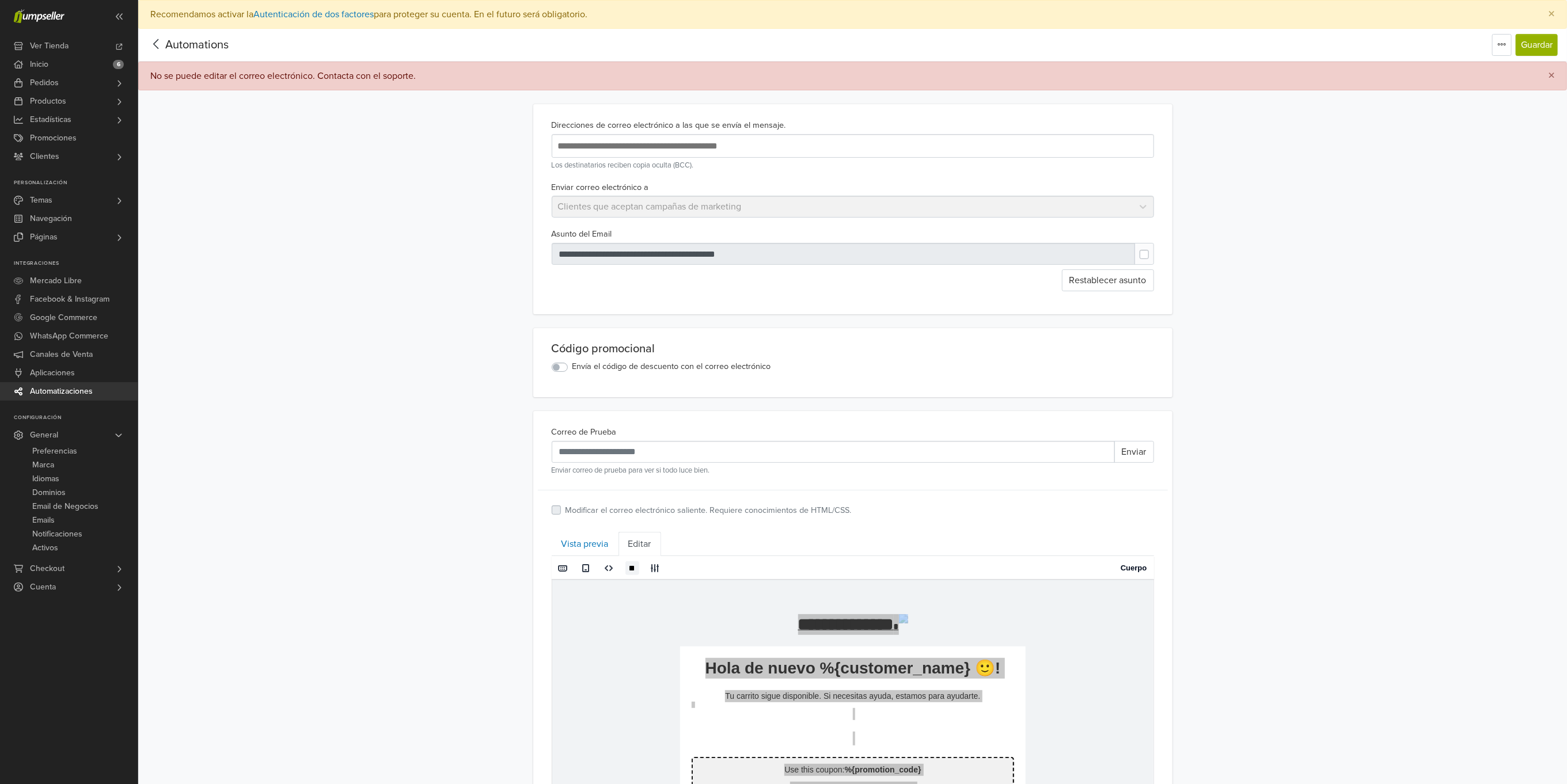
click at [1400, 399] on div "**********" at bounding box center [852, 645] width 1429 height 1234
click at [157, 33] on div "Automations" at bounding box center [188, 45] width 81 height 23
click at [157, 42] on icon at bounding box center [156, 44] width 18 height 14
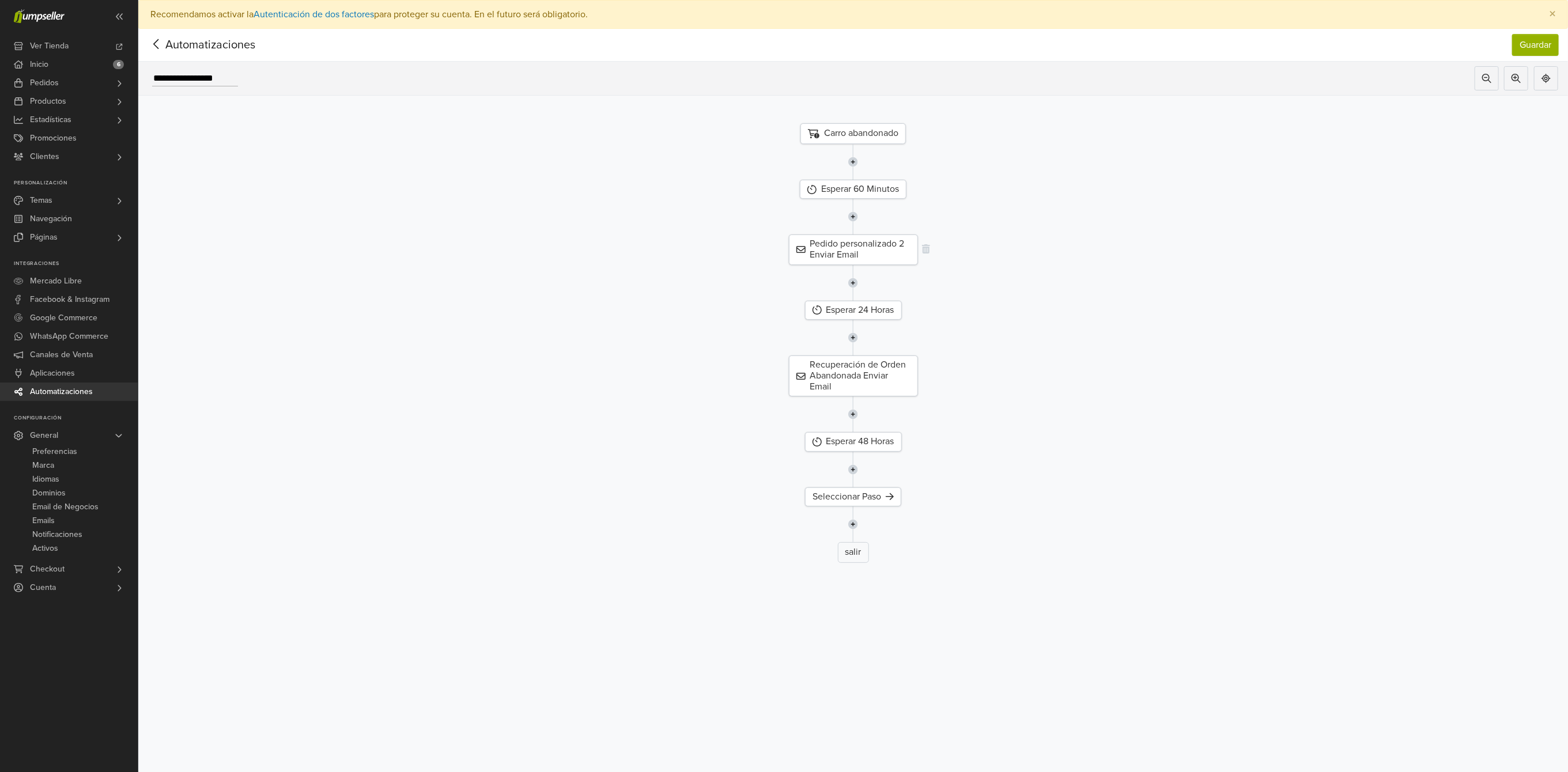
click at [885, 253] on div "Pedido personalizado 2 Enviar Email" at bounding box center [854, 249] width 129 height 30
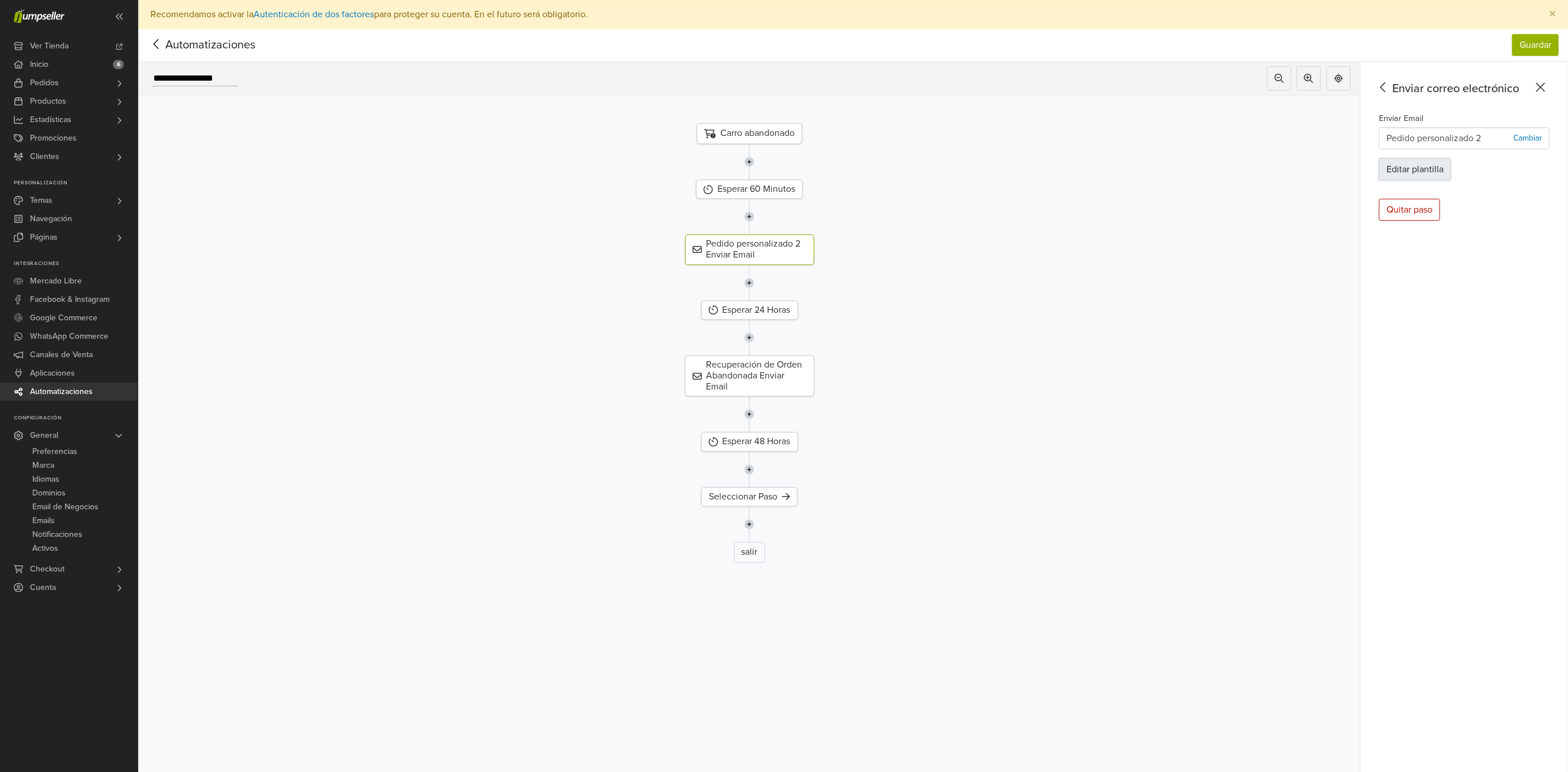
click at [1433, 174] on button "Editar plantilla" at bounding box center [1415, 169] width 72 height 22
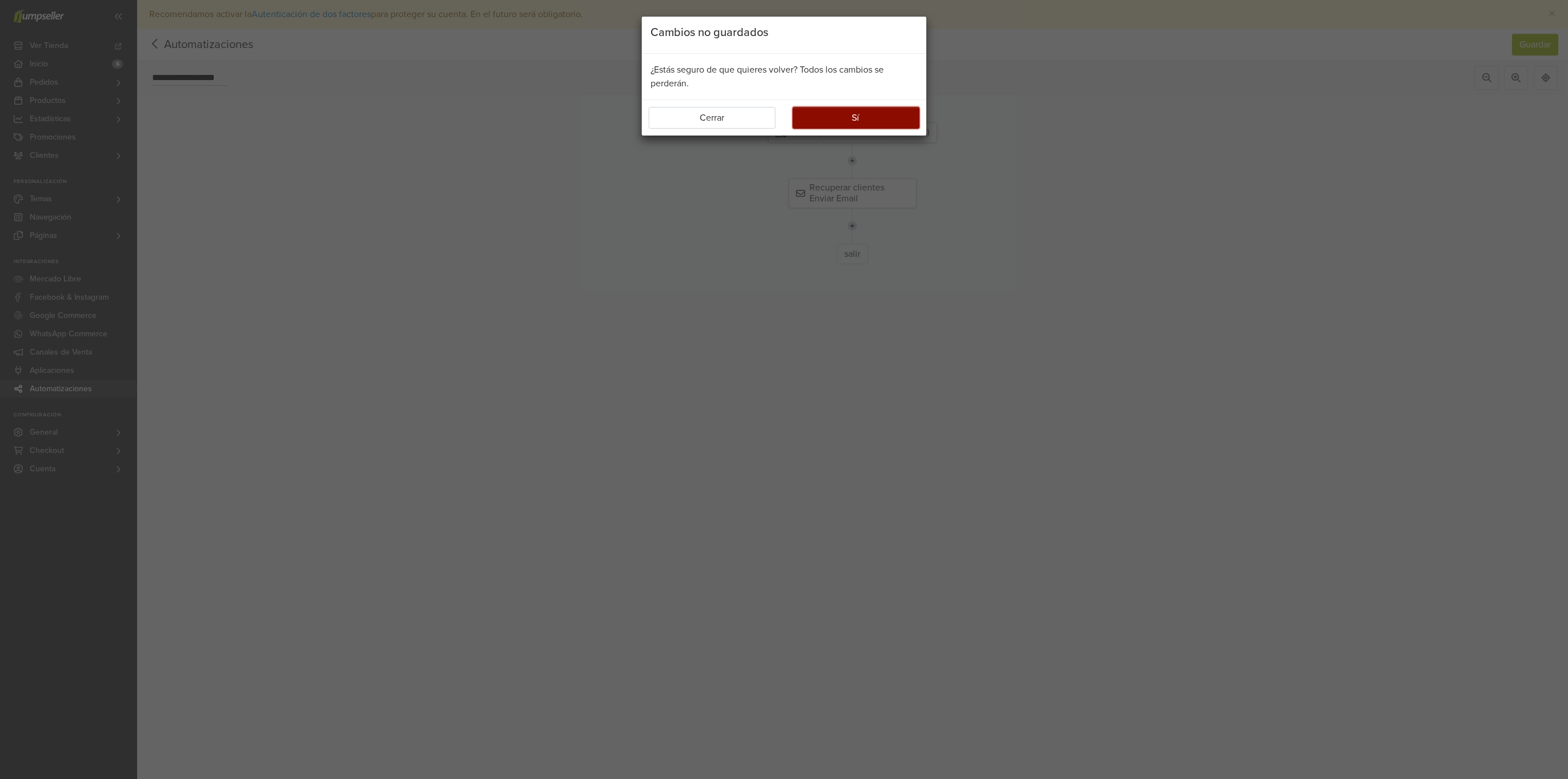
click at [828, 112] on button "Sí" at bounding box center [856, 118] width 127 height 22
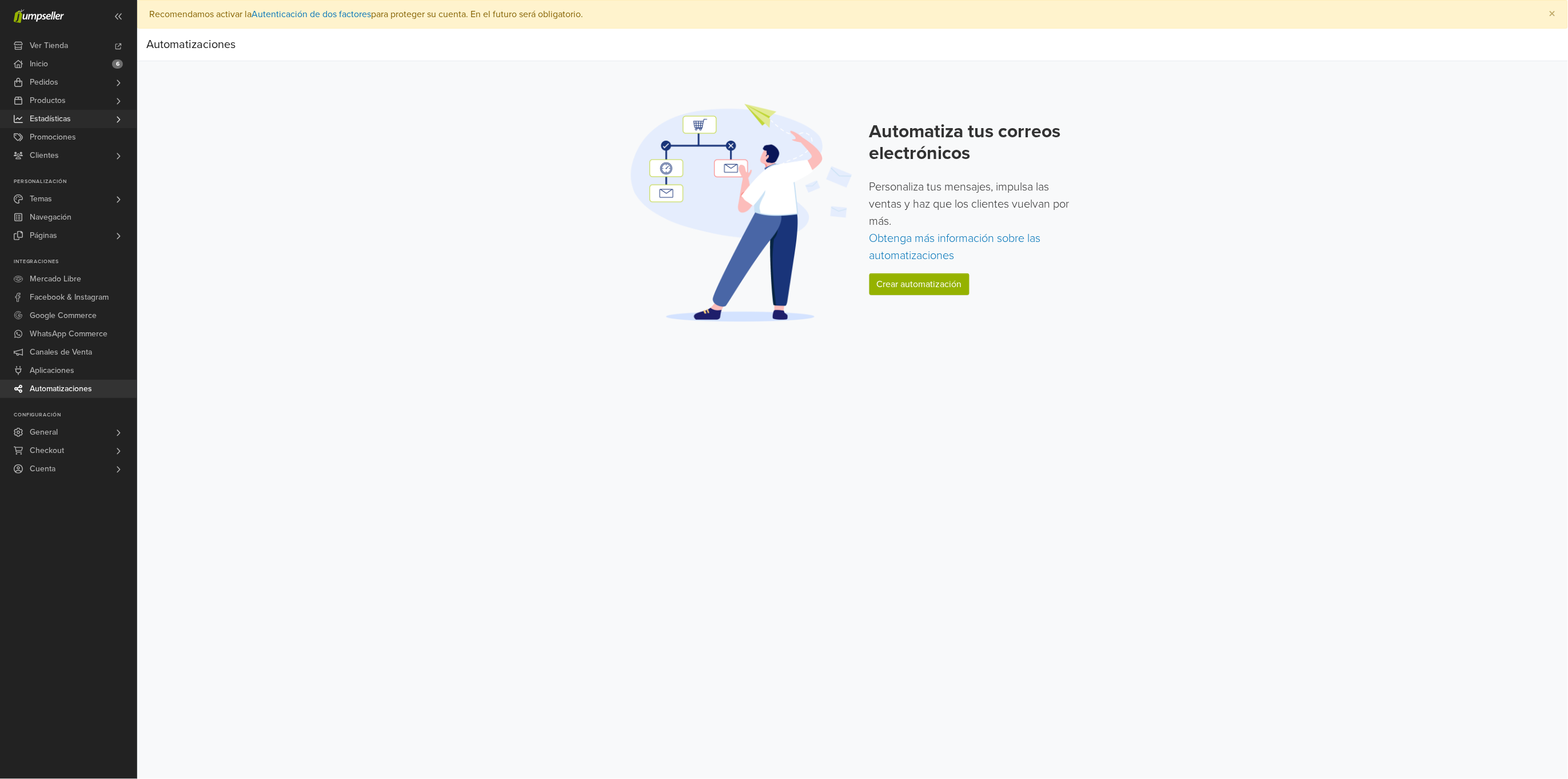
click at [52, 118] on span "Estadísticas" at bounding box center [51, 119] width 41 height 18
click at [52, 81] on span "Pedidos" at bounding box center [44, 82] width 29 height 18
click at [69, 111] on span "Abandonado" at bounding box center [55, 112] width 45 height 14
